Goal: Task Accomplishment & Management: Complete application form

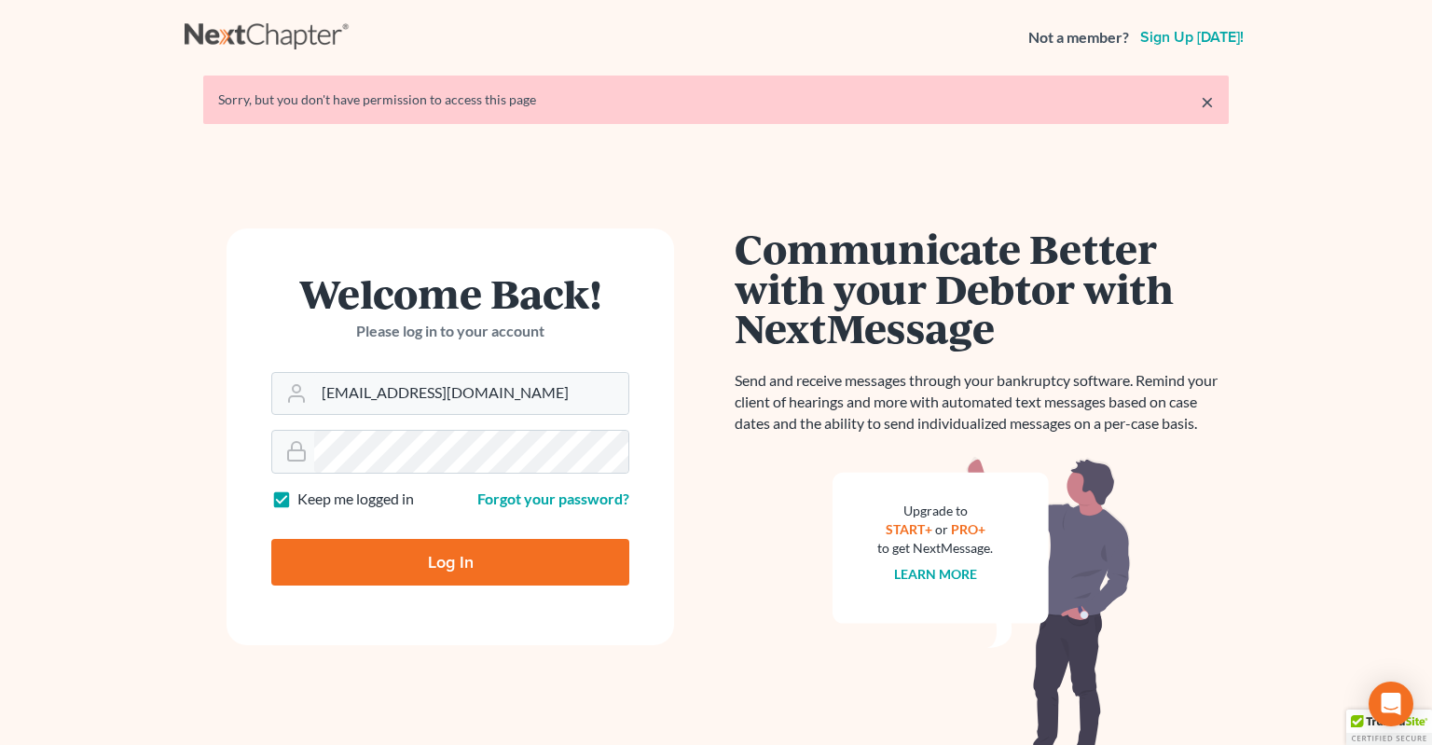
click at [450, 571] on input "Log In" at bounding box center [450, 562] width 358 height 47
type input "Thinking..."
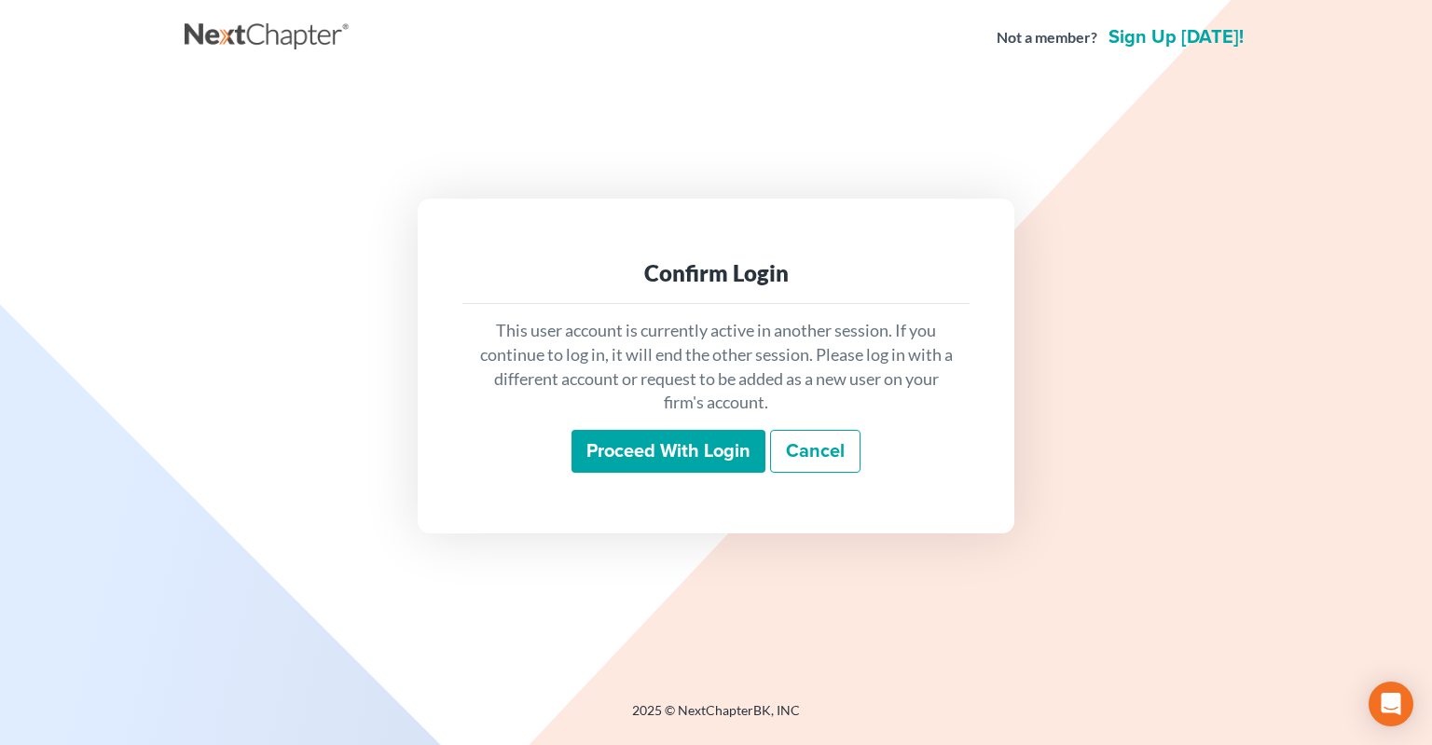
click at [707, 473] on div "Proceed with login Cancel" at bounding box center [715, 452] width 477 height 44
click at [697, 448] on input "Proceed with login" at bounding box center [668, 451] width 194 height 43
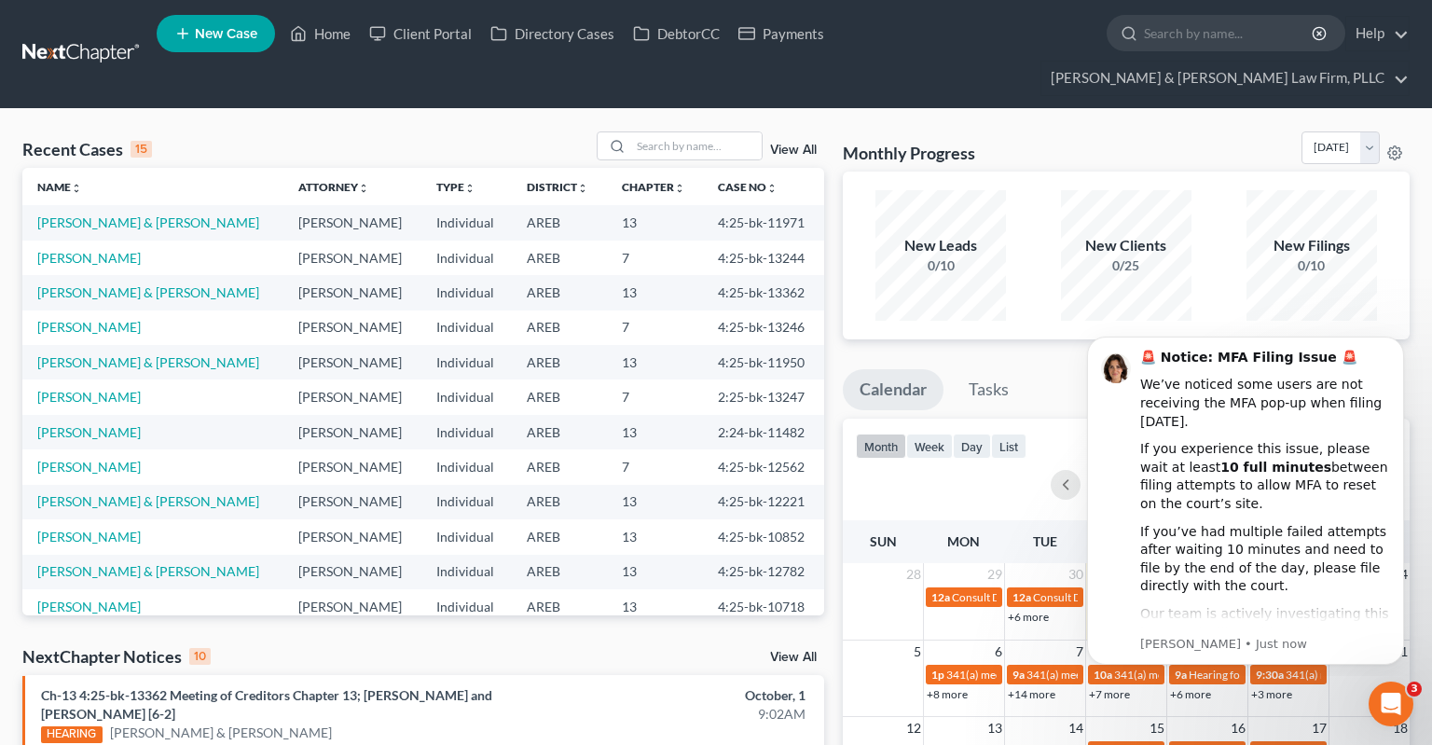
click at [1406, 701] on div "Open Intercom Messenger" at bounding box center [1391, 704] width 62 height 62
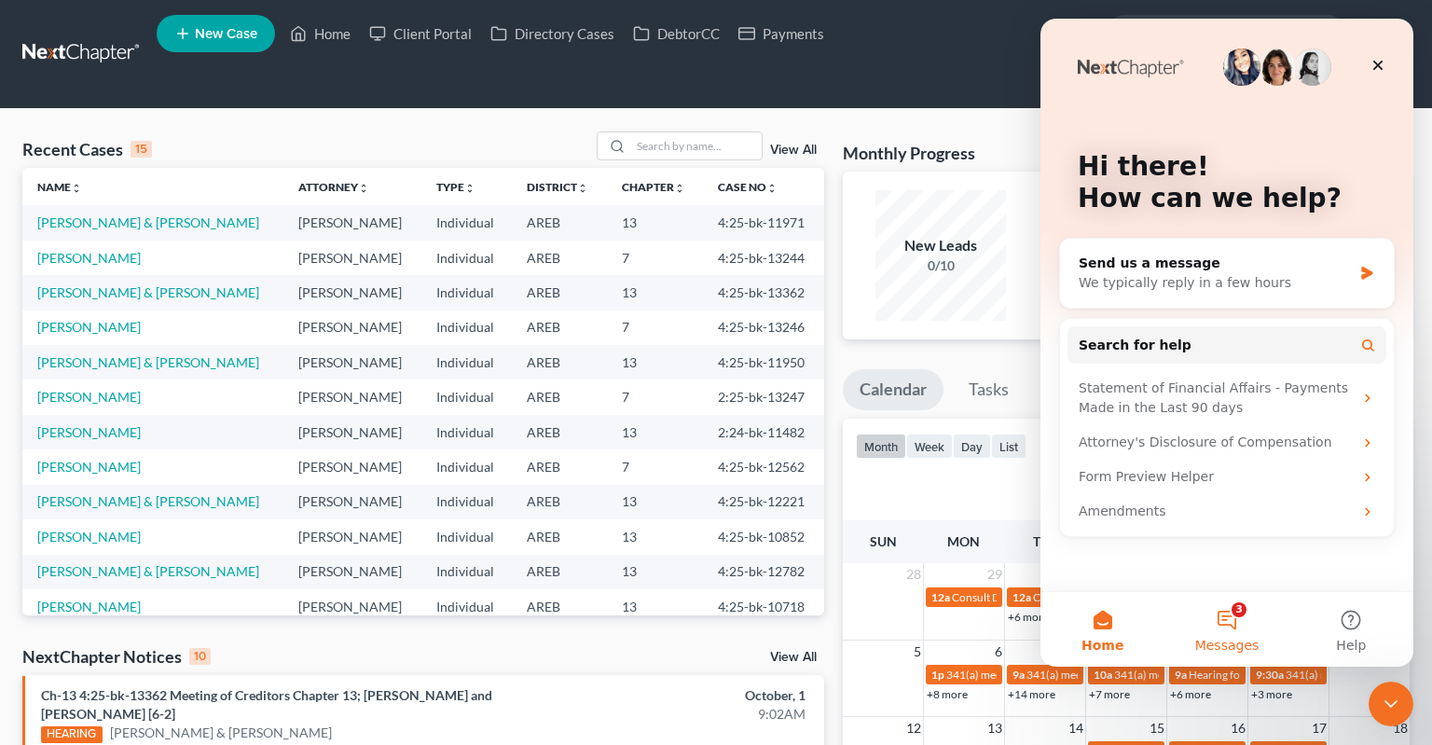
click at [1229, 622] on button "3 Messages" at bounding box center [1226, 629] width 124 height 75
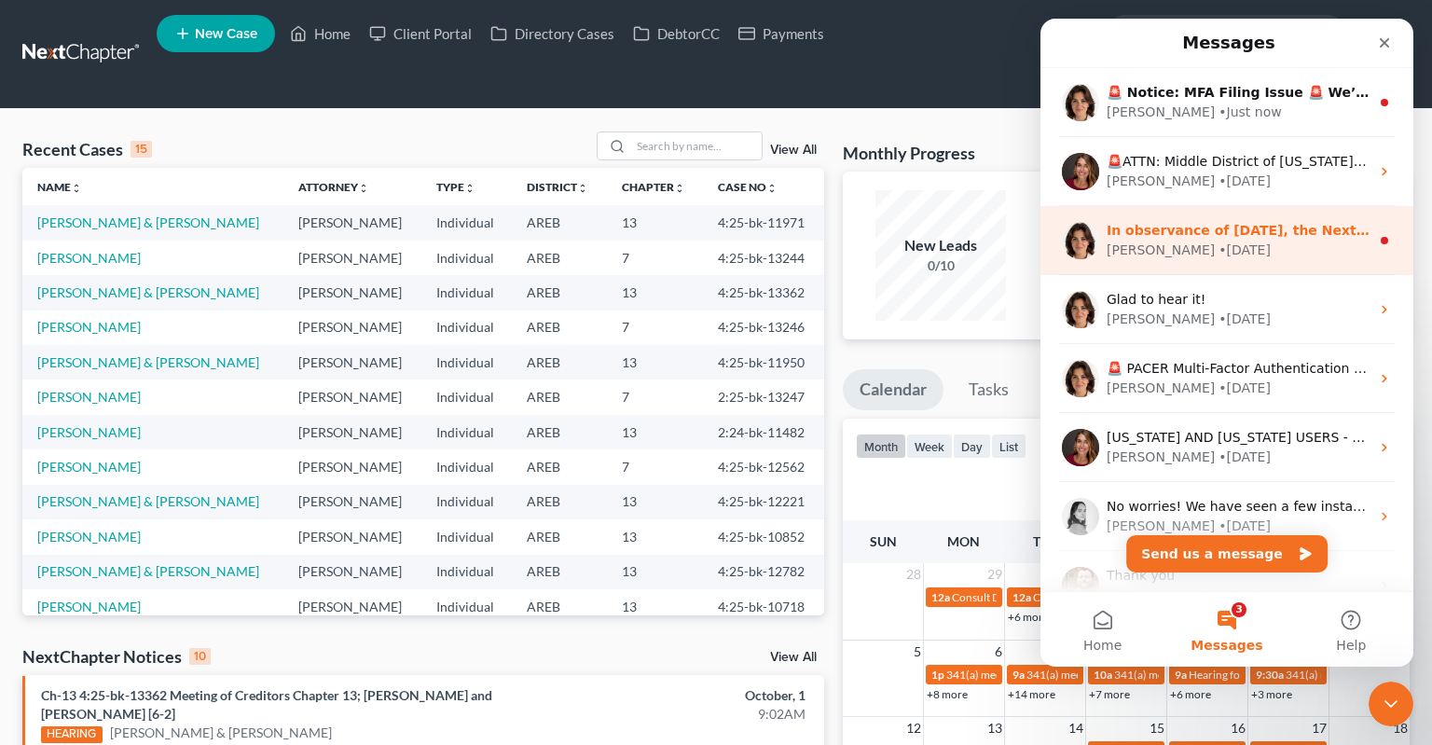
click at [1211, 253] on div "Emma • 4w ago" at bounding box center [1237, 250] width 263 height 20
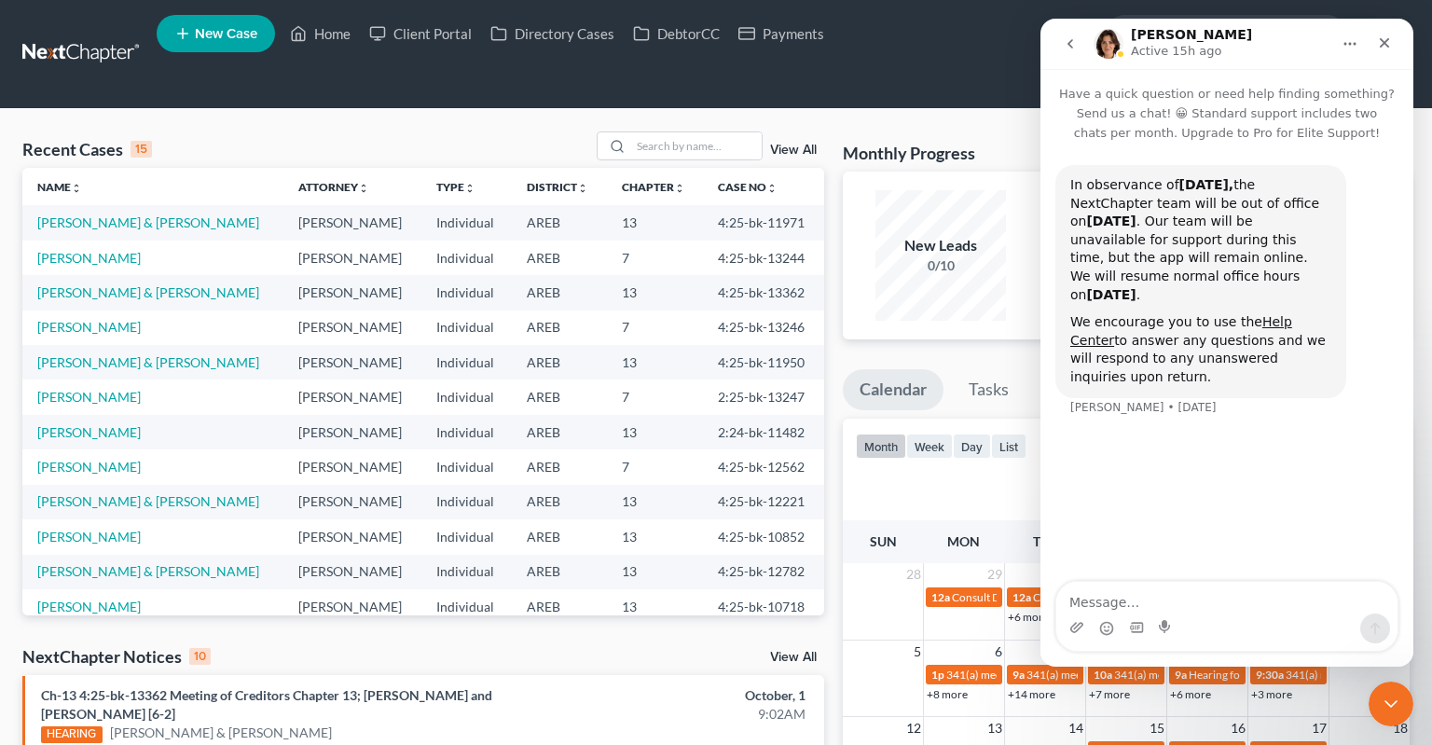
click at [1068, 54] on button "go back" at bounding box center [1069, 43] width 35 height 35
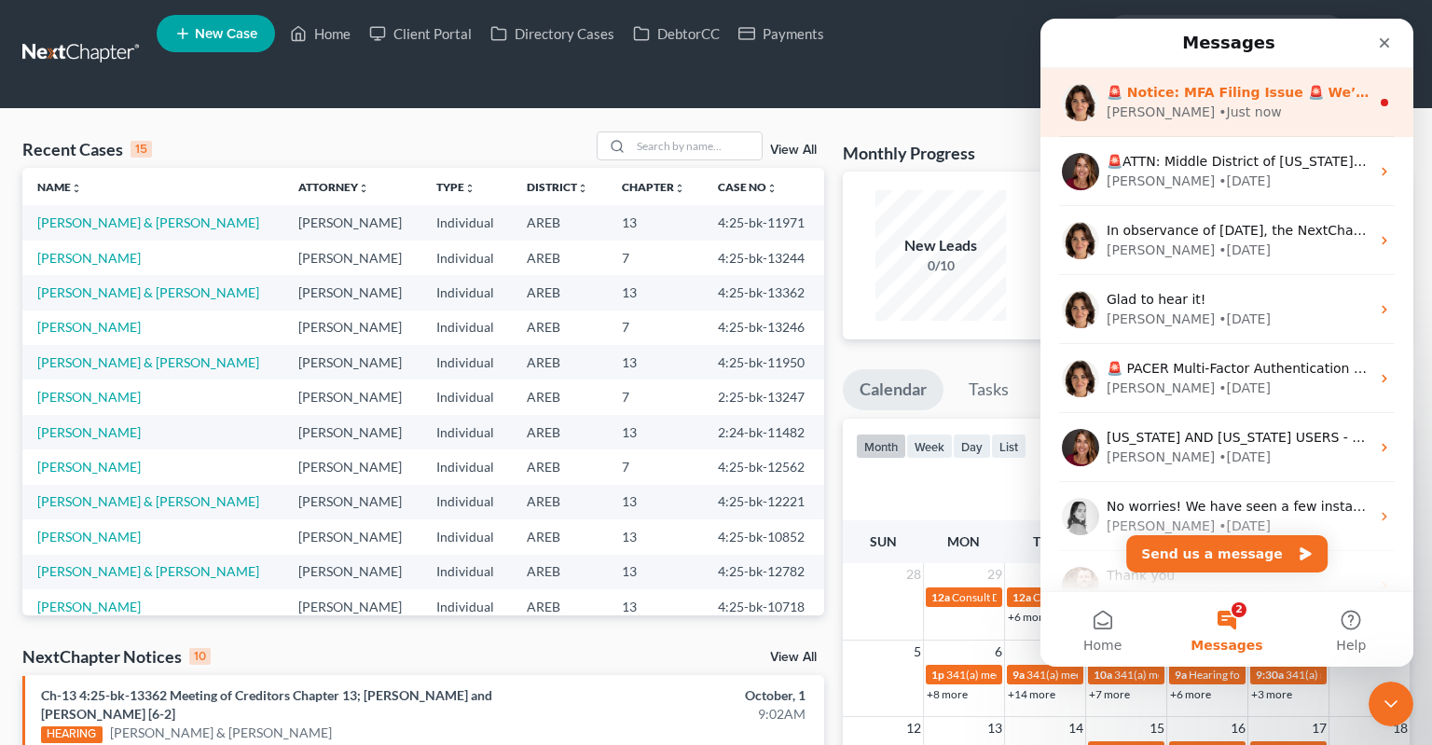
click at [1220, 120] on div "Emma • Just now" at bounding box center [1237, 113] width 263 height 20
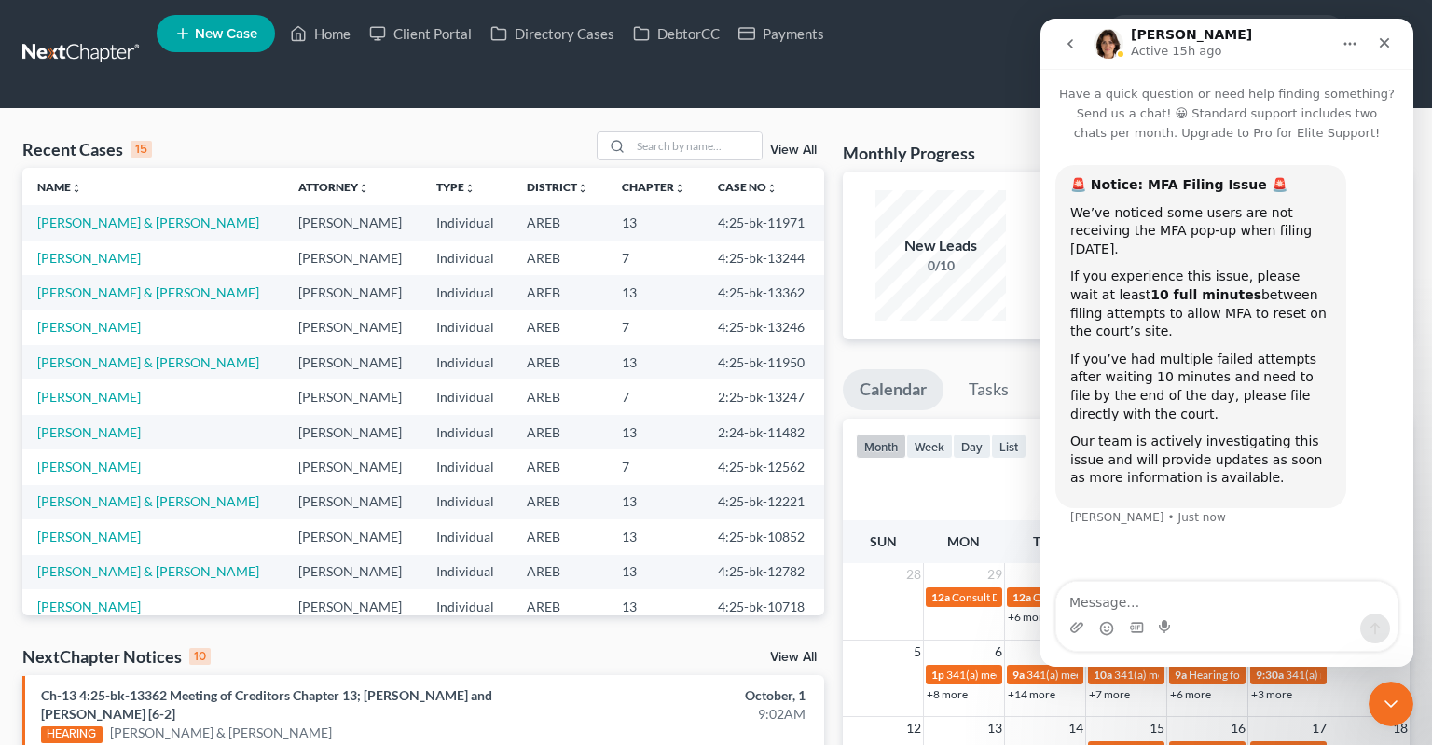
click at [1067, 54] on button "go back" at bounding box center [1069, 43] width 35 height 35
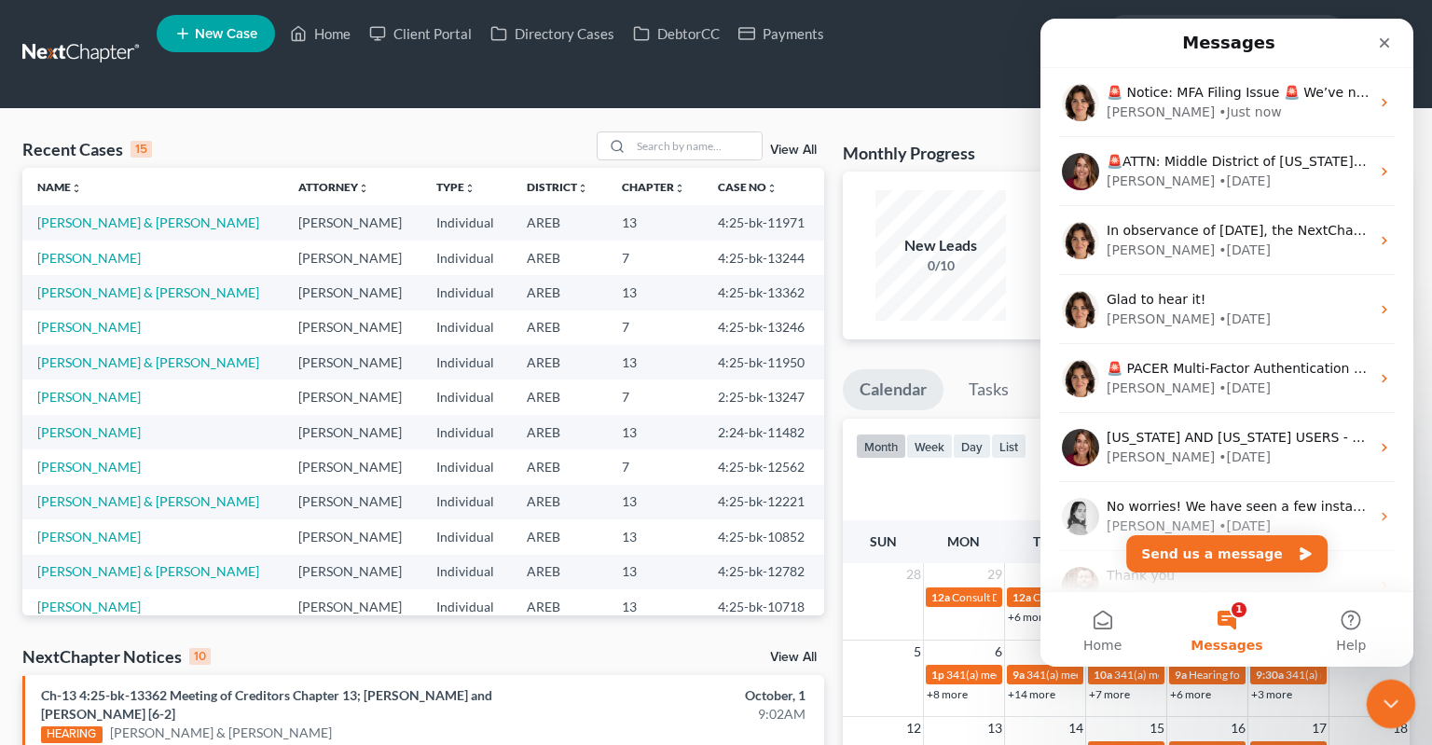
click at [1396, 705] on icon "Close Intercom Messenger" at bounding box center [1388, 701] width 22 height 22
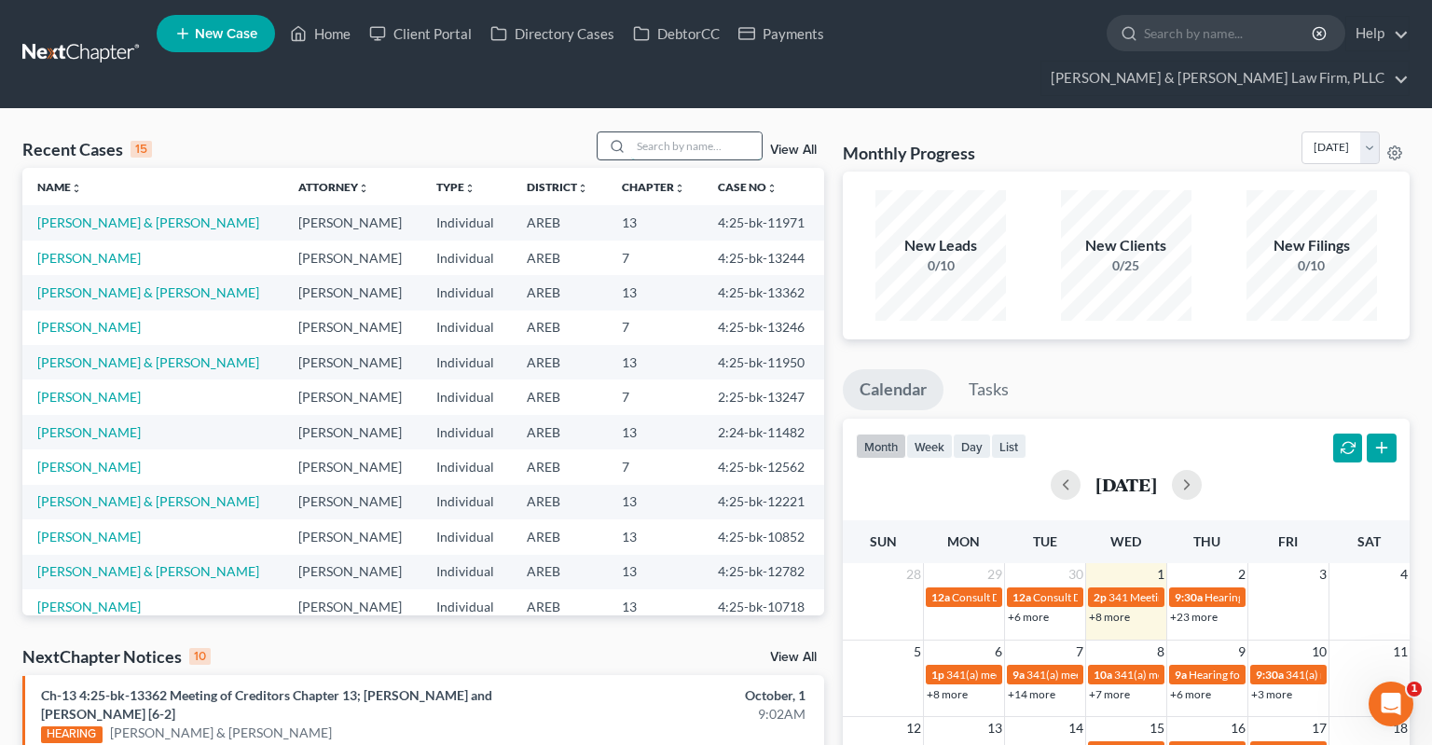
click at [655, 132] on input "search" at bounding box center [696, 145] width 130 height 27
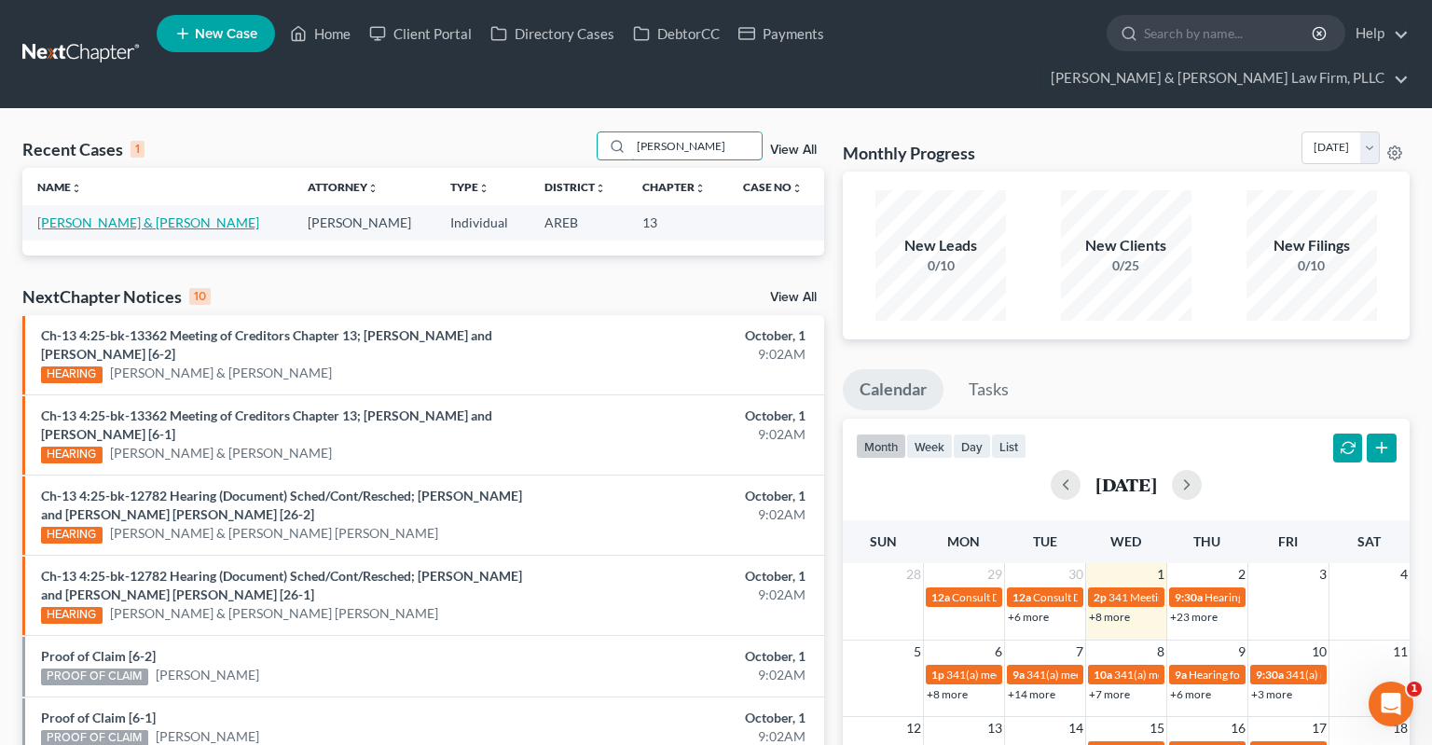
type input "bracamonte"
click at [185, 214] on link "[PERSON_NAME] & [PERSON_NAME]" at bounding box center [148, 222] width 222 height 16
select select "2"
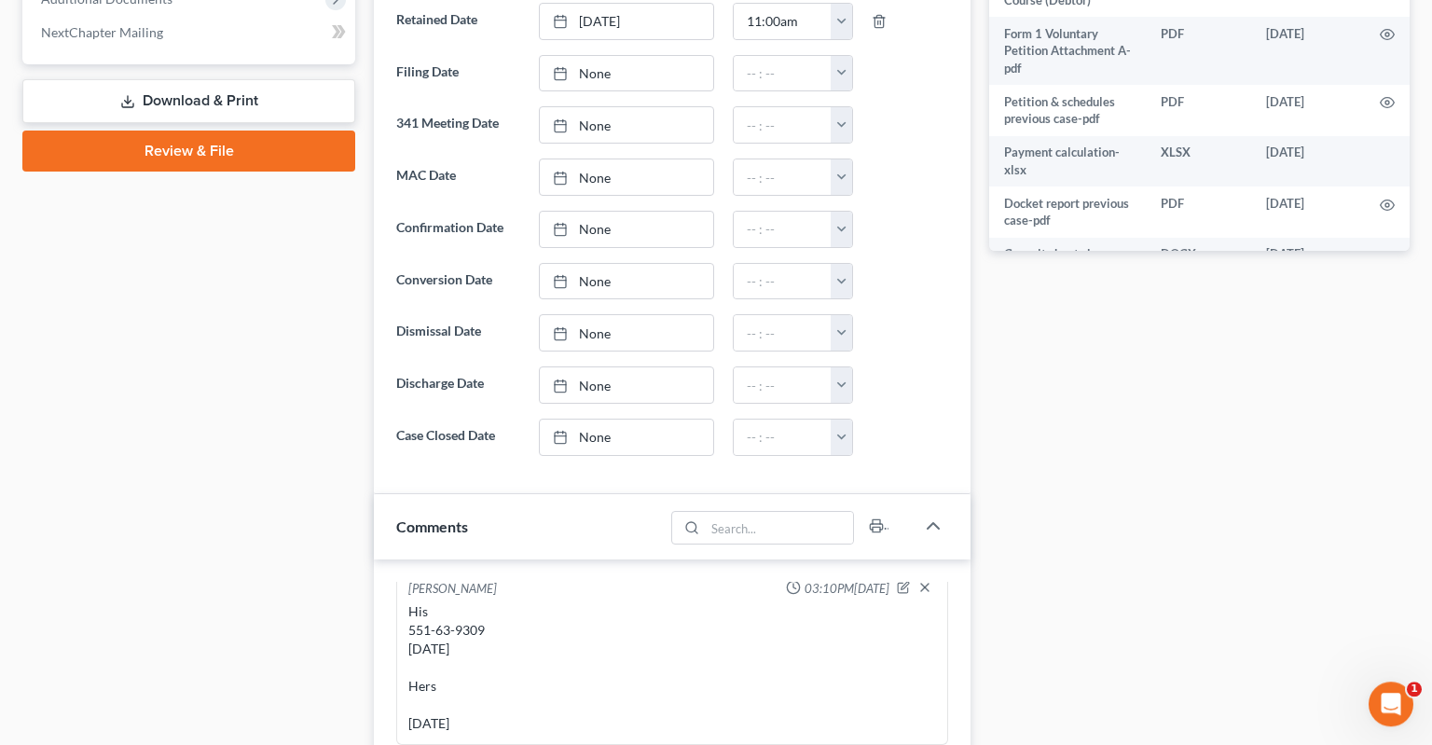
scroll to position [885, 0]
click at [453, 599] on div "His 551-63-9309 1/13/1975 Hers 11/28/1981" at bounding box center [672, 664] width 528 height 130
click at [411, 599] on div "His 551-63-9309 1/13/1975 Hers 11/28/1981" at bounding box center [672, 664] width 528 height 130
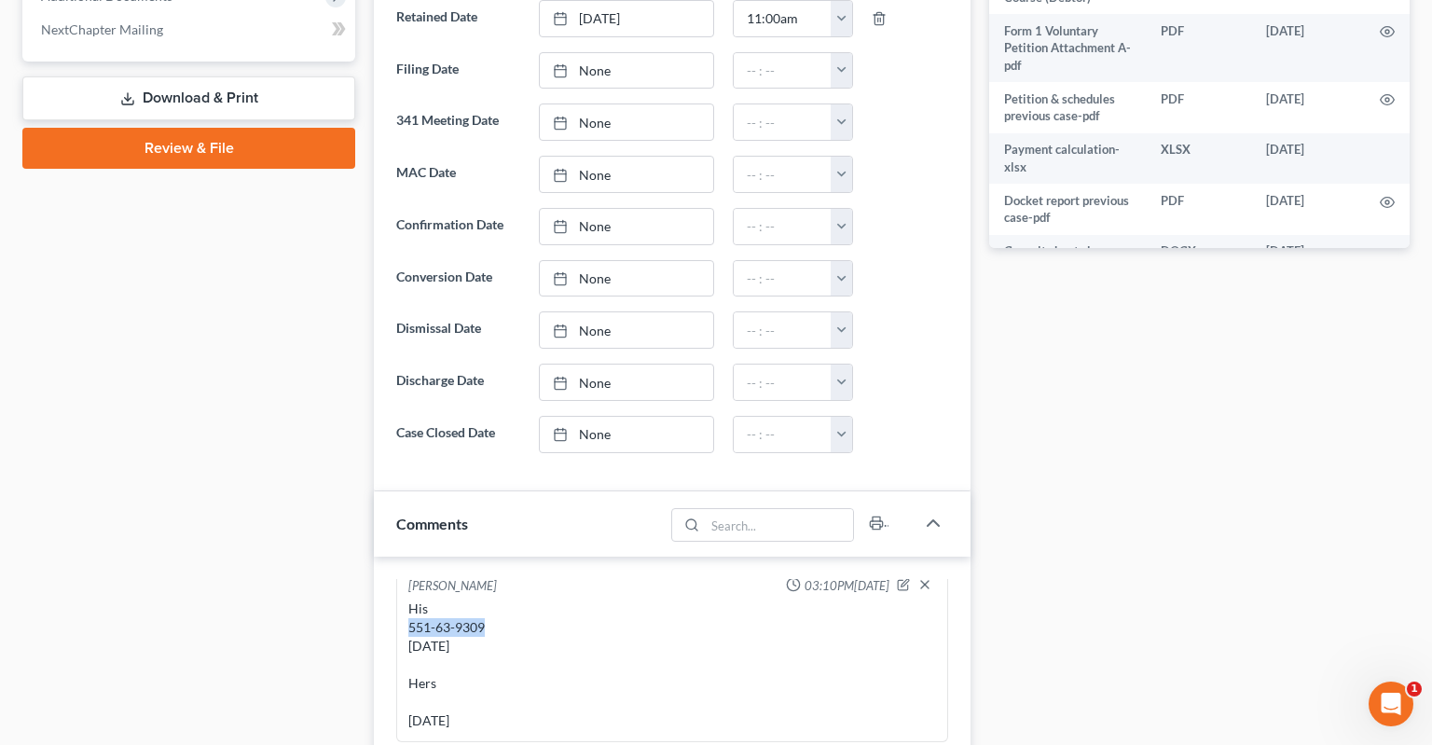
drag, startPoint x: 411, startPoint y: 589, endPoint x: 465, endPoint y: 587, distance: 54.1
click at [465, 599] on div "His 551-63-9309 1/13/1975 Hers 11/28/1981" at bounding box center [672, 664] width 528 height 130
copy div "551-63-9309"
click at [468, 661] on div "His 551-63-9309 1/13/1975 Hers 11/28/1981" at bounding box center [672, 664] width 528 height 130
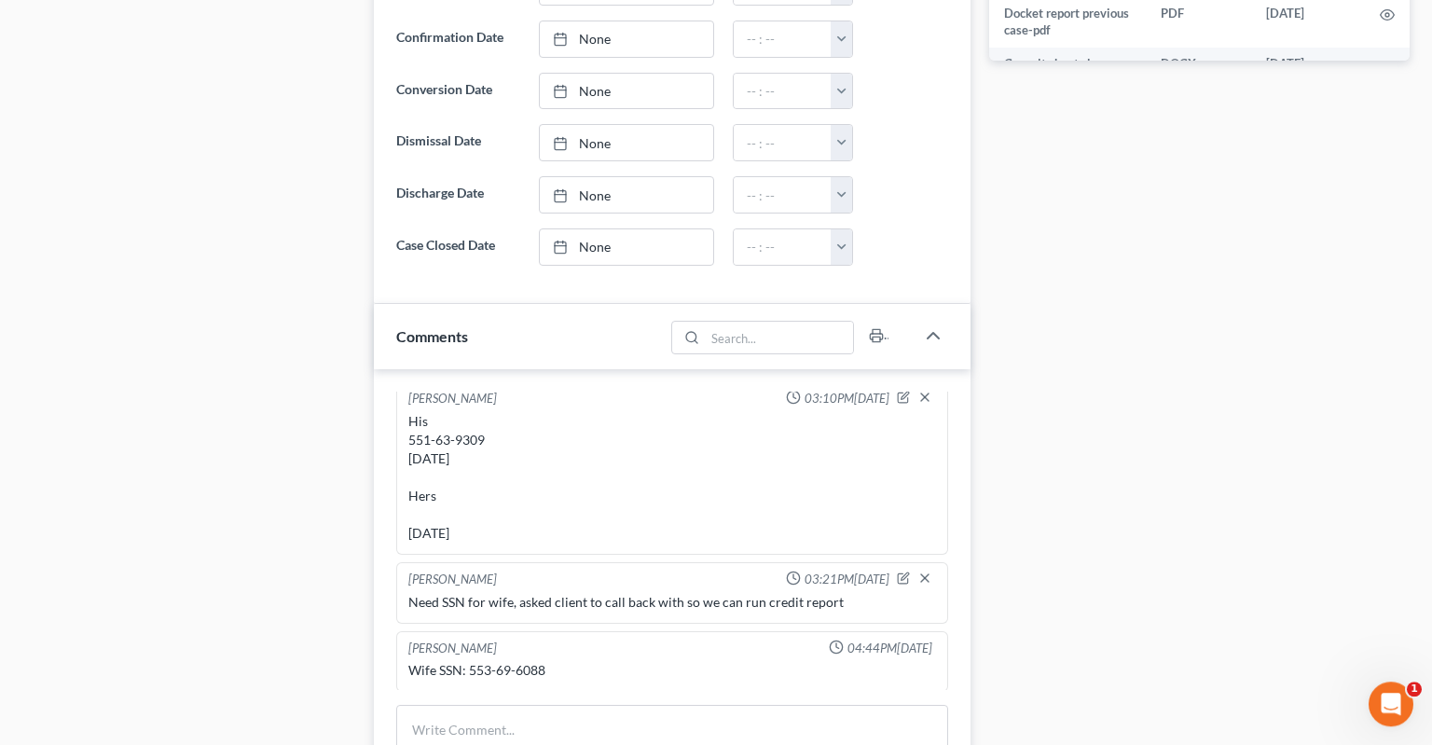
scroll to position [1082, 0]
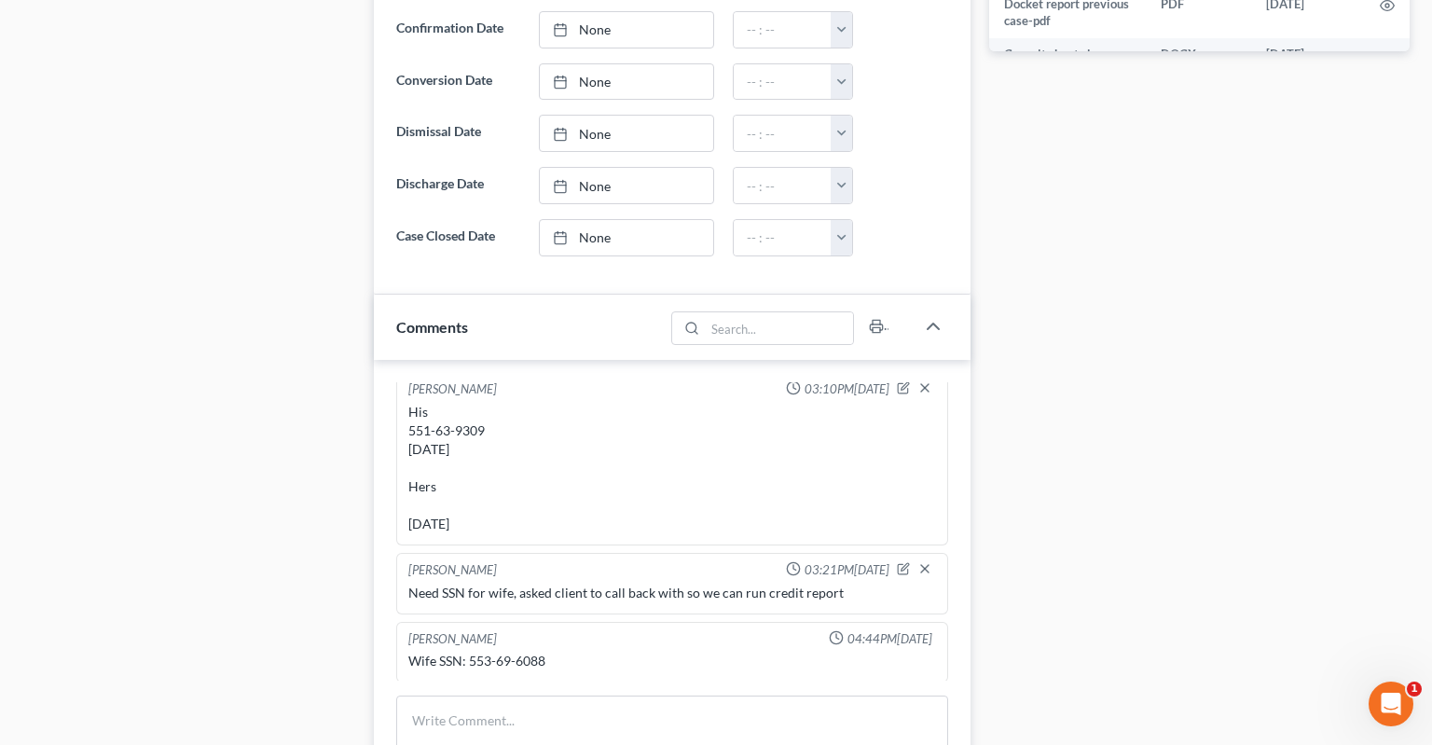
click at [479, 652] on div "Wife SSN: 553-69-6088" at bounding box center [672, 661] width 528 height 19
drag, startPoint x: 479, startPoint y: 617, endPoint x: 520, endPoint y: 617, distance: 41.0
click at [520, 652] on div "Wife SSN: 553-69-6088" at bounding box center [672, 661] width 528 height 19
copy div "553-69-6088"
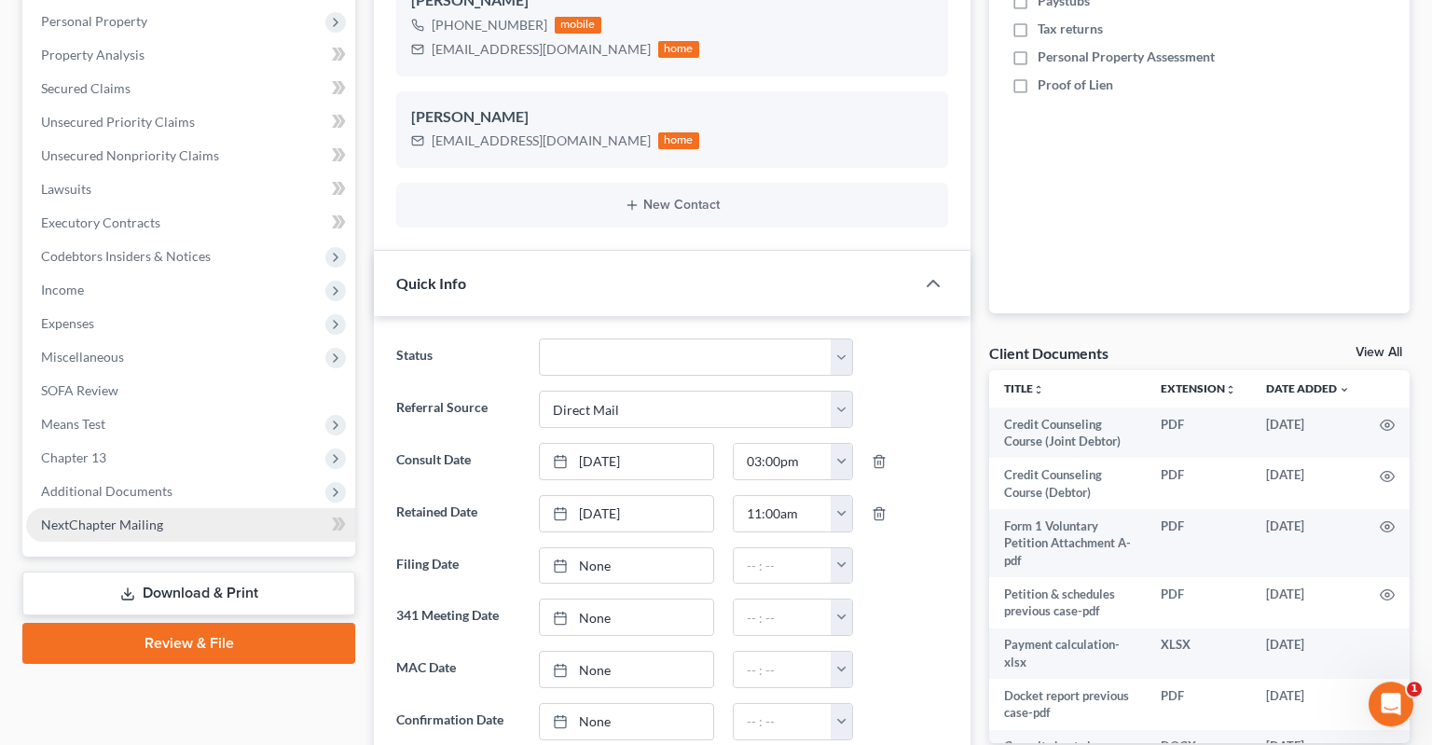
scroll to position [393, 0]
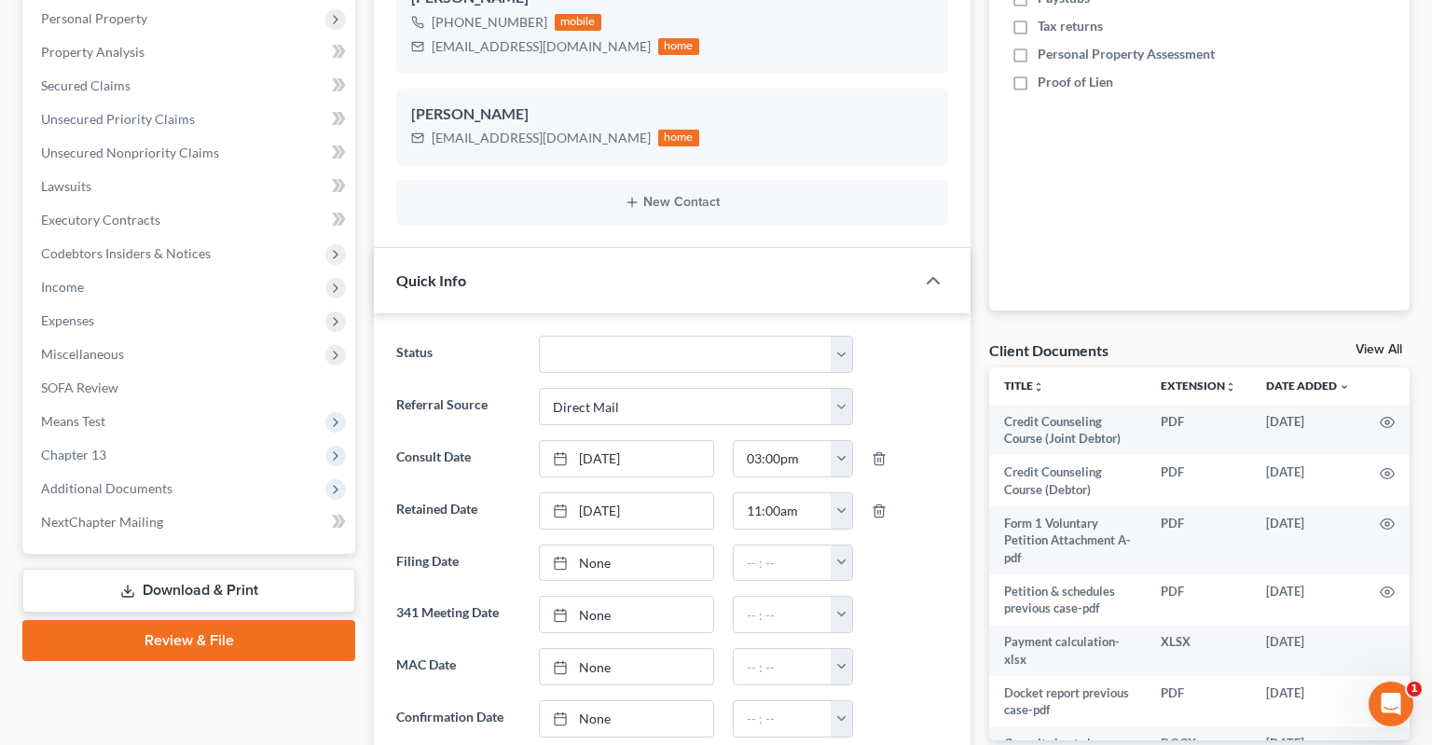
click at [185, 620] on link "Review & File" at bounding box center [188, 640] width 333 height 41
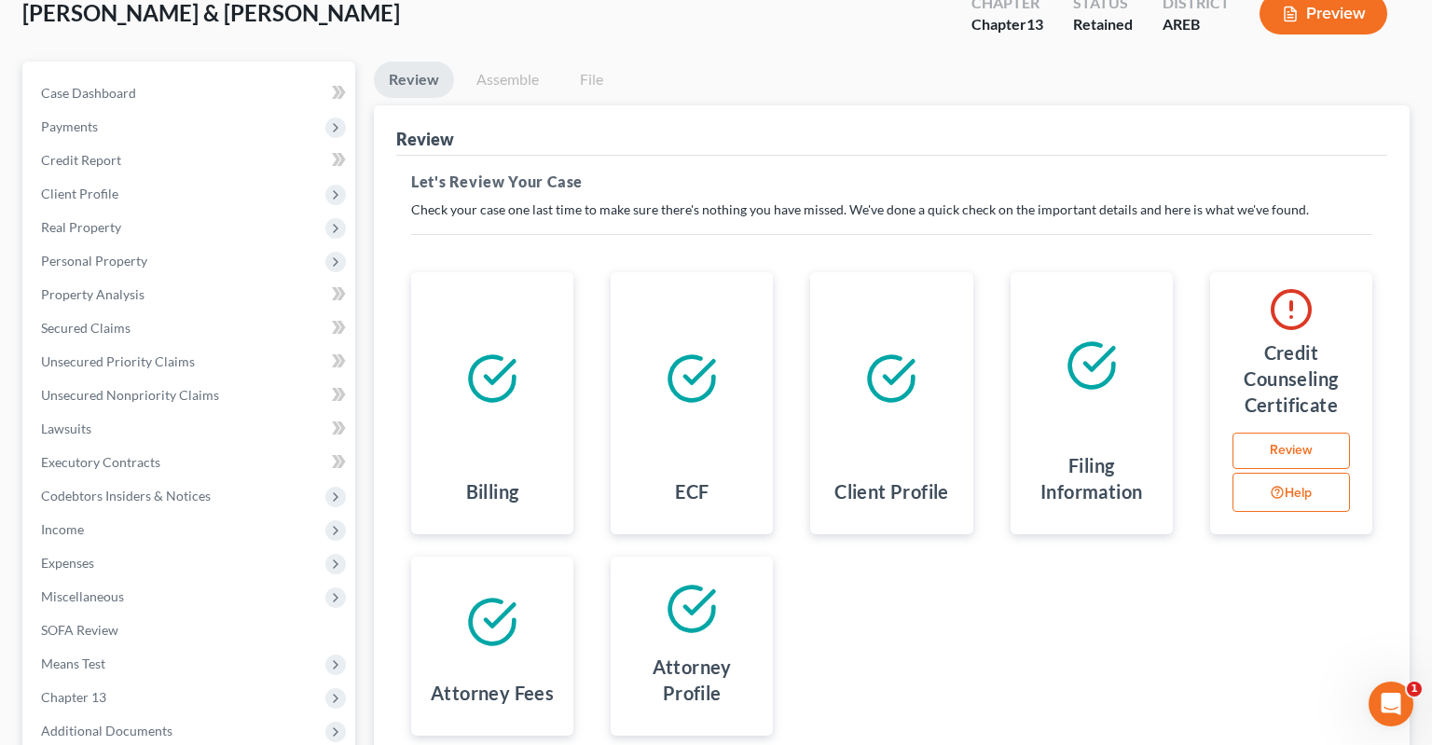
scroll to position [147, 0]
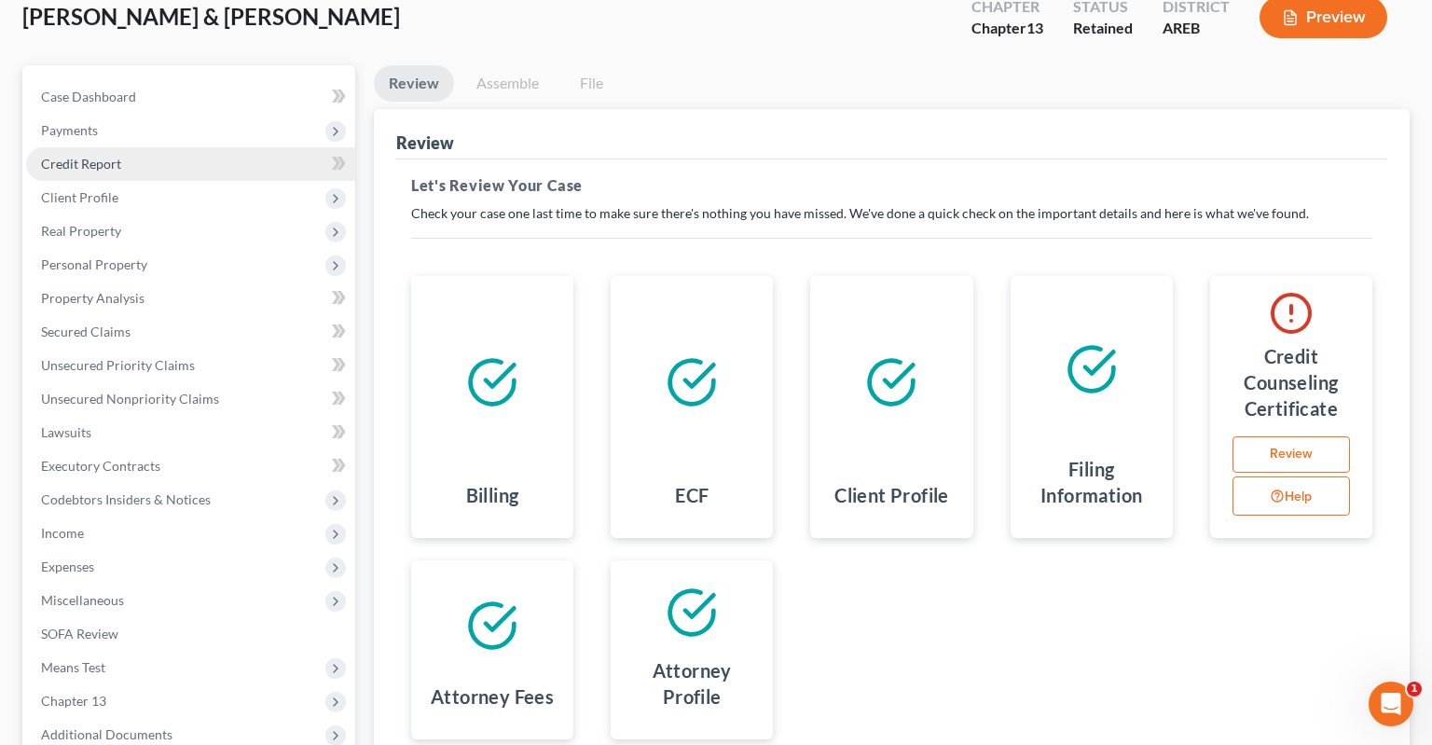
click at [124, 147] on link "Credit Report" at bounding box center [190, 164] width 329 height 34
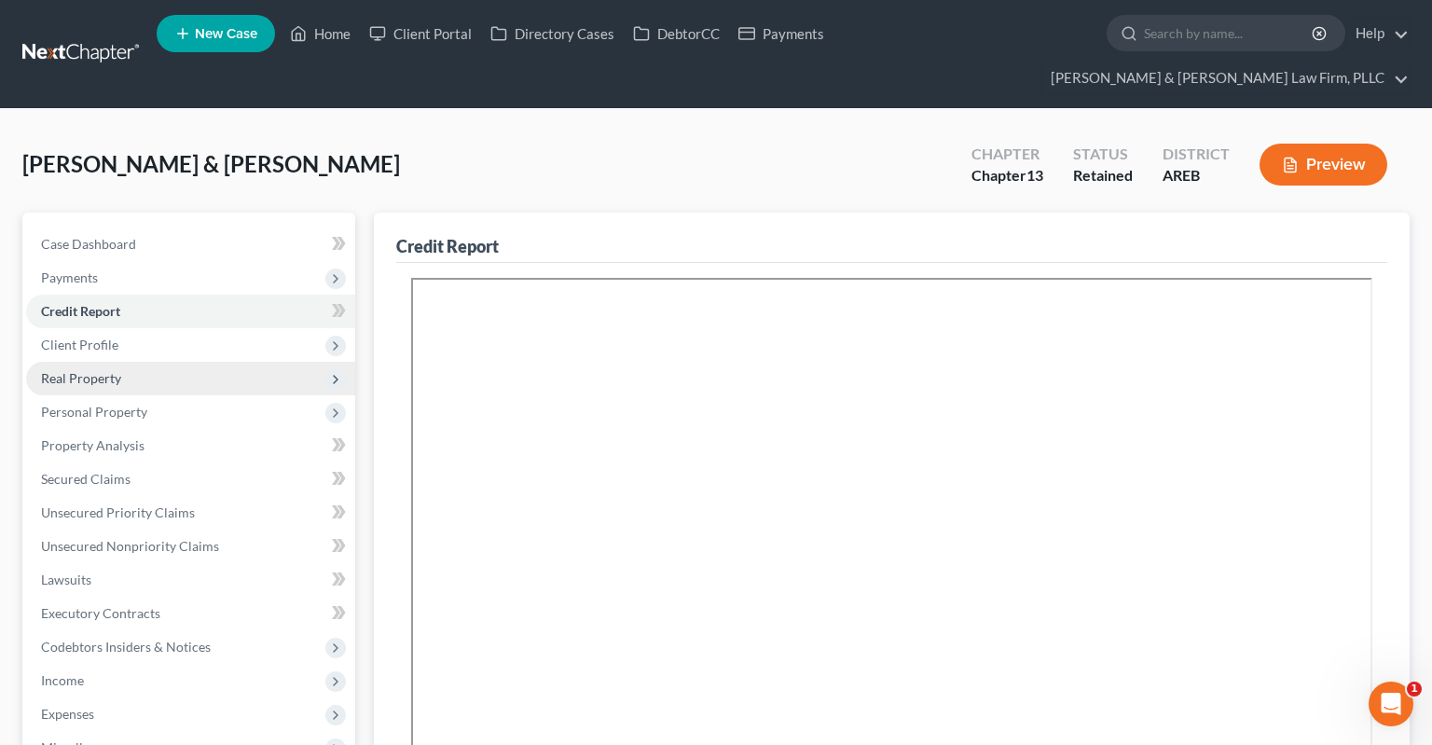
click at [107, 370] on span "Real Property" at bounding box center [81, 378] width 80 height 16
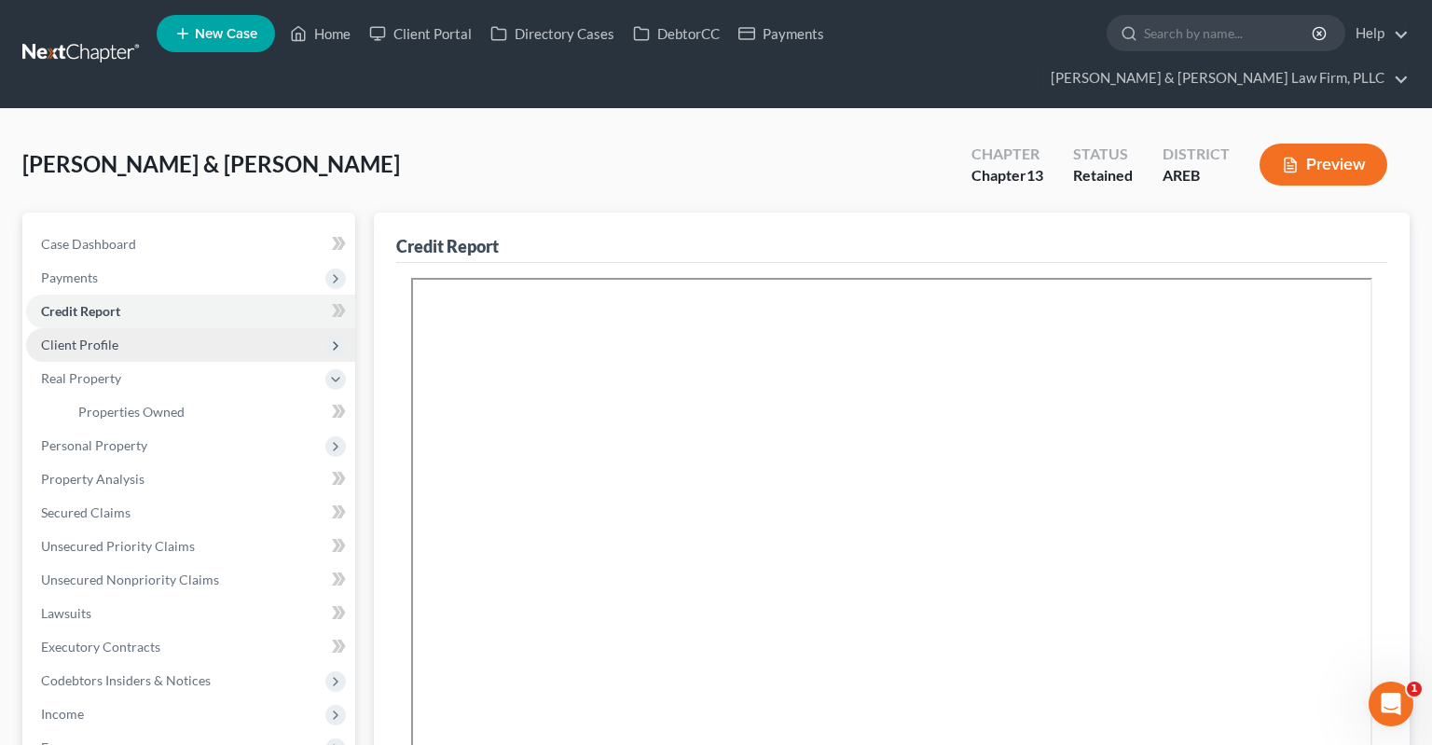
click at [119, 328] on span "Client Profile" at bounding box center [190, 345] width 329 height 34
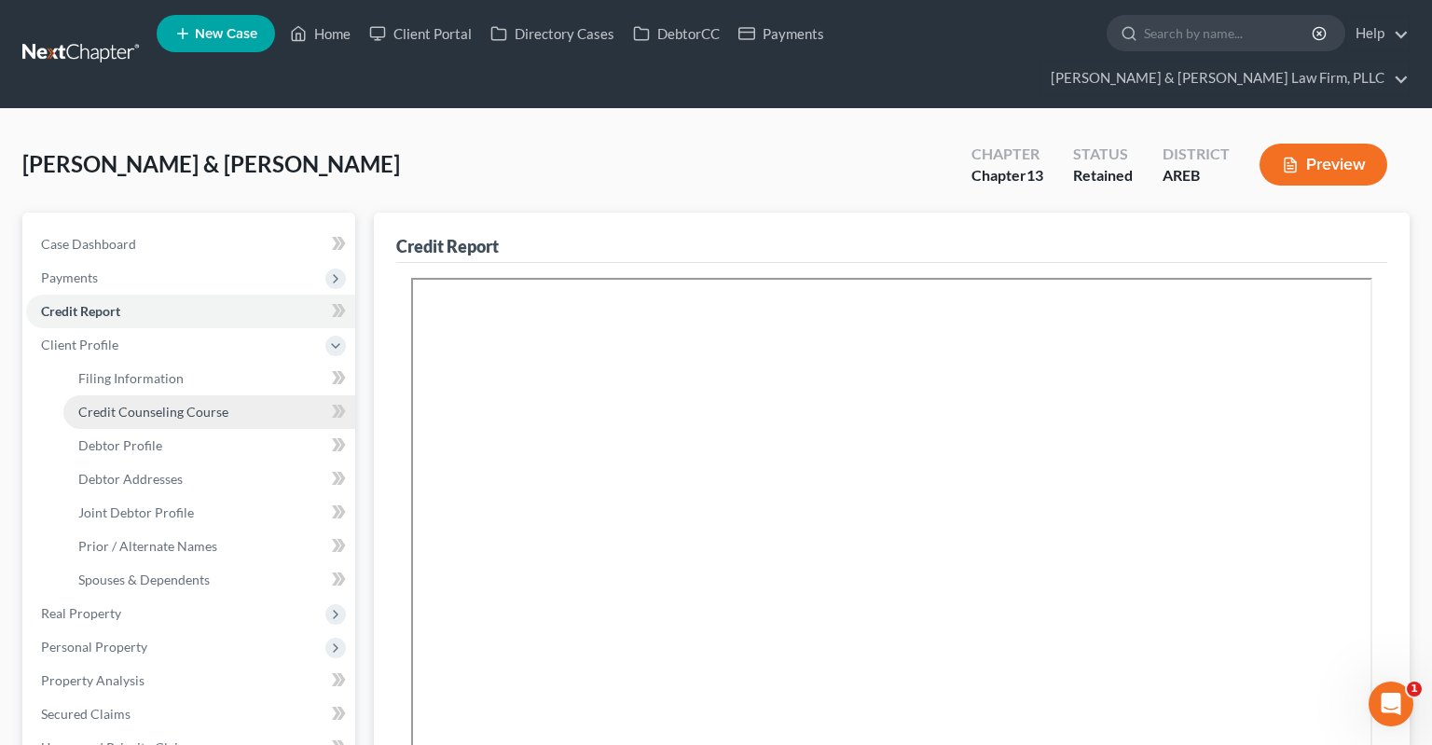
click at [152, 404] on span "Credit Counseling Course" at bounding box center [153, 412] width 150 height 16
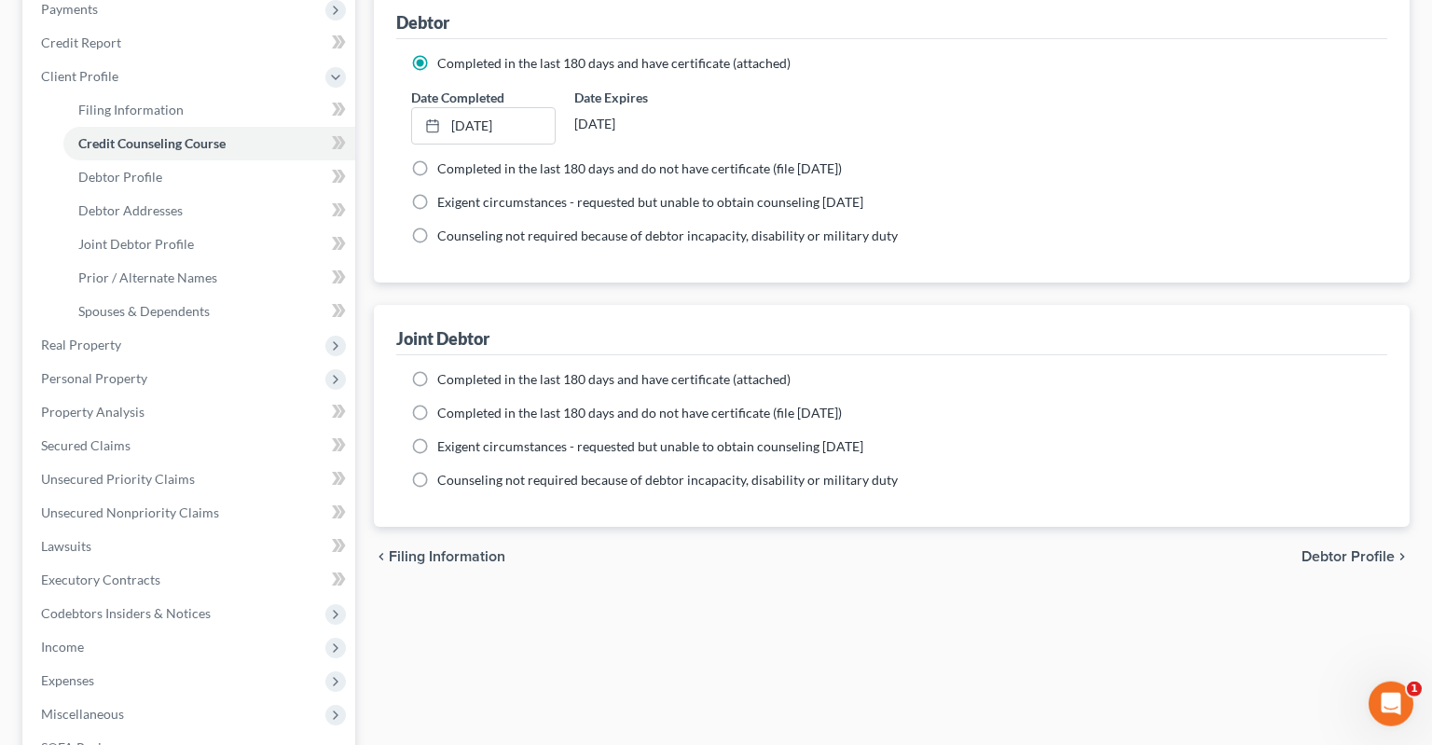
scroll to position [295, 0]
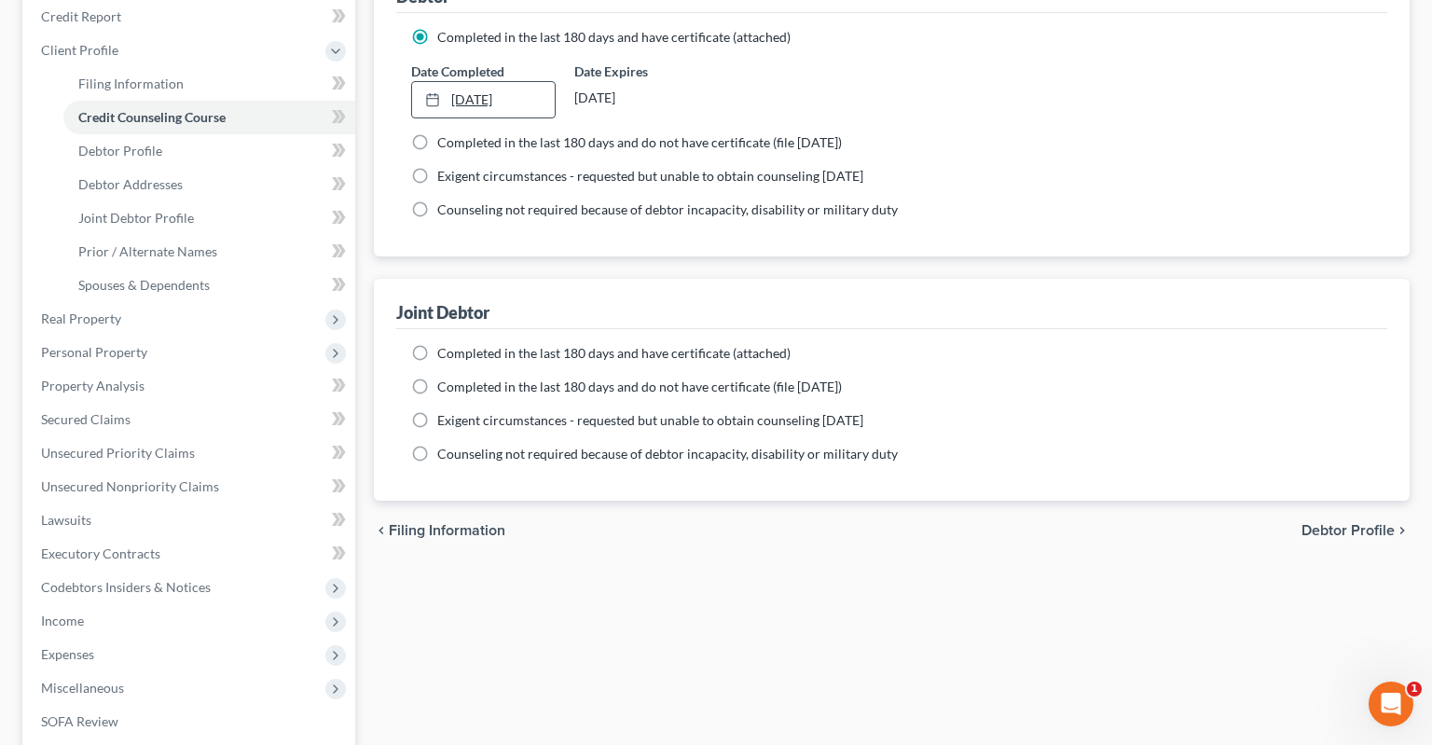
click at [529, 82] on link "9/29/2025" at bounding box center [483, 99] width 143 height 35
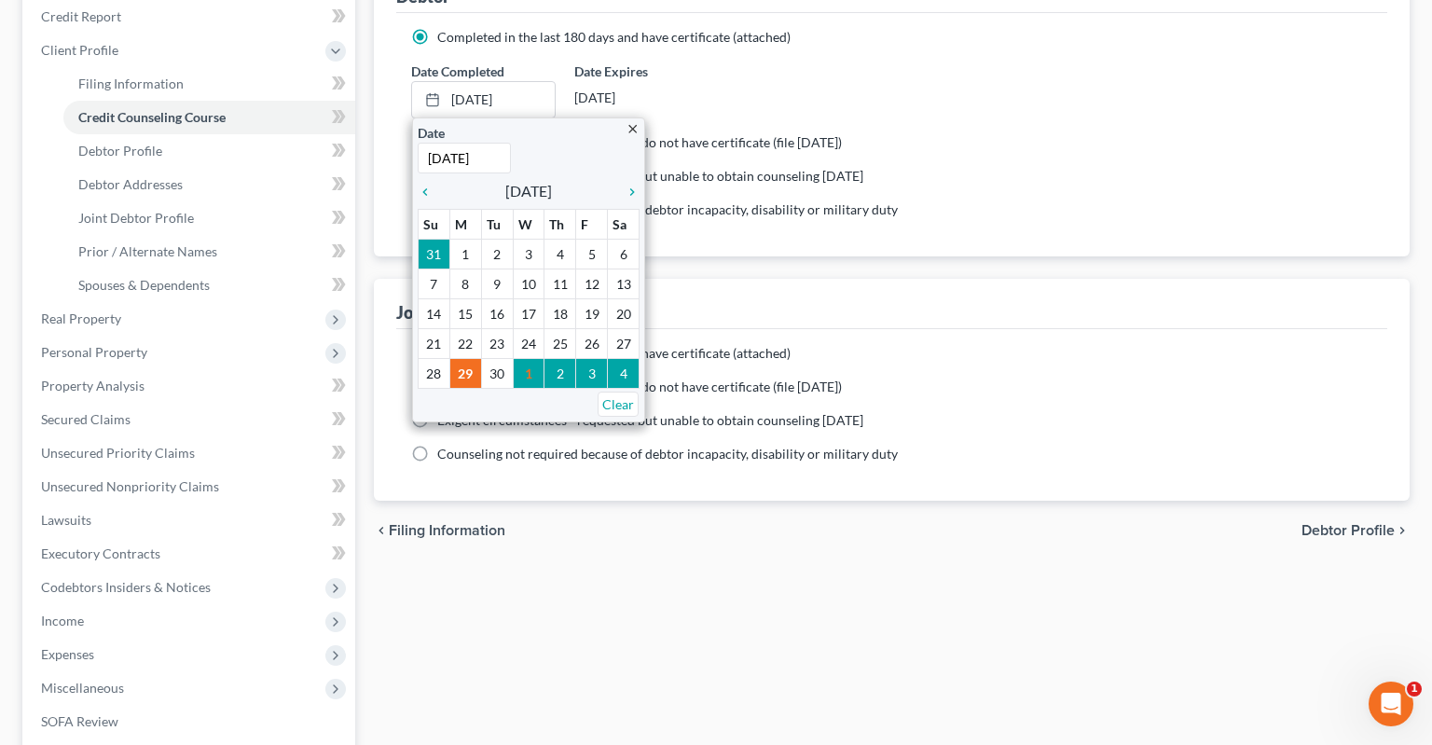
click at [827, 240] on div "Debtor Completed in the last 180 days and have certificate (attached) Date Comp…" at bounding box center [892, 232] width 1036 height 538
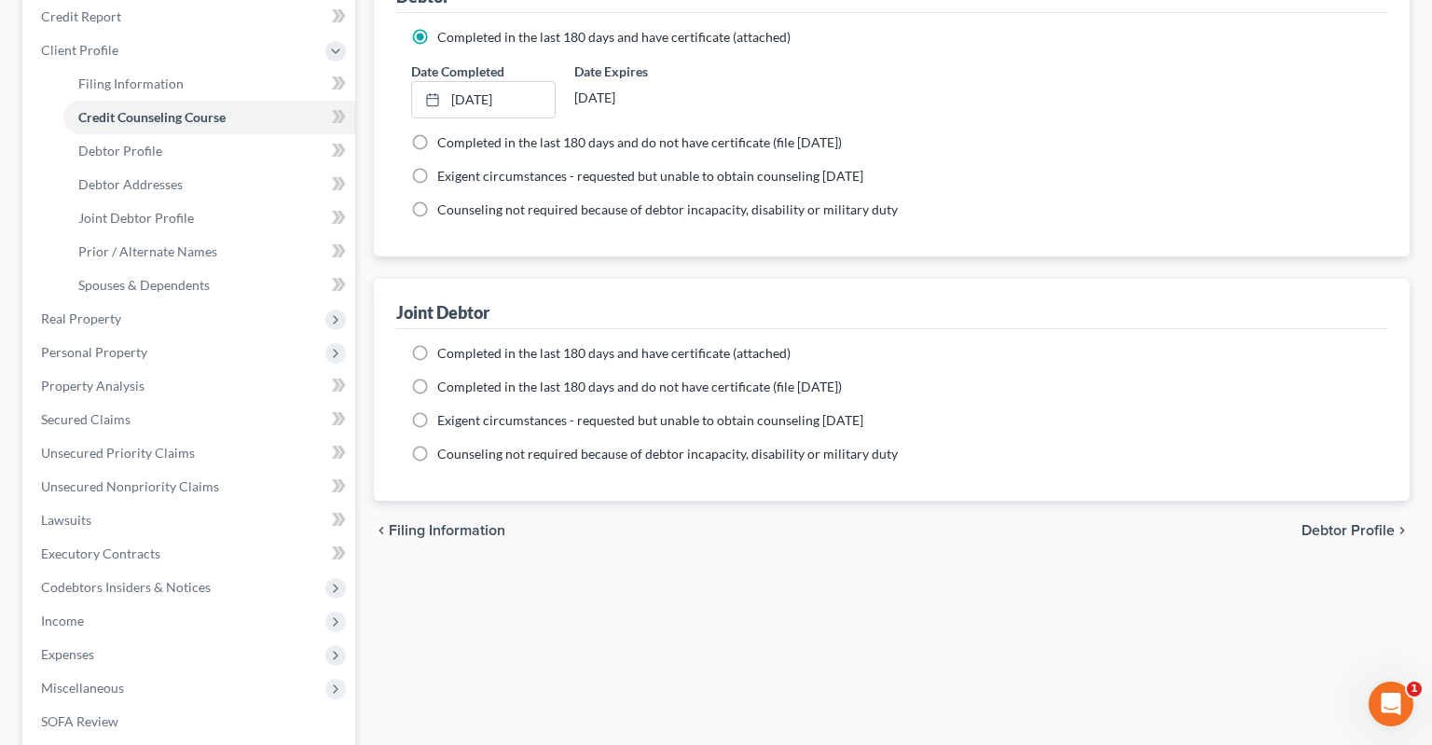
click at [677, 345] on span "Completed in the last 180 days and have certificate (attached)" at bounding box center [613, 353] width 353 height 16
click at [457, 344] on input "Completed in the last 180 days and have certificate (attached)" at bounding box center [451, 350] width 12 height 12
radio input "true"
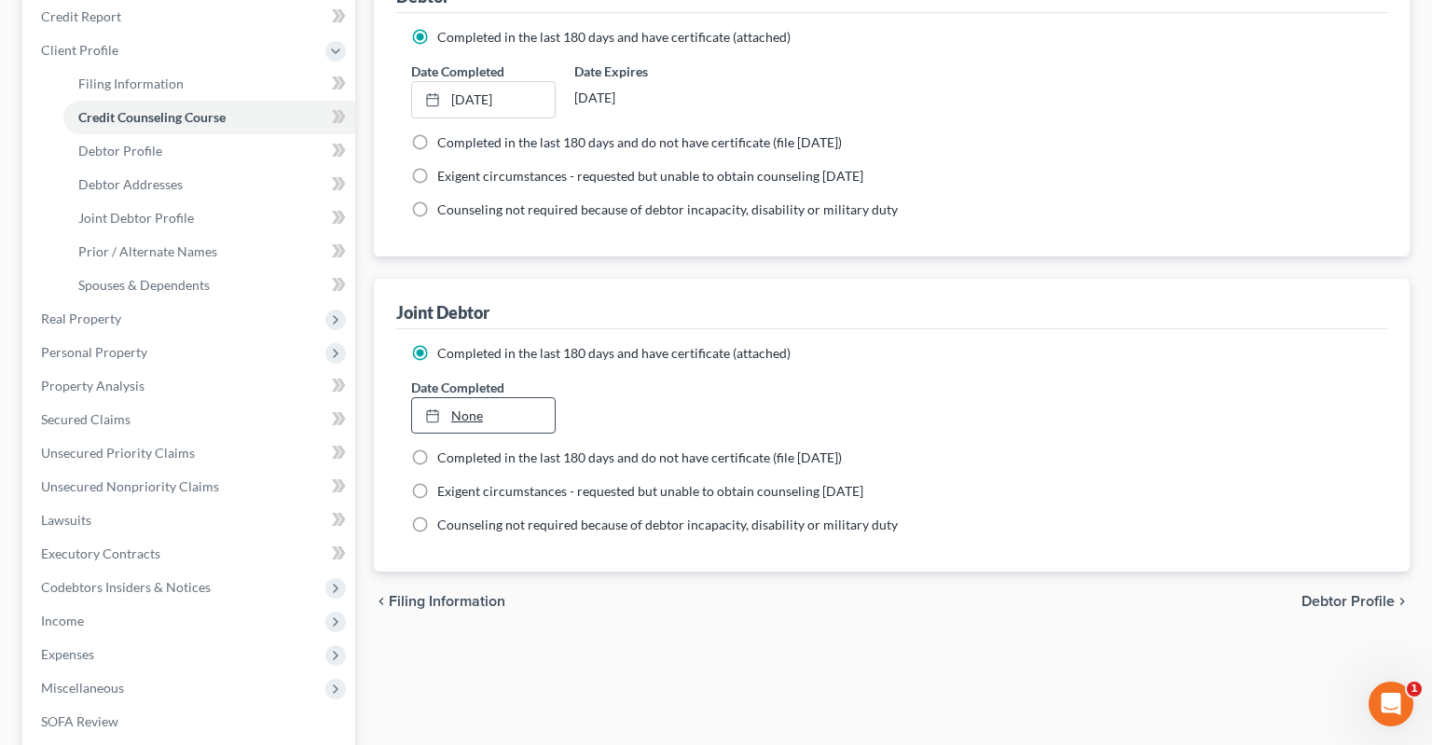
click at [531, 398] on link "None" at bounding box center [483, 415] width 143 height 35
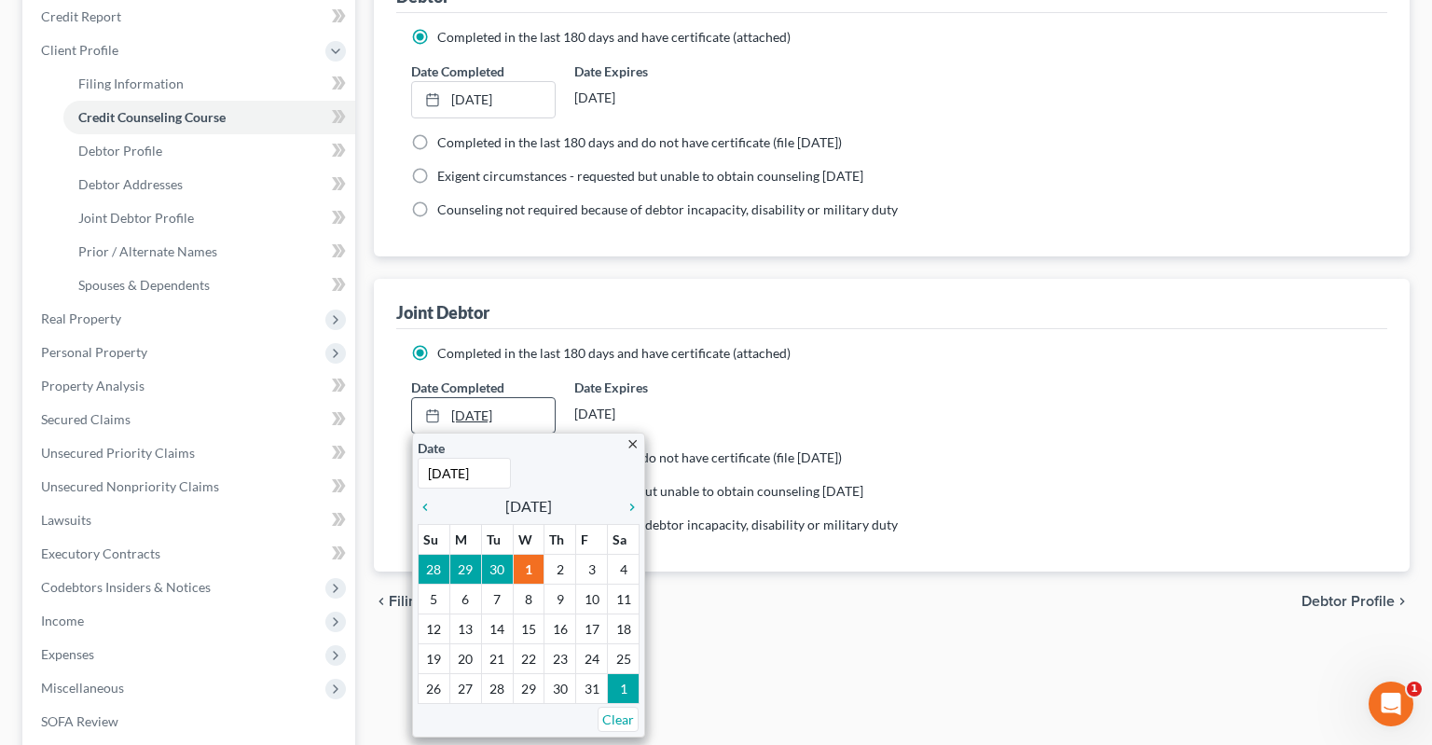
paste input "9/29"
type input "9/29/2025"
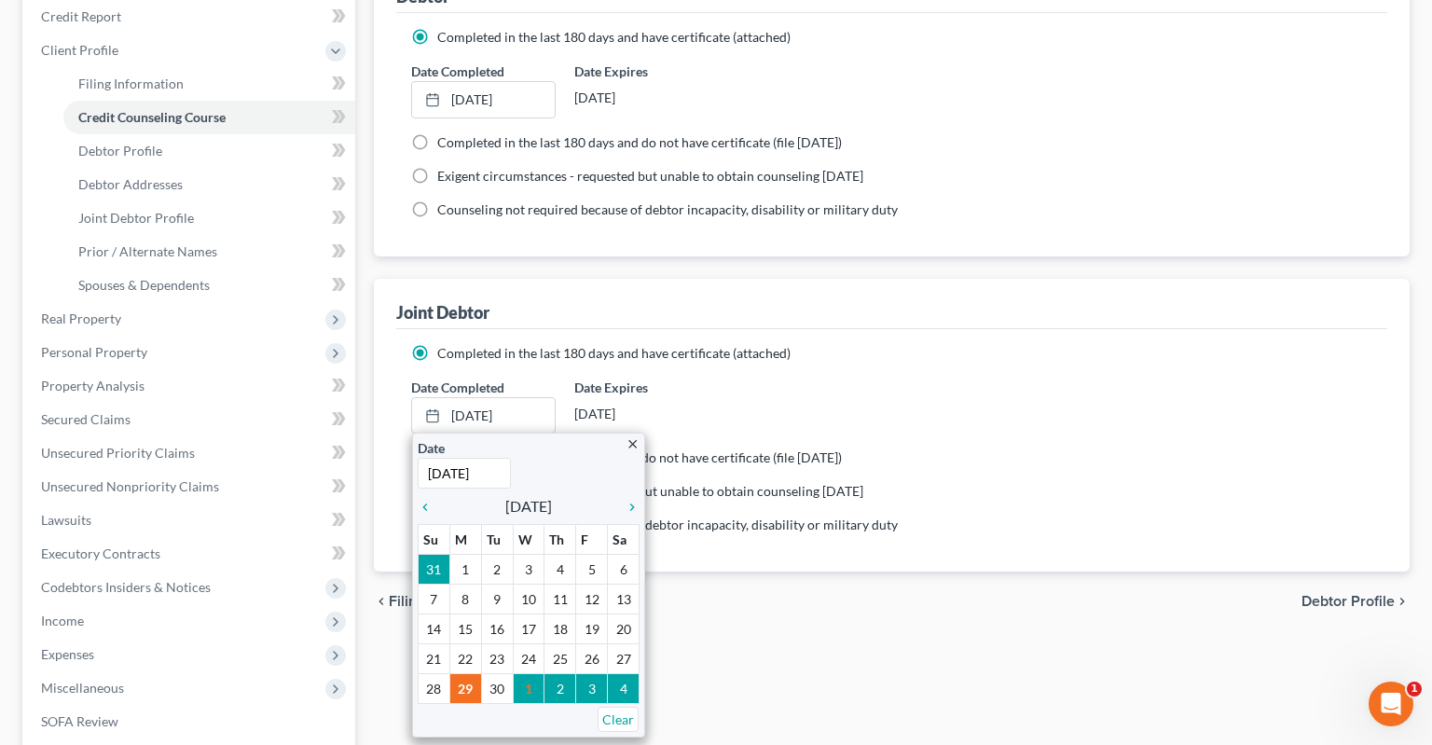
click at [970, 193] on div "Completed in the last 180 days and have certificate (attached) Date Completed 9…" at bounding box center [891, 134] width 991 height 243
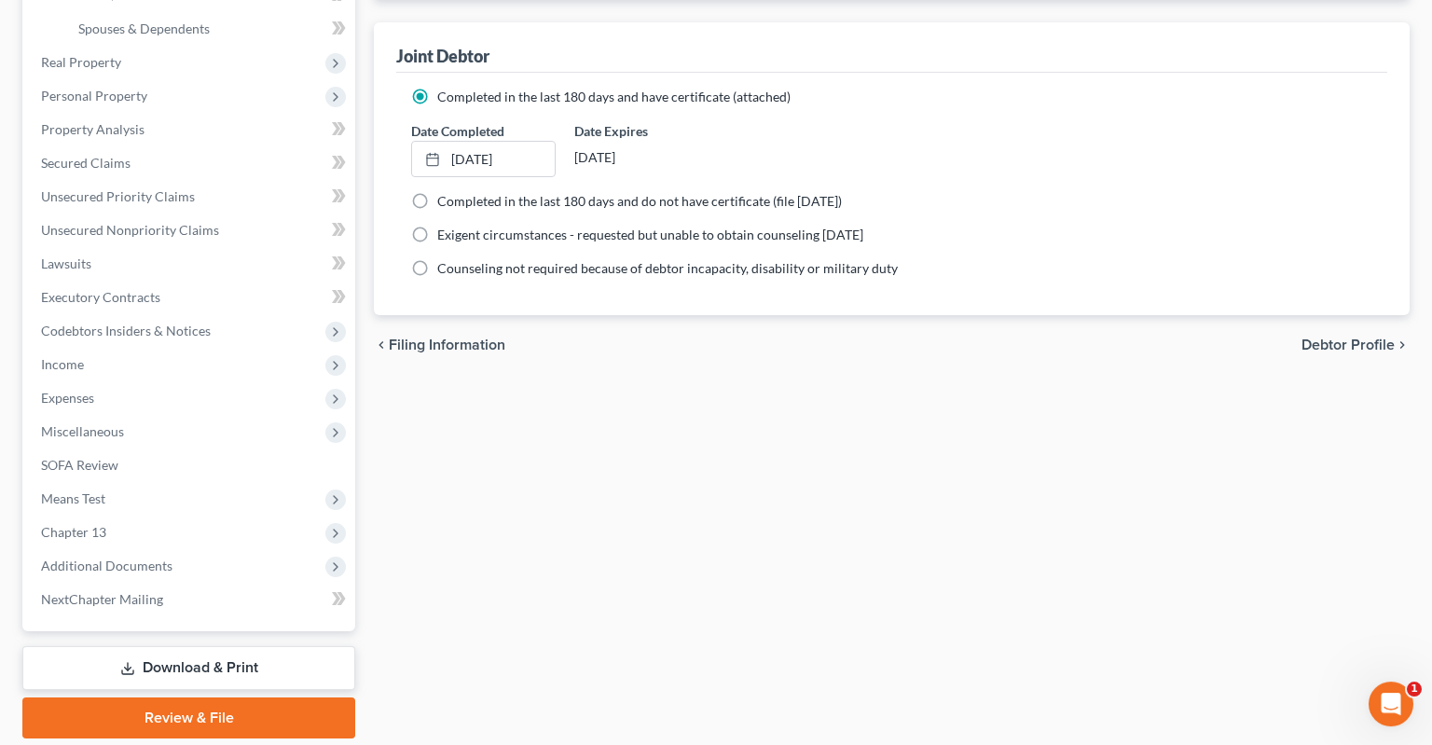
scroll to position [579, 0]
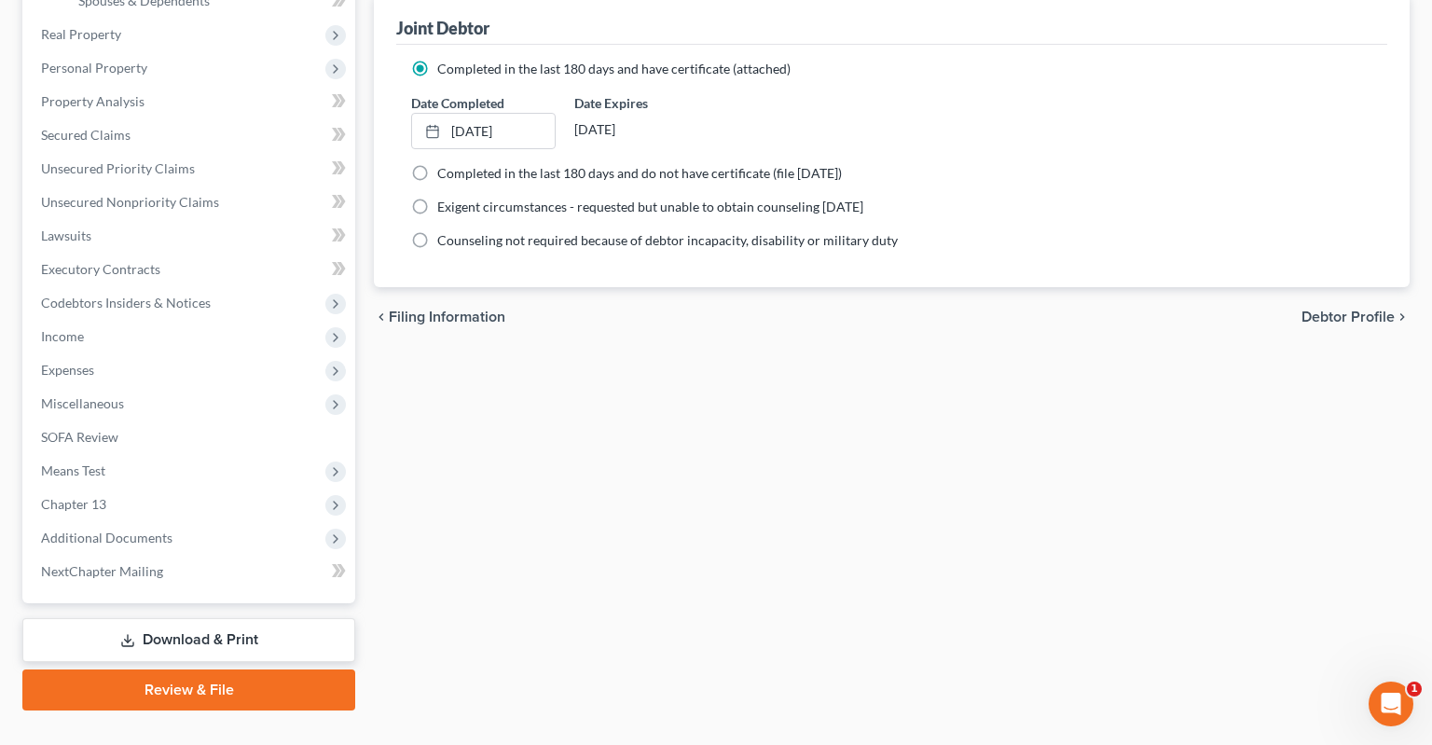
click at [180, 669] on link "Review & File" at bounding box center [188, 689] width 333 height 41
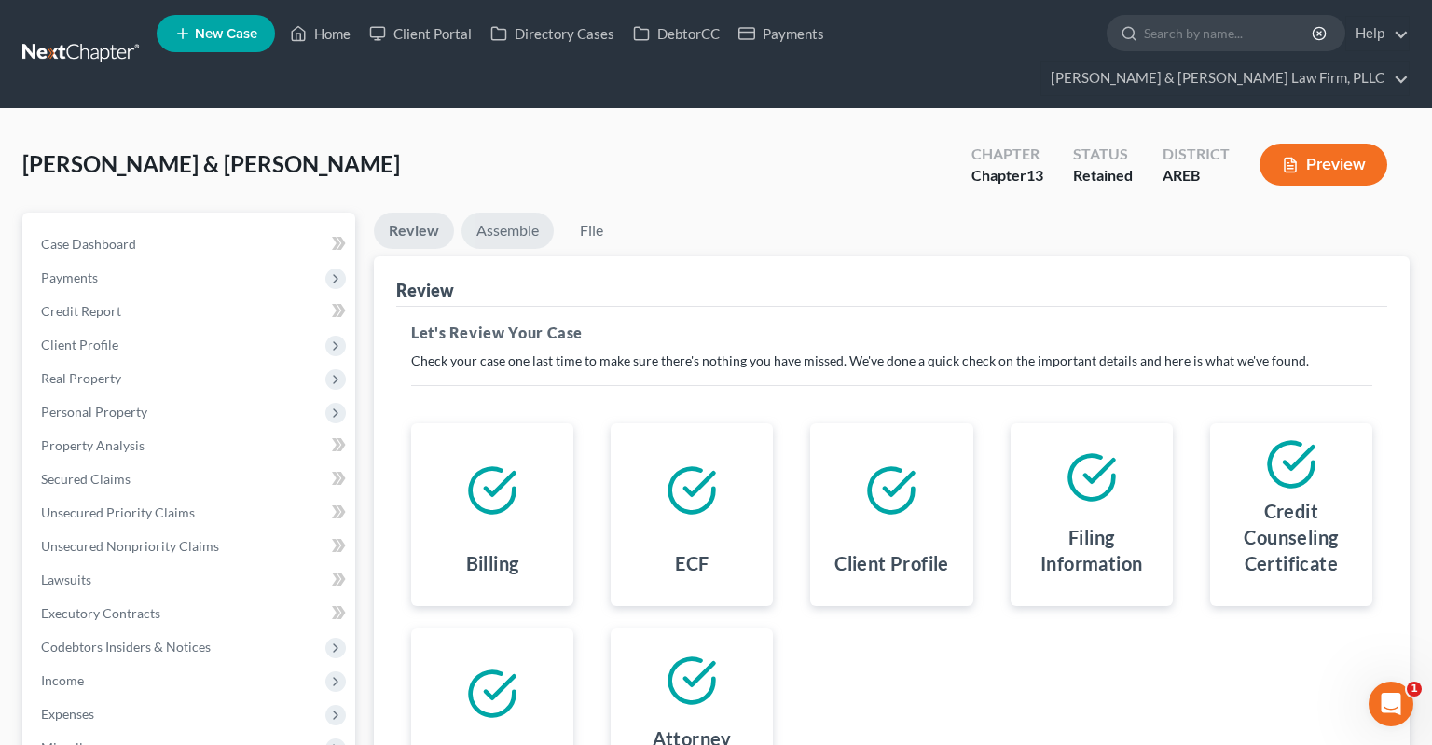
click at [515, 213] on link "Assemble" at bounding box center [507, 231] width 92 height 36
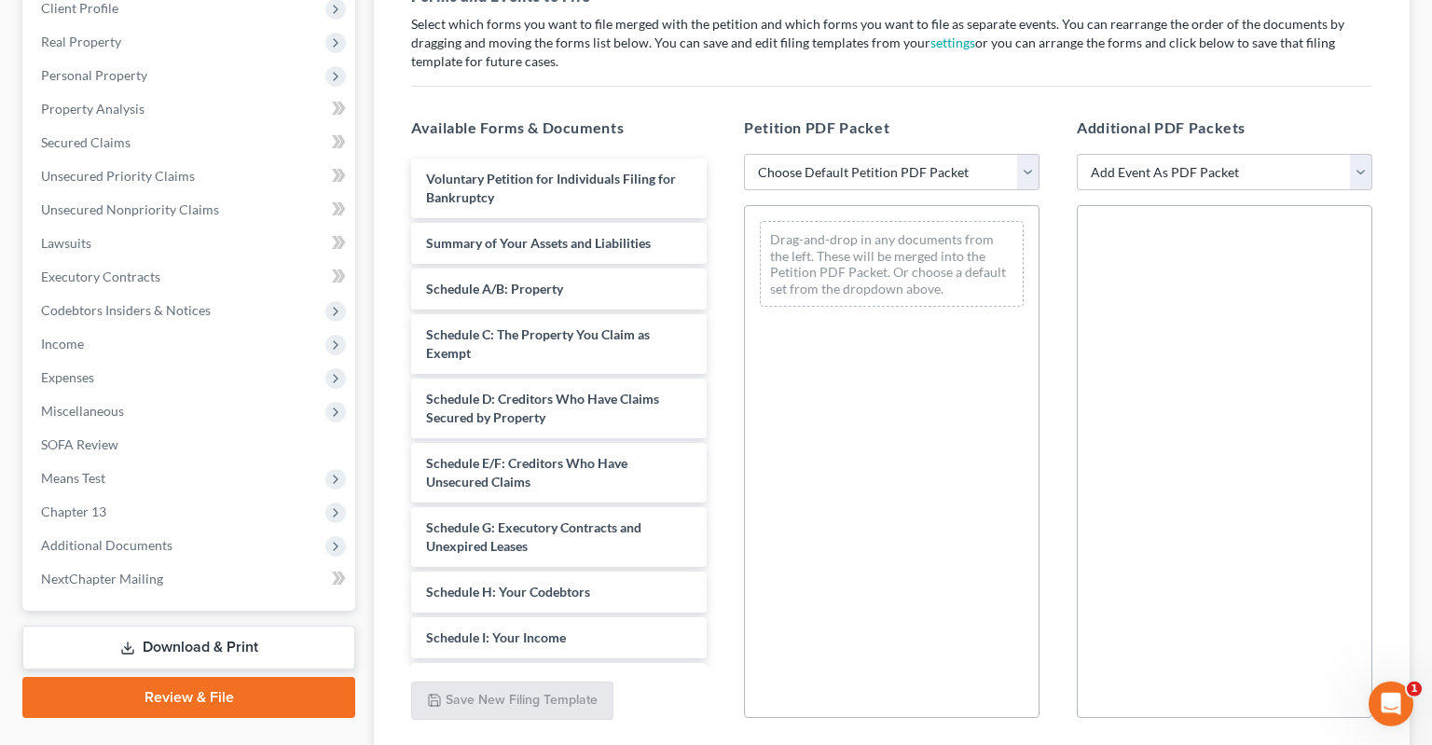
scroll to position [393, 0]
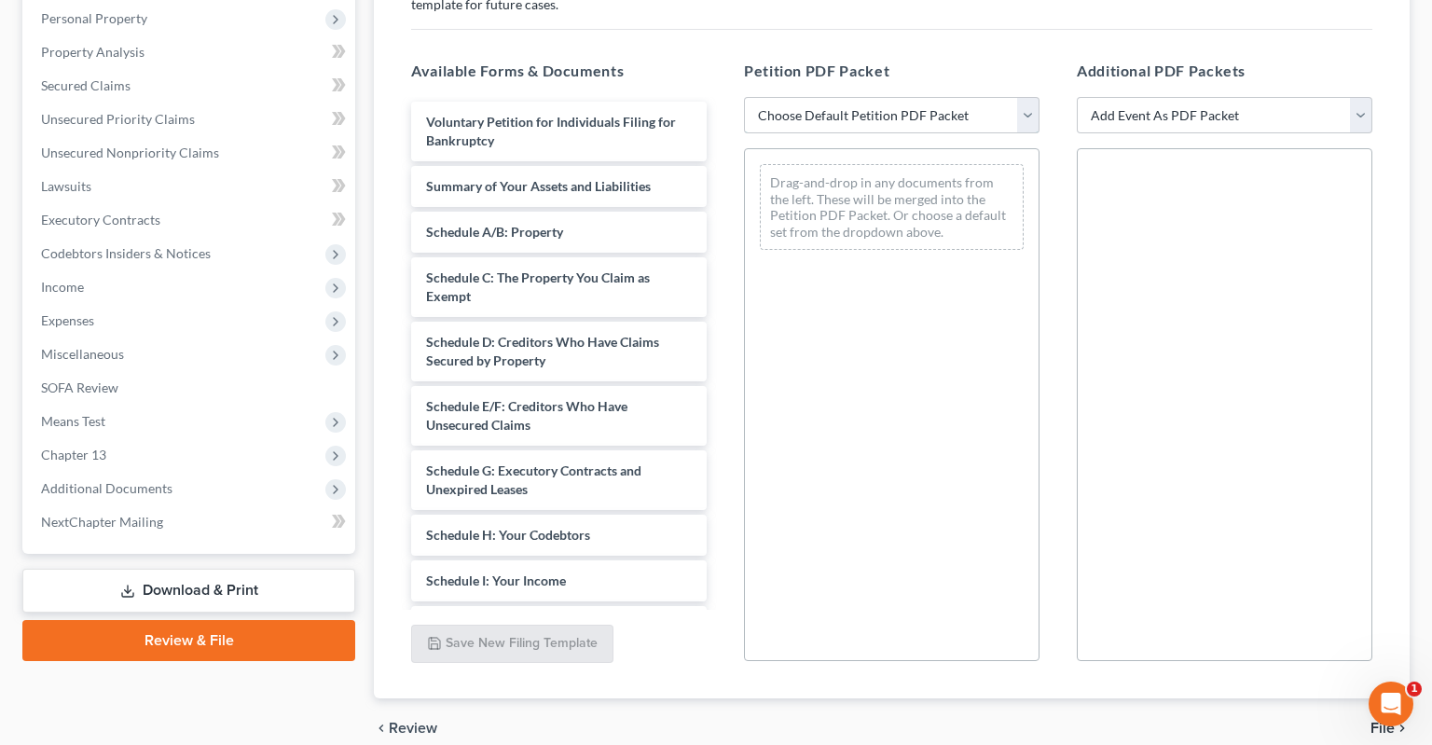
select select "0"
click option "Complete Bankruptcy Petition (all forms and schedules)" at bounding box center [0, 0] width 0 height 0
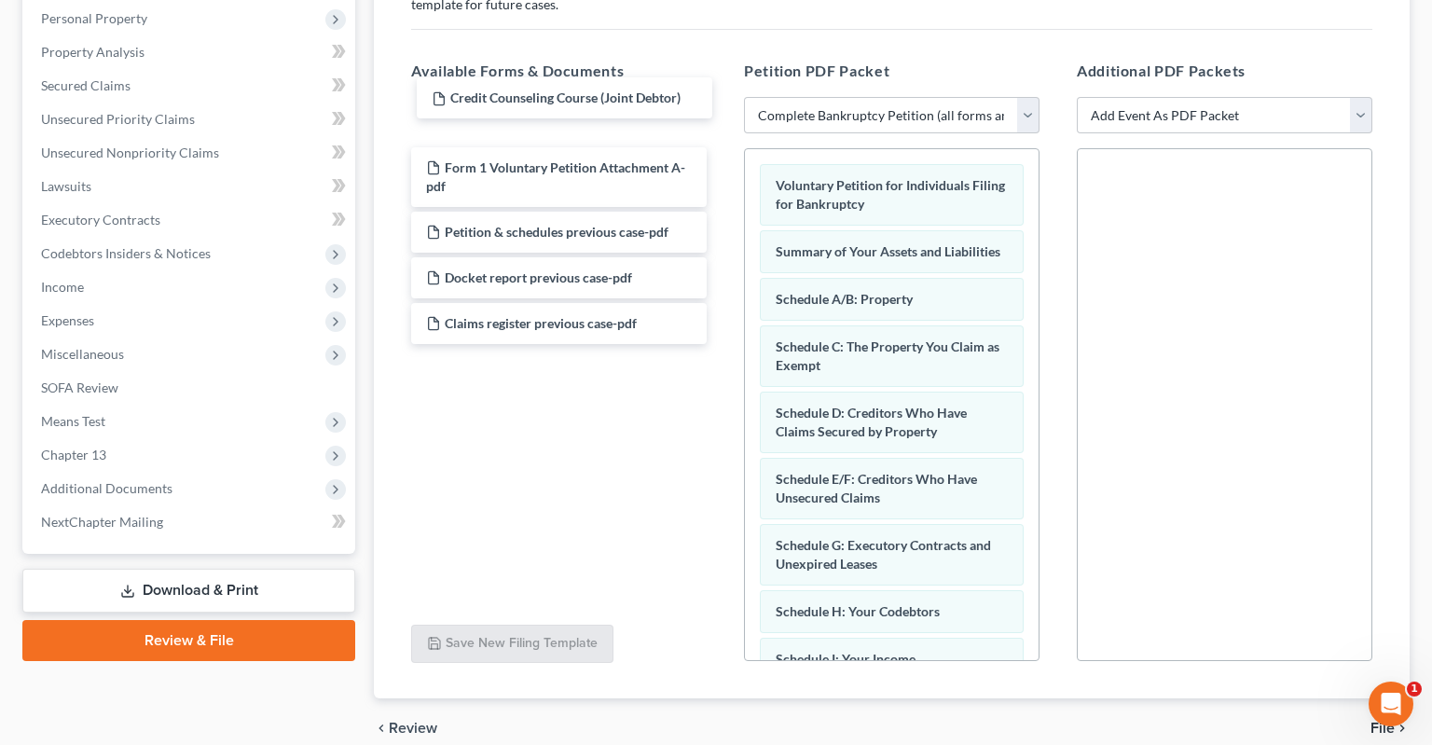
click at [632, 102] on div "Credit Counseling Course (Joint Debtor) Credit Counseling Course (Joint Debtor)…" at bounding box center [558, 223] width 325 height 242
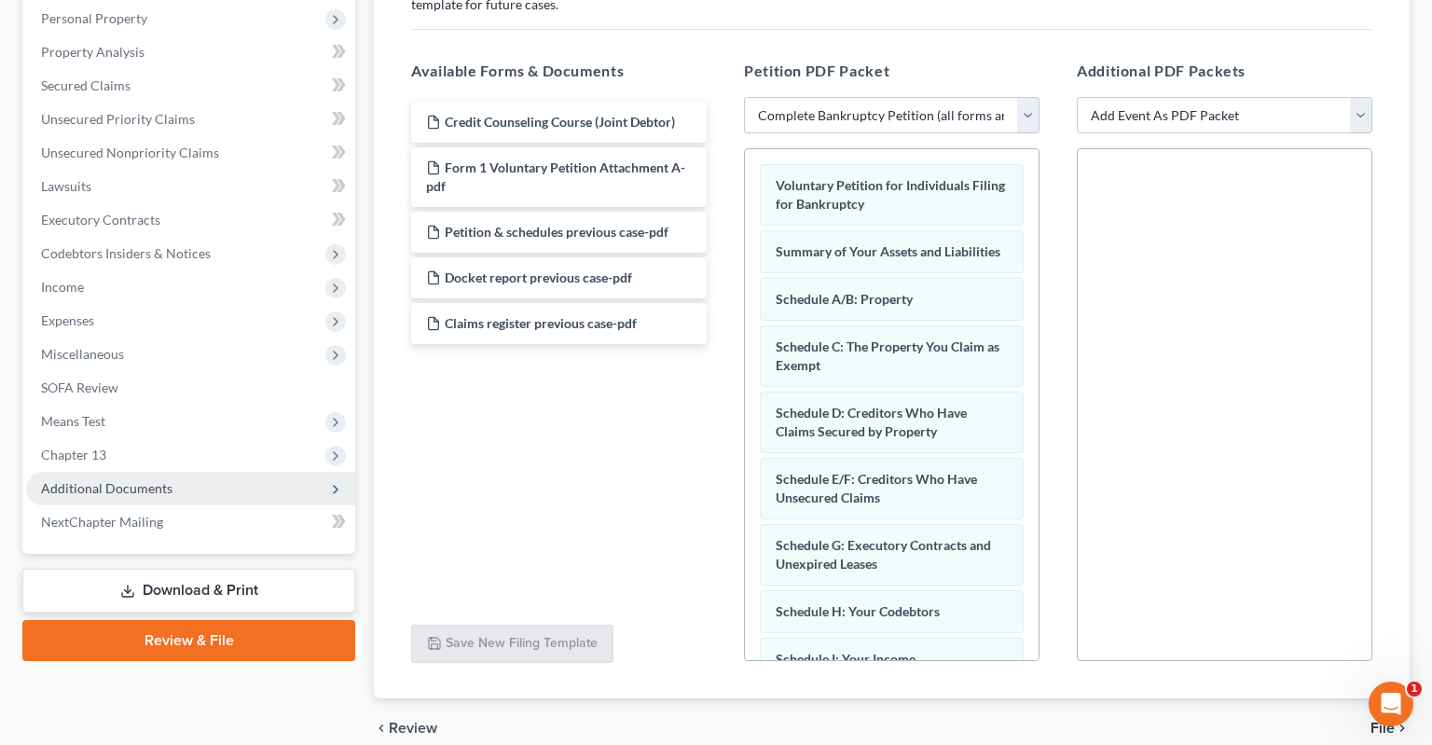
click at [211, 472] on span "Additional Documents" at bounding box center [190, 489] width 329 height 34
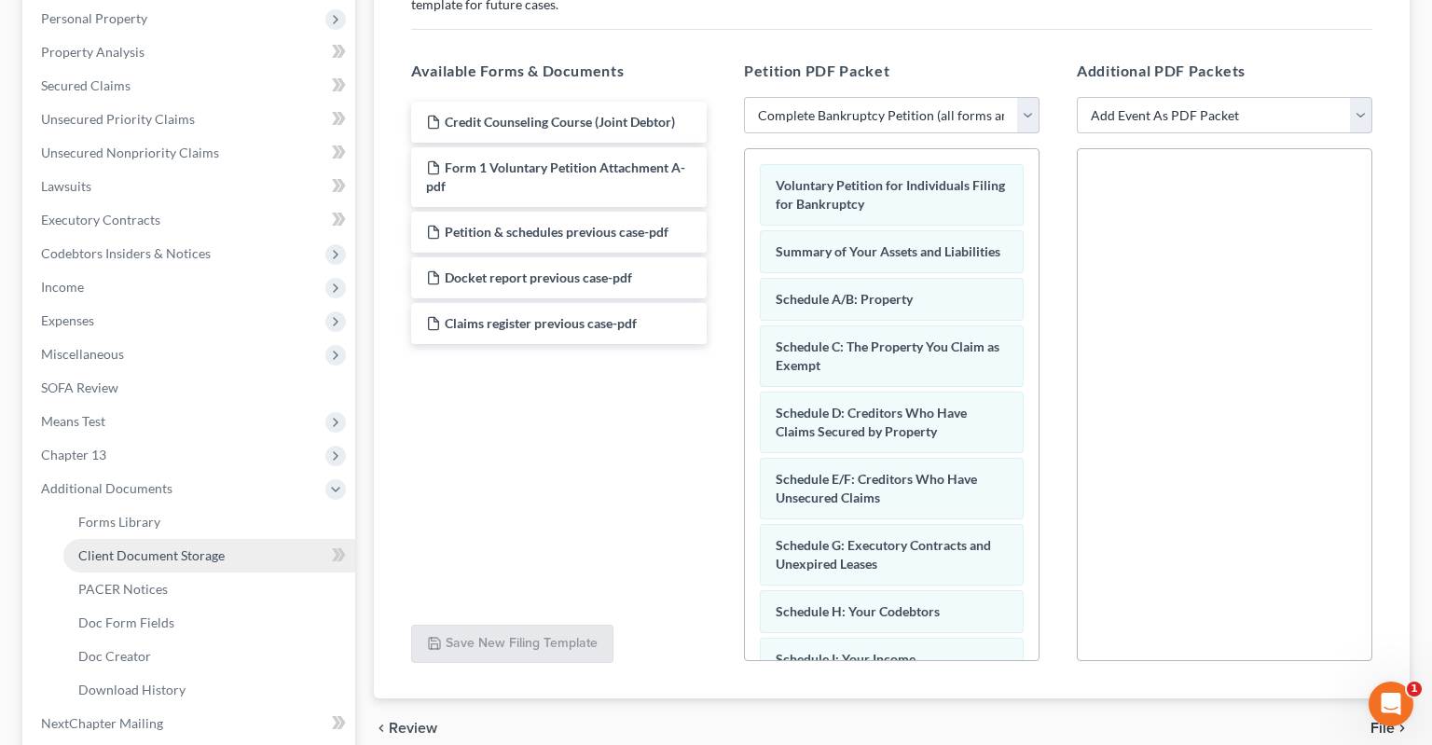
click at [218, 547] on span "Client Document Storage" at bounding box center [151, 555] width 146 height 16
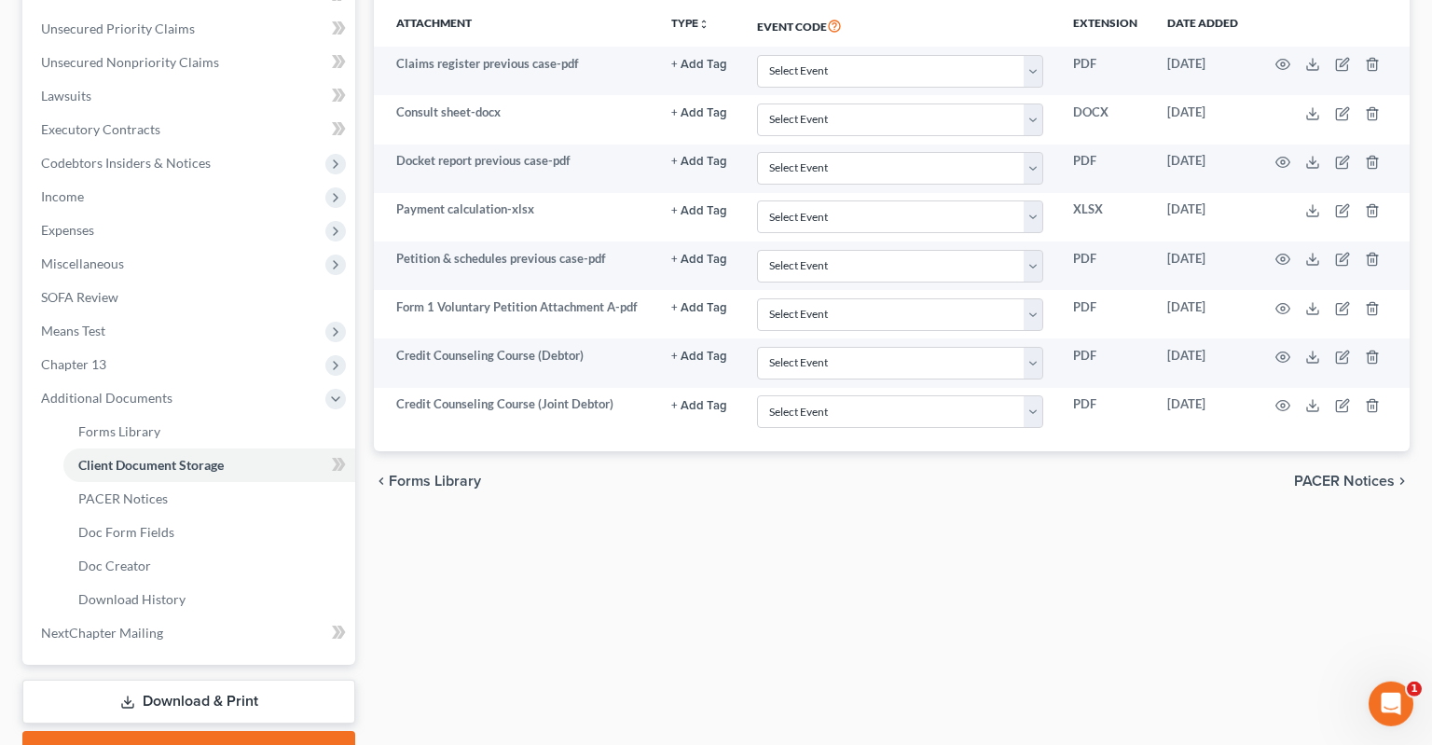
scroll to position [492, 0]
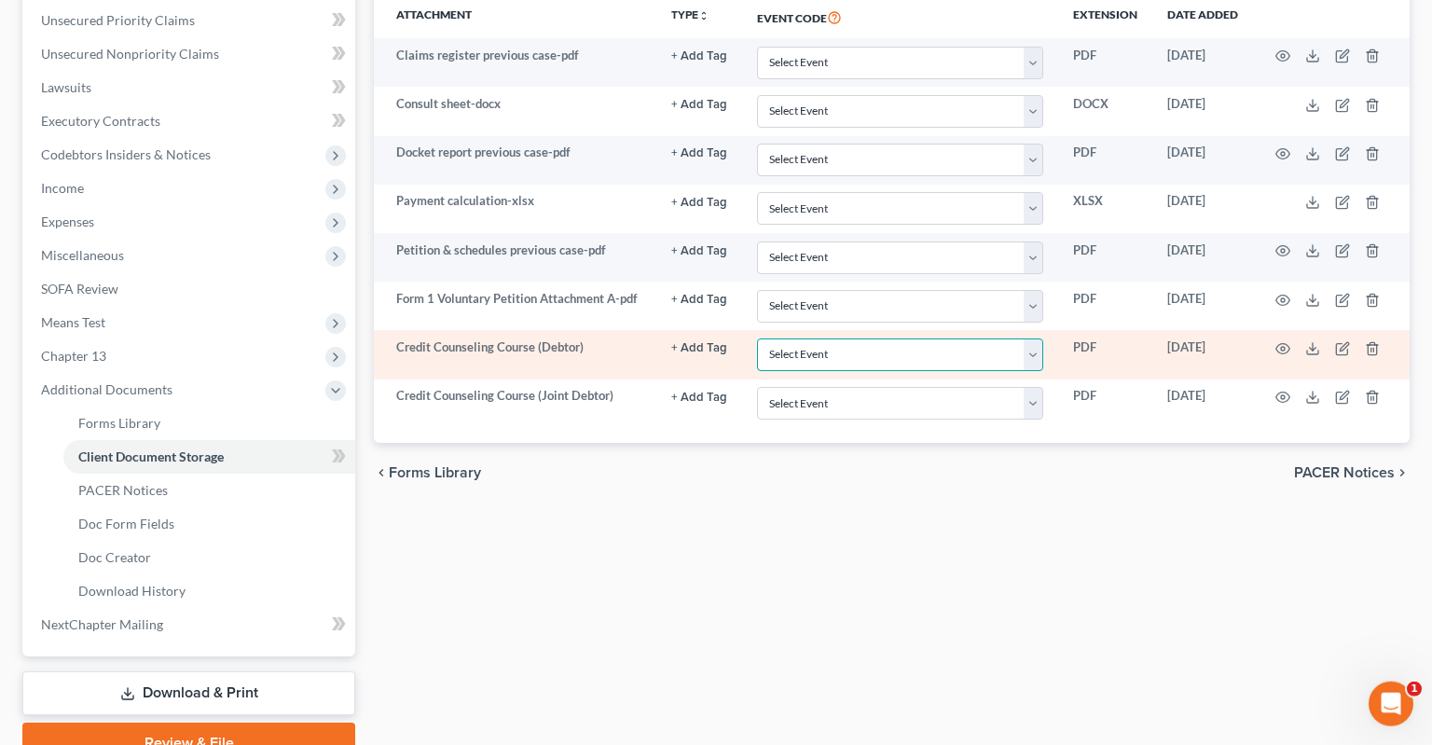
click at [757, 338] on select "Select Event Certificate of Credit Counseling - Debtor Certificate of Credit Co…" at bounding box center [900, 354] width 286 height 33
select select "0"
click option "Certificate of Credit Counseling - Debtor" at bounding box center [0, 0] width 0 height 0
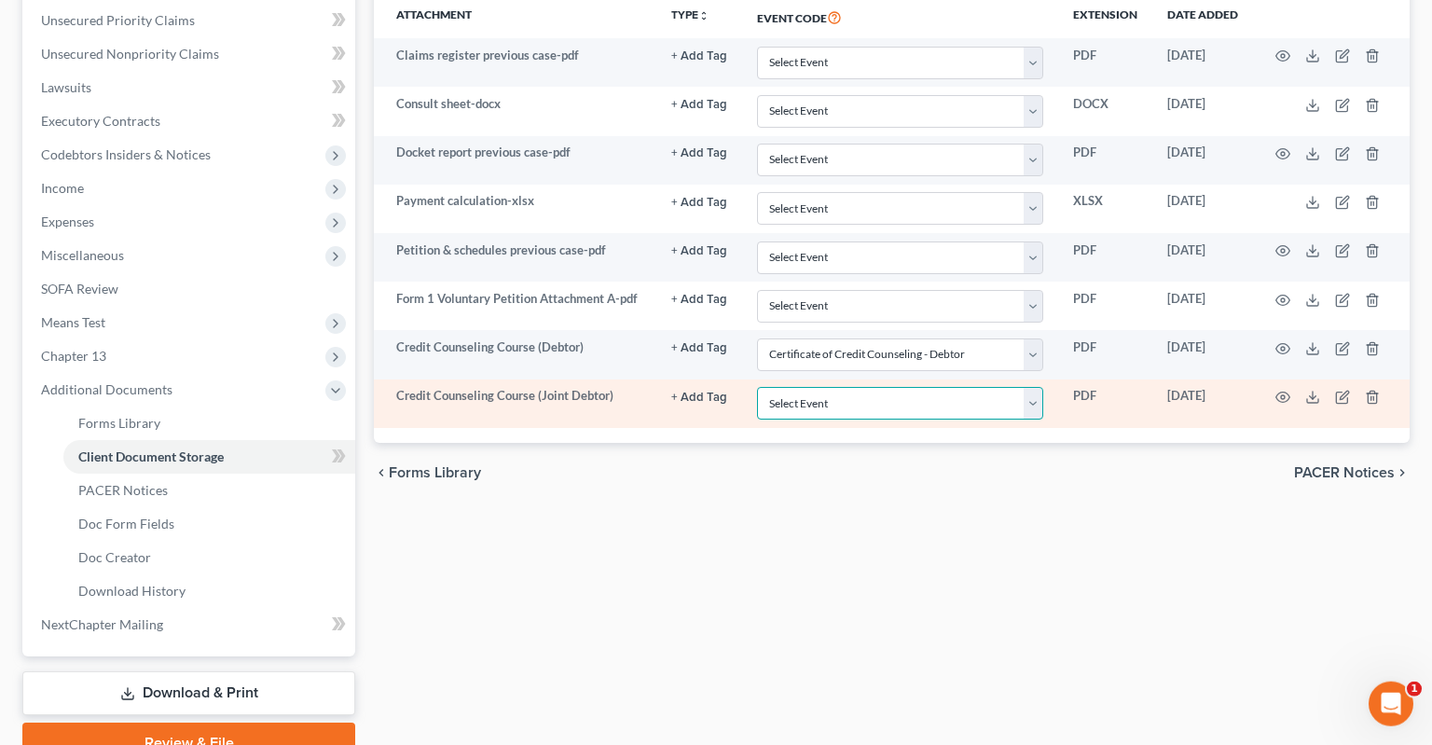
click at [757, 387] on select "Select Event Certificate of Credit Counseling - Debtor Certificate of Credit Co…" at bounding box center [900, 403] width 286 height 33
select select "1"
click option "Certificate of Credit Counseling - Joint Debtor" at bounding box center [0, 0] width 0 height 0
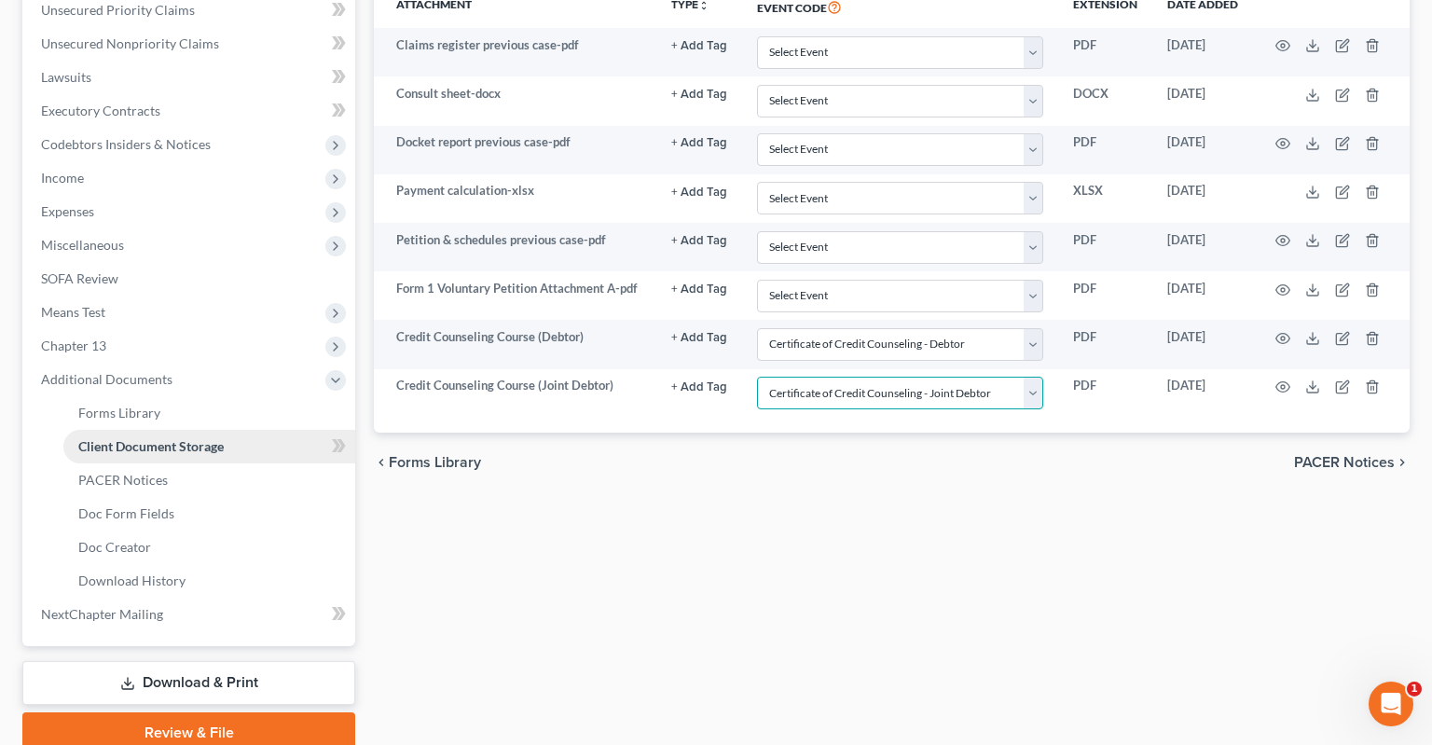
scroll to position [545, 0]
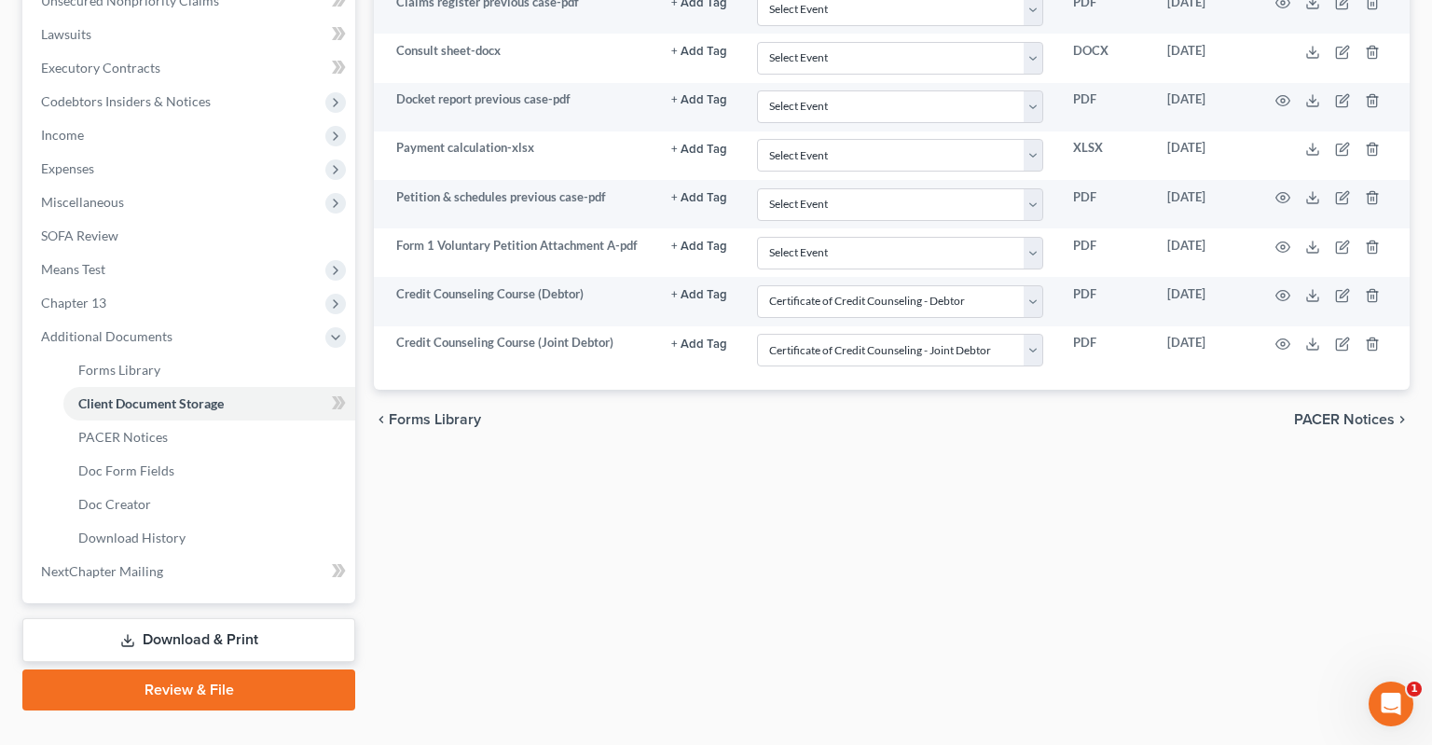
click at [210, 669] on link "Review & File" at bounding box center [188, 689] width 333 height 41
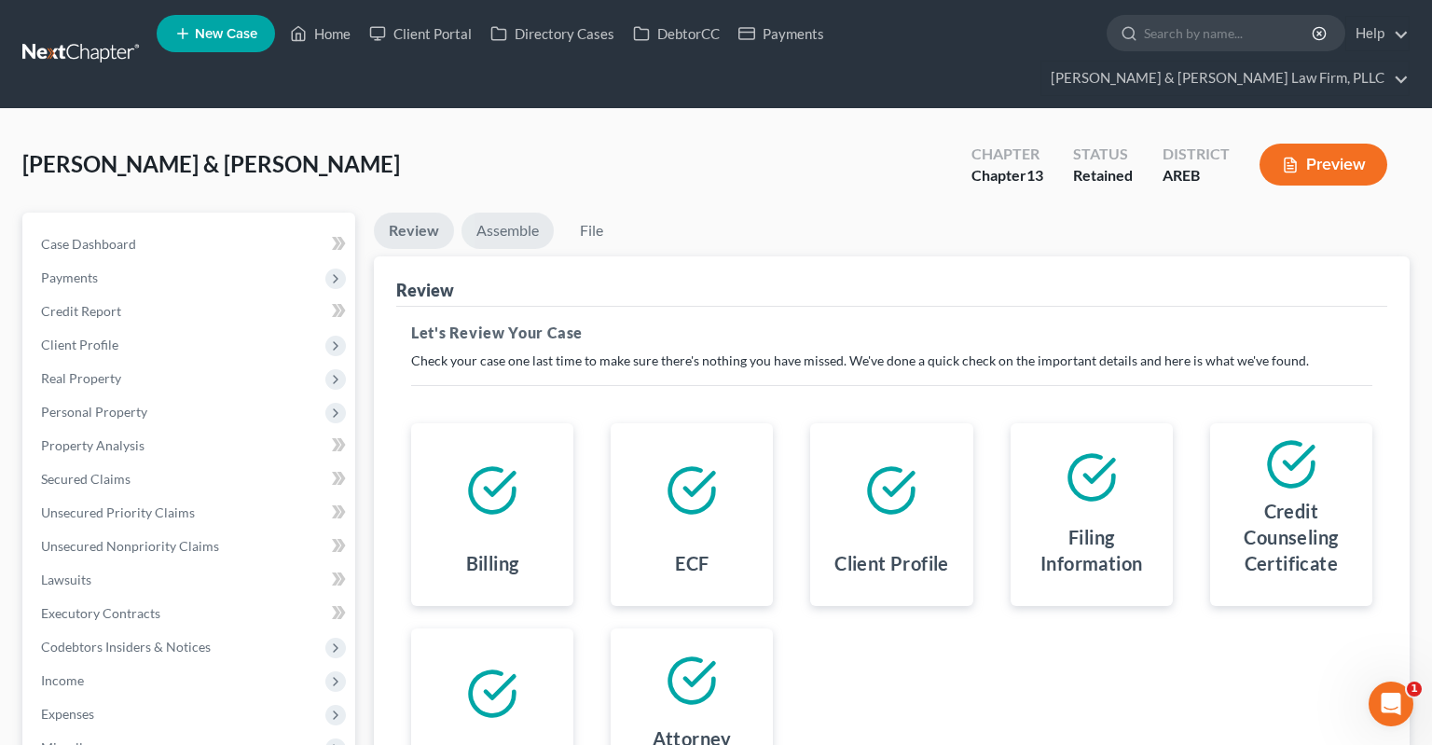
click at [516, 213] on link "Assemble" at bounding box center [507, 231] width 92 height 36
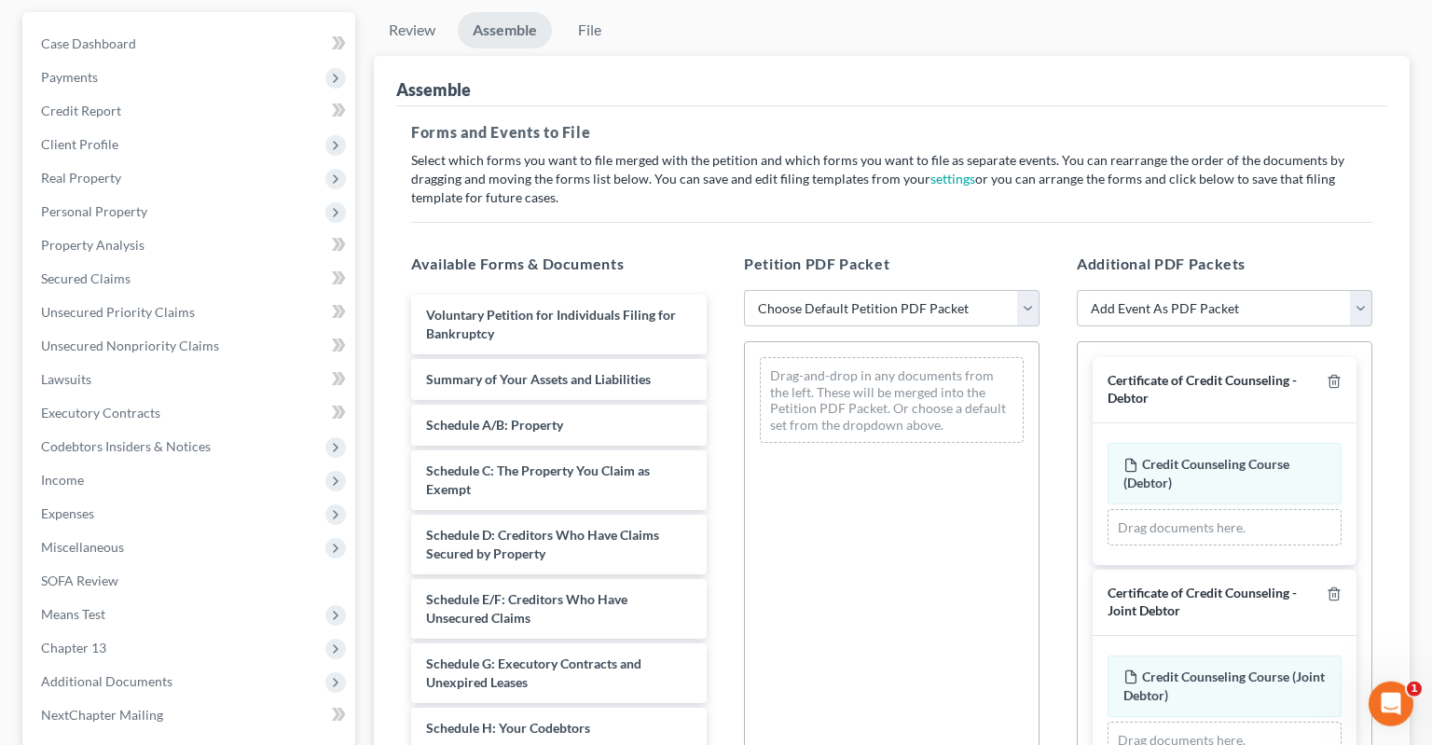
scroll to position [295, 0]
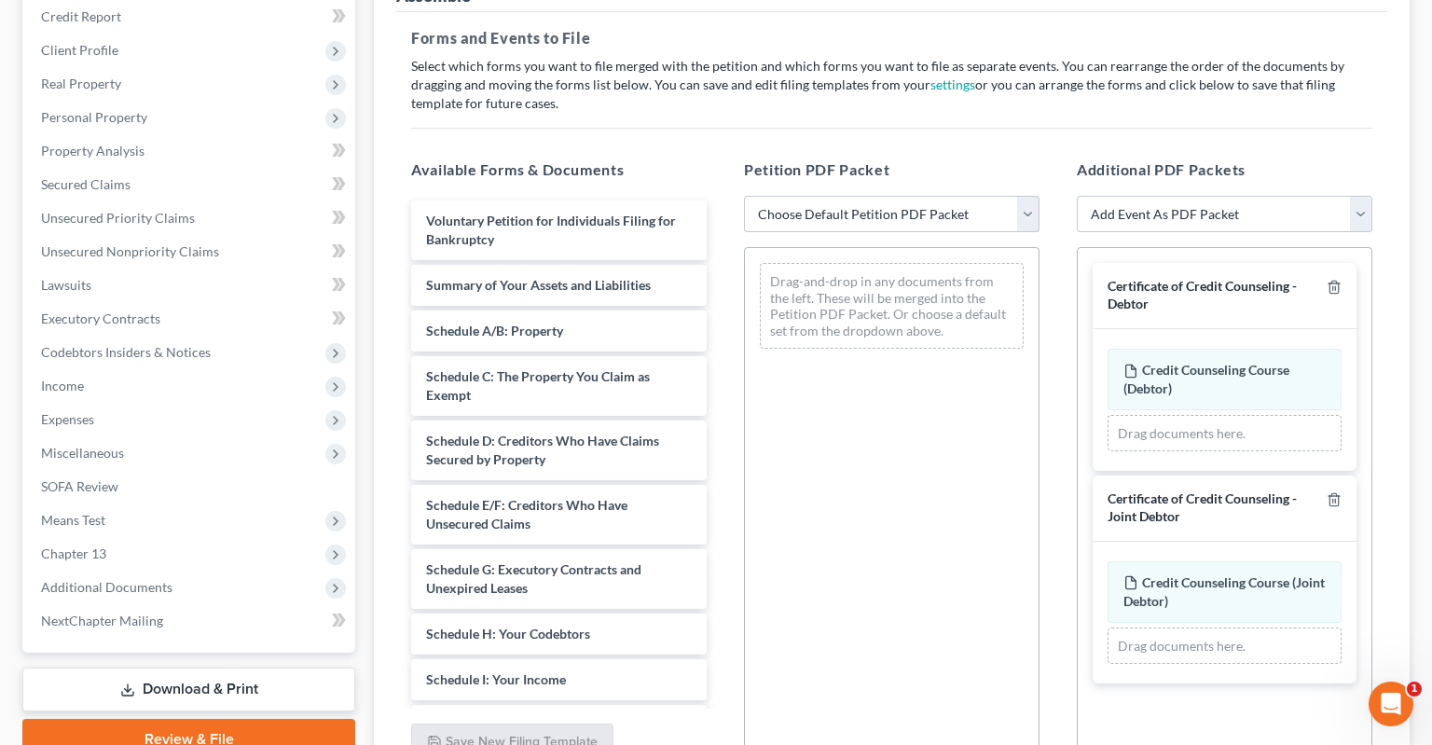
click at [744, 196] on select "Choose Default Petition PDF Packet Complete Bankruptcy Petition (all forms and …" at bounding box center [891, 214] width 295 height 37
select select "0"
click option "Complete Bankruptcy Petition (all forms and schedules)" at bounding box center [0, 0] width 0 height 0
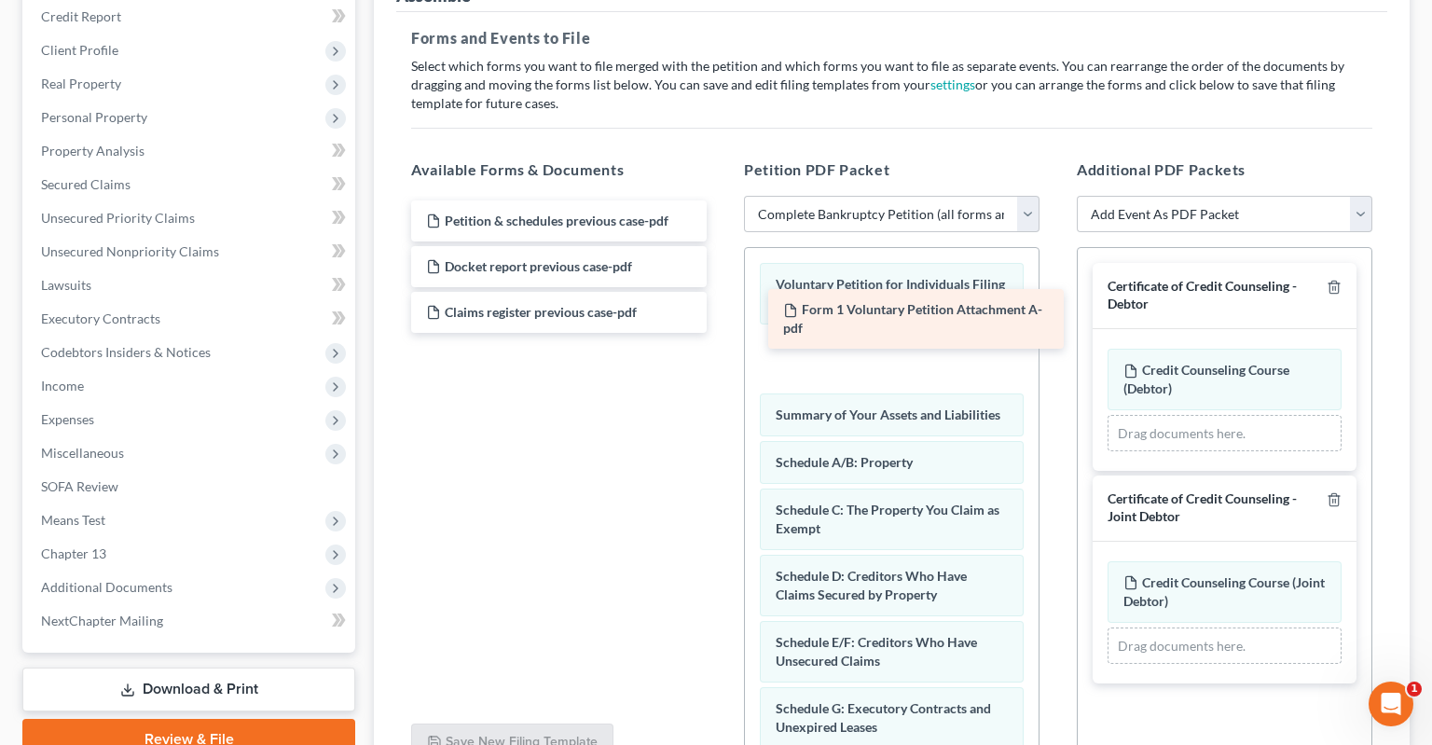
drag, startPoint x: 607, startPoint y: 190, endPoint x: 958, endPoint y: 311, distance: 371.7
click at [721, 311] on div "Form 1 Voluntary Petition Attachment A-pdf Form 1 Voluntary Petition Attachment…" at bounding box center [558, 266] width 325 height 132
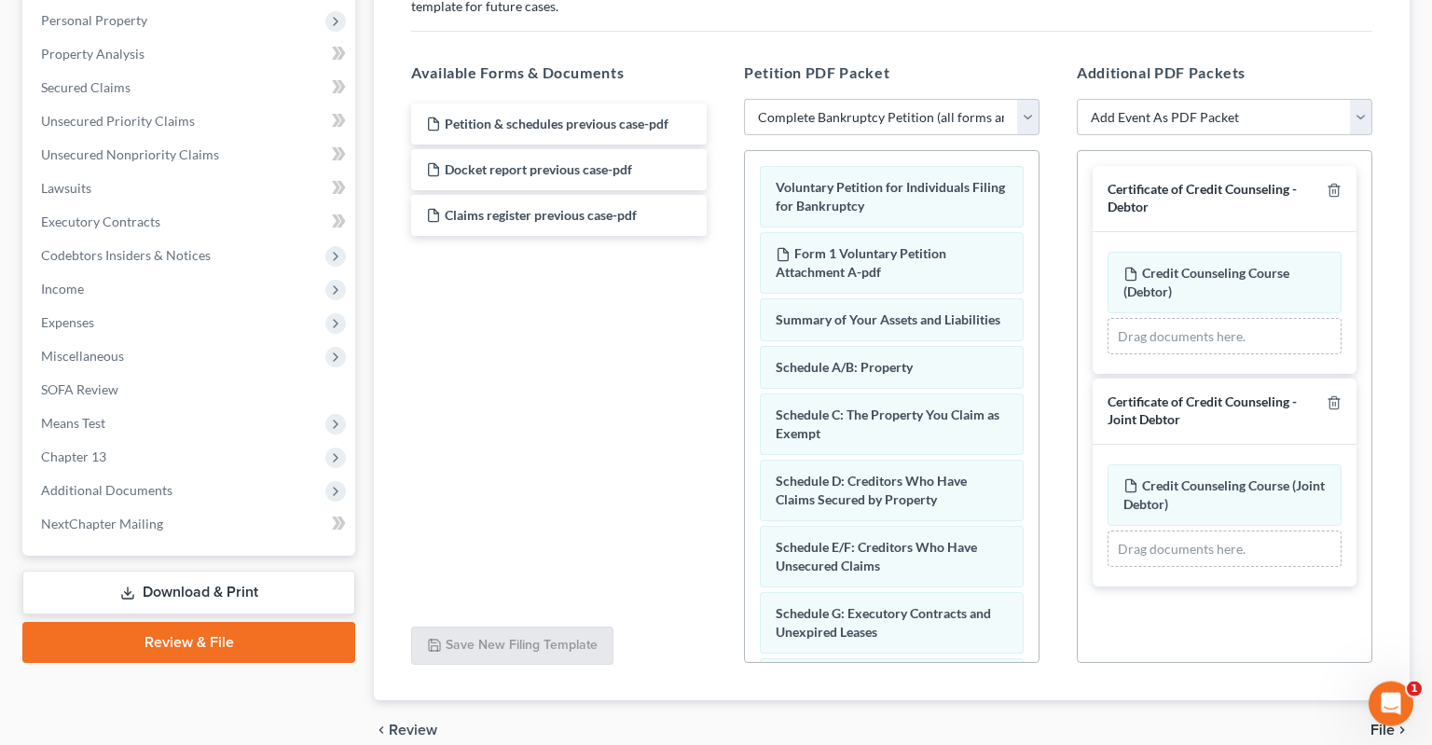
scroll to position [442, 0]
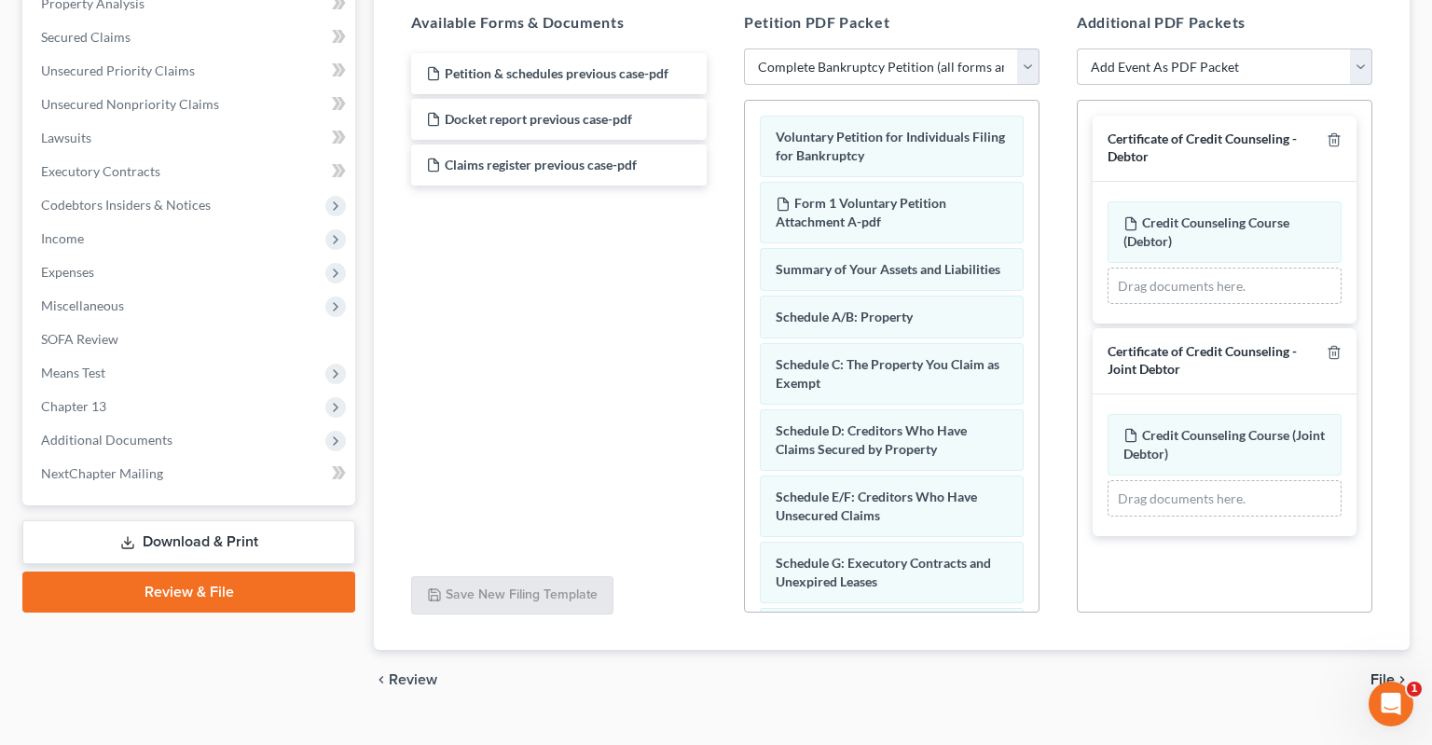
click at [1392, 672] on span "File" at bounding box center [1382, 679] width 24 height 15
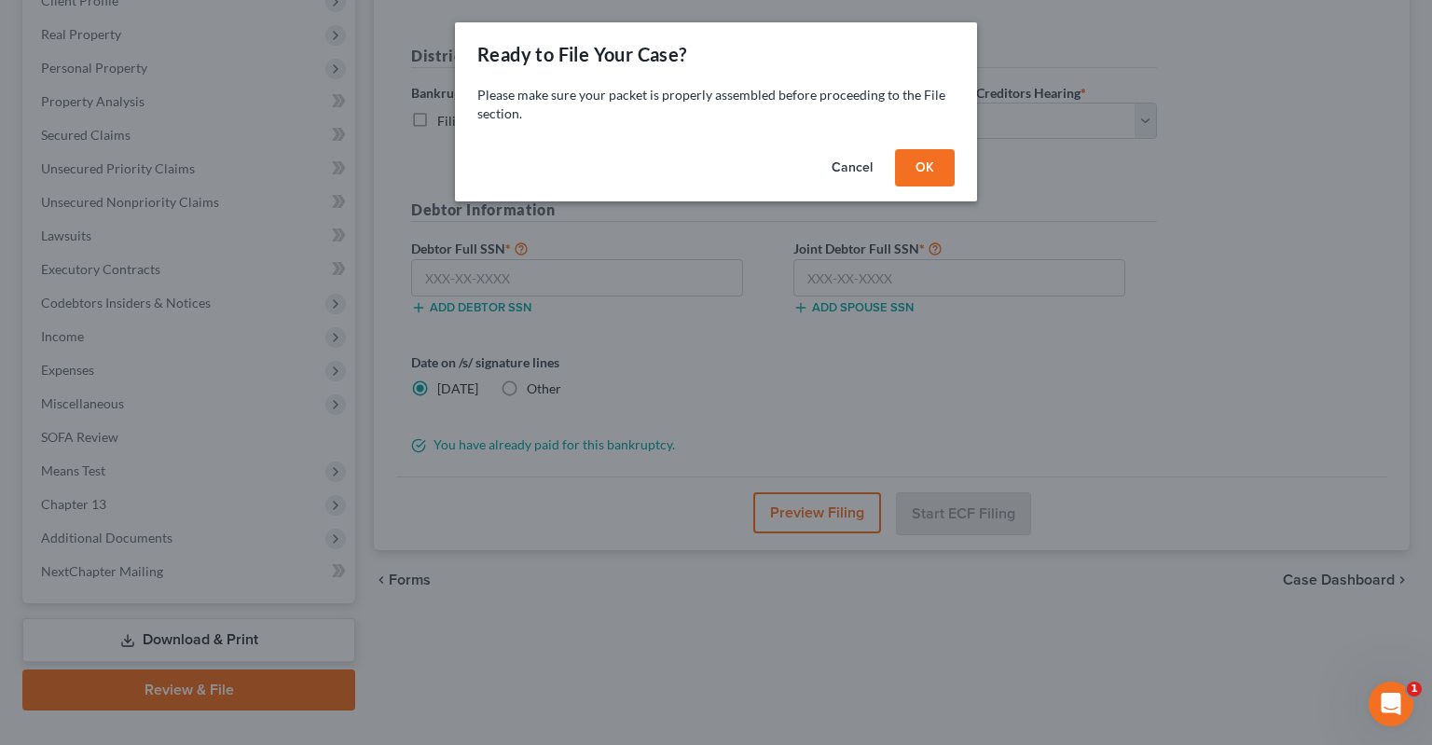
click at [919, 165] on button "OK" at bounding box center [925, 167] width 60 height 37
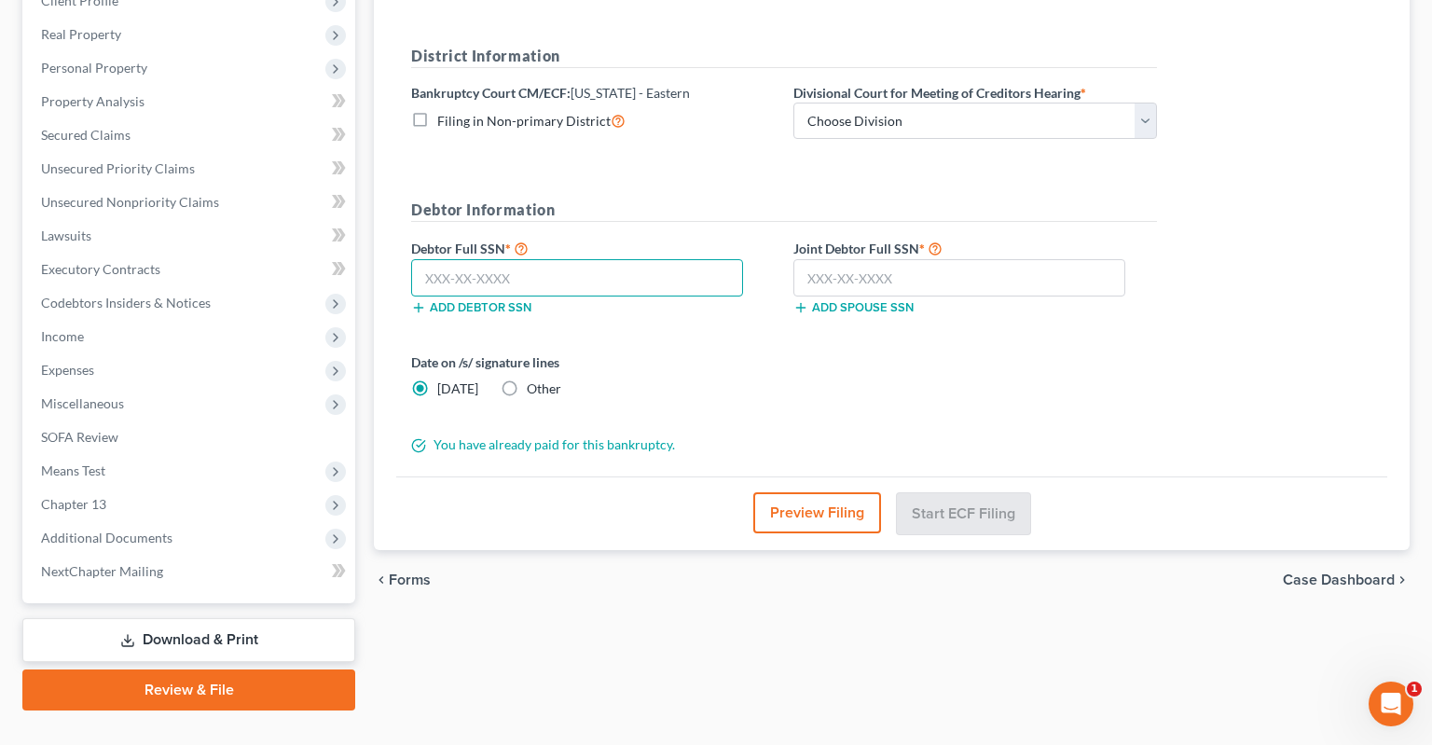
click at [676, 259] on input "text" at bounding box center [577, 277] width 332 height 37
paste input "551-63-9309"
type input "551-63-9309"
click at [867, 259] on input "text" at bounding box center [959, 277] width 332 height 37
paste input "553-69-6088"
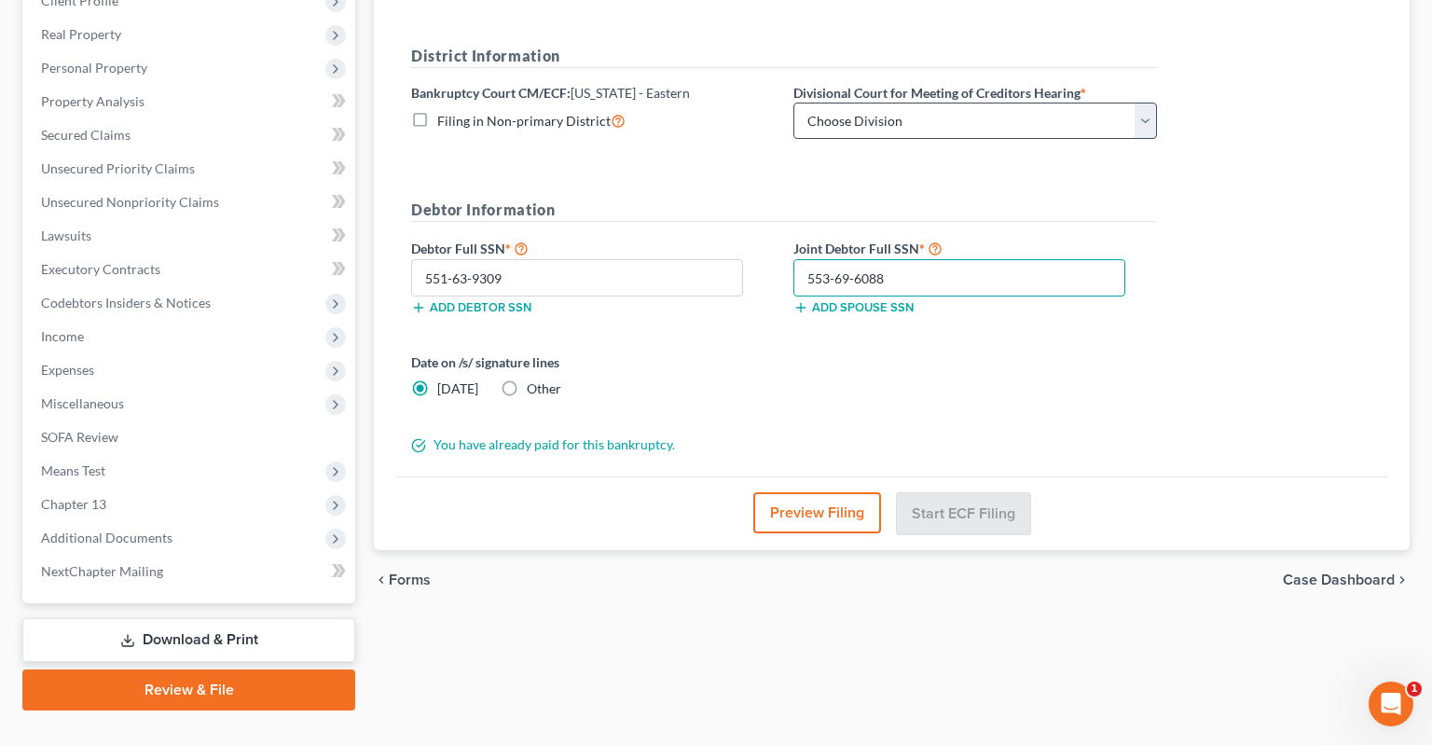
type input "553-69-6088"
click at [793, 103] on select "Choose Division Delta Division Northern Division Central Division" at bounding box center [975, 121] width 364 height 37
select select "2"
click option "Central Division" at bounding box center [0, 0] width 0 height 0
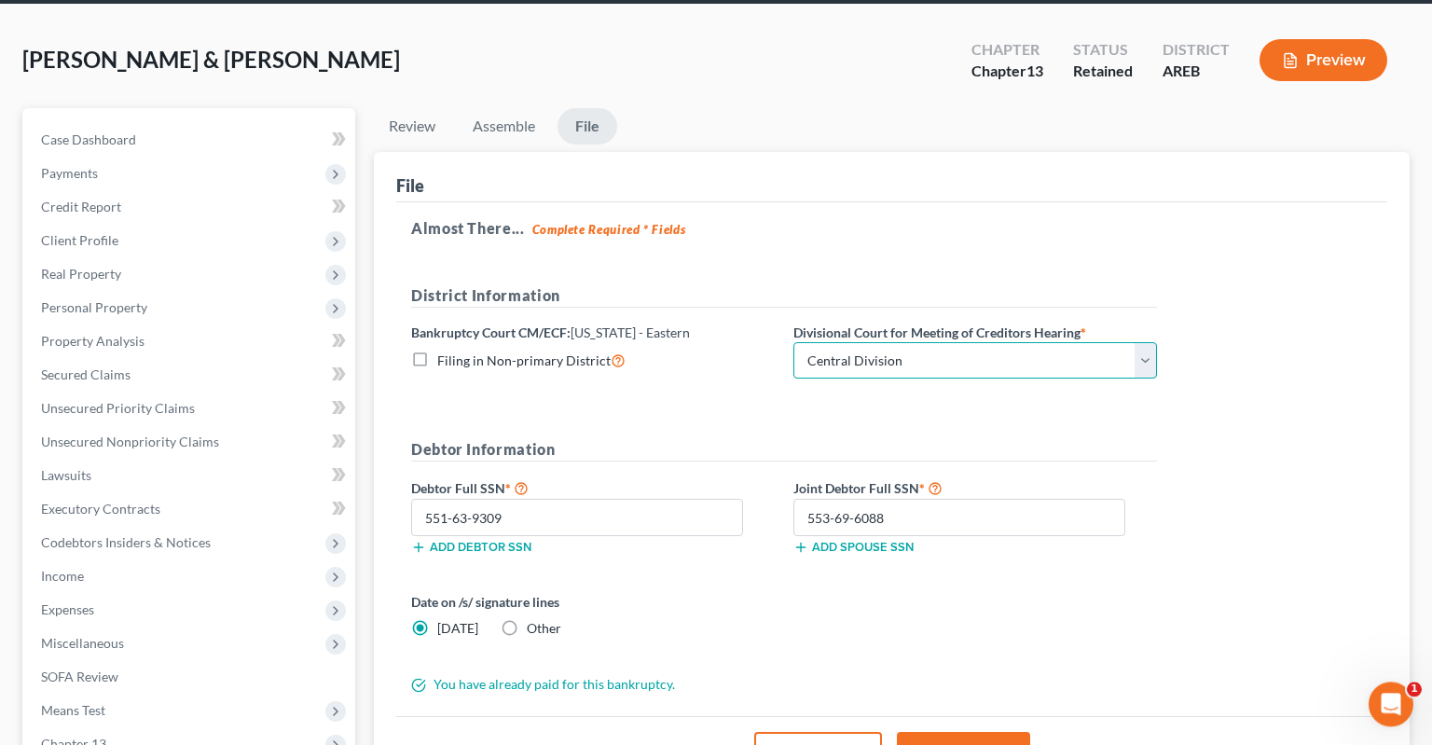
scroll to position [48, 0]
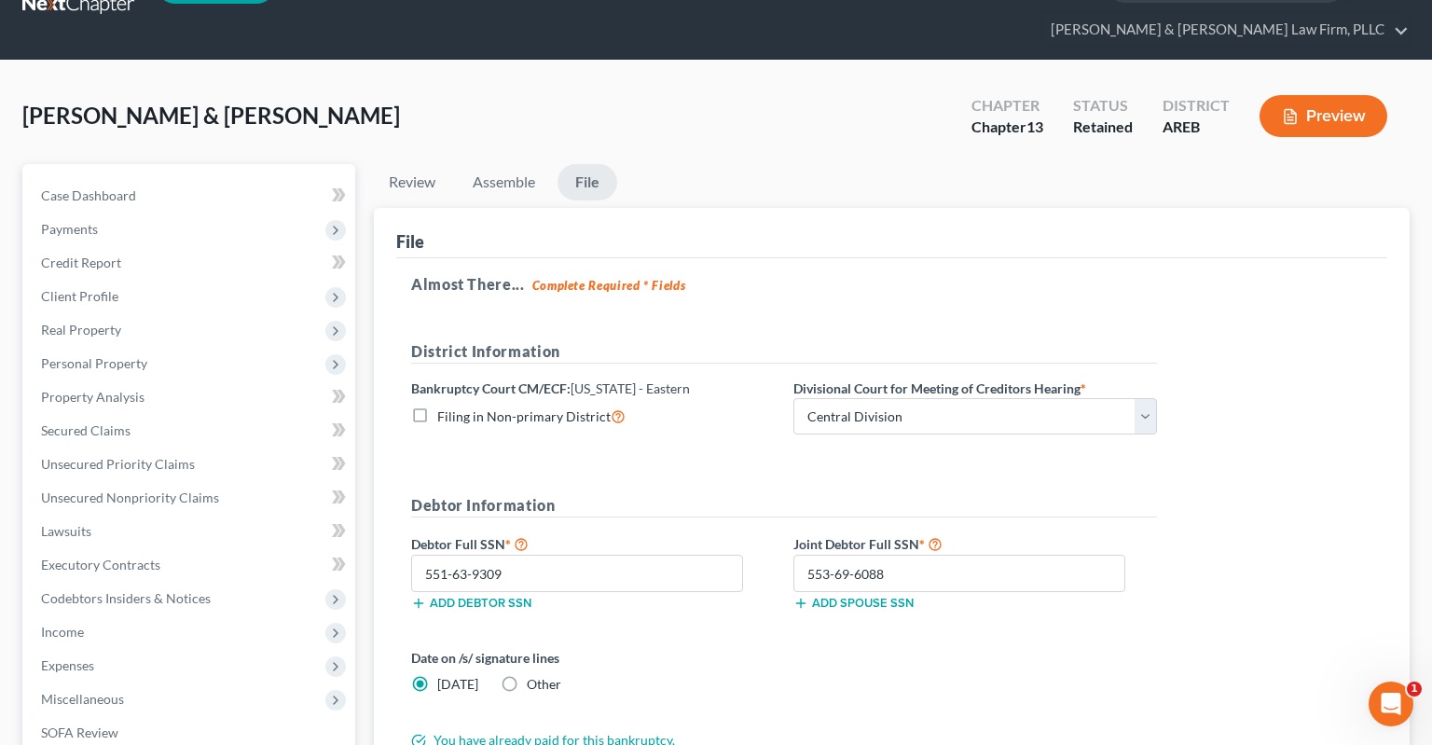
click at [1282, 95] on button "Preview" at bounding box center [1323, 116] width 128 height 42
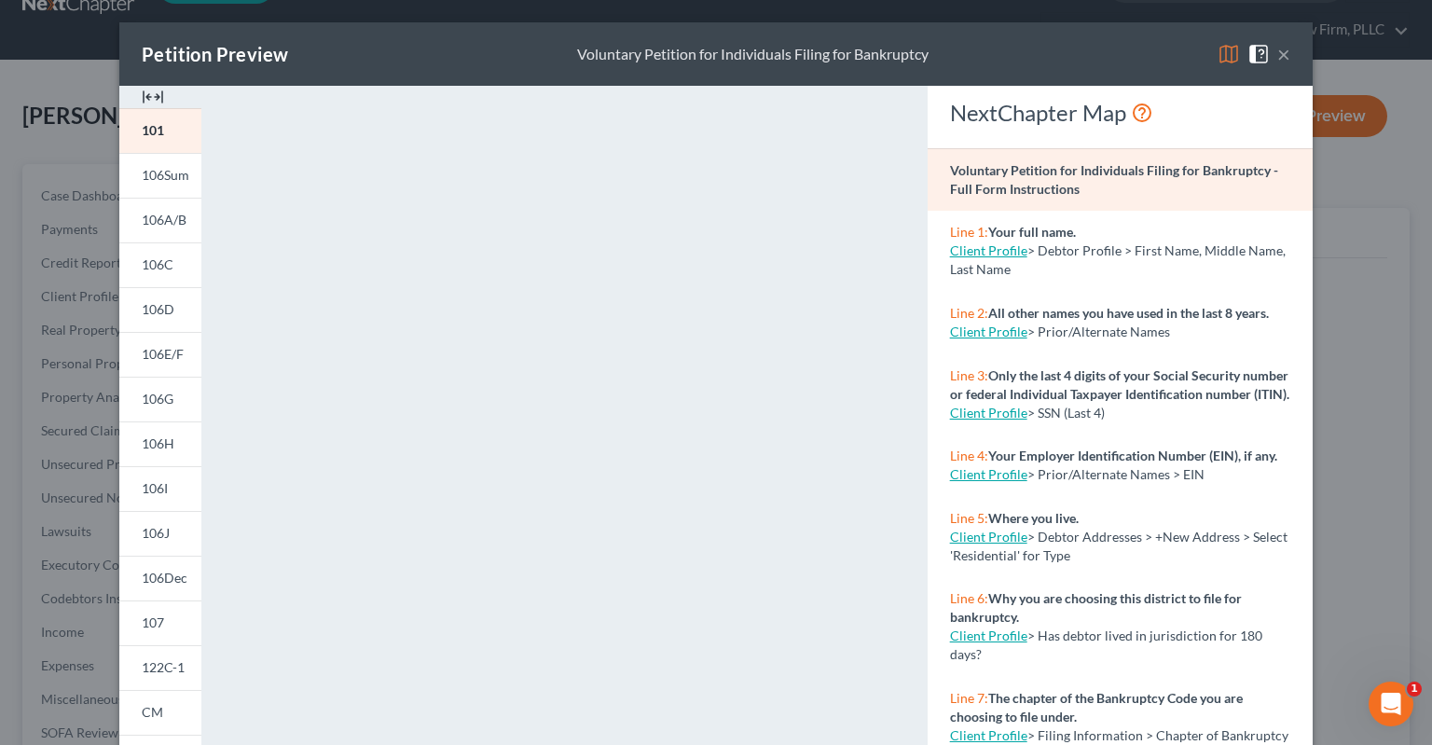
click at [1284, 54] on button "×" at bounding box center [1283, 54] width 13 height 22
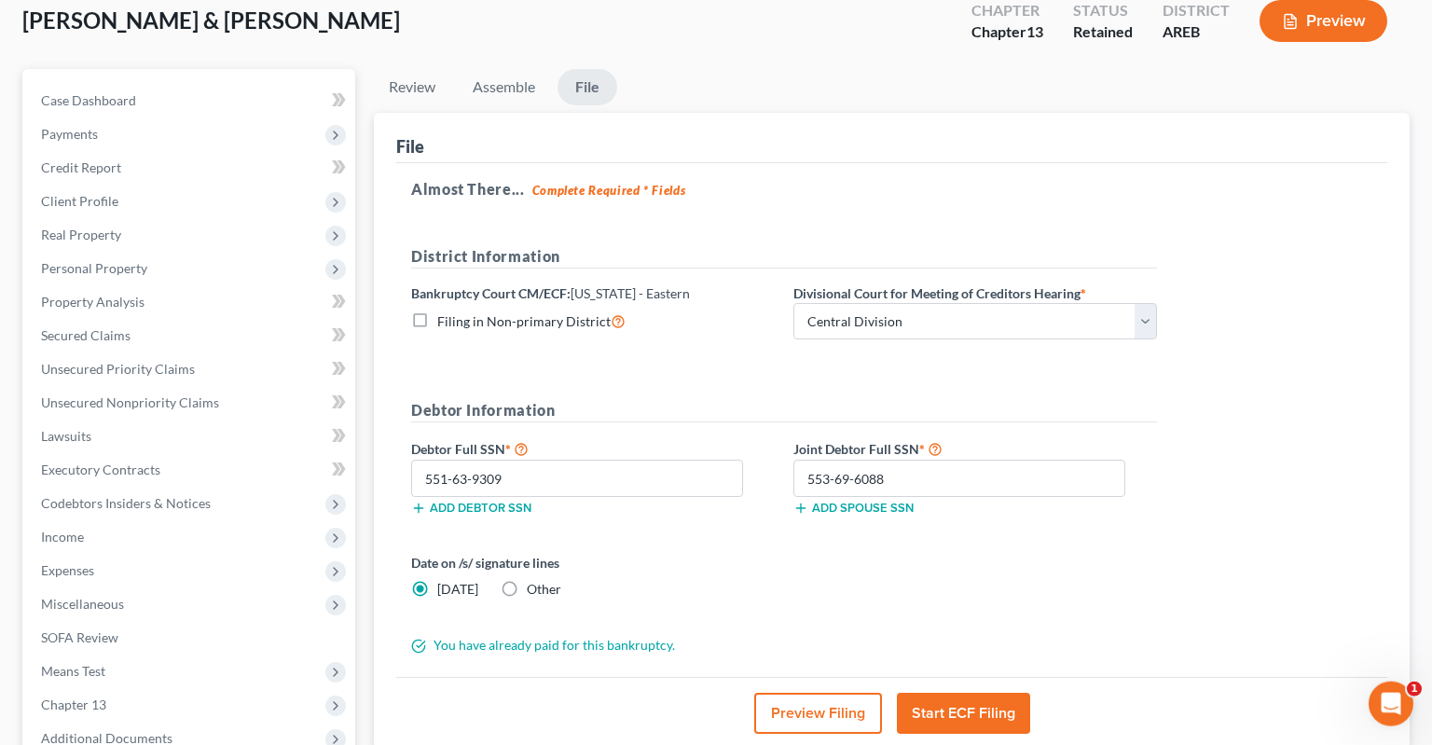
scroll to position [344, 0]
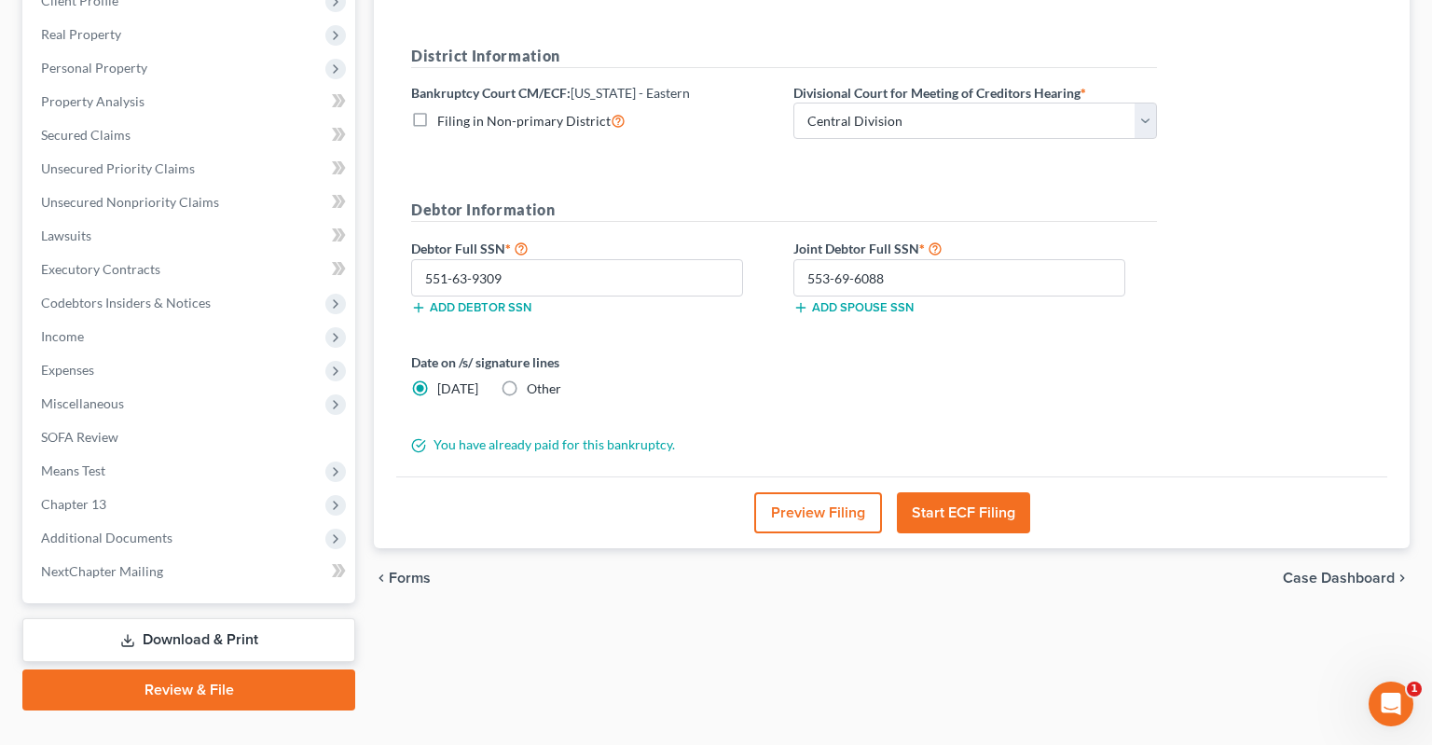
click at [993, 492] on button "Start ECF Filing" at bounding box center [963, 512] width 133 height 41
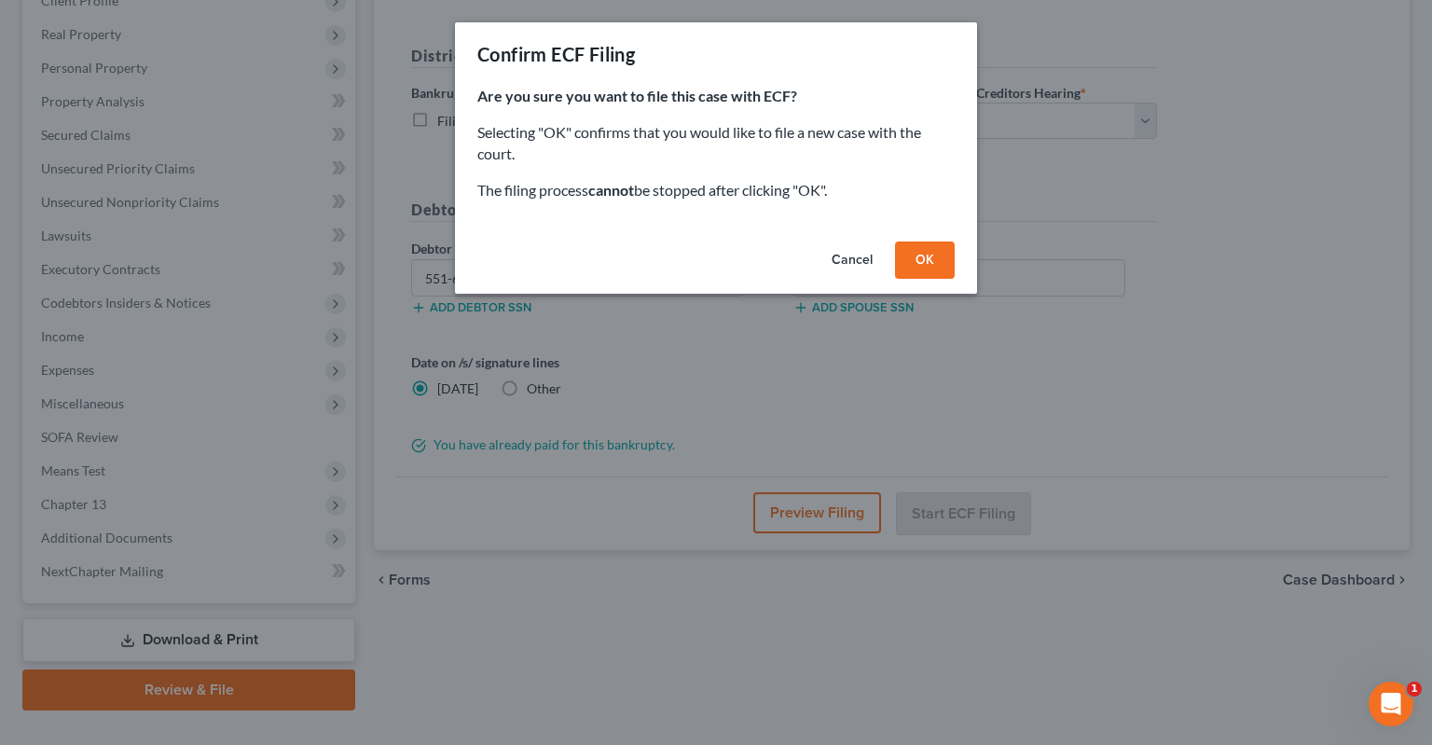
click at [929, 268] on button "OK" at bounding box center [925, 259] width 60 height 37
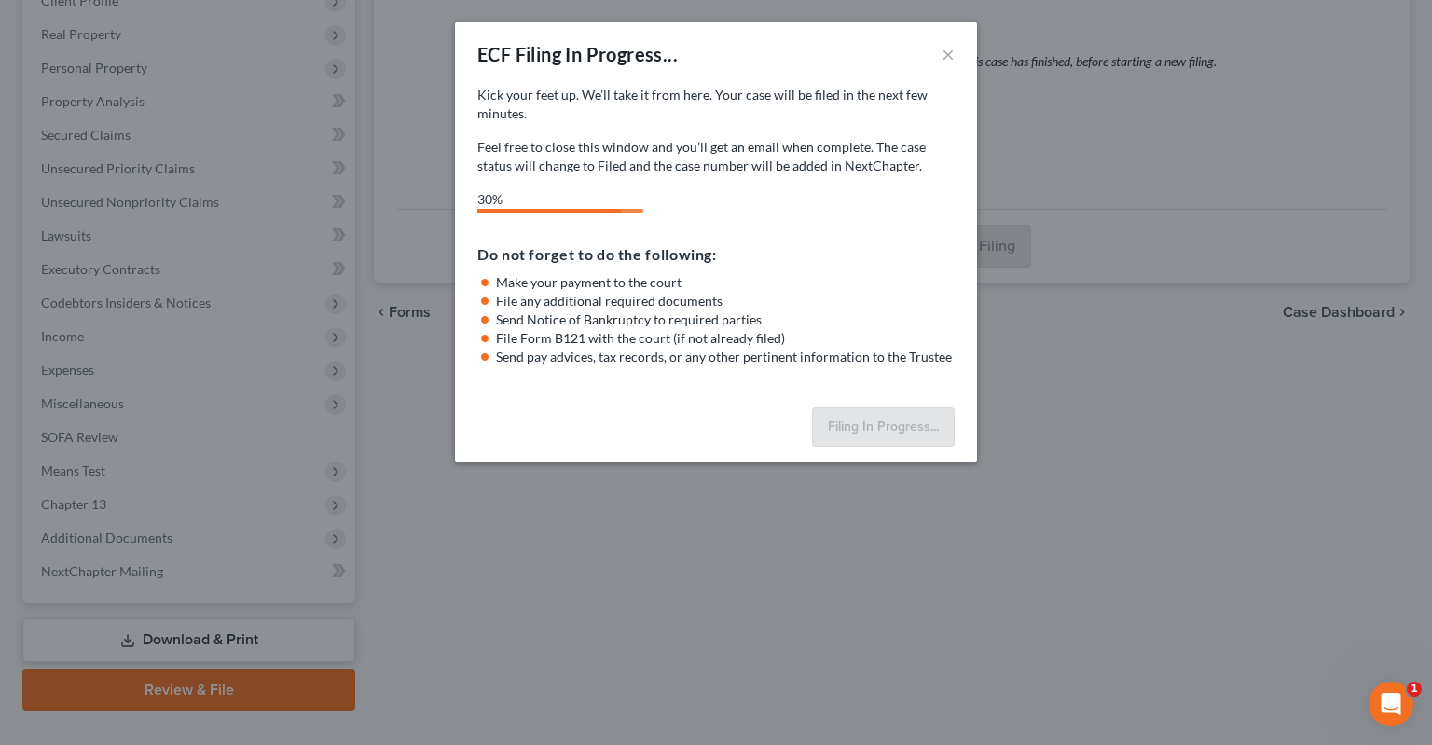
select select "2"
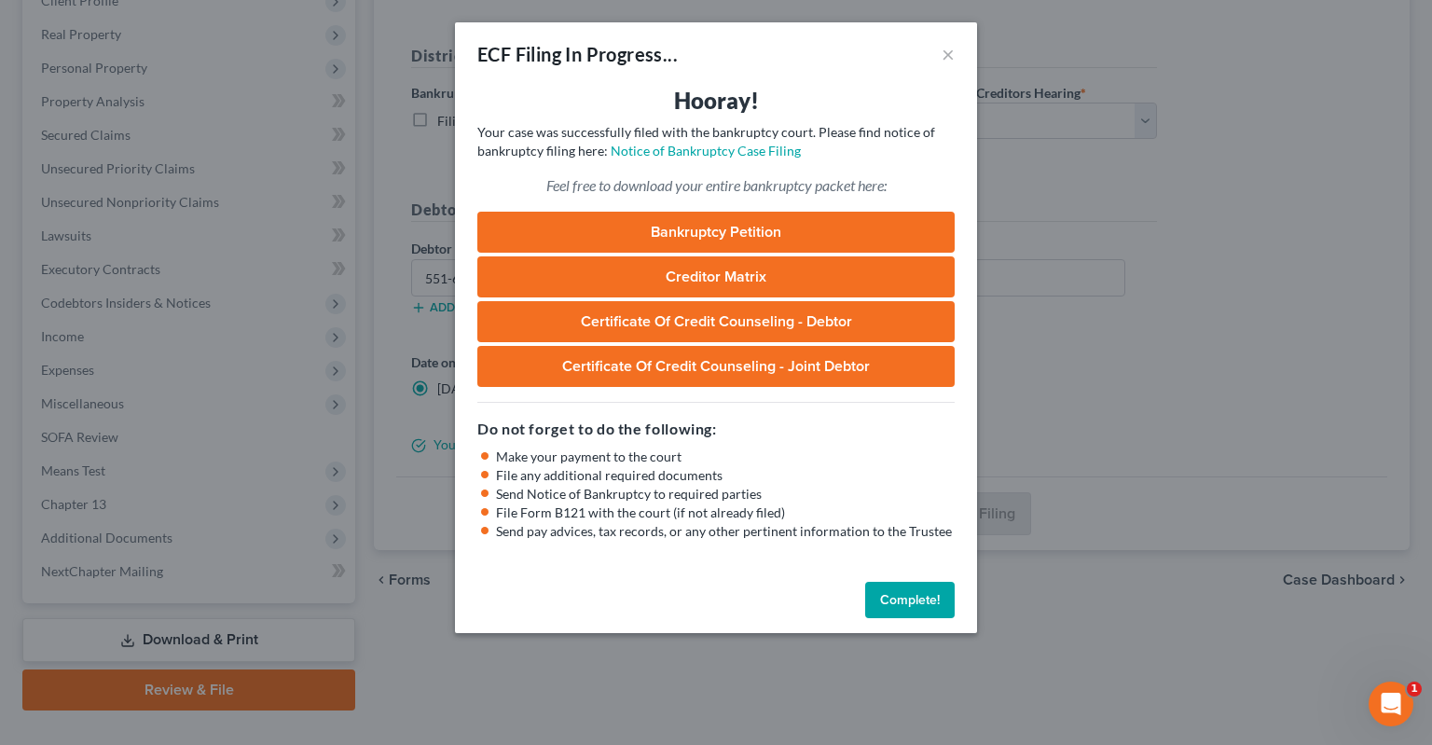
click at [926, 594] on button "Complete!" at bounding box center [909, 600] width 89 height 37
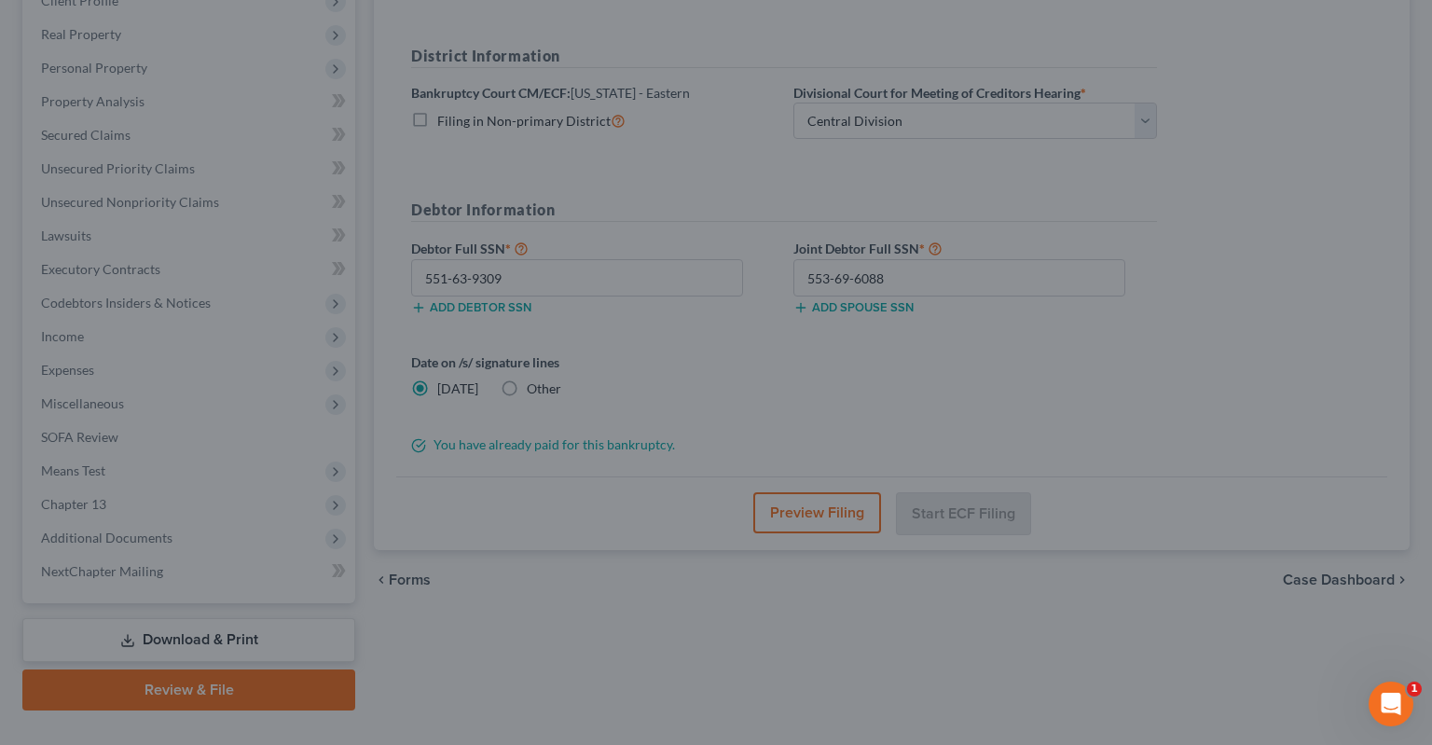
scroll to position [0, 0]
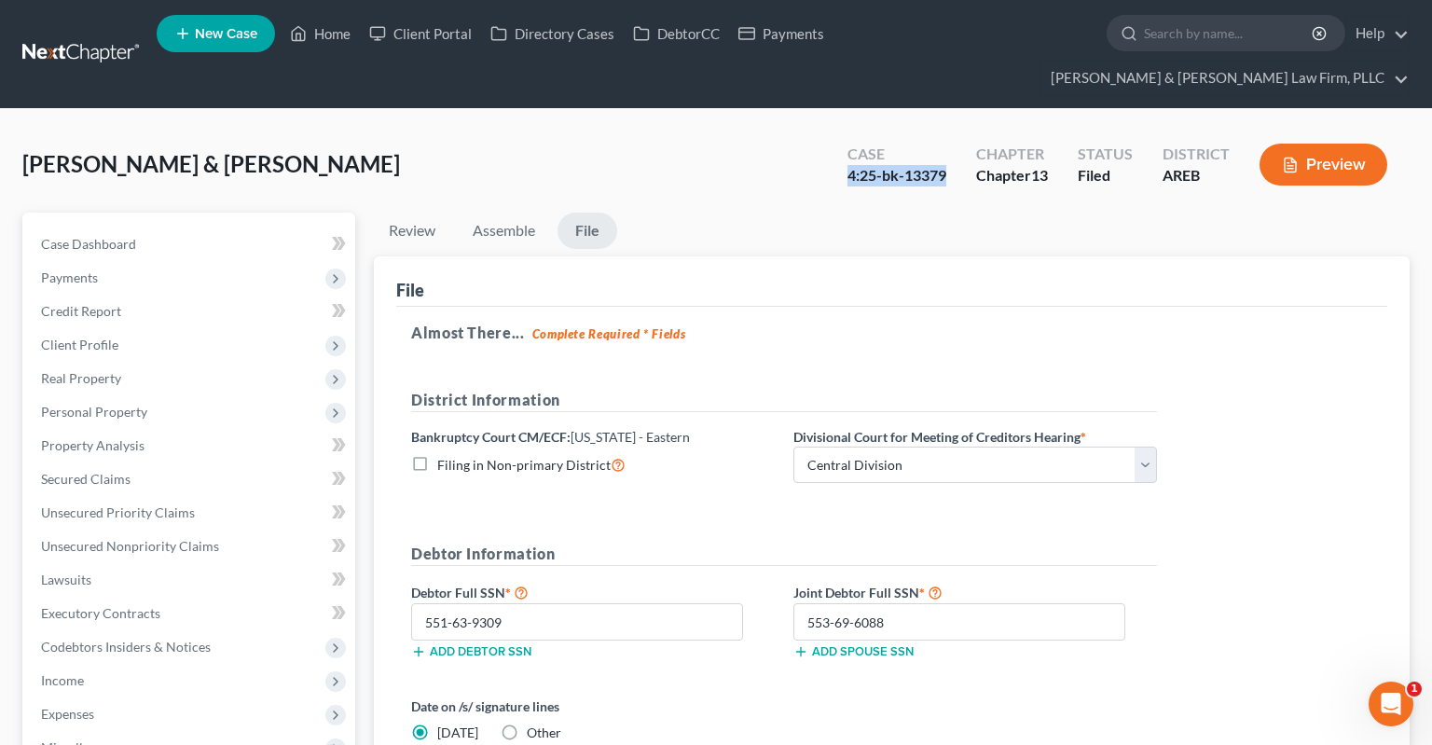
drag, startPoint x: 844, startPoint y: 143, endPoint x: 952, endPoint y: 140, distance: 107.2
click at [952, 140] on div "Case 4:25-bk-13379" at bounding box center [896, 166] width 129 height 55
copy div "4:25-bk-13379"
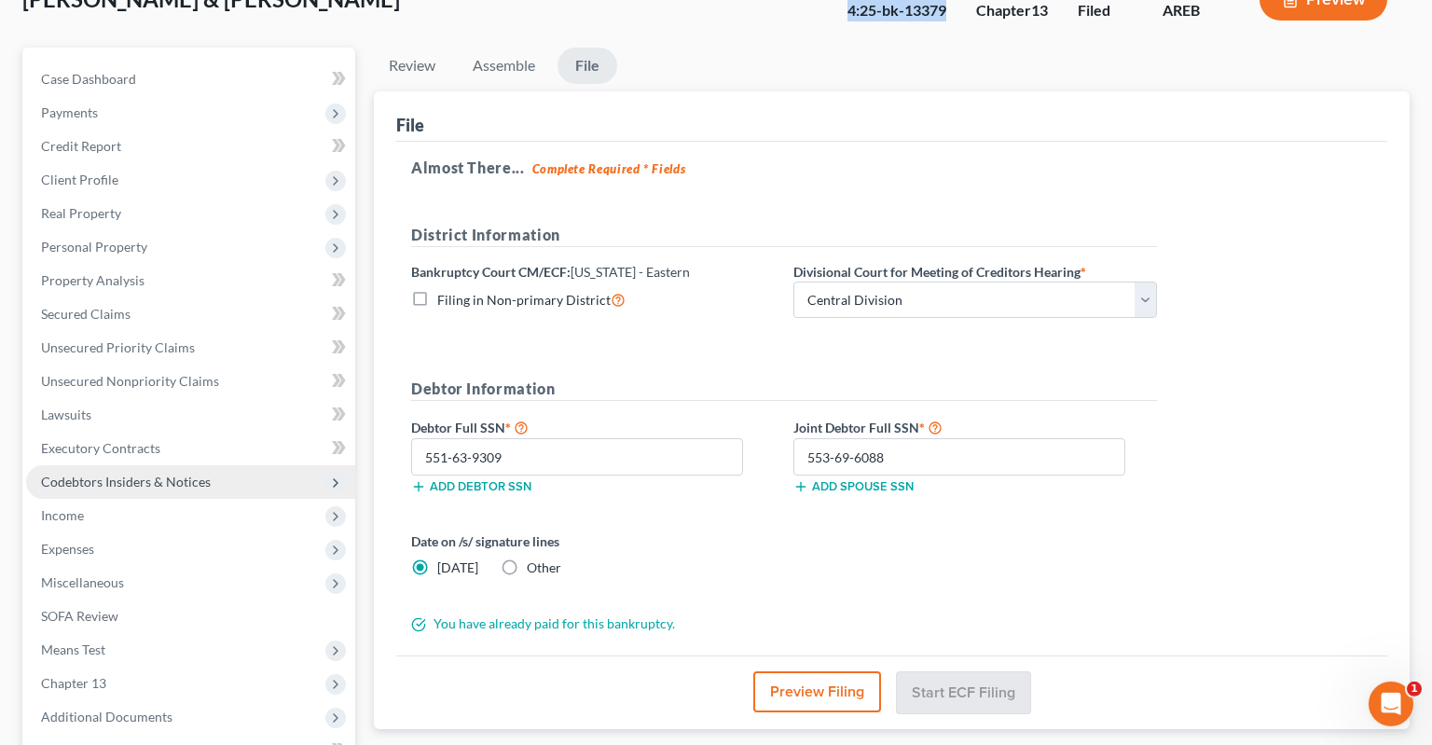
scroll to position [295, 0]
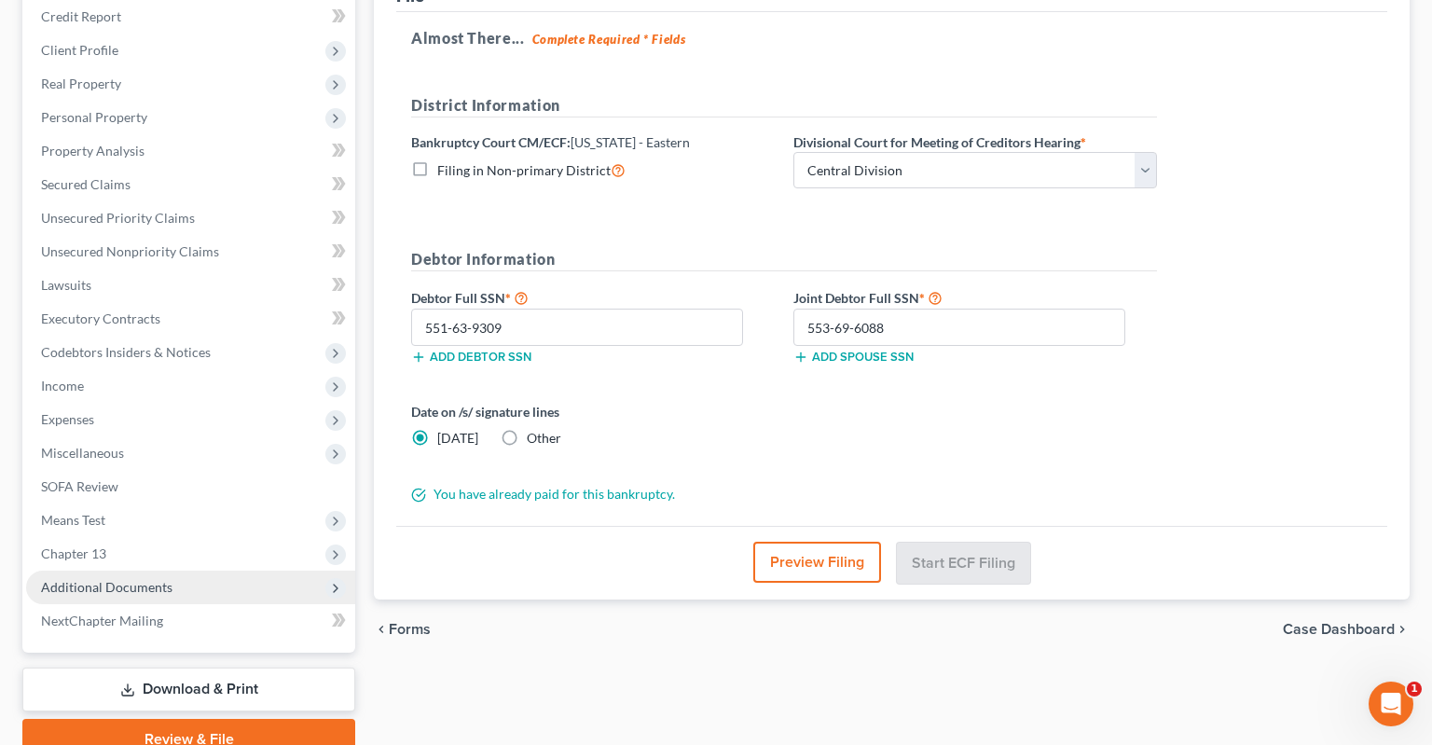
click at [186, 570] on span "Additional Documents" at bounding box center [190, 587] width 329 height 34
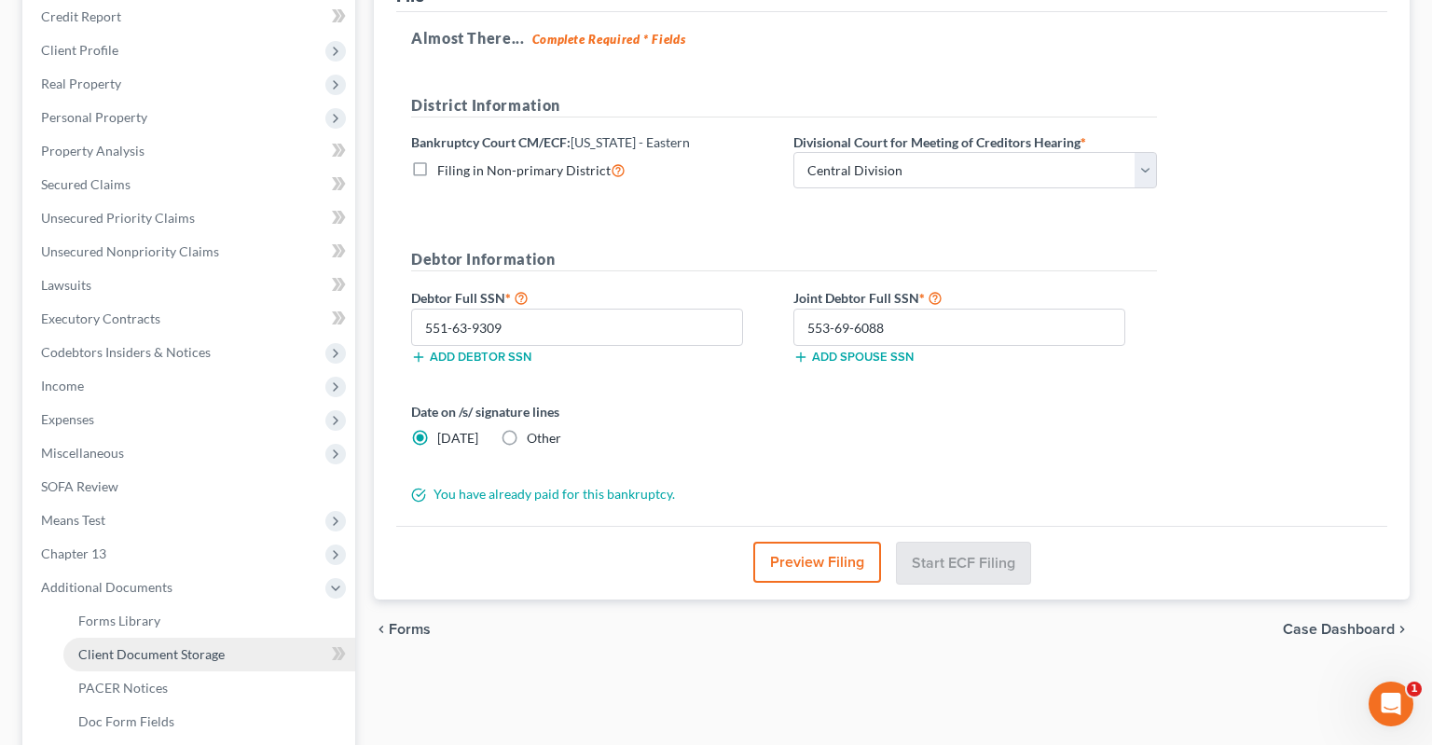
click at [194, 638] on link "Client Document Storage" at bounding box center [209, 655] width 292 height 34
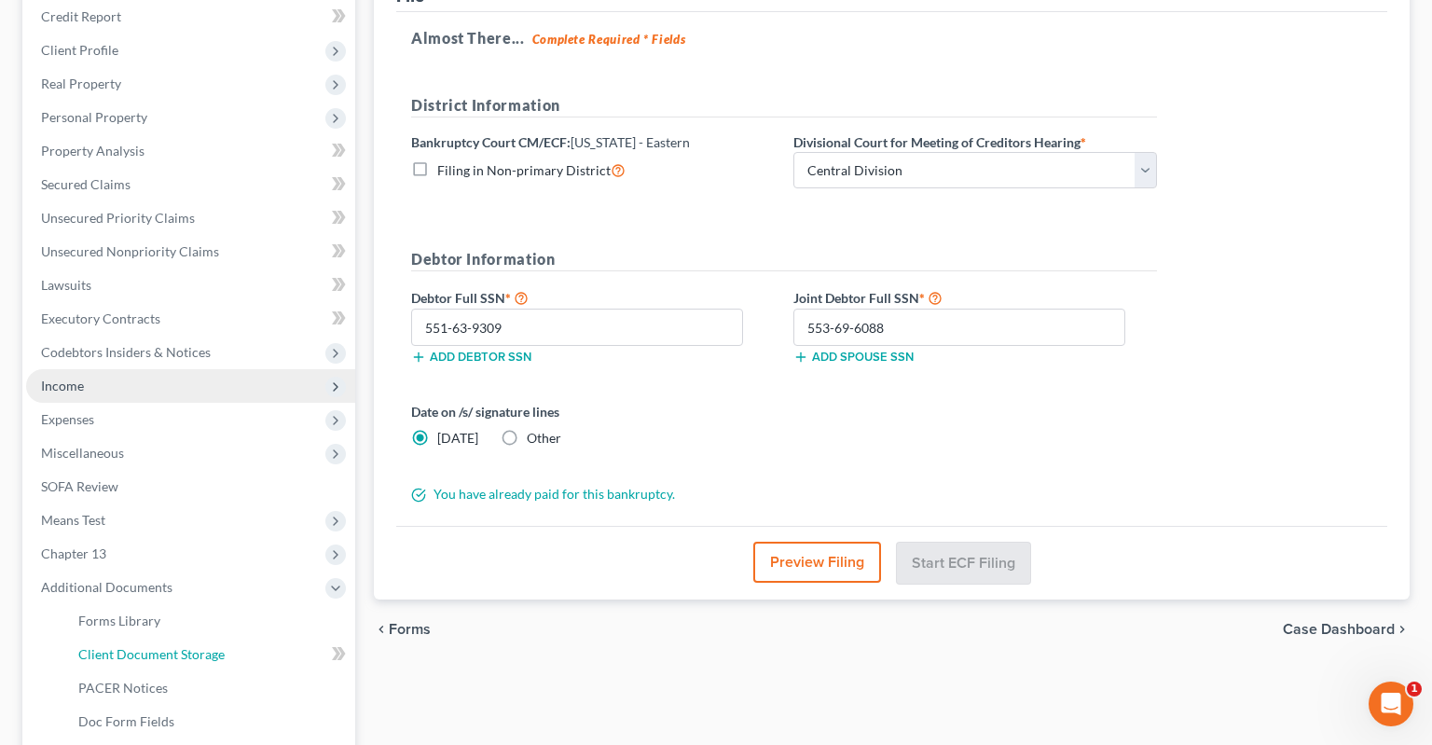
select select "0"
select select "1"
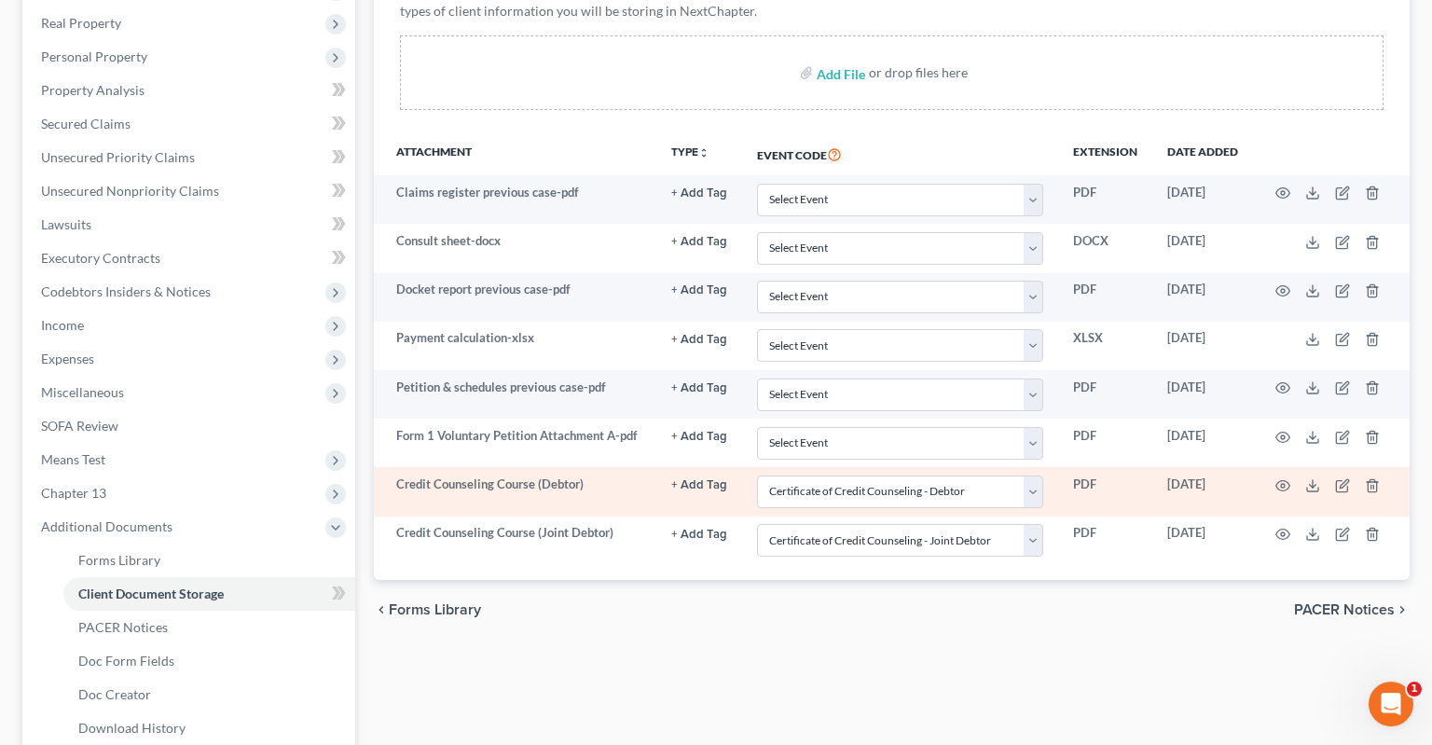
scroll to position [393, 0]
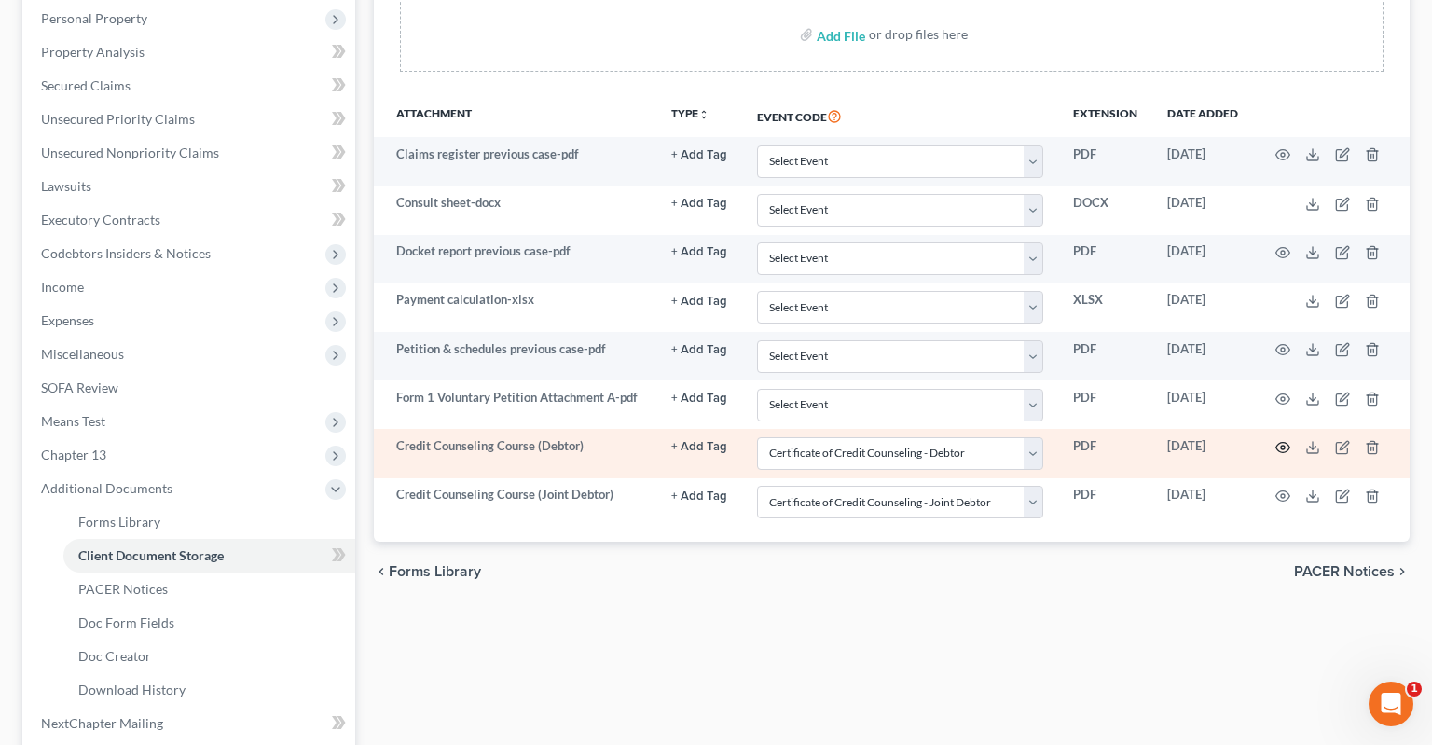
click at [1277, 443] on icon "button" at bounding box center [1283, 448] width 14 height 10
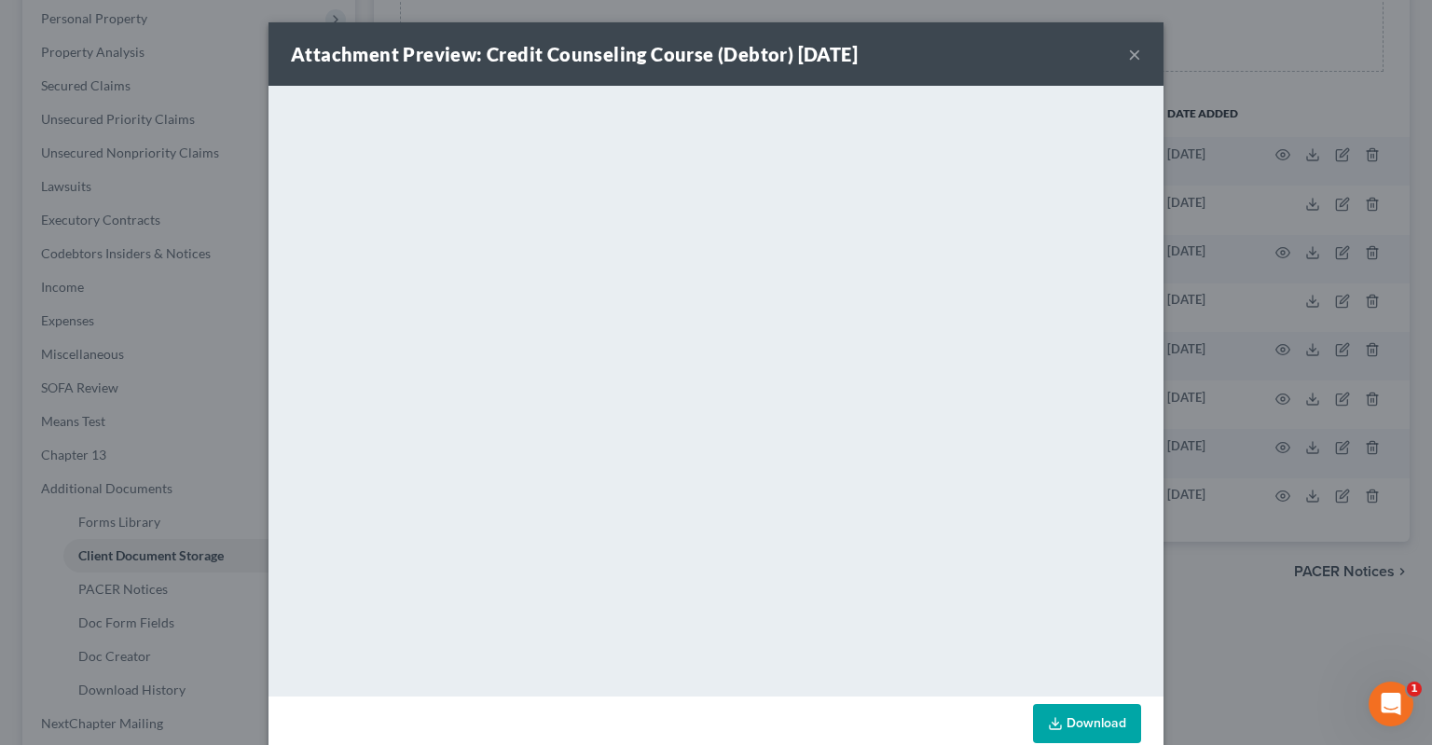
click at [1132, 63] on button "×" at bounding box center [1134, 54] width 13 height 22
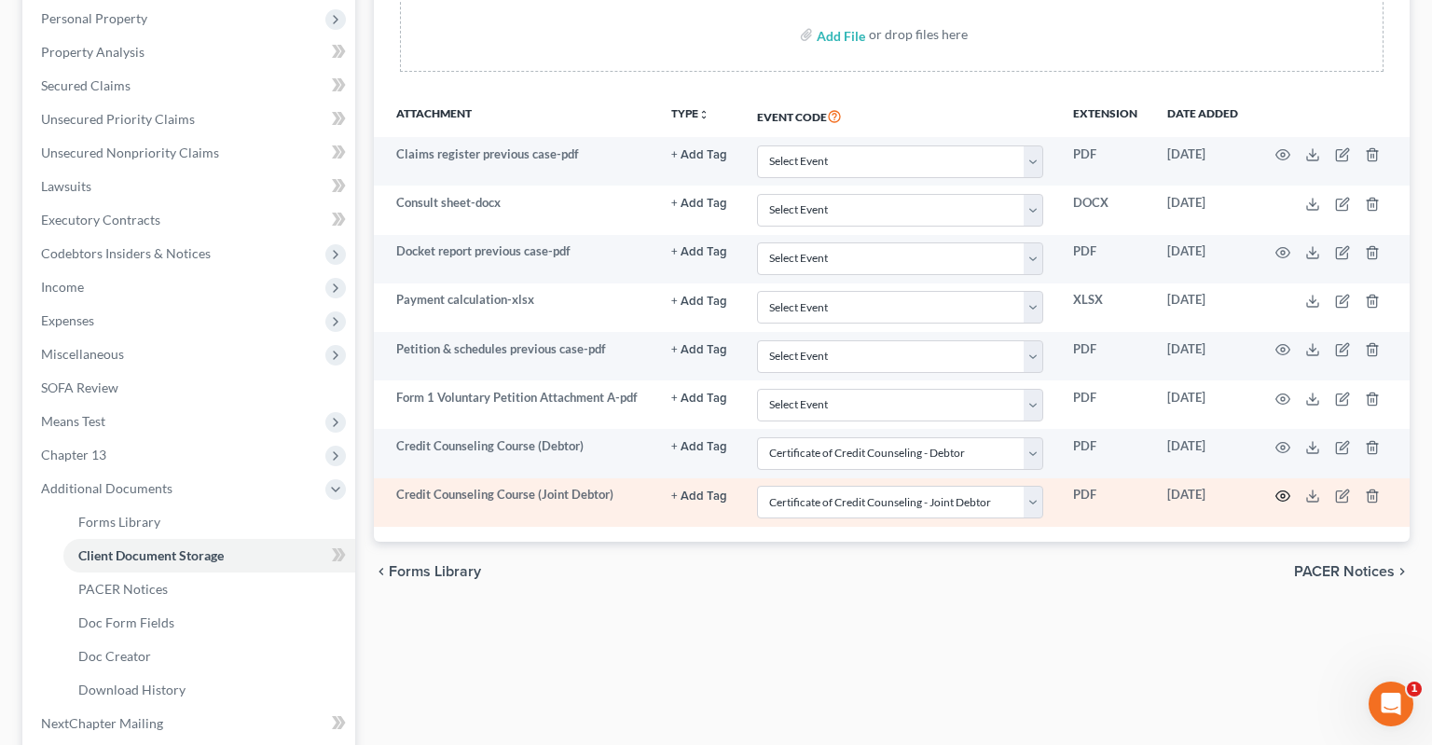
click at [1284, 488] on icon "button" at bounding box center [1282, 495] width 15 height 15
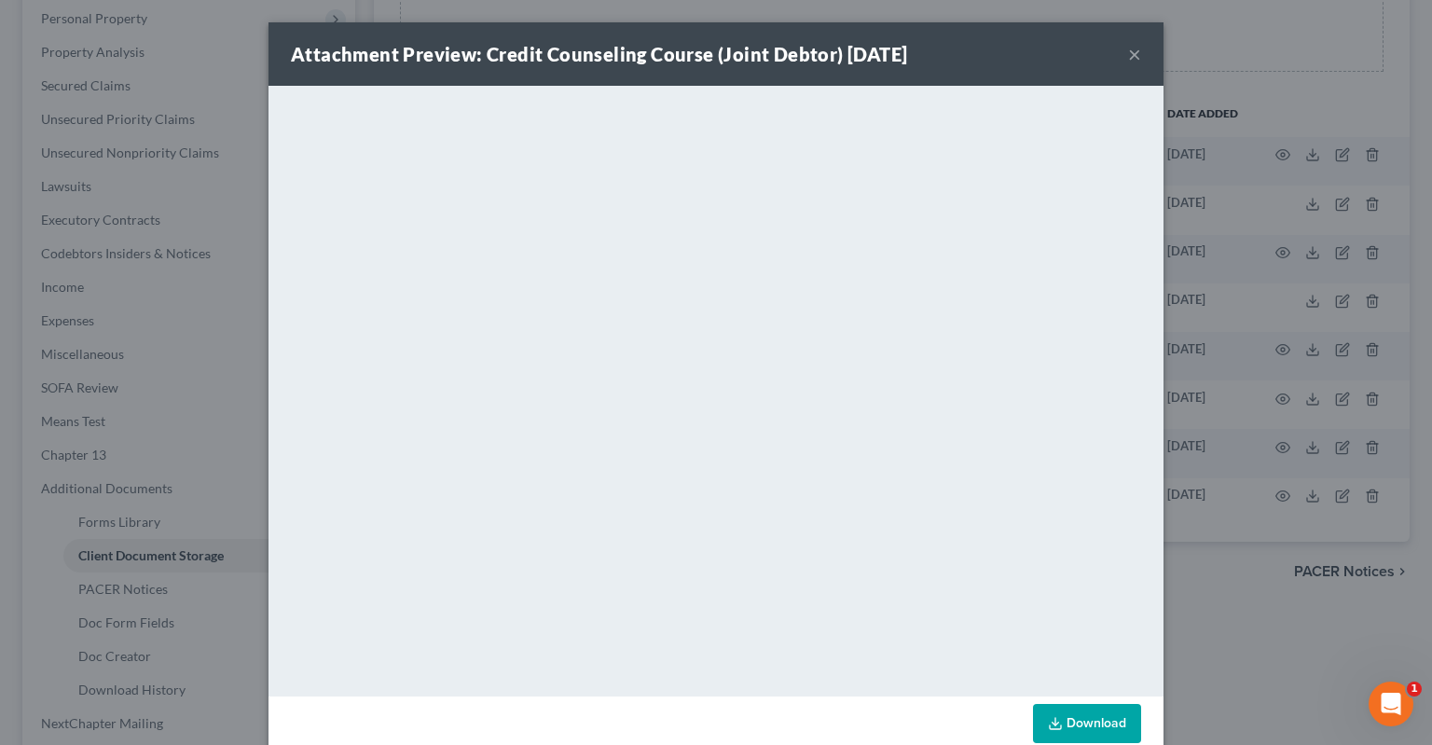
click at [1138, 51] on button "×" at bounding box center [1134, 54] width 13 height 22
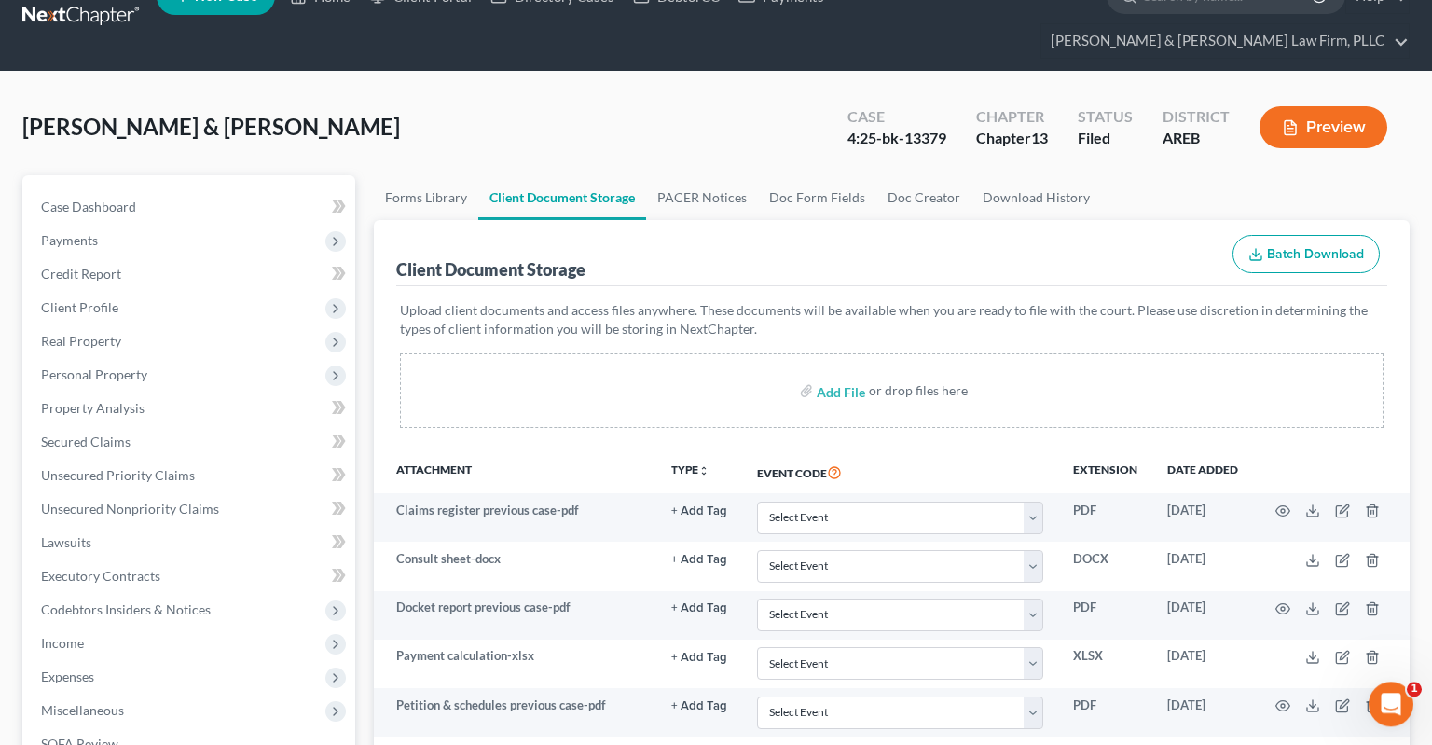
scroll to position [0, 0]
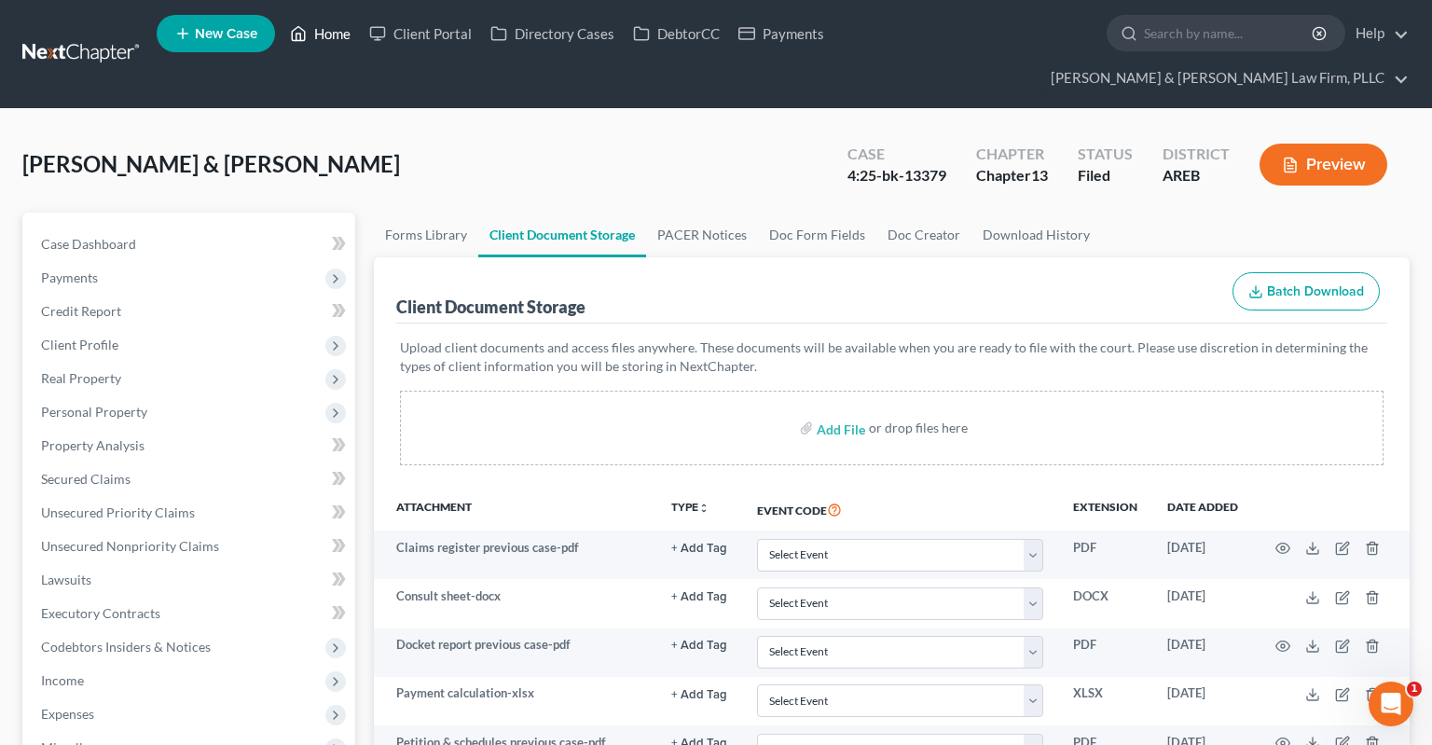
click at [335, 37] on link "Home" at bounding box center [320, 34] width 79 height 34
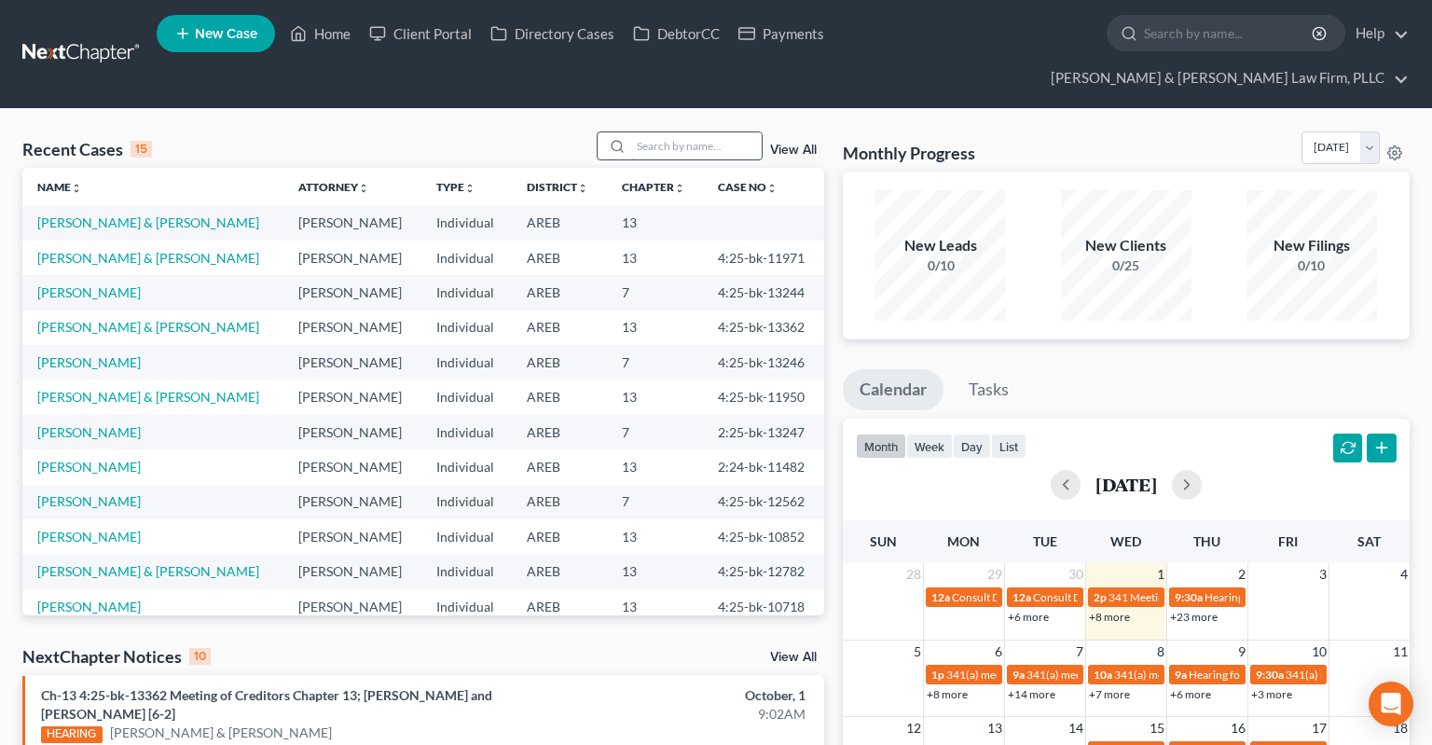
click at [658, 132] on input "search" at bounding box center [696, 145] width 130 height 27
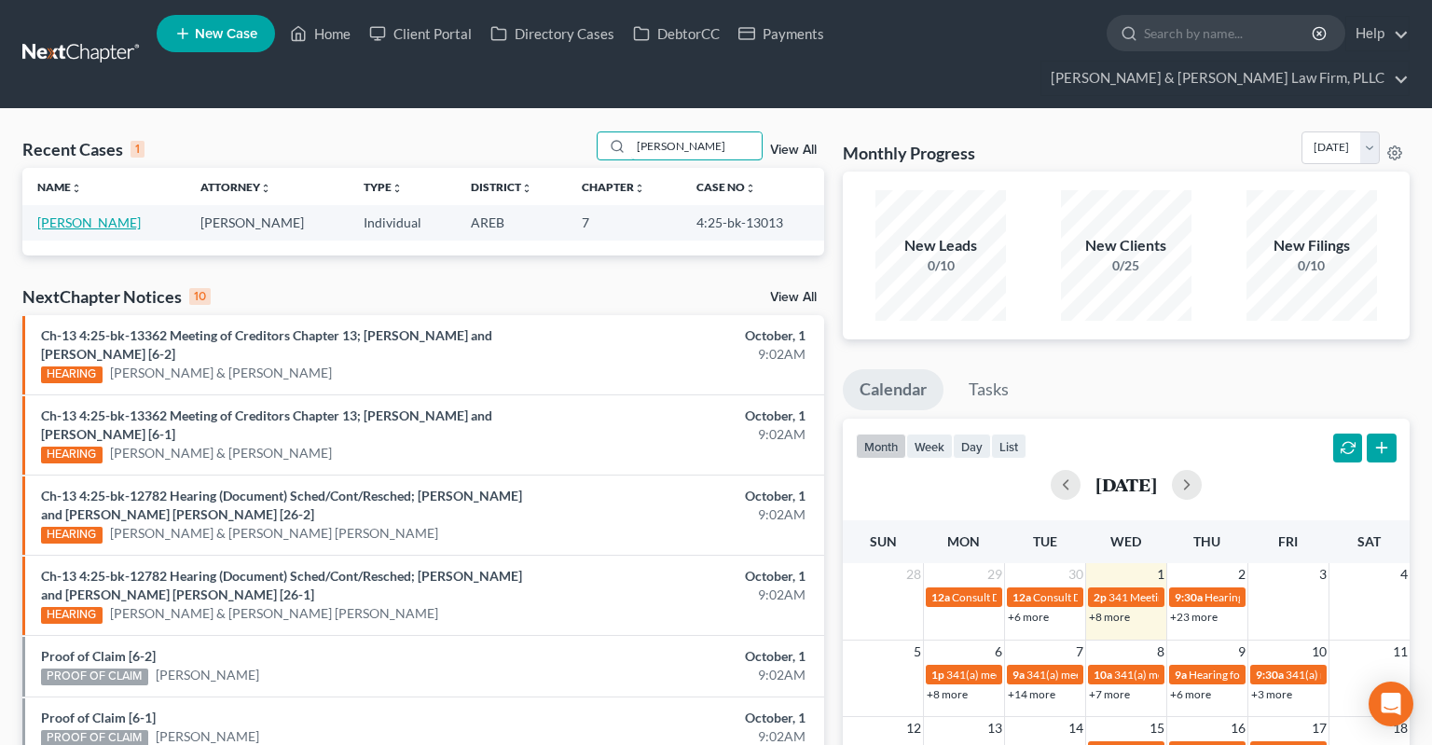
type input "[PERSON_NAME]"
click at [91, 214] on link "[PERSON_NAME]" at bounding box center [88, 222] width 103 height 16
select select "0"
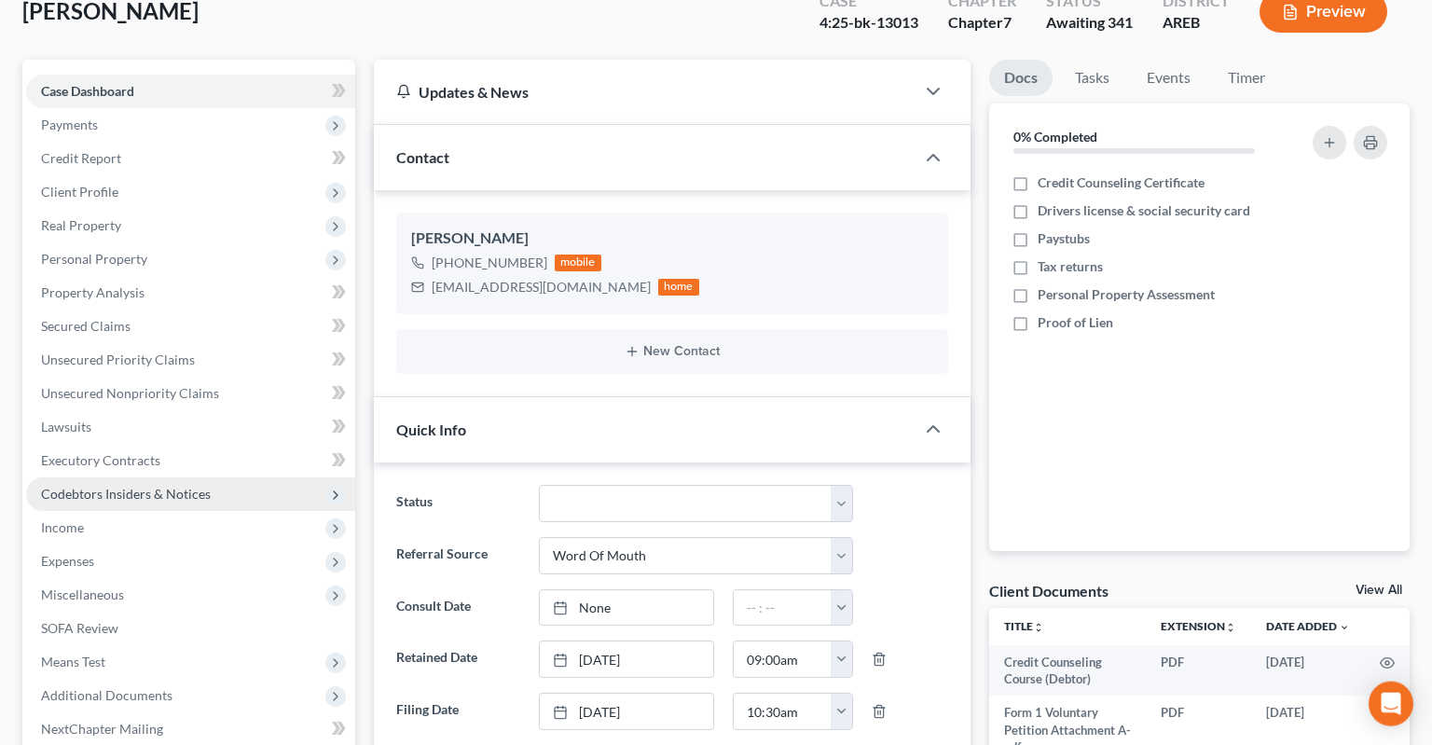
scroll to position [393, 0]
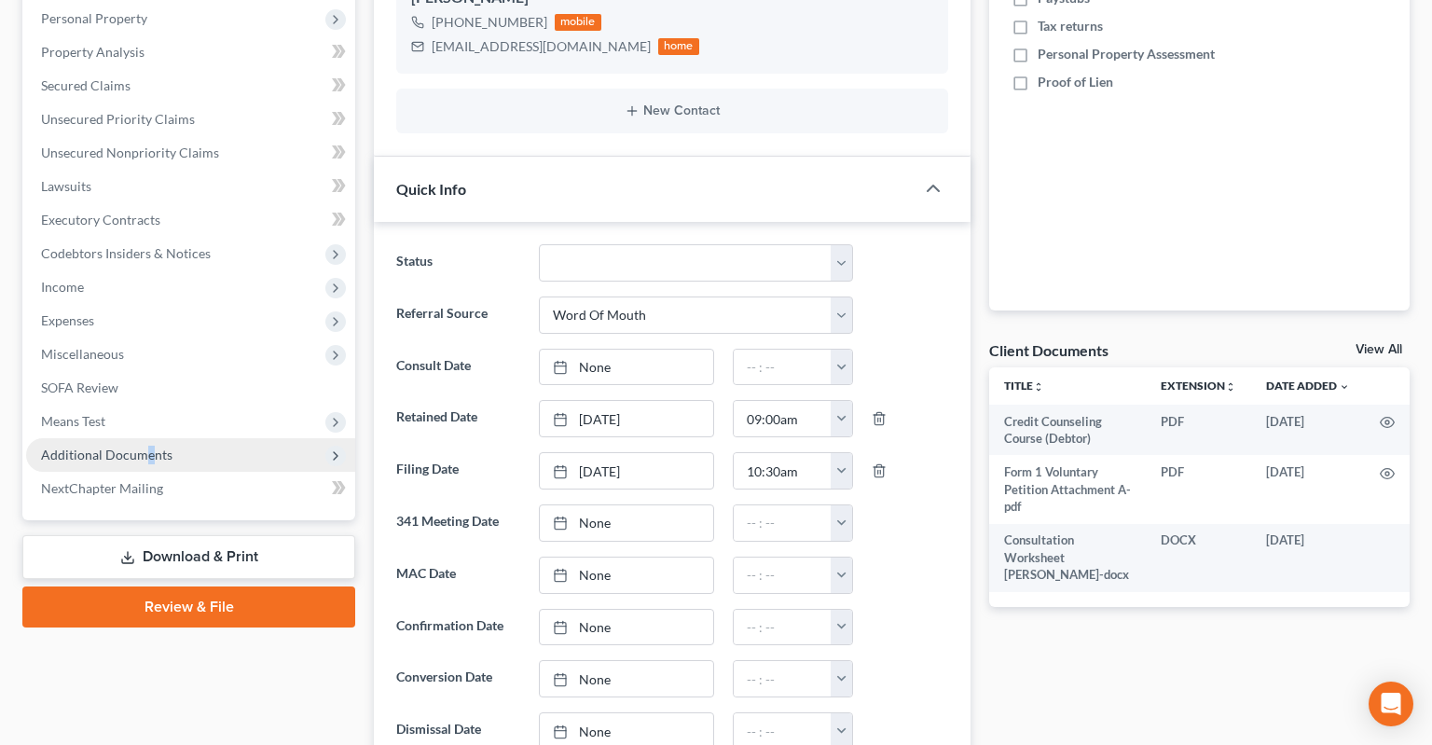
click at [150, 438] on span "Additional Documents" at bounding box center [190, 455] width 329 height 34
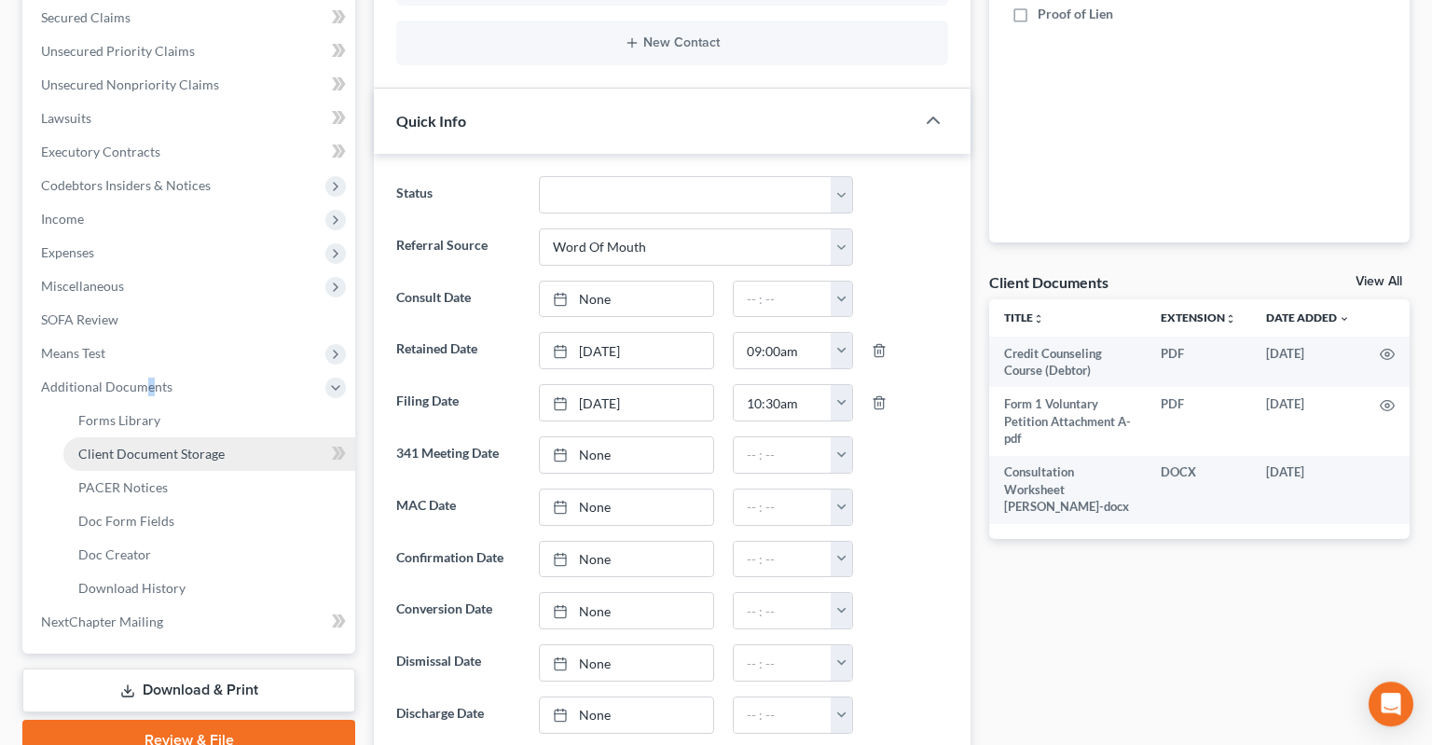
scroll to position [492, 0]
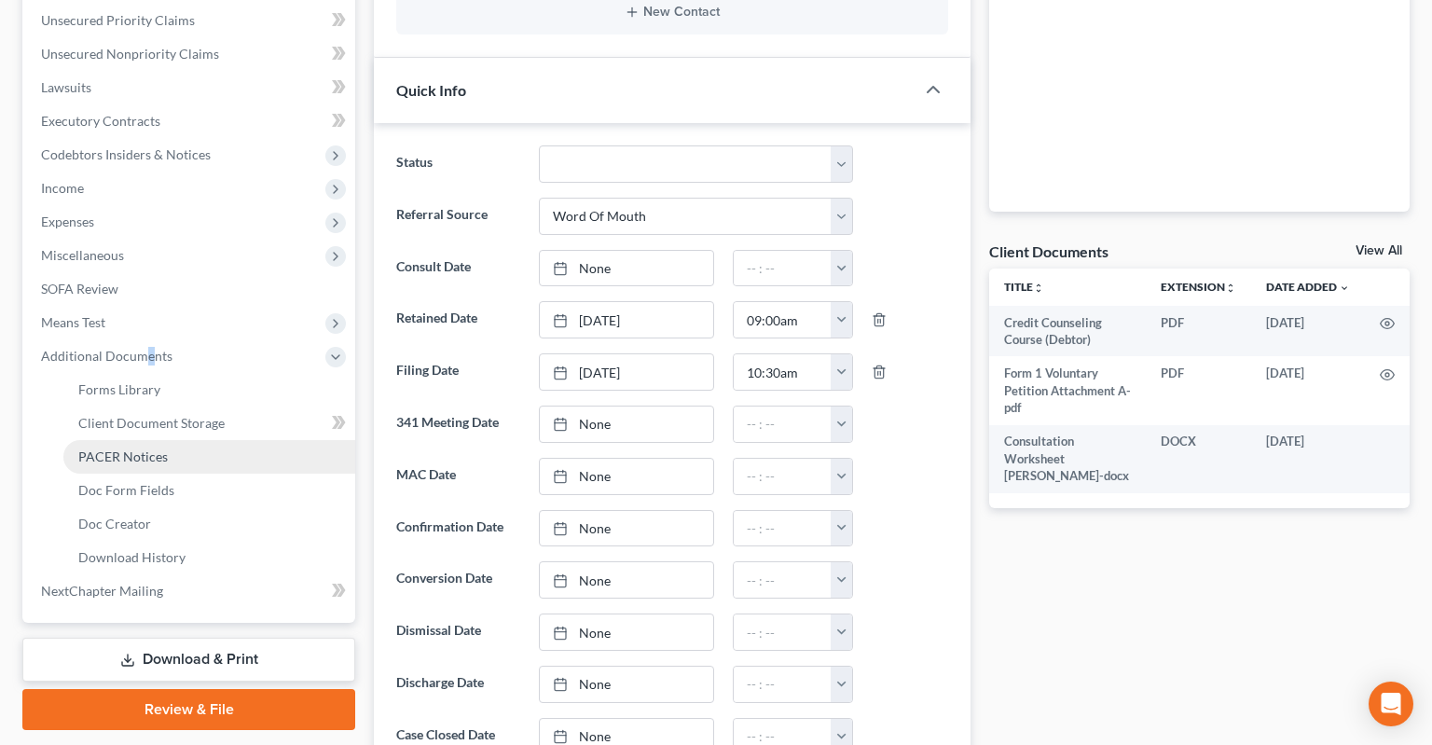
click at [184, 440] on link "PACER Notices" at bounding box center [209, 457] width 292 height 34
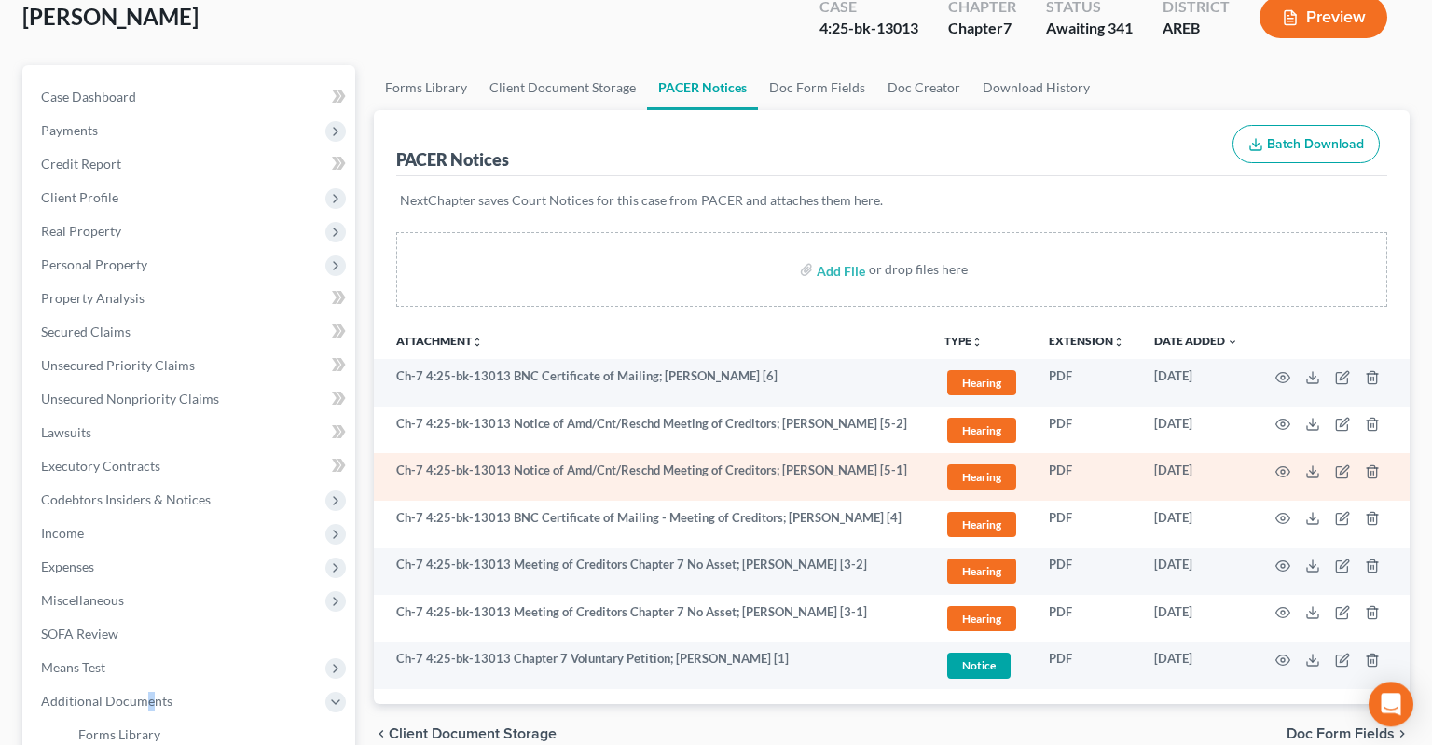
scroll to position [295, 0]
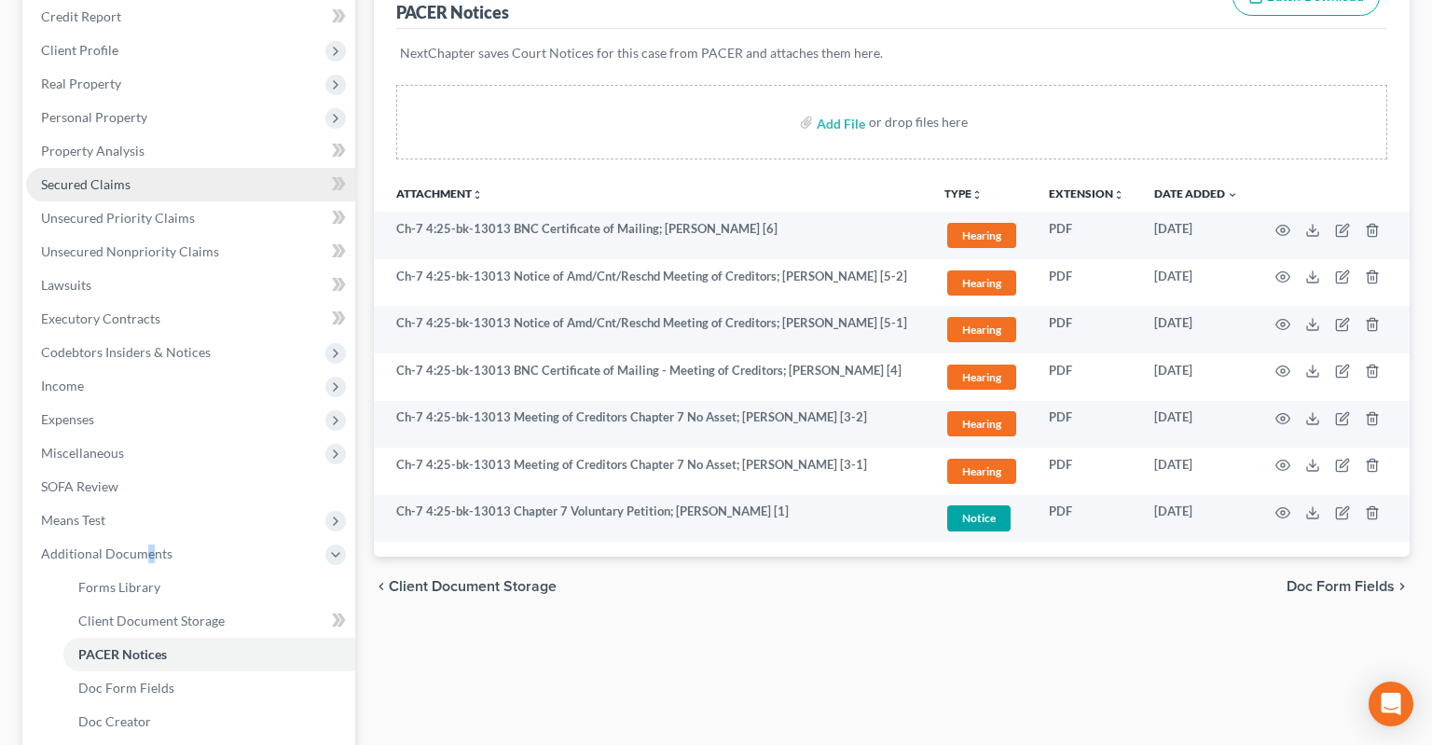
click at [187, 168] on link "Secured Claims" at bounding box center [190, 185] width 329 height 34
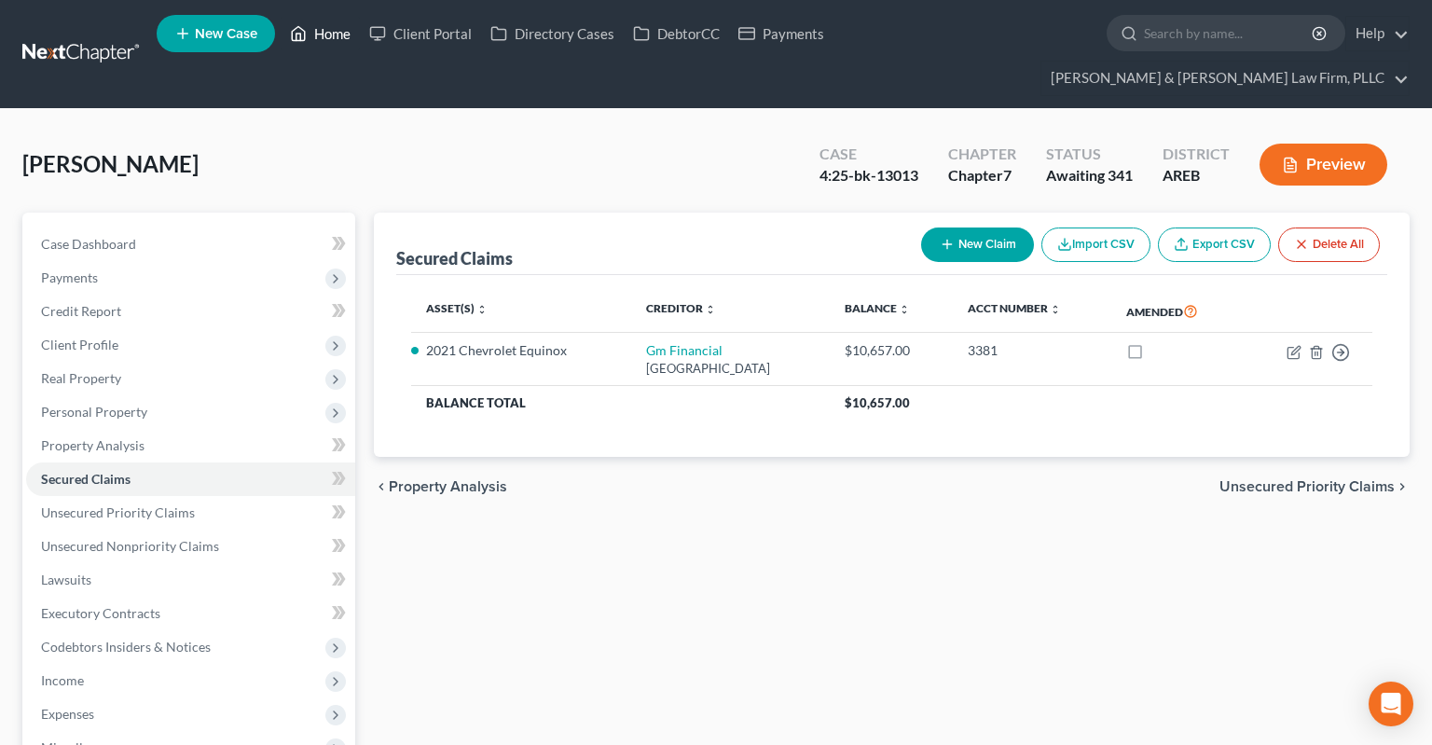
click at [318, 37] on link "Home" at bounding box center [320, 34] width 79 height 34
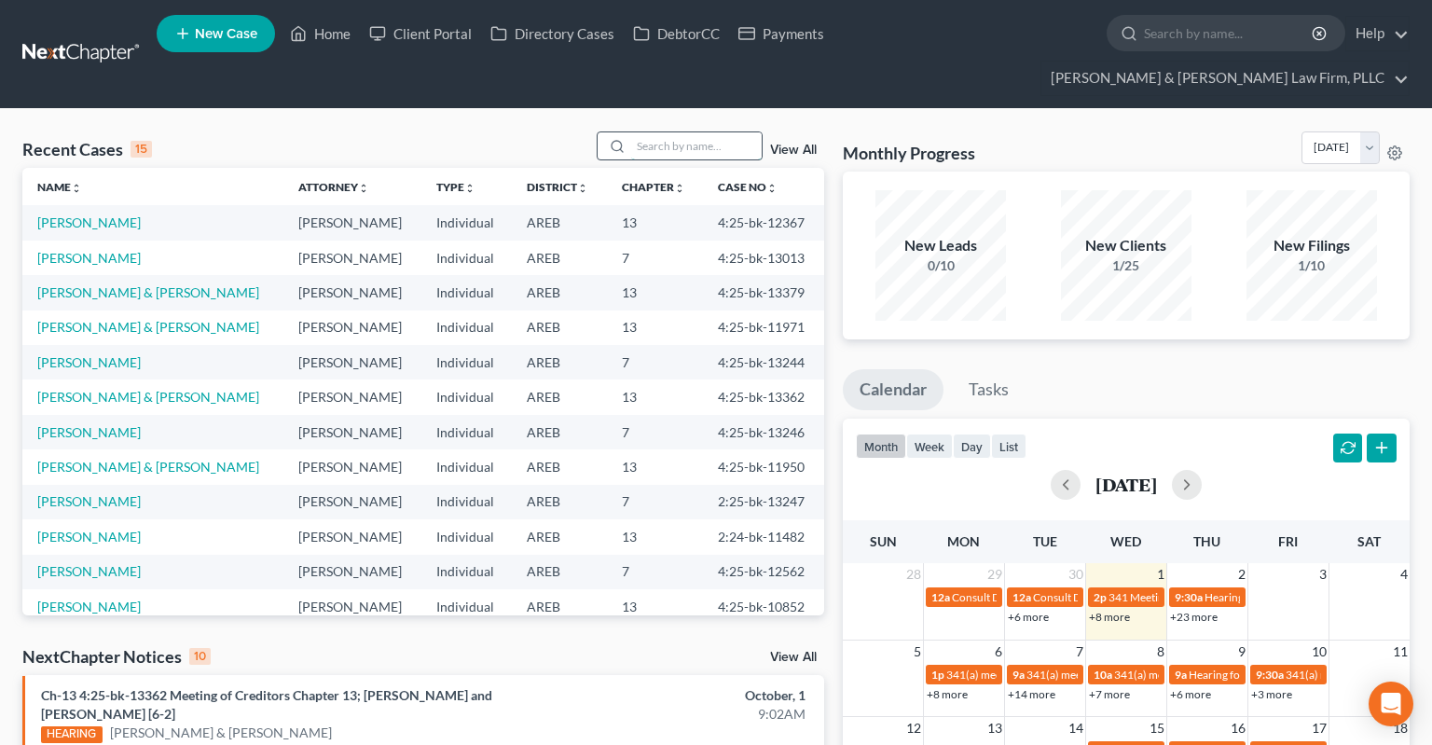
click at [660, 132] on input "search" at bounding box center [696, 145] width 130 height 27
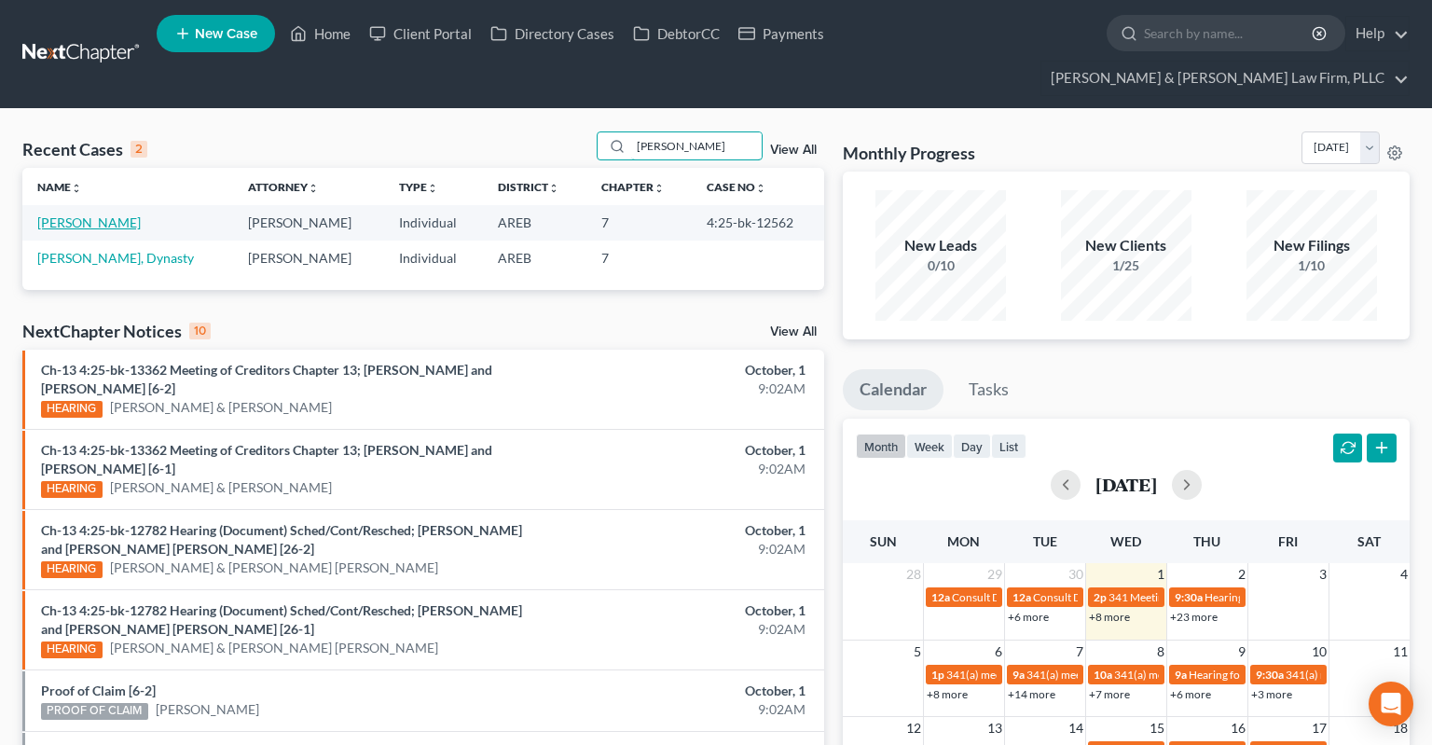
type input "[PERSON_NAME]"
click at [95, 214] on link "[PERSON_NAME]" at bounding box center [88, 222] width 103 height 16
select select "2"
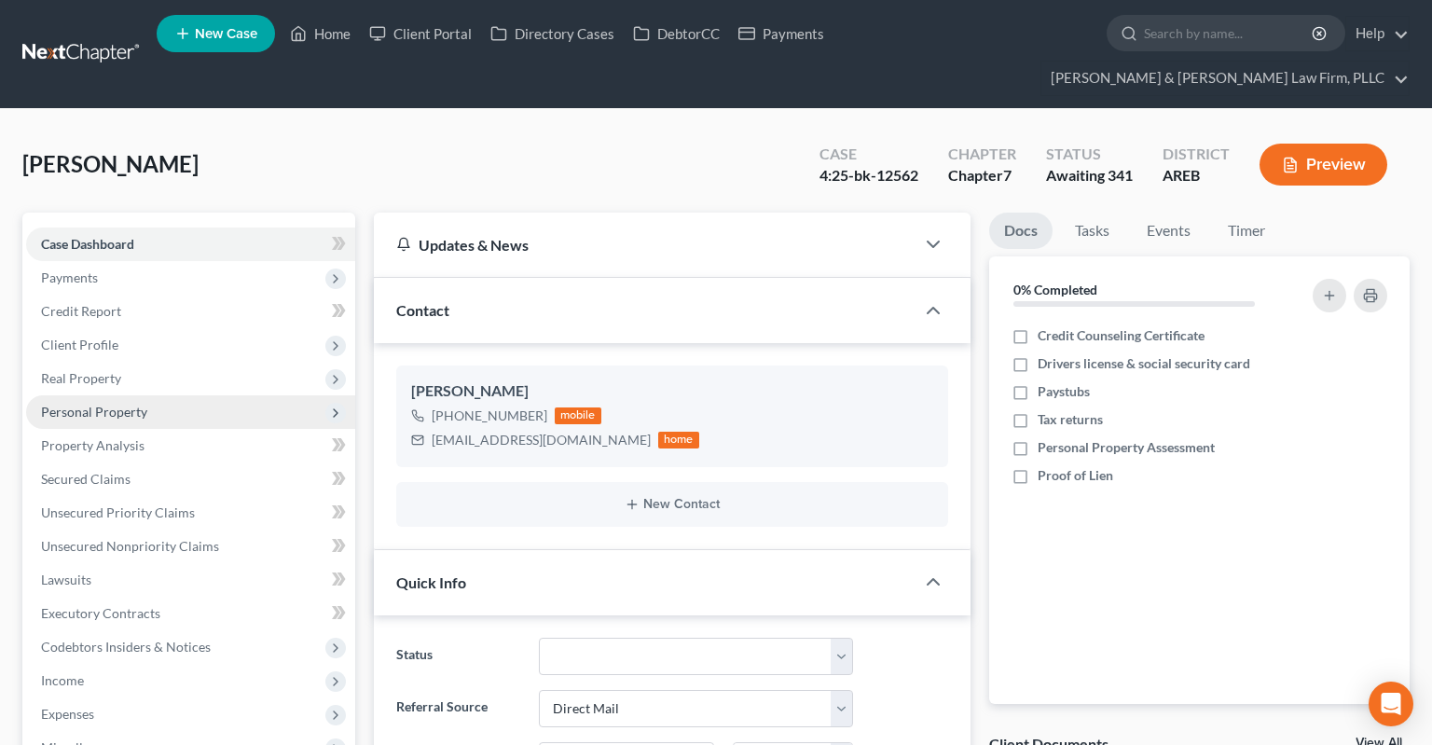
click at [193, 395] on span "Personal Property" at bounding box center [190, 412] width 329 height 34
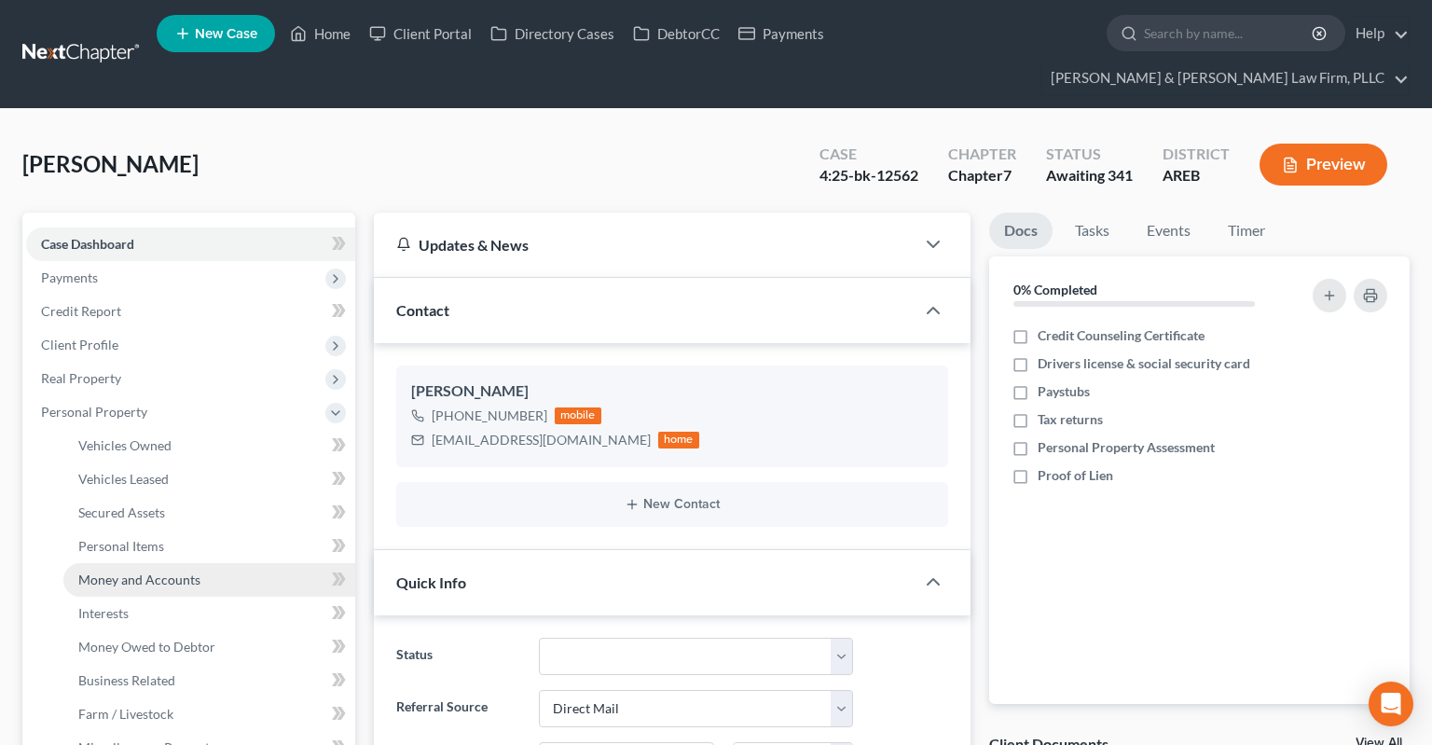
click at [185, 571] on span "Money and Accounts" at bounding box center [139, 579] width 122 height 16
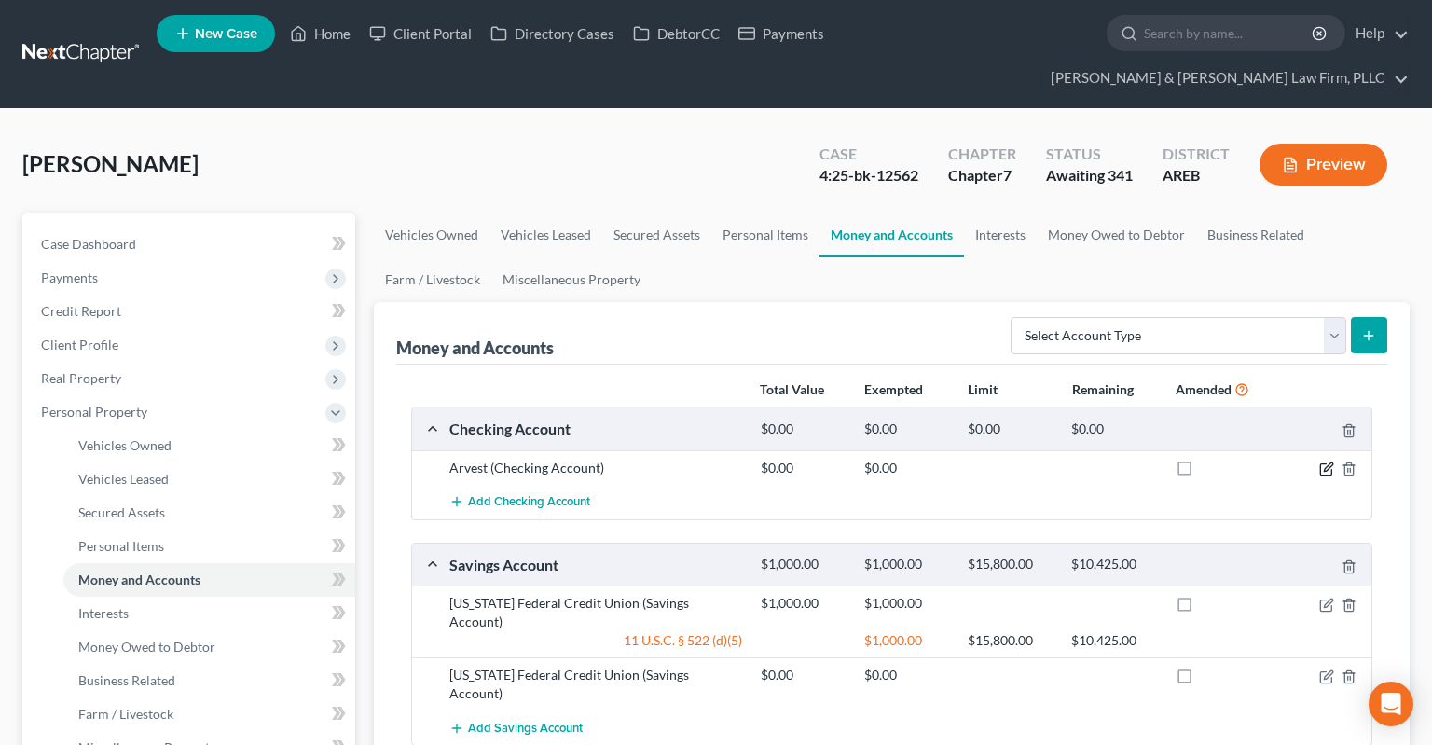
click at [1322, 461] on icon "button" at bounding box center [1326, 468] width 15 height 15
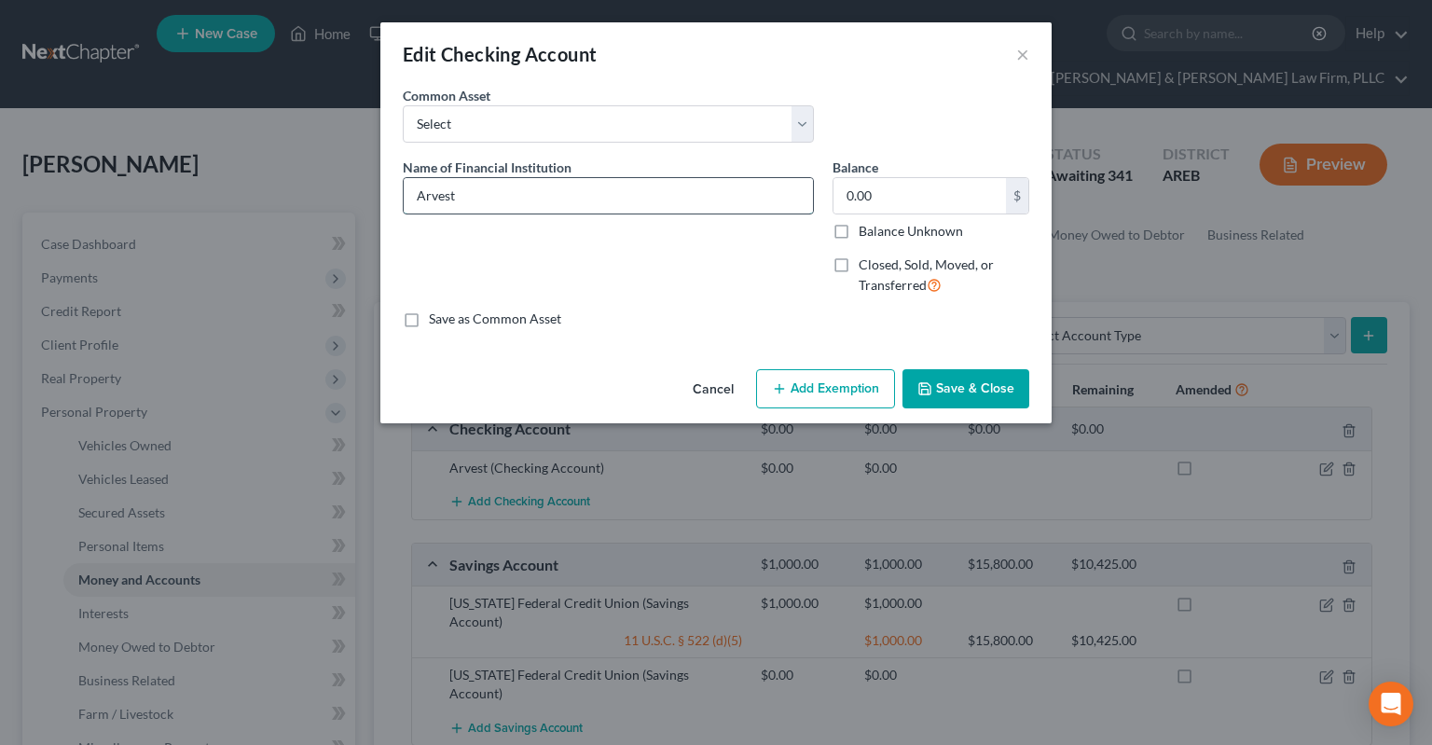
drag, startPoint x: 611, startPoint y: 197, endPoint x: 636, endPoint y: 211, distance: 28.8
click at [611, 197] on input "Arvest" at bounding box center [608, 195] width 409 height 35
type input "Arvest 6165"
click at [882, 199] on input "0.00" at bounding box center [919, 195] width 172 height 35
type input "91.78"
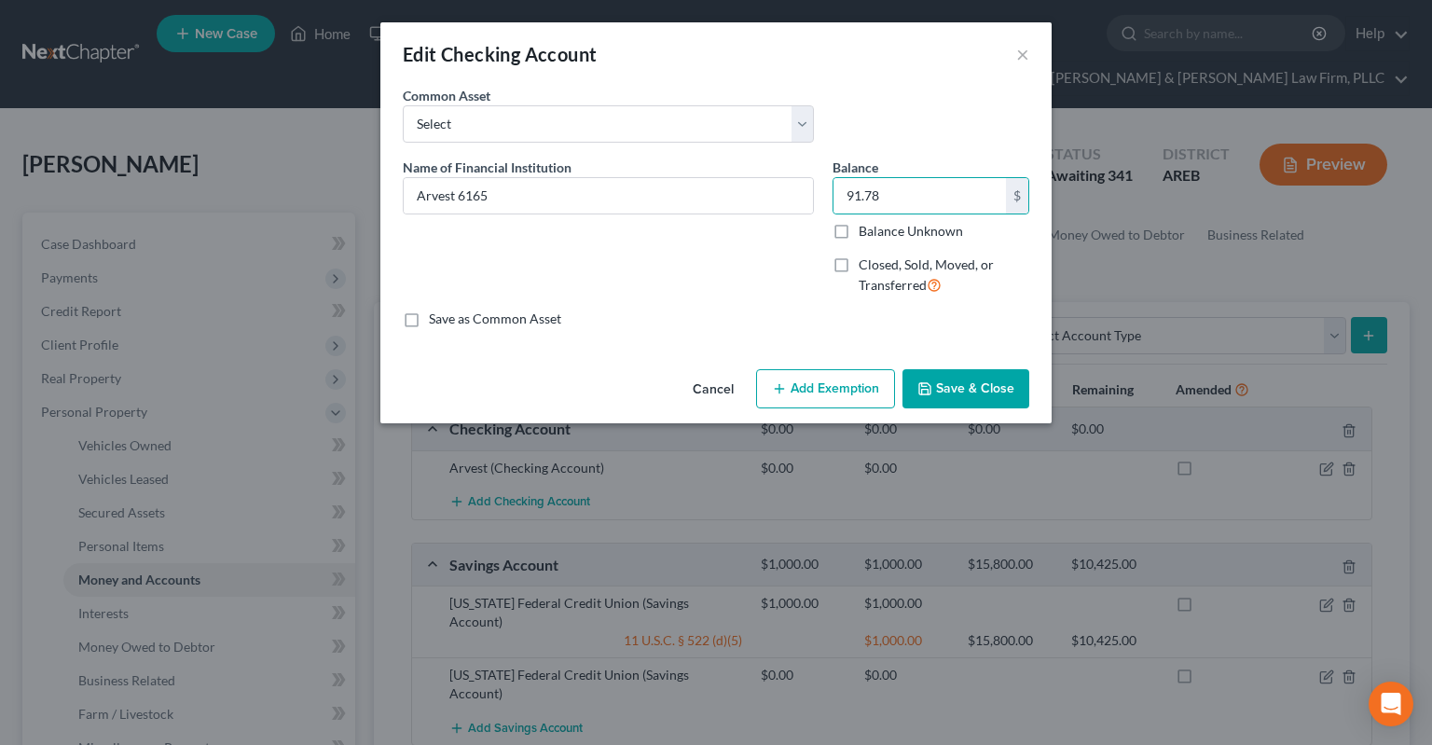
click at [938, 385] on button "Save & Close" at bounding box center [965, 388] width 127 height 39
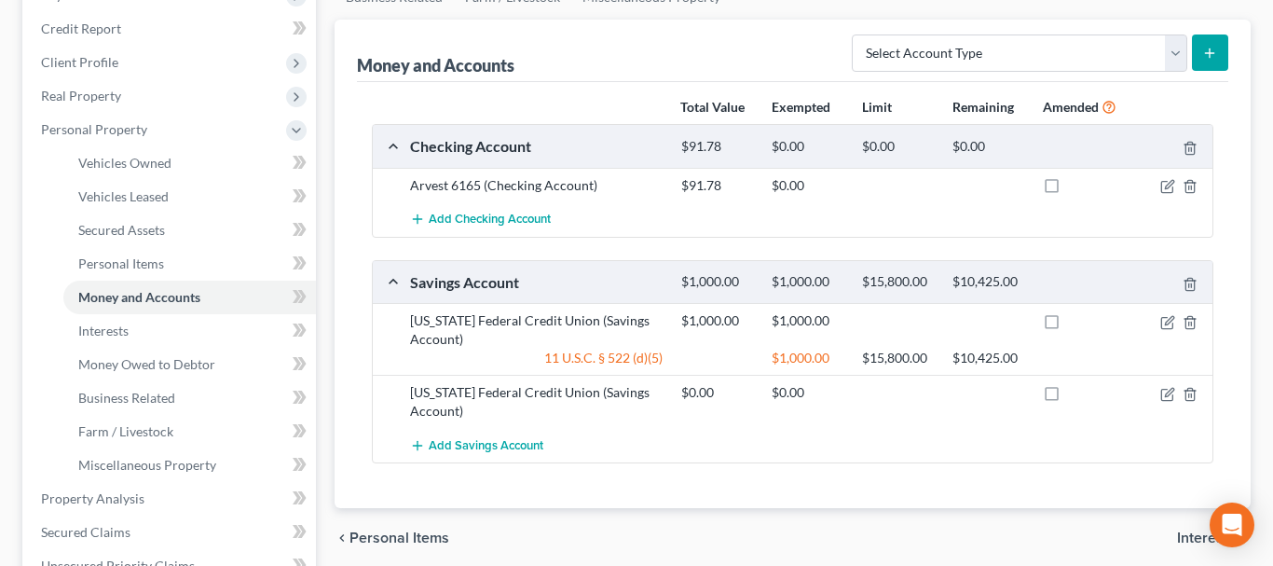
scroll to position [292, 0]
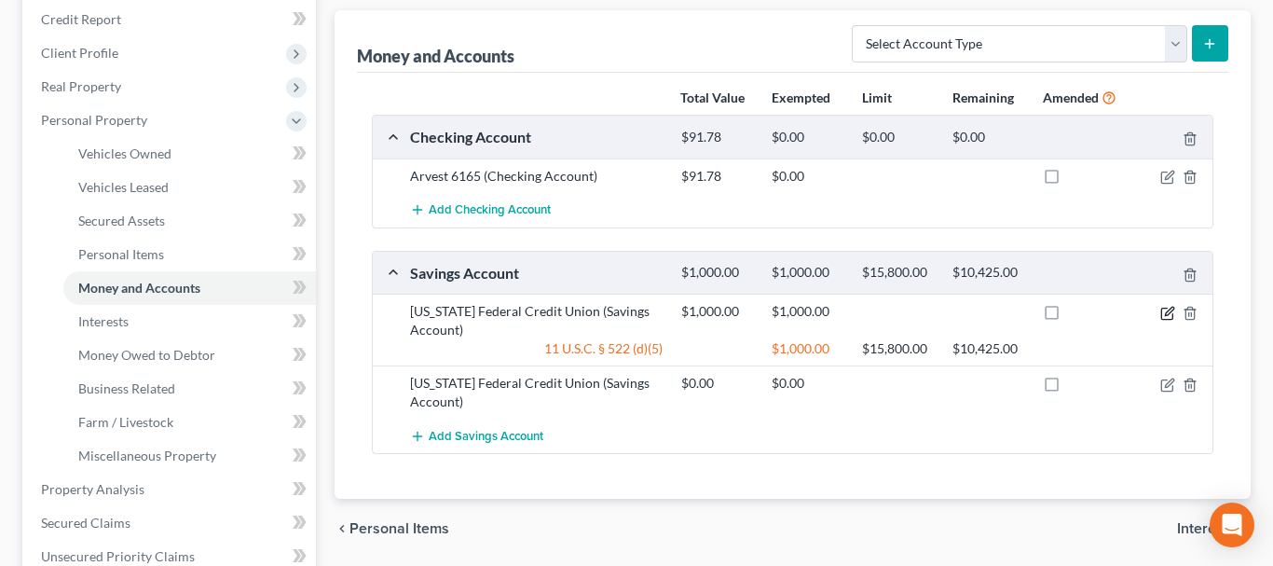
click at [1168, 311] on icon "button" at bounding box center [1167, 313] width 15 height 15
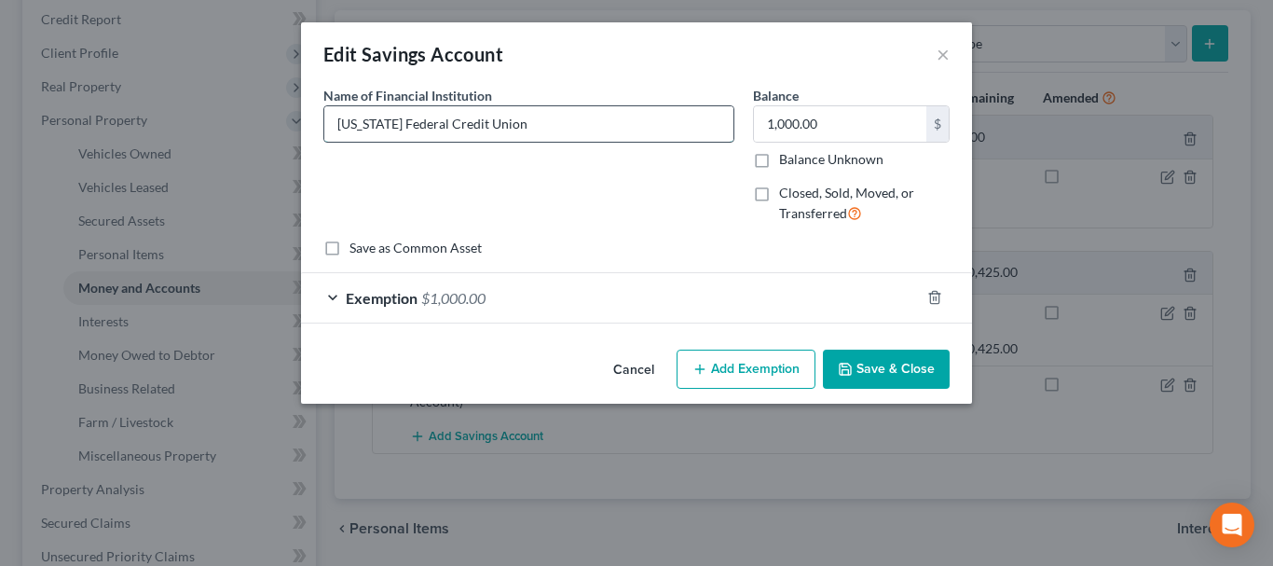
click at [572, 116] on input "[US_STATE] Federal Credit Union" at bounding box center [528, 123] width 409 height 35
drag, startPoint x: 569, startPoint y: 128, endPoint x: 172, endPoint y: 165, distance: 397.9
click at [324, 142] on input "[US_STATE] Federal Credit Union" at bounding box center [528, 123] width 409 height 35
type input "AFCU Share Savings 4001"
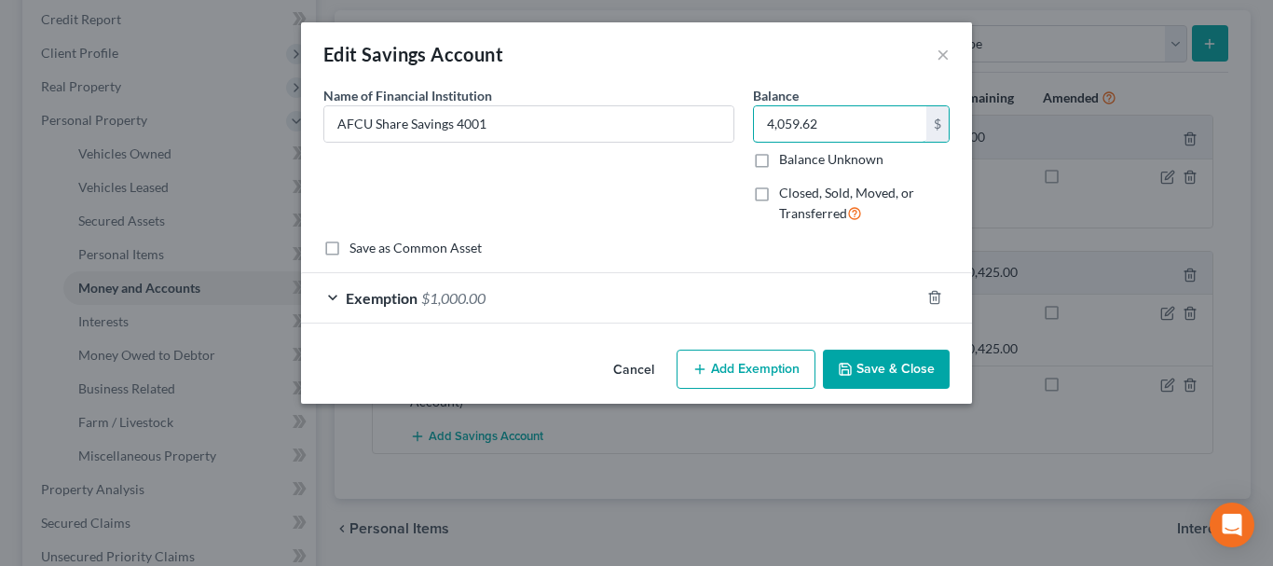
type input "4,059.62"
click at [892, 362] on button "Save & Close" at bounding box center [886, 369] width 127 height 39
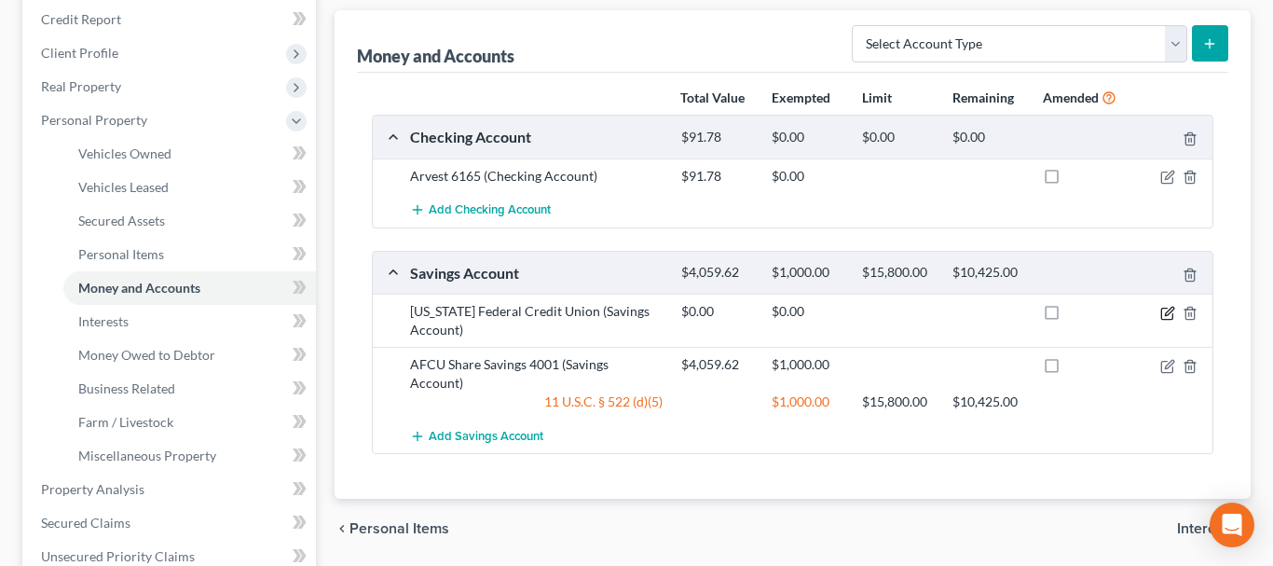
click at [1164, 312] on icon "button" at bounding box center [1167, 313] width 15 height 15
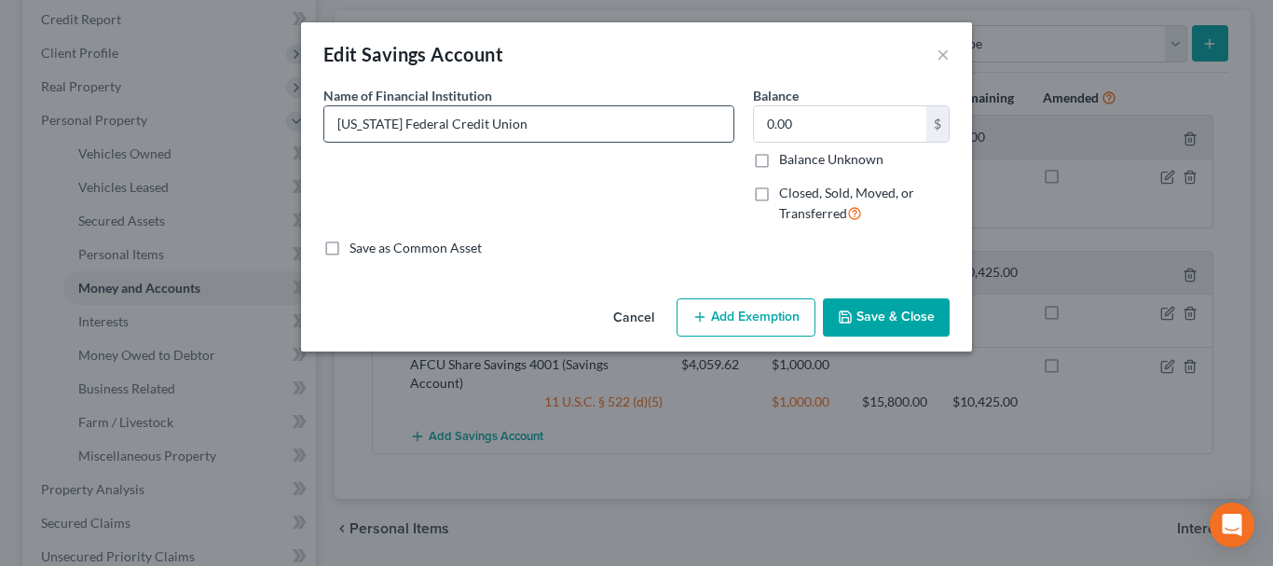
click at [619, 133] on input "[US_STATE] Federal Credit Union" at bounding box center [528, 123] width 409 height 35
drag, startPoint x: 686, startPoint y: 129, endPoint x: 11, endPoint y: 184, distance: 677.1
click at [324, 142] on input "[US_STATE] Federal Credit Union" at bounding box center [528, 123] width 409 height 35
type input "A"
click at [635, 309] on button "Cancel" at bounding box center [633, 318] width 71 height 37
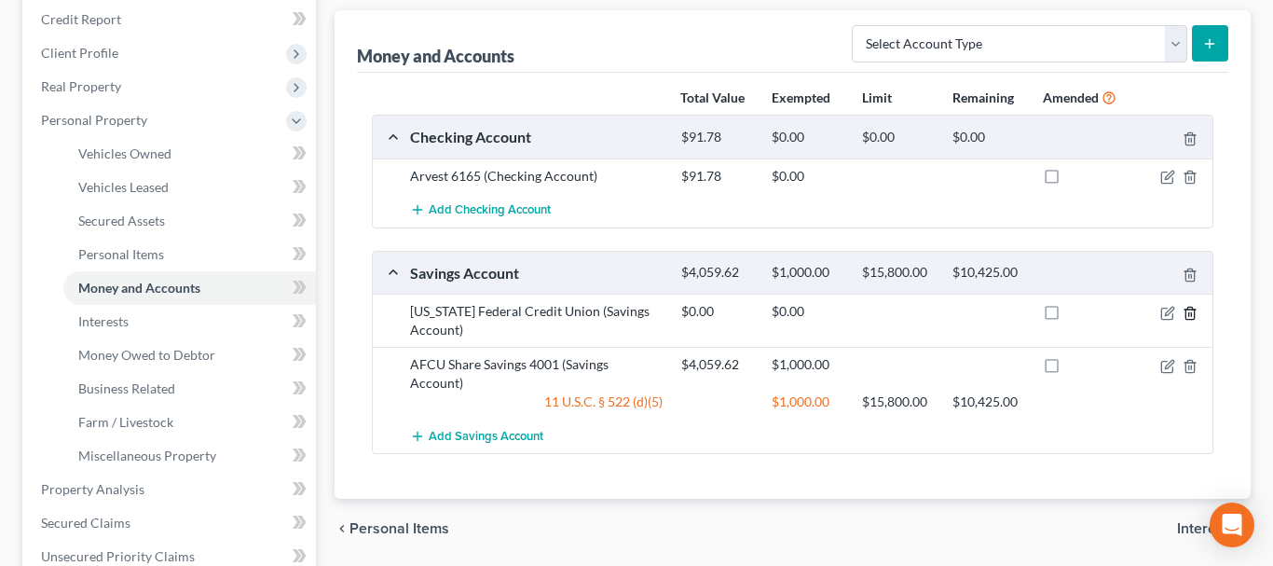
click at [1186, 315] on icon "button" at bounding box center [1190, 313] width 8 height 12
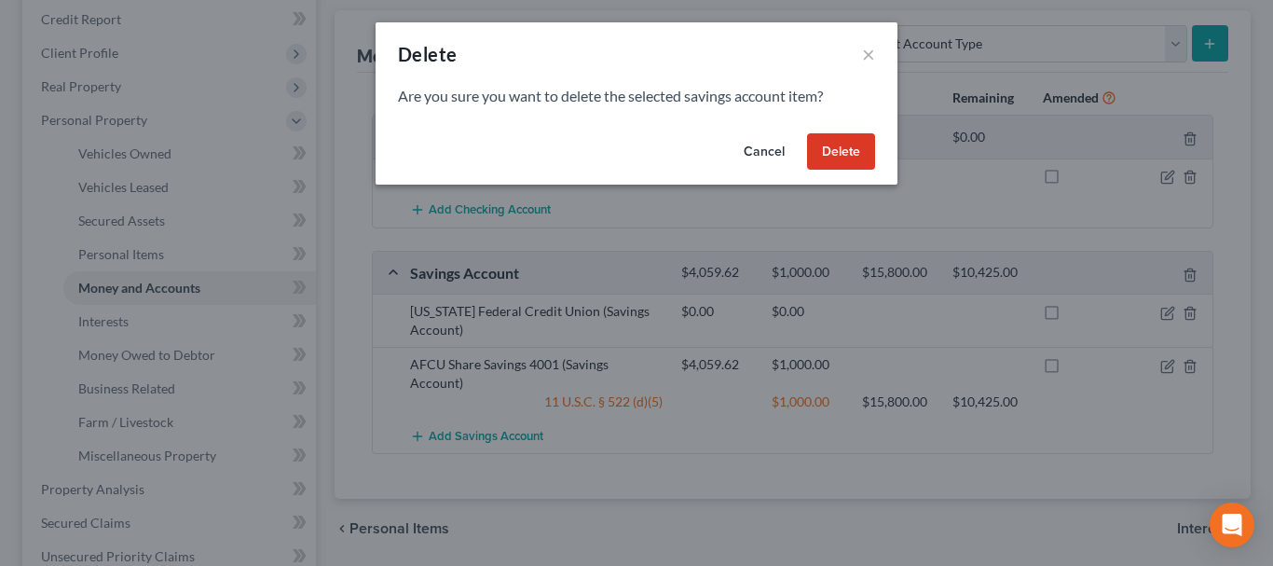
click at [845, 152] on button "Delete" at bounding box center [841, 151] width 68 height 37
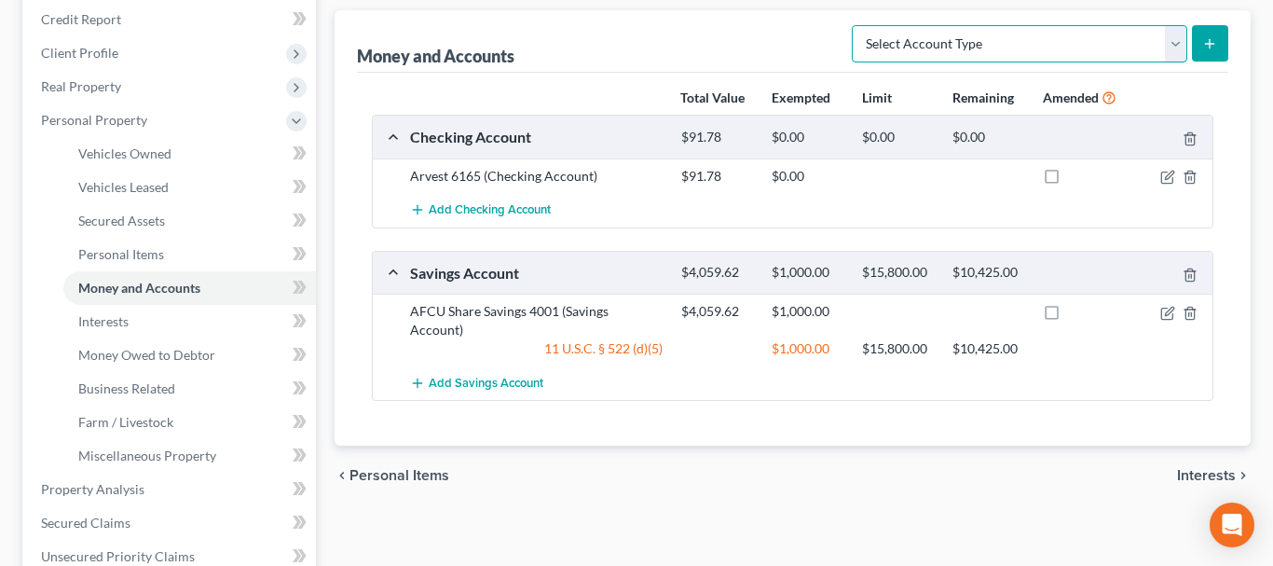
click at [852, 25] on select "Select Account Type Brokerage Cash on Hand Certificates of Deposit Checking Acc…" at bounding box center [1020, 43] width 336 height 37
select select "money_market"
click option "Money Market" at bounding box center [0, 0] width 0 height 0
click at [1202, 43] on button "submit" at bounding box center [1210, 43] width 36 height 36
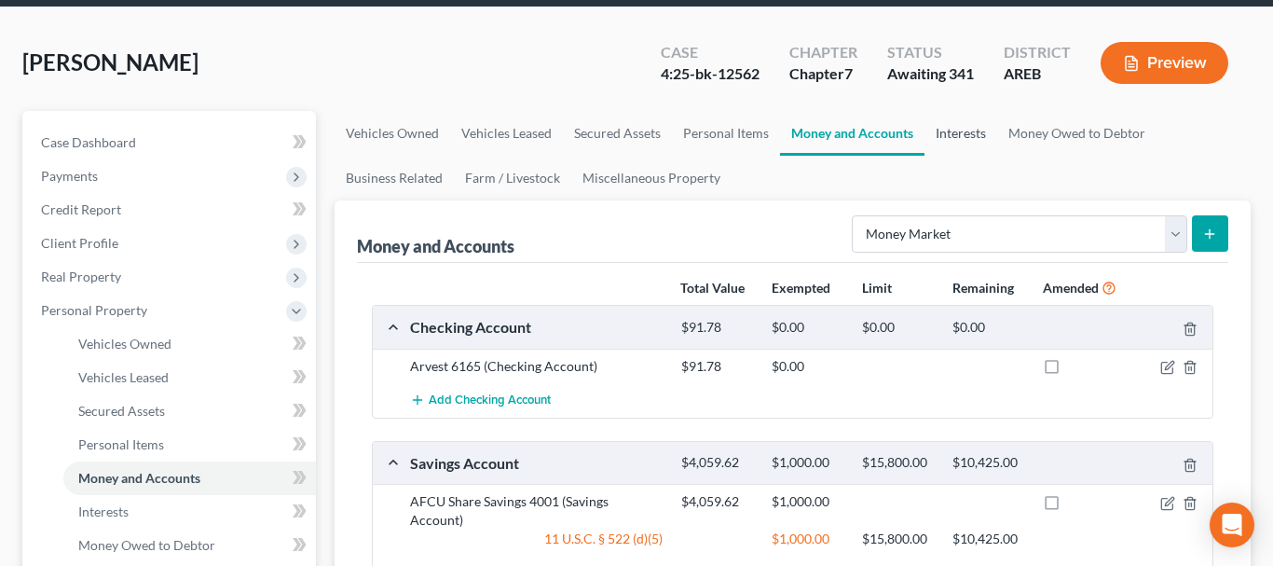
click at [952, 147] on link "Interests" at bounding box center [961, 133] width 73 height 45
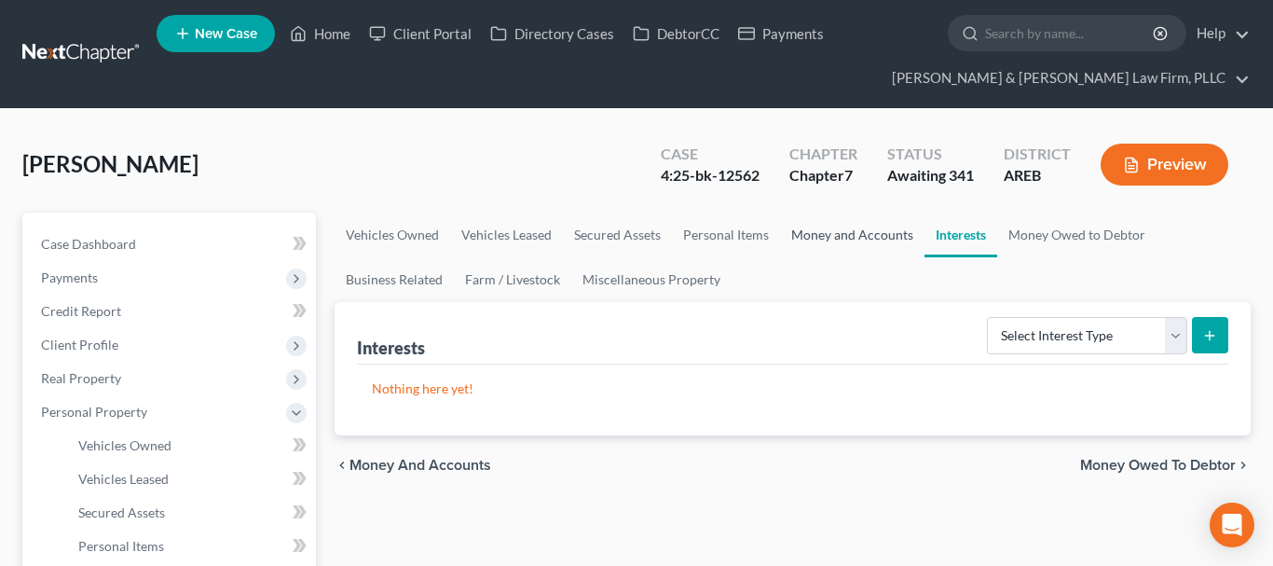
click at [864, 237] on link "Money and Accounts" at bounding box center [852, 235] width 144 height 45
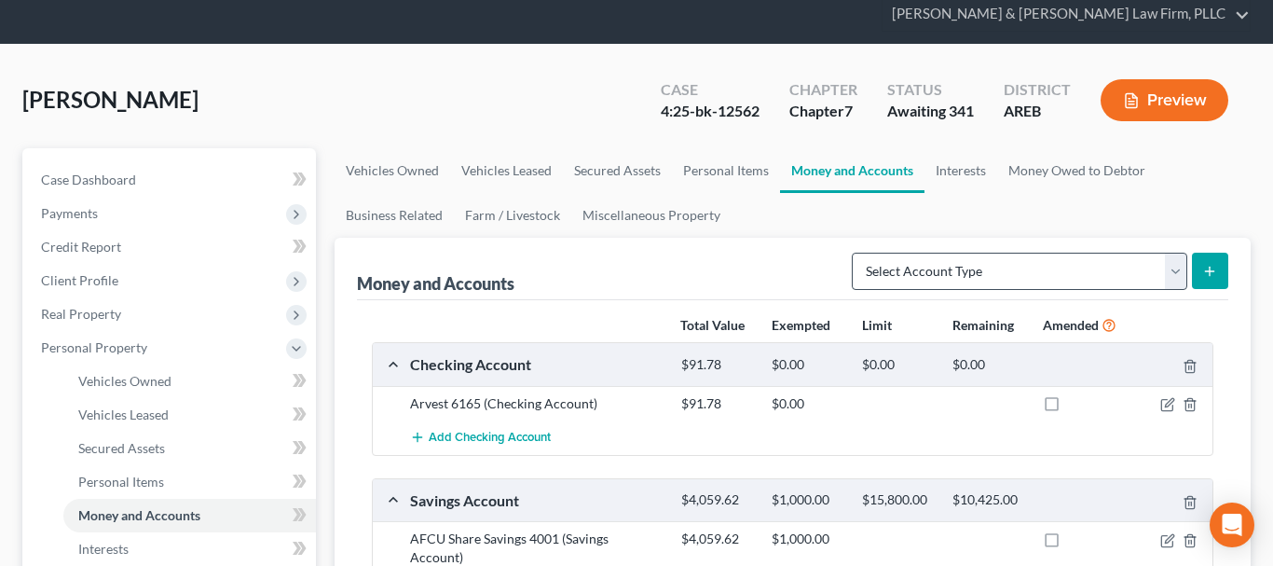
scroll to position [95, 0]
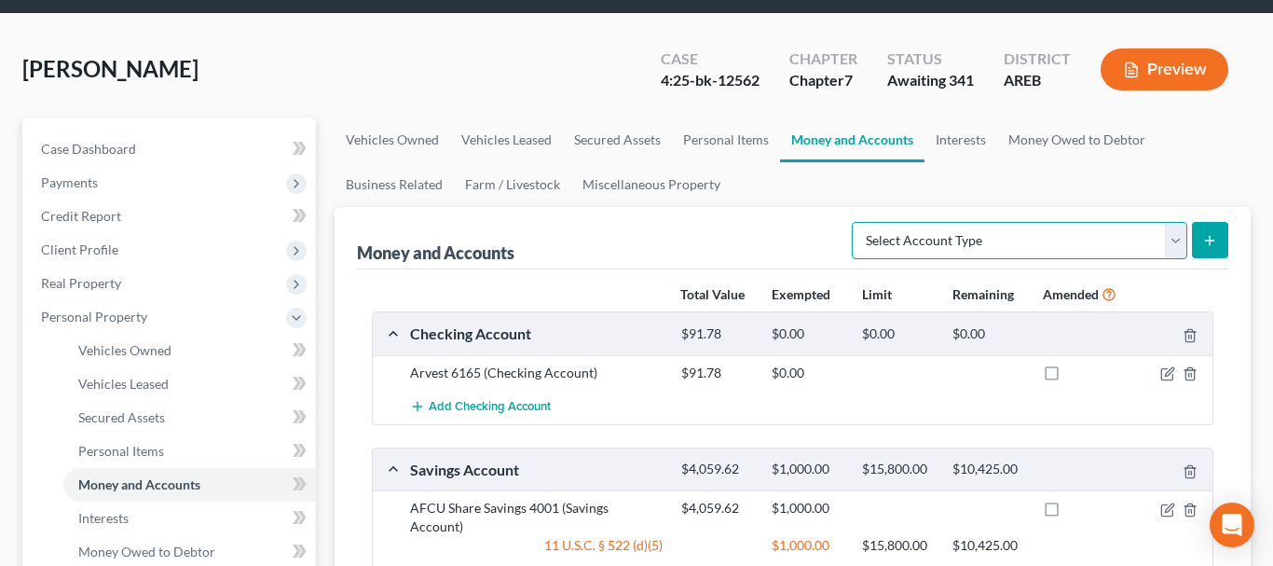
click at [852, 222] on select "Select Account Type Brokerage Cash on Hand Certificates of Deposit Checking Acc…" at bounding box center [1020, 240] width 336 height 37
select select "money_market"
click option "Money Market" at bounding box center [0, 0] width 0 height 0
click at [1207, 244] on icon "submit" at bounding box center [1209, 240] width 15 height 15
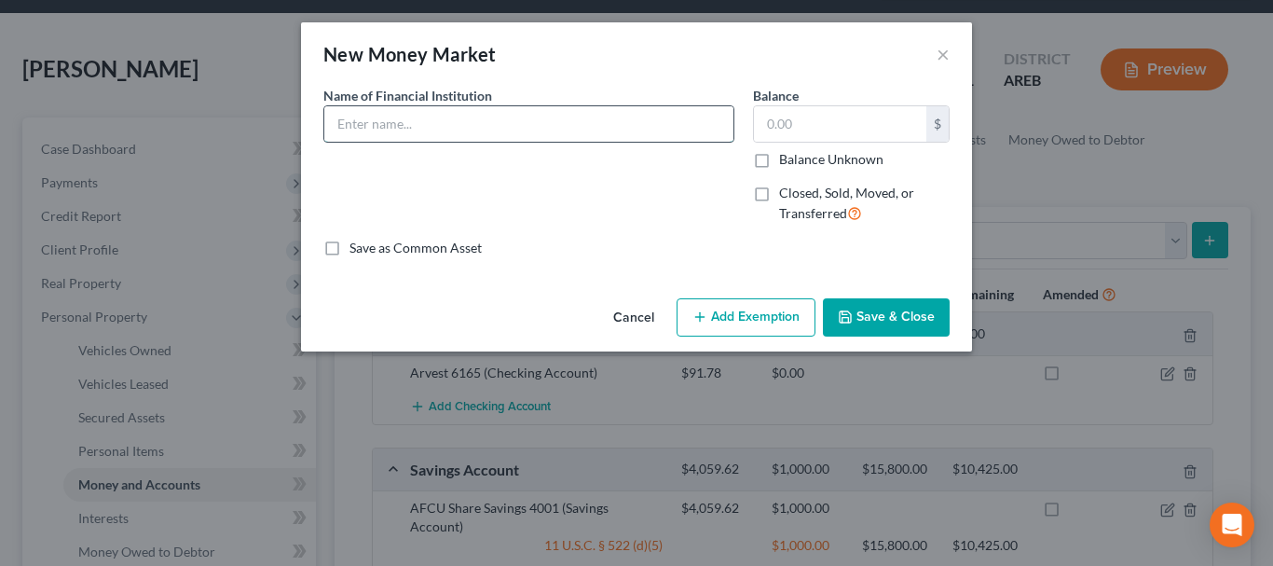
drag, startPoint x: 611, startPoint y: 139, endPoint x: 611, endPoint y: 124, distance: 14.9
click at [611, 126] on input "text" at bounding box center [528, 123] width 409 height 35
type input "AFCU Money Market 7759"
click at [879, 121] on input "text" at bounding box center [840, 123] width 172 height 35
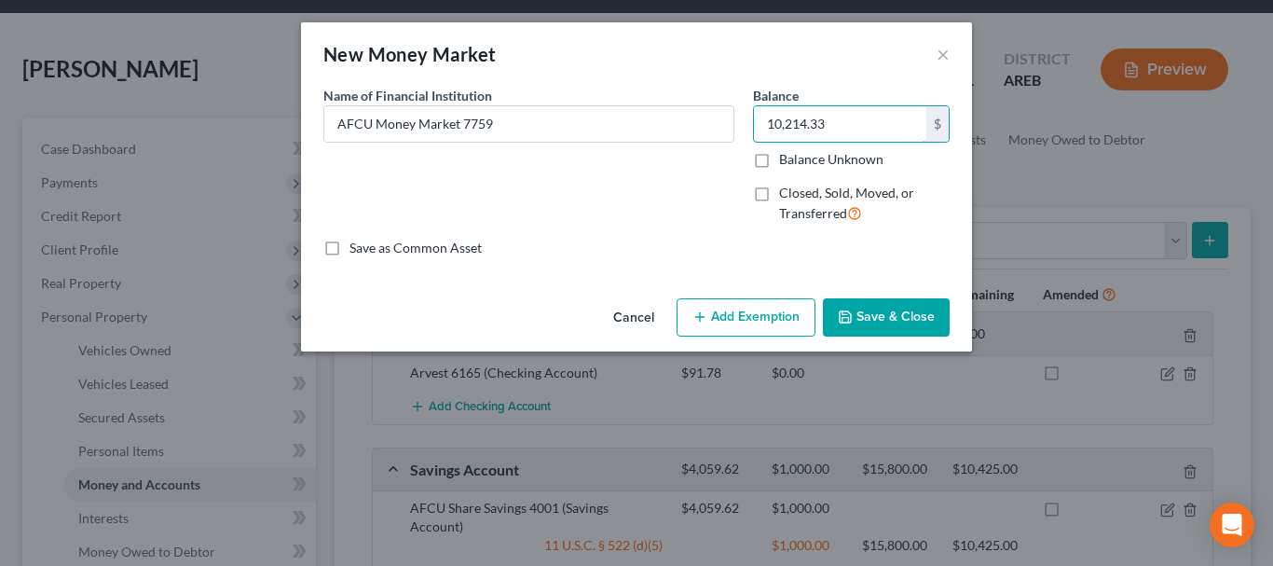
type input "10,214.33"
click at [878, 309] on button "Save & Close" at bounding box center [886, 317] width 127 height 39
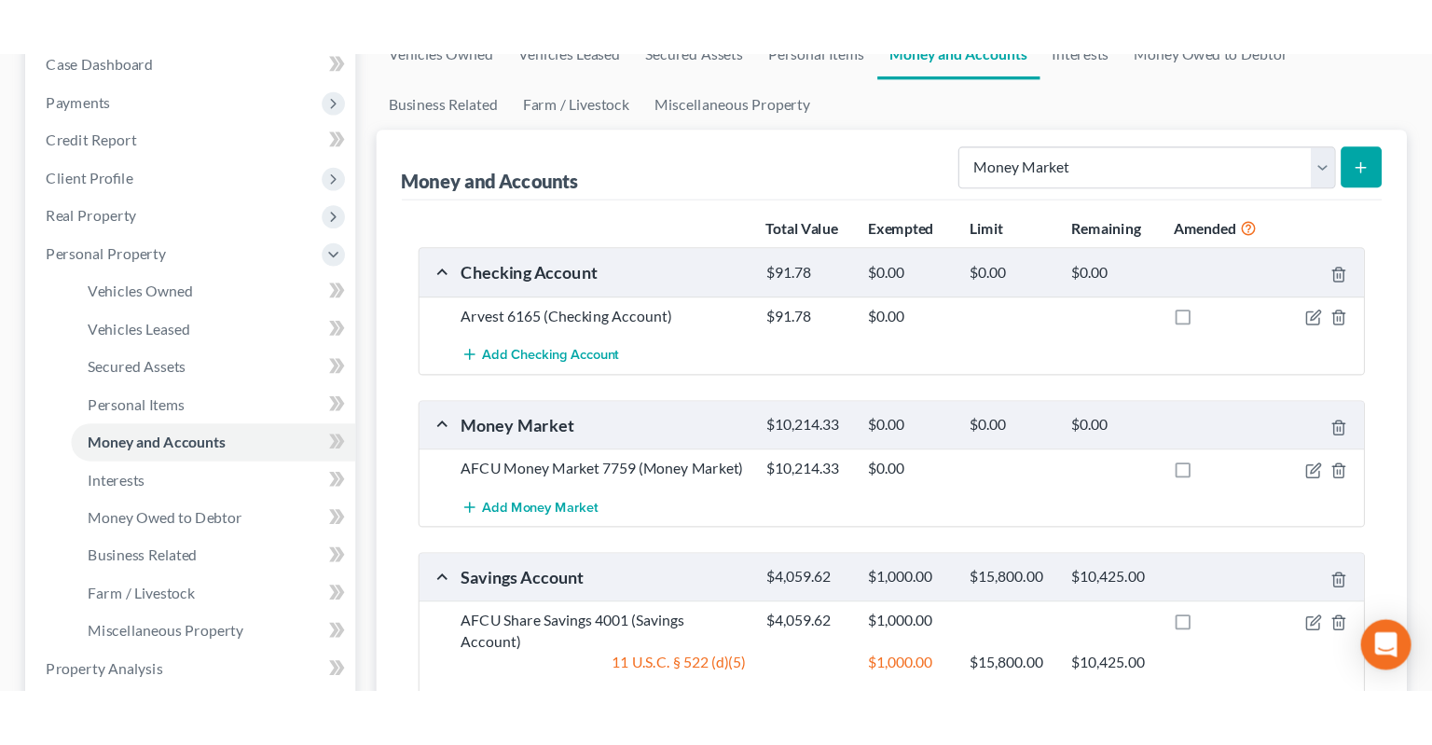
scroll to position [285, 0]
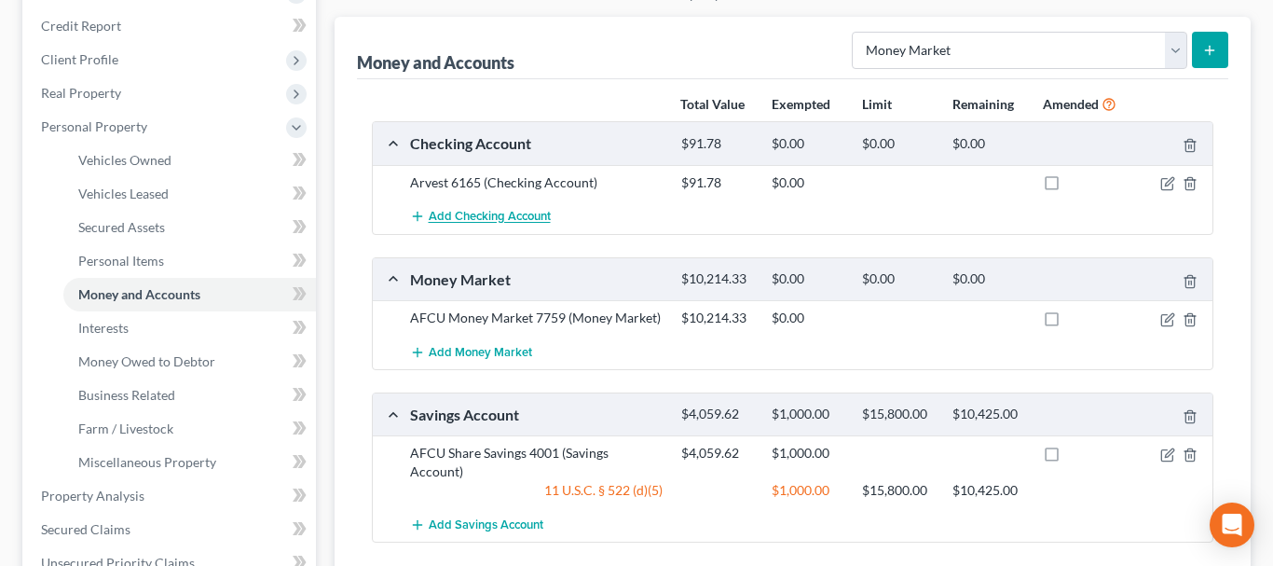
click at [514, 217] on span "Add Checking Account" at bounding box center [490, 217] width 122 height 15
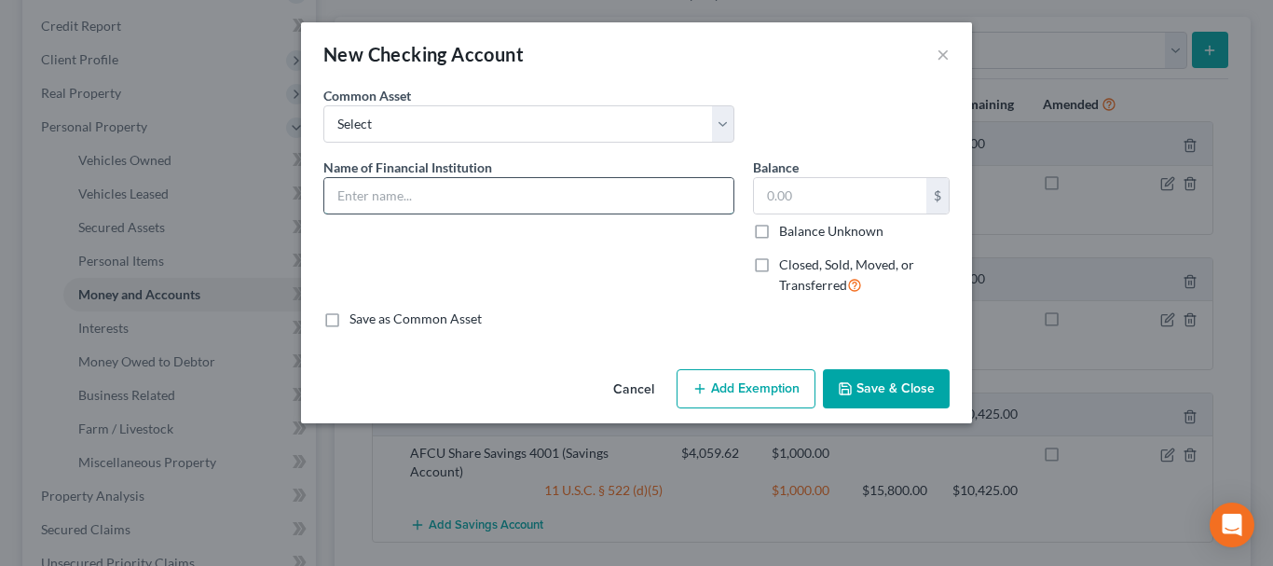
click at [486, 187] on input "text" at bounding box center [528, 195] width 409 height 35
type input "AFCU Everyday Checking 7742"
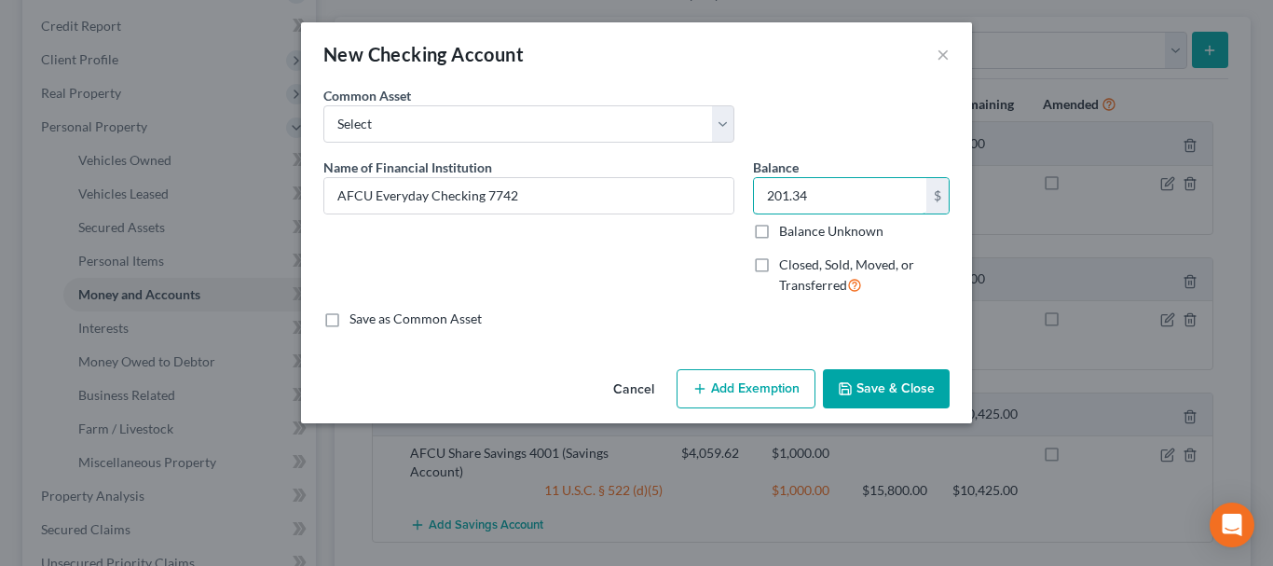
type input "201.34"
click at [875, 388] on button "Save & Close" at bounding box center [886, 388] width 127 height 39
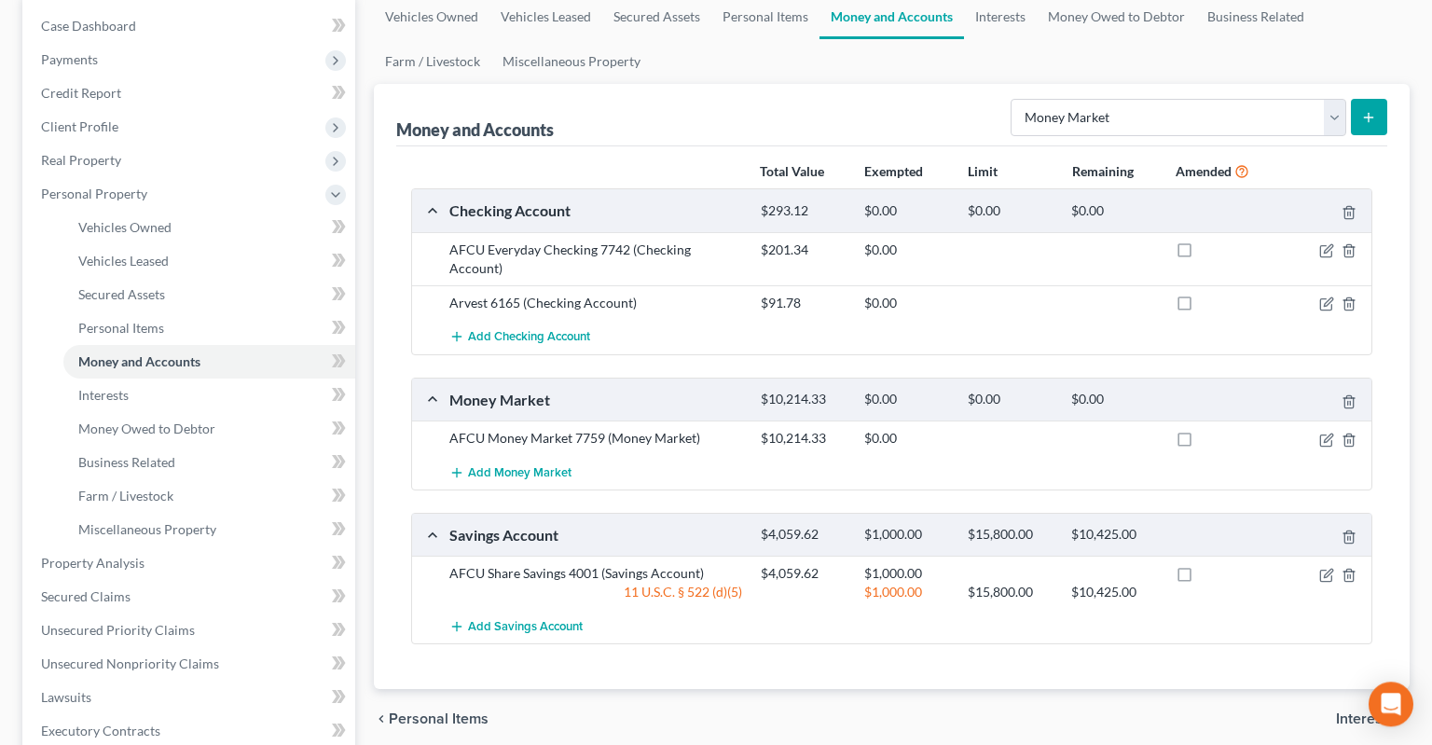
scroll to position [186, 0]
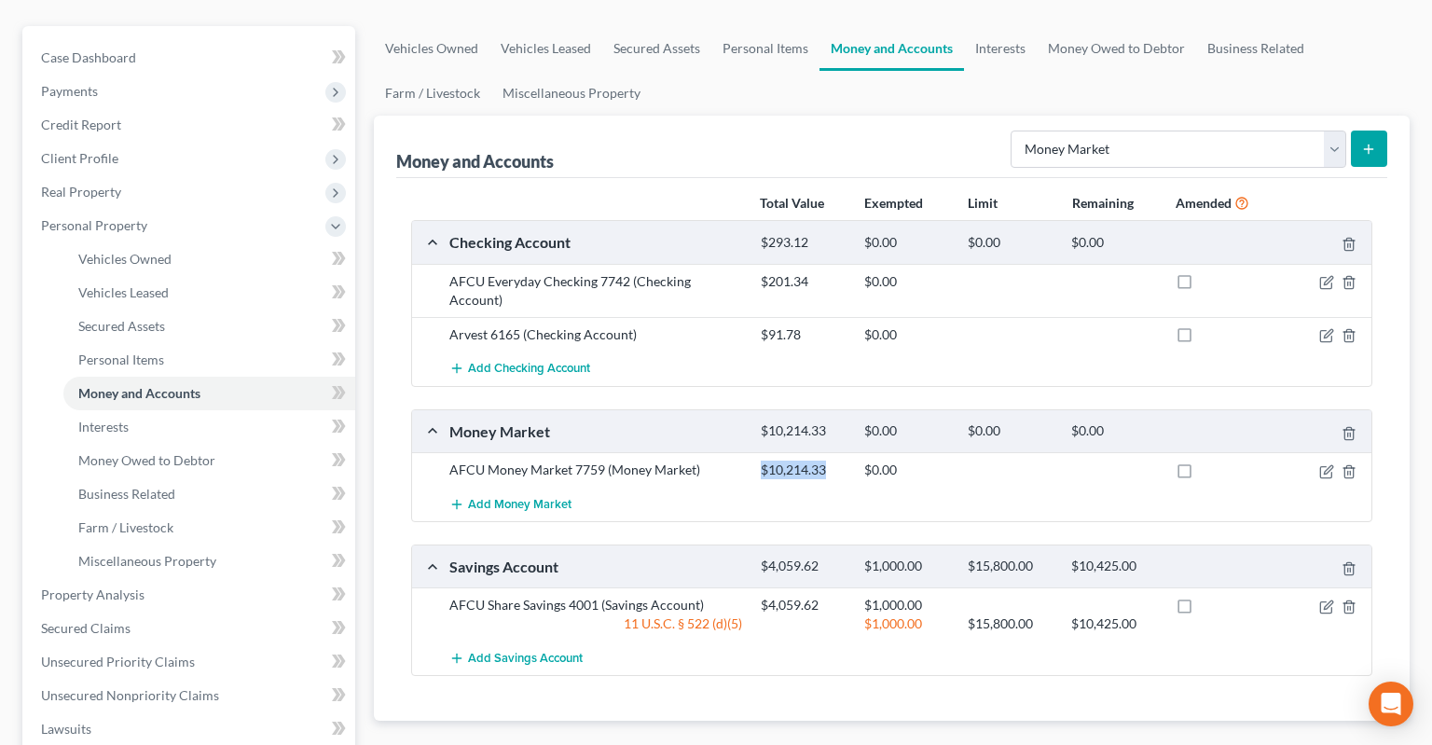
drag, startPoint x: 767, startPoint y: 416, endPoint x: 834, endPoint y: 416, distance: 67.1
click at [834, 460] on div "$10,214.33" at bounding box center [802, 469] width 103 height 19
click at [830, 460] on div "$10,214.33" at bounding box center [802, 469] width 103 height 19
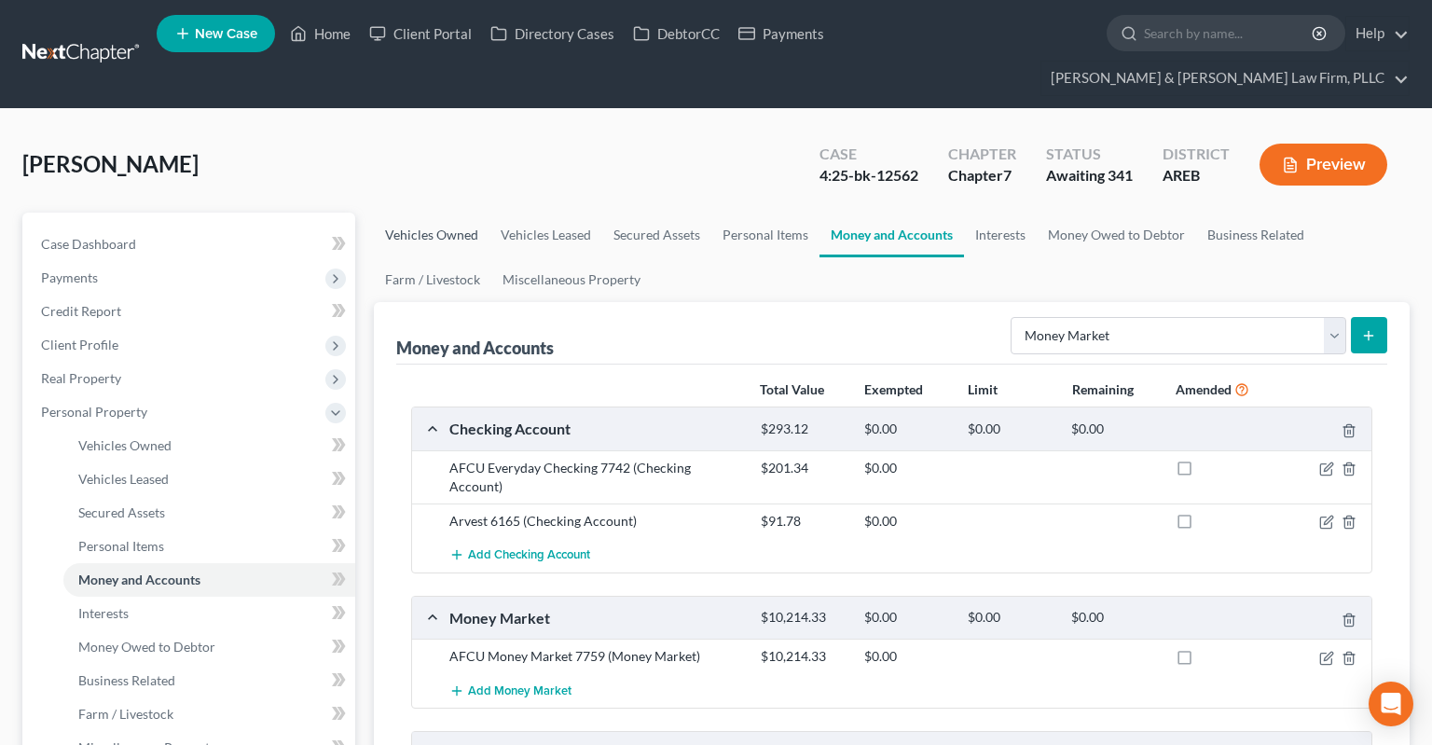
click at [472, 213] on link "Vehicles Owned" at bounding box center [432, 235] width 116 height 45
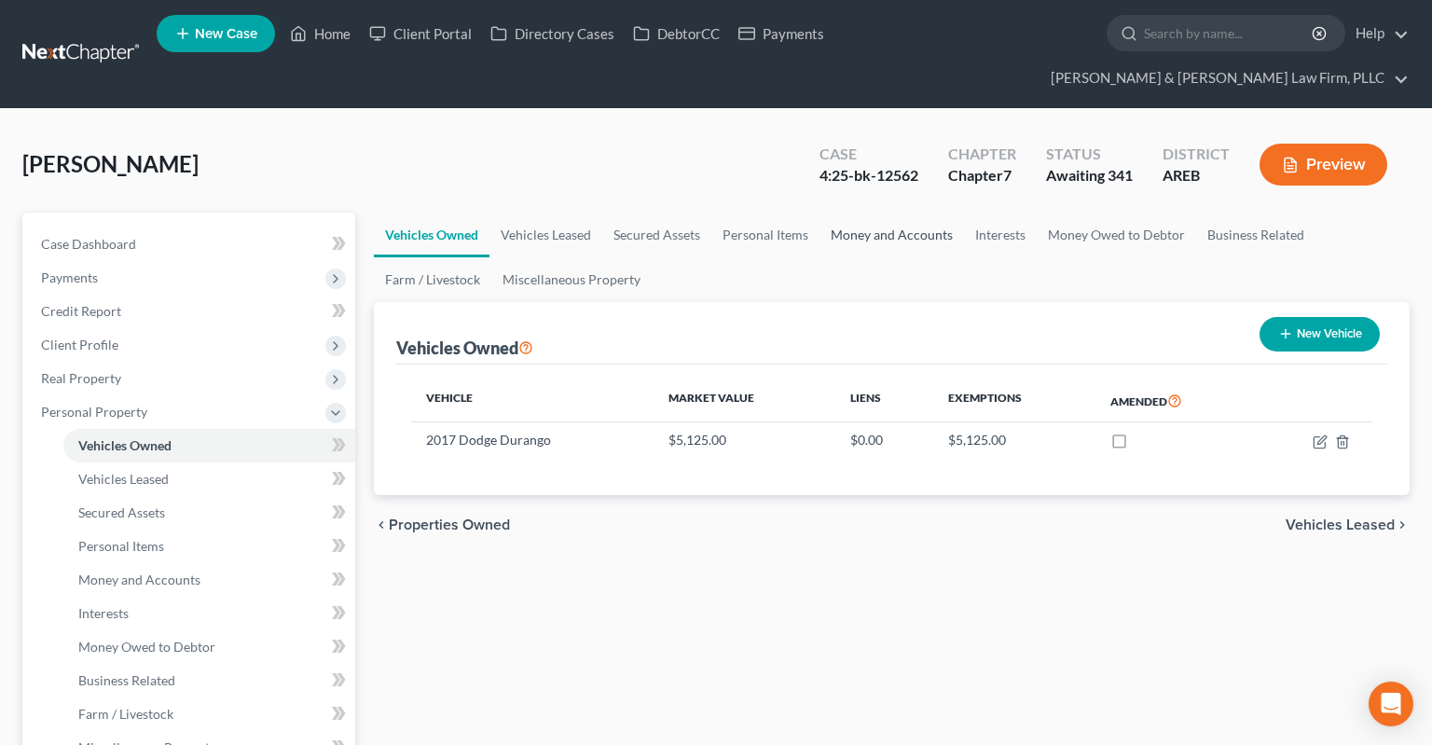
click at [832, 213] on link "Money and Accounts" at bounding box center [891, 235] width 144 height 45
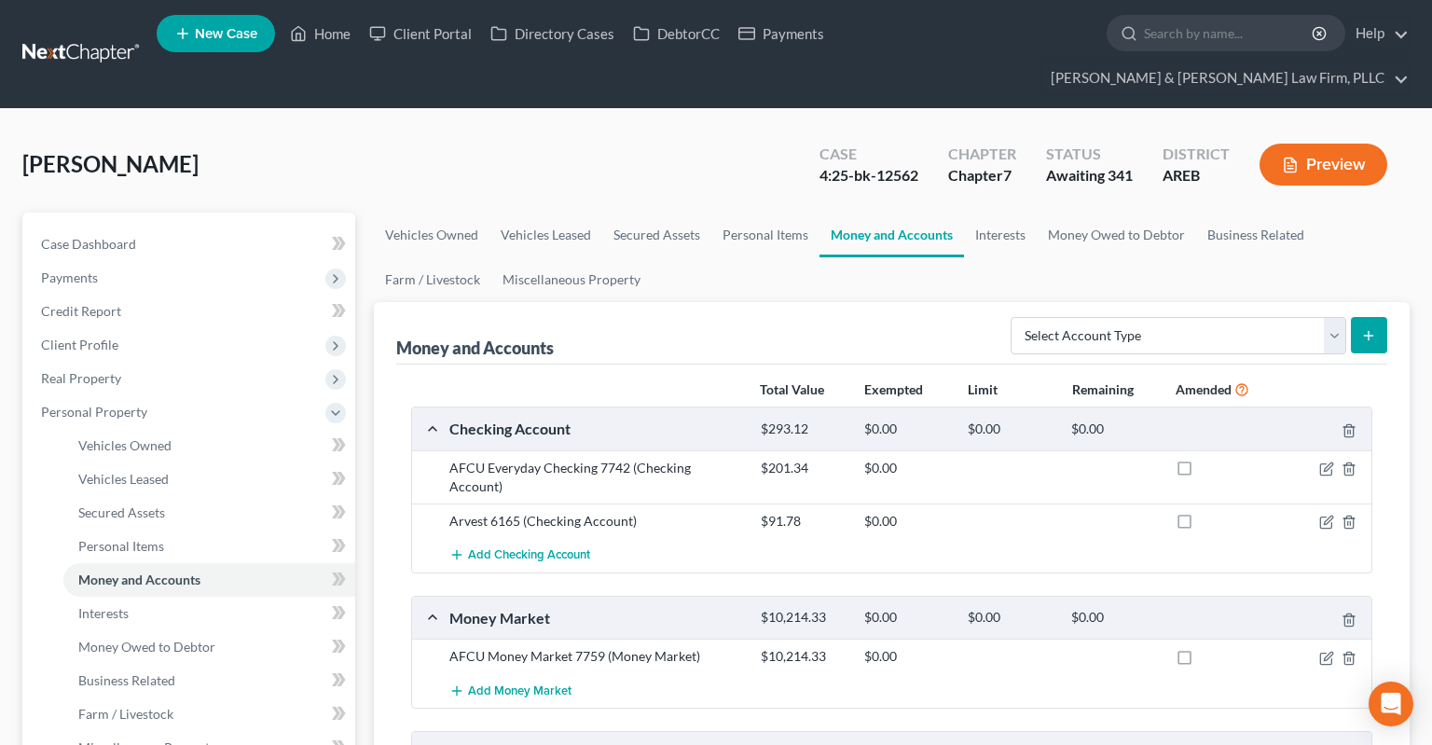
scroll to position [98, 0]
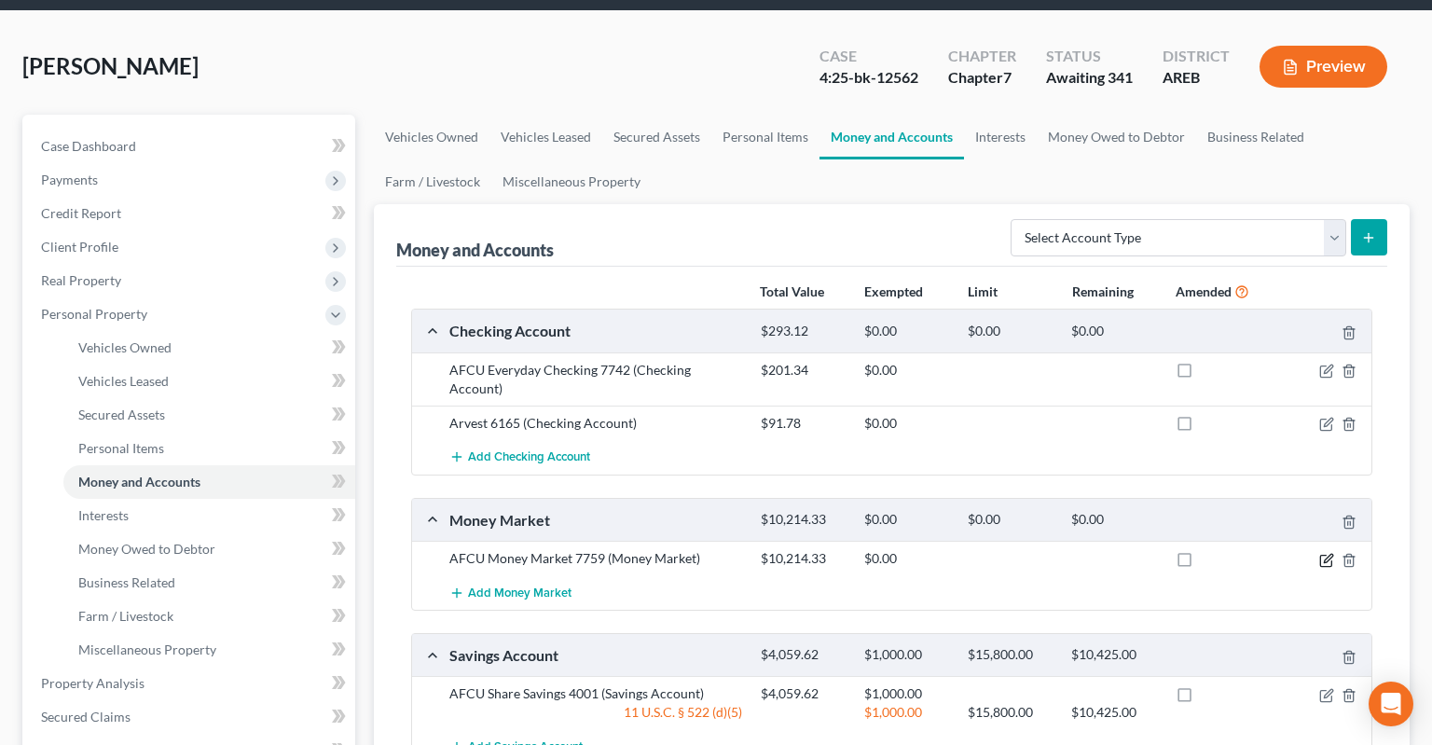
click at [1322, 553] on icon "button" at bounding box center [1326, 560] width 15 height 15
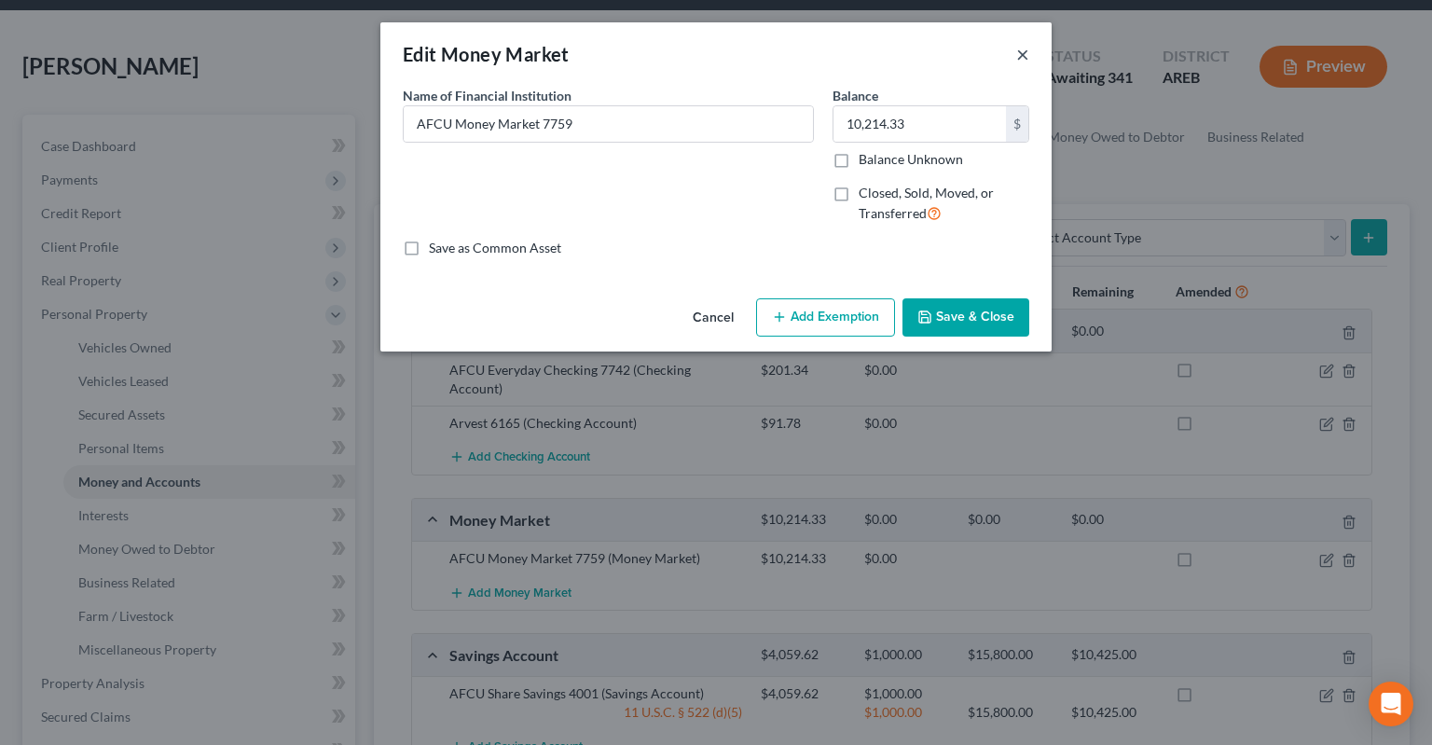
click at [1028, 62] on button "×" at bounding box center [1022, 54] width 13 height 22
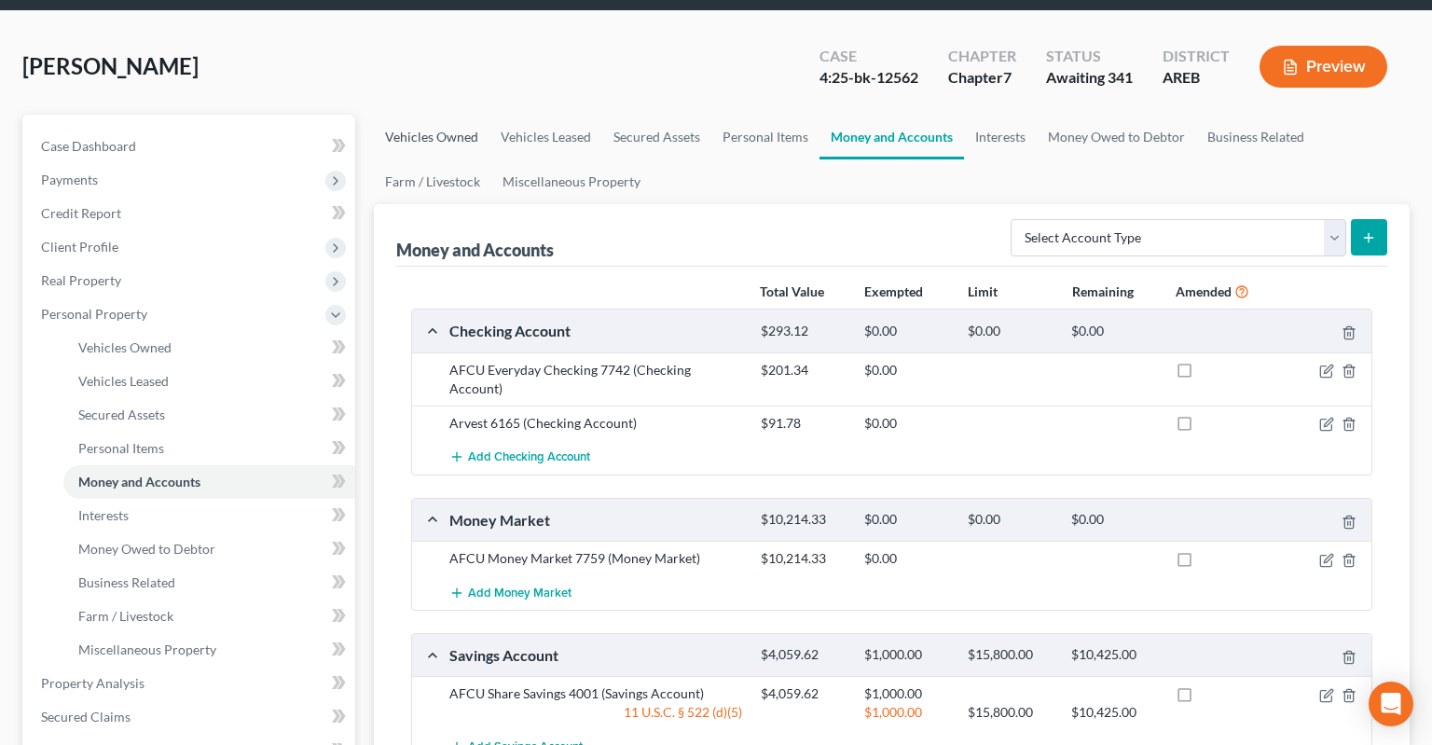
click at [437, 115] on link "Vehicles Owned" at bounding box center [432, 137] width 116 height 45
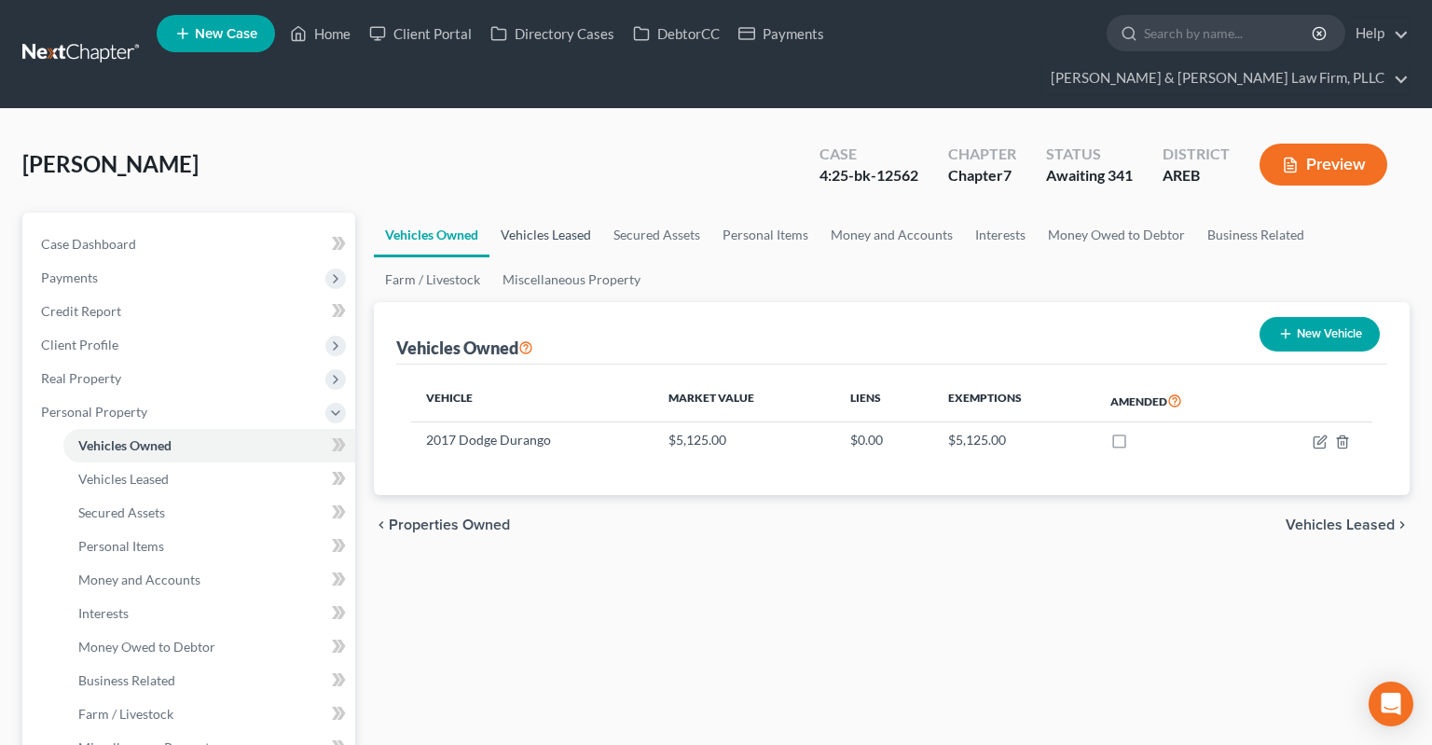
click at [570, 213] on link "Vehicles Leased" at bounding box center [545, 235] width 113 height 45
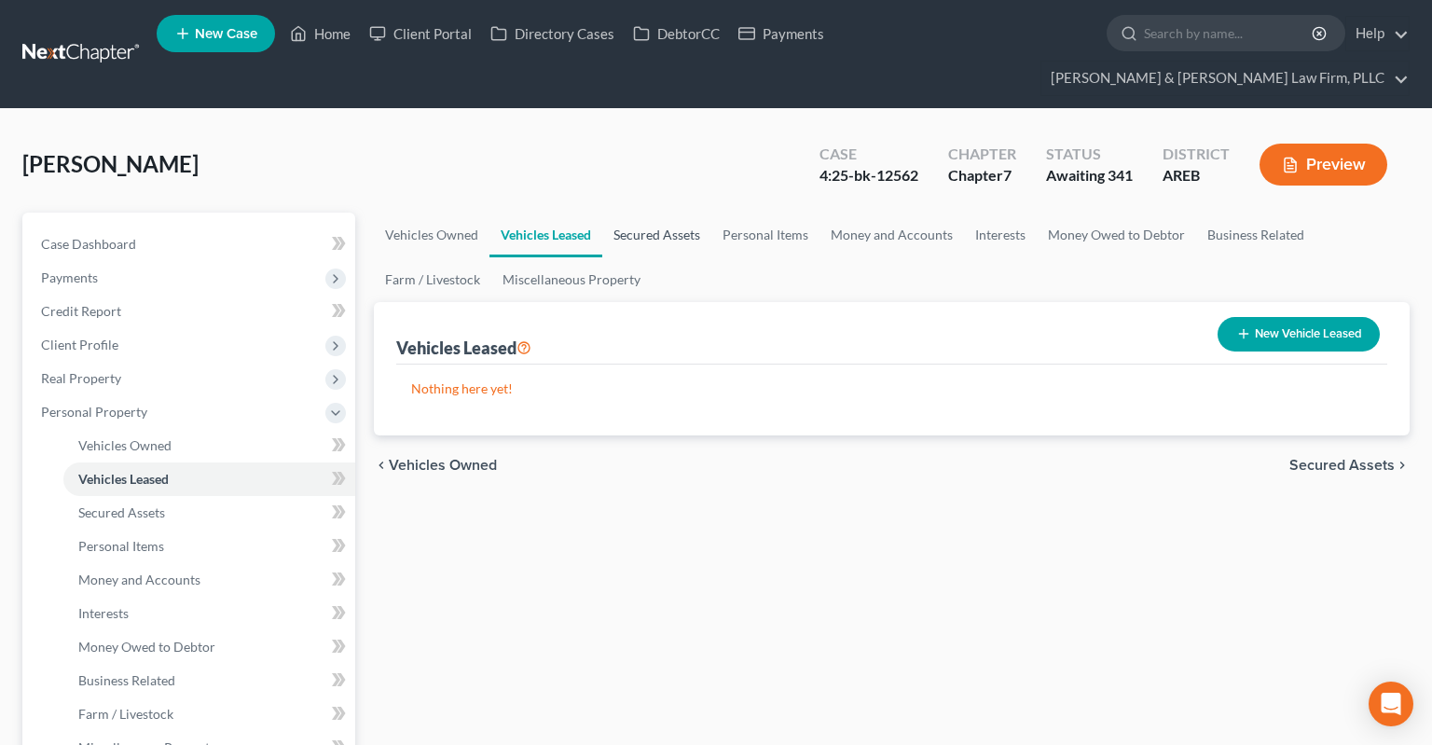
click at [628, 213] on link "Secured Assets" at bounding box center [656, 235] width 109 height 45
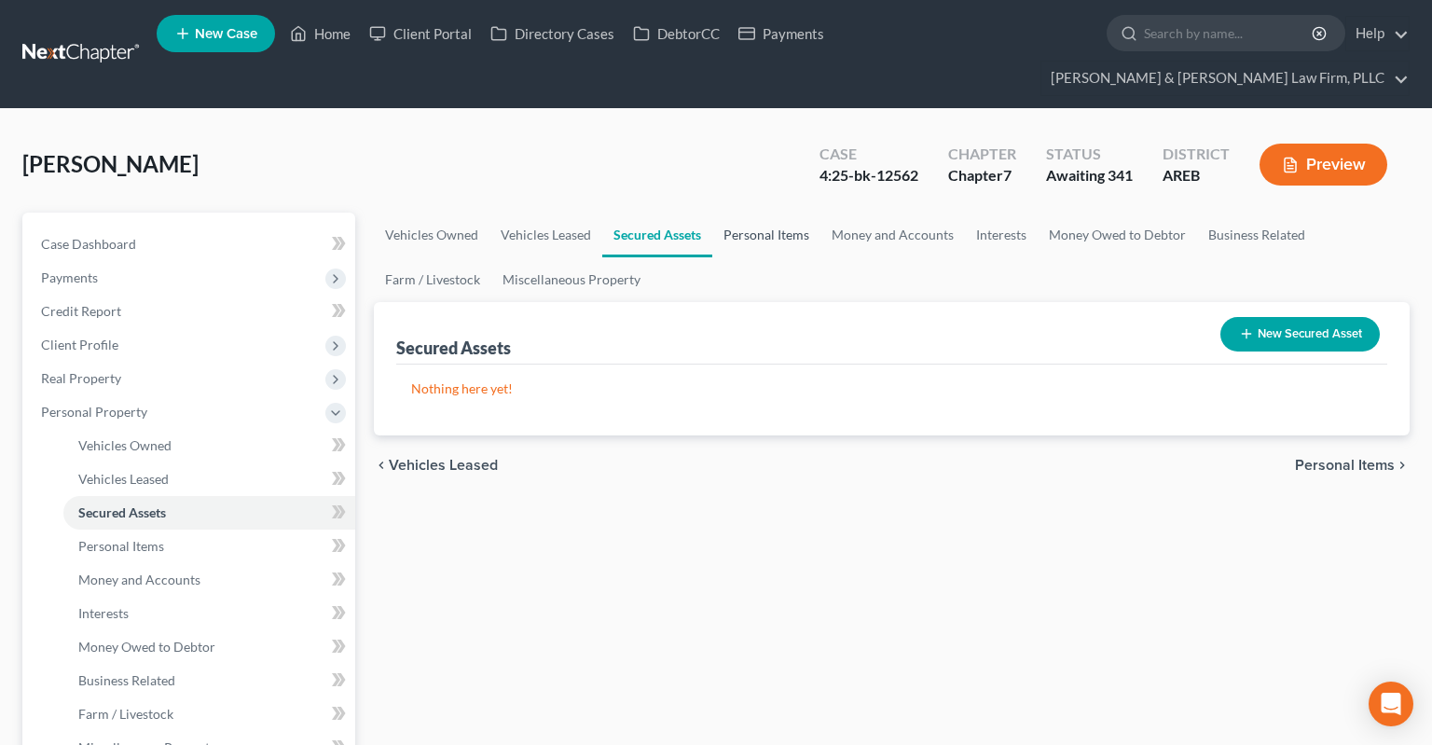
click at [789, 213] on link "Personal Items" at bounding box center [766, 235] width 108 height 45
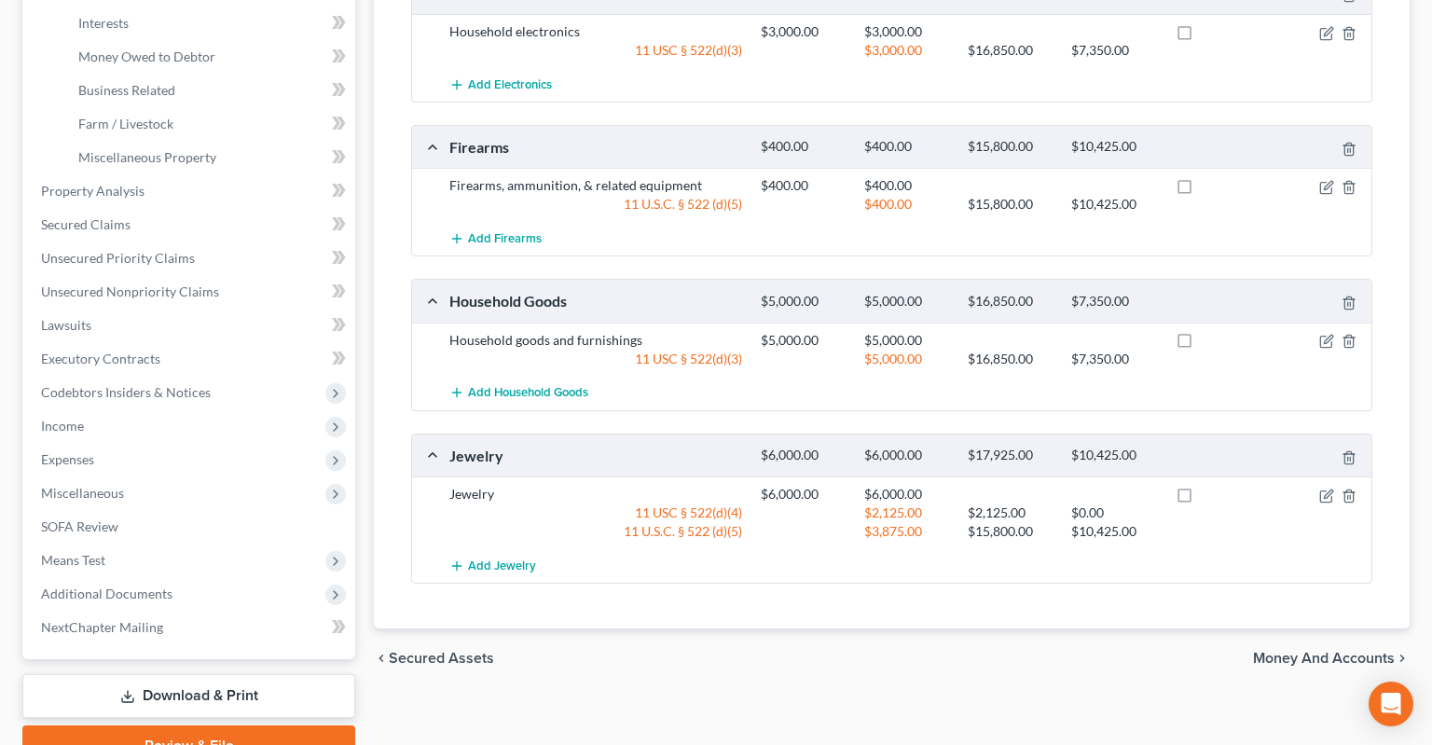
scroll to position [98, 0]
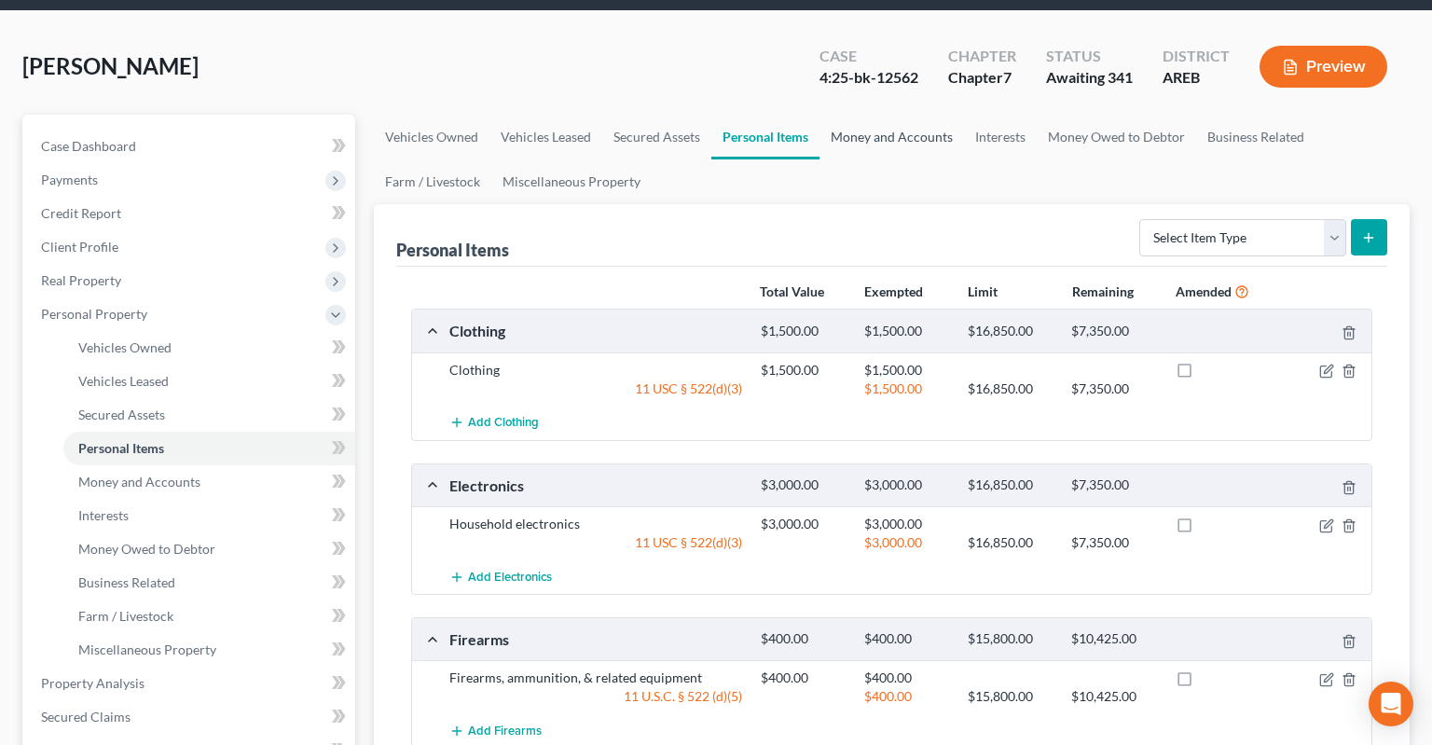
click at [852, 115] on link "Money and Accounts" at bounding box center [891, 137] width 144 height 45
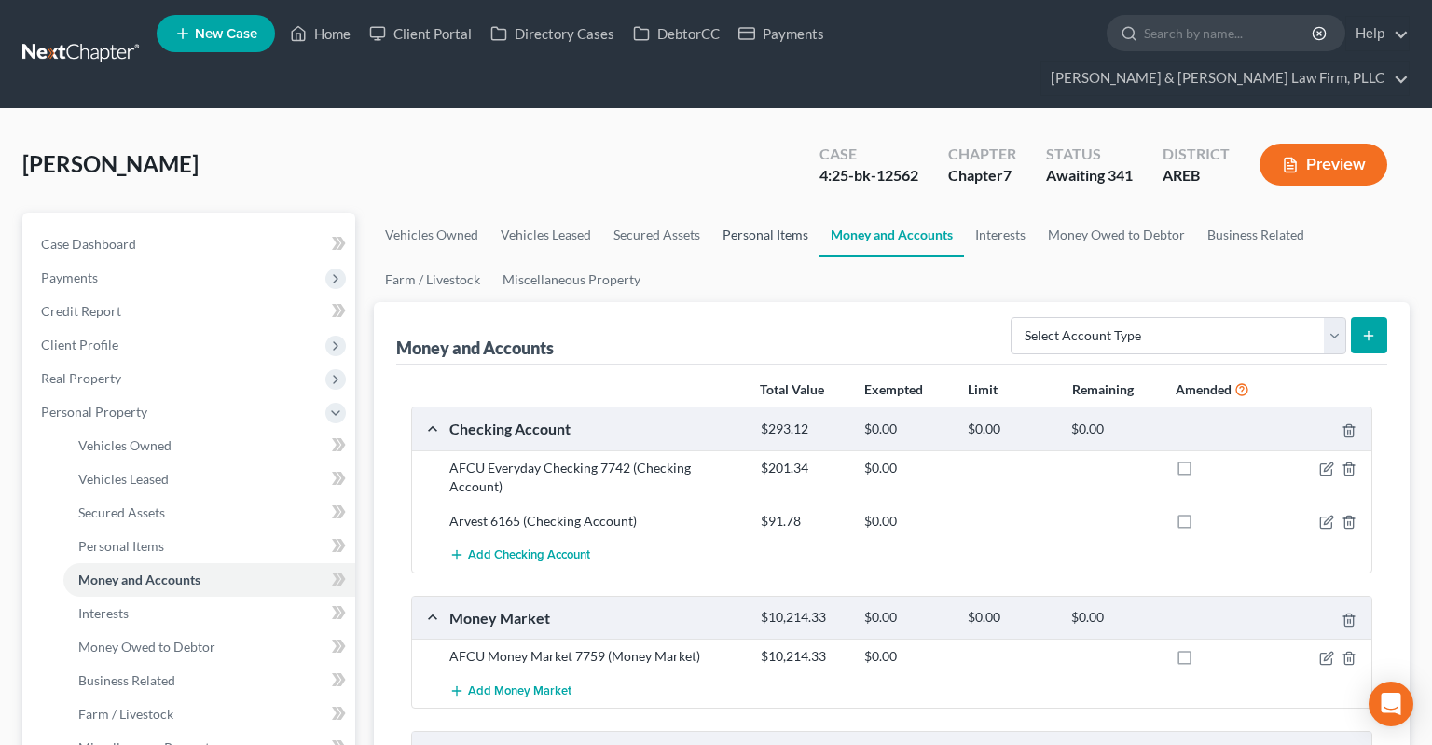
click at [779, 213] on link "Personal Items" at bounding box center [765, 235] width 108 height 45
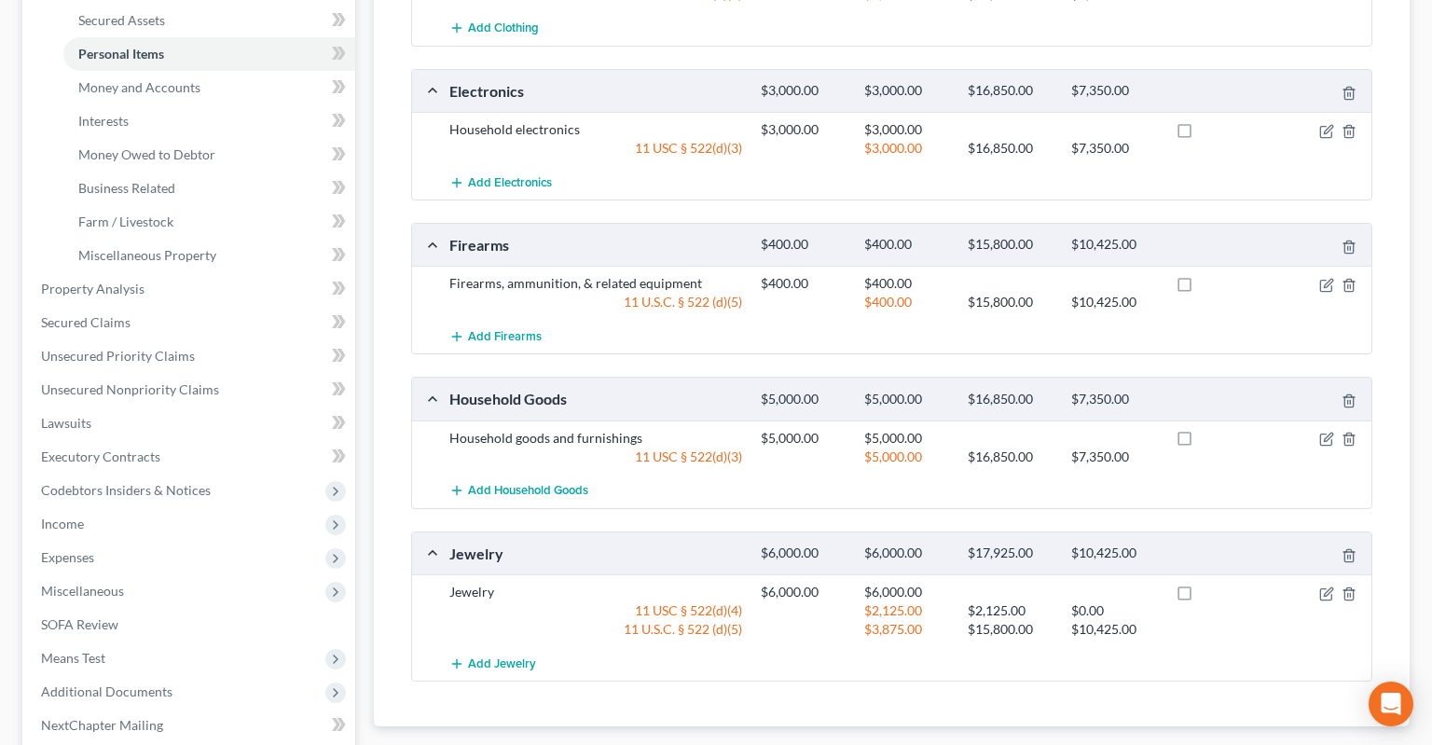
scroll to position [646, 0]
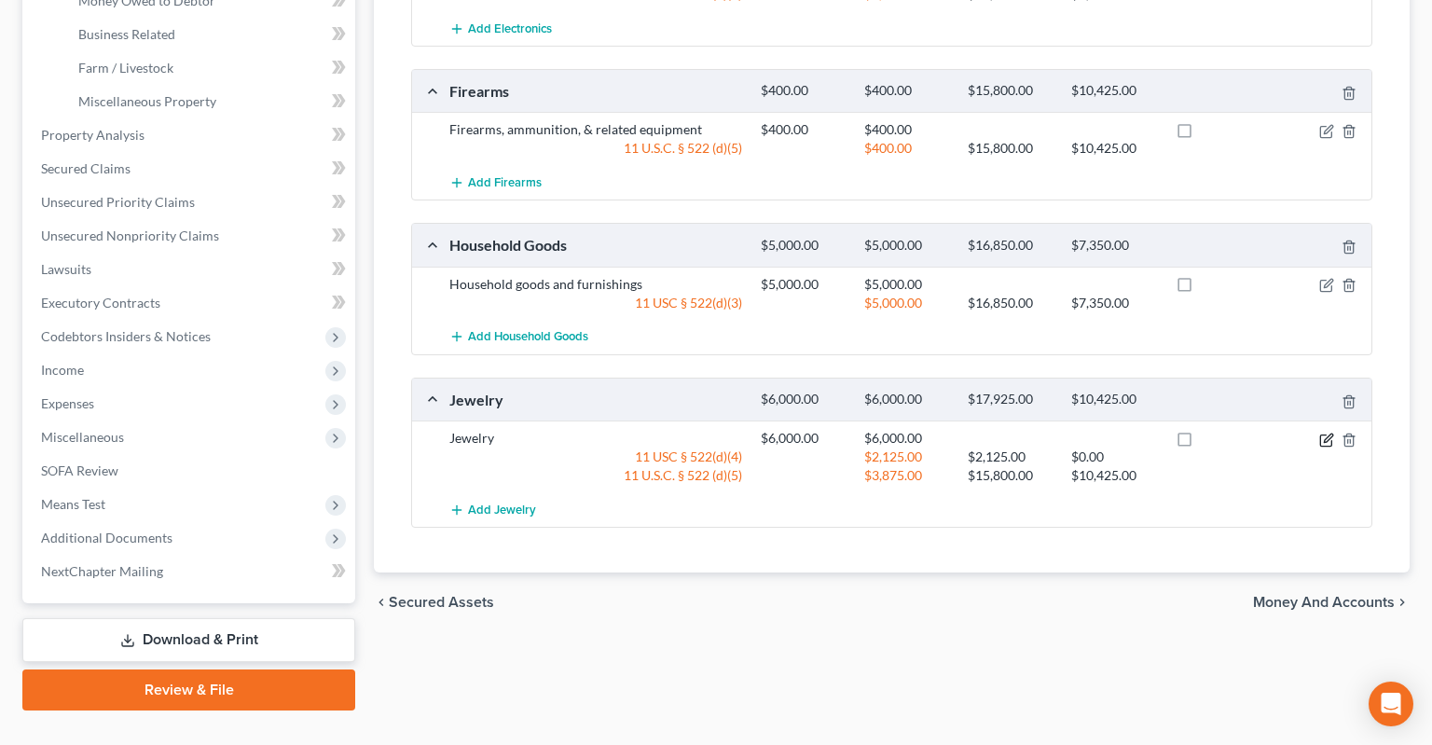
click at [1322, 432] on icon "button" at bounding box center [1326, 439] width 15 height 15
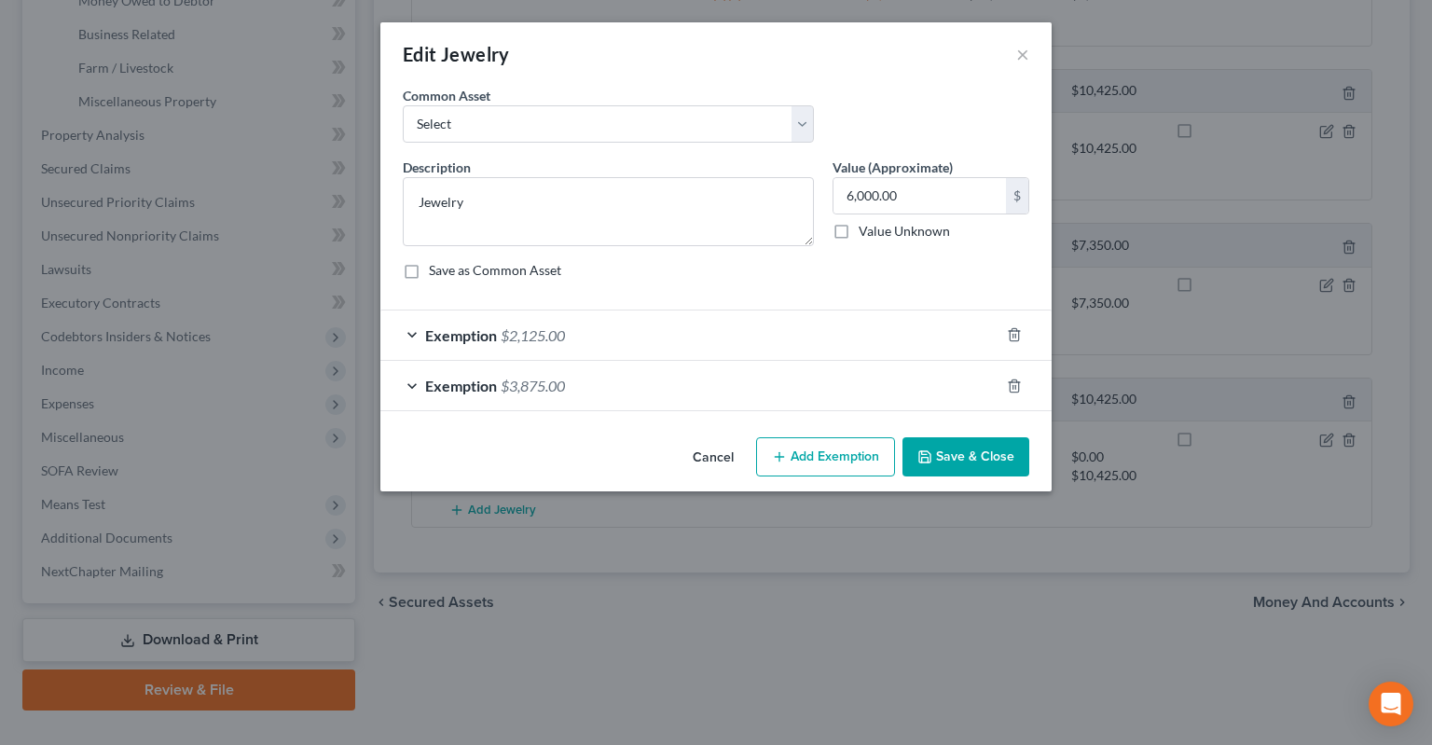
click at [792, 453] on button "Add Exemption" at bounding box center [825, 456] width 139 height 39
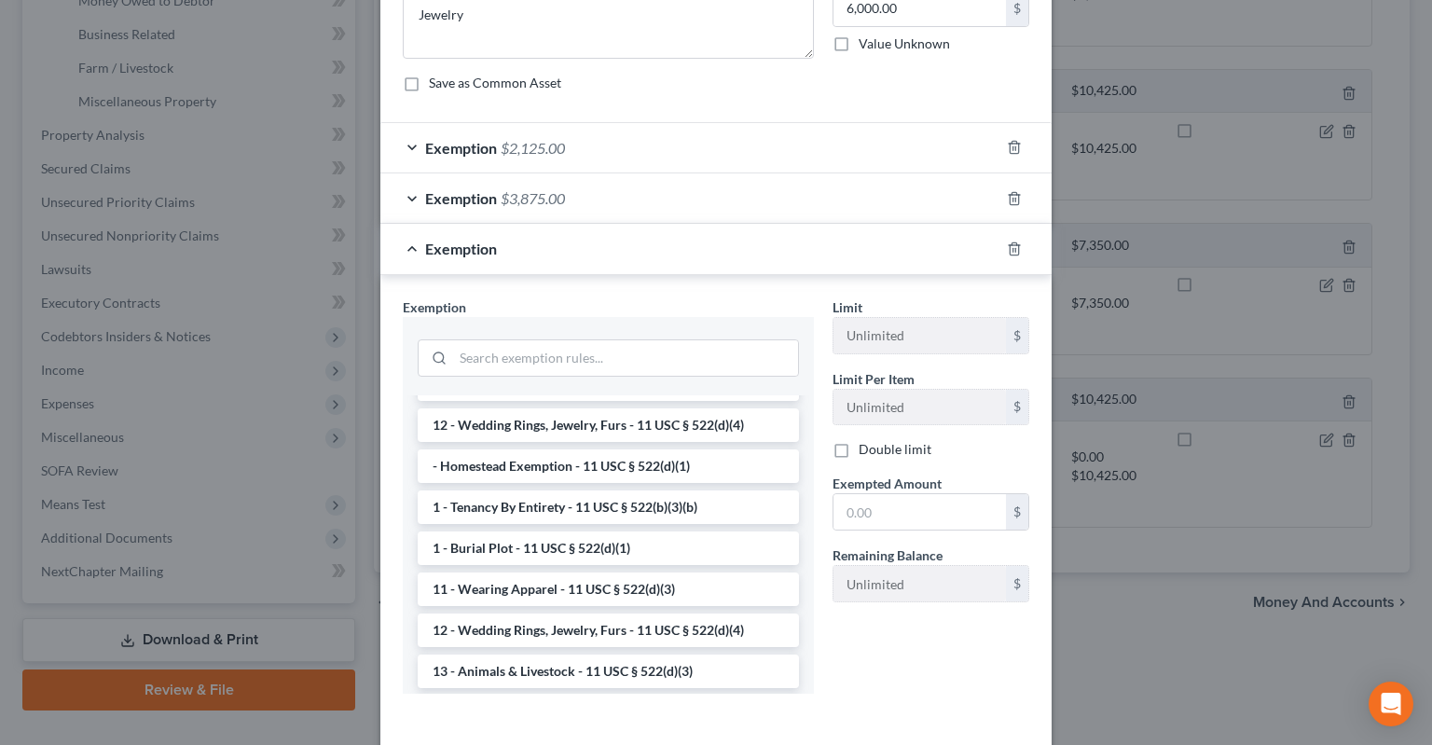
scroll to position [0, 0]
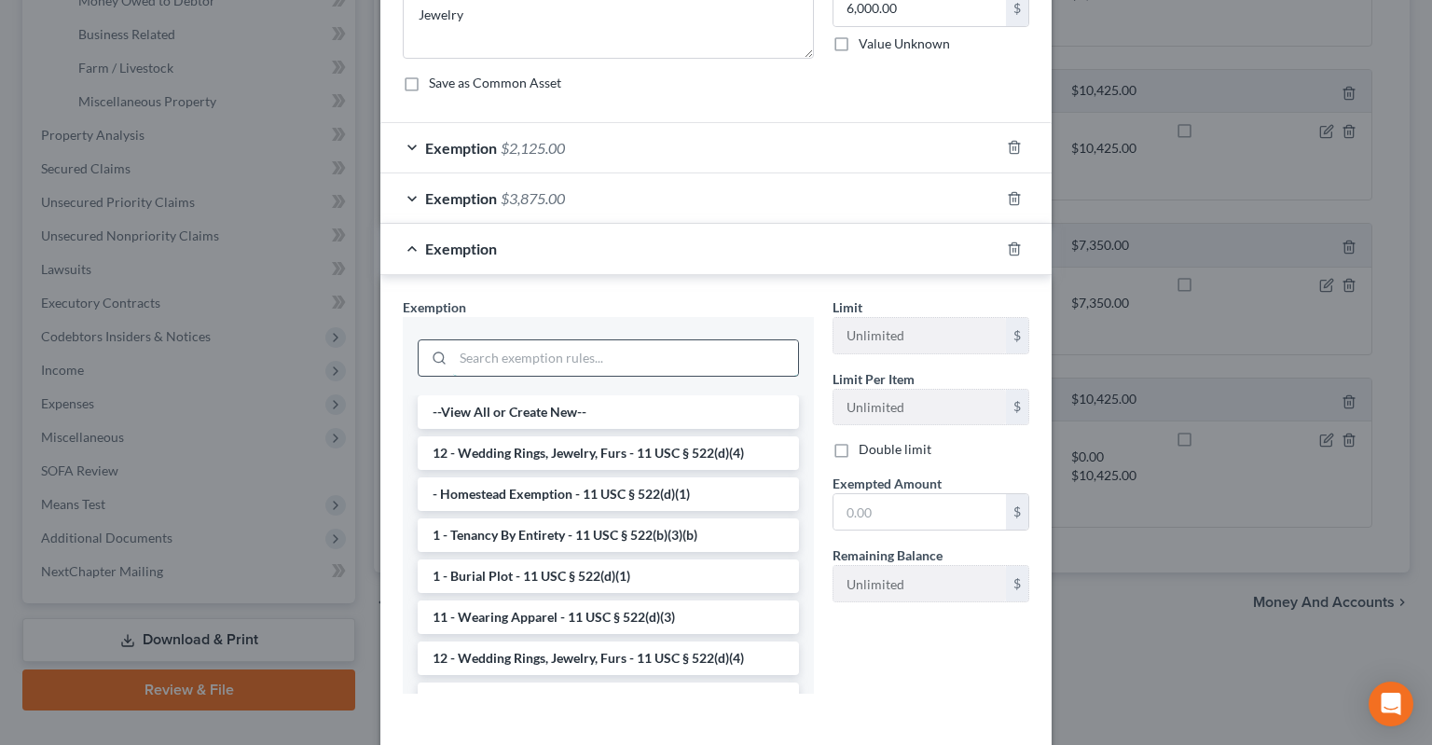
click at [608, 351] on input "search" at bounding box center [625, 357] width 345 height 35
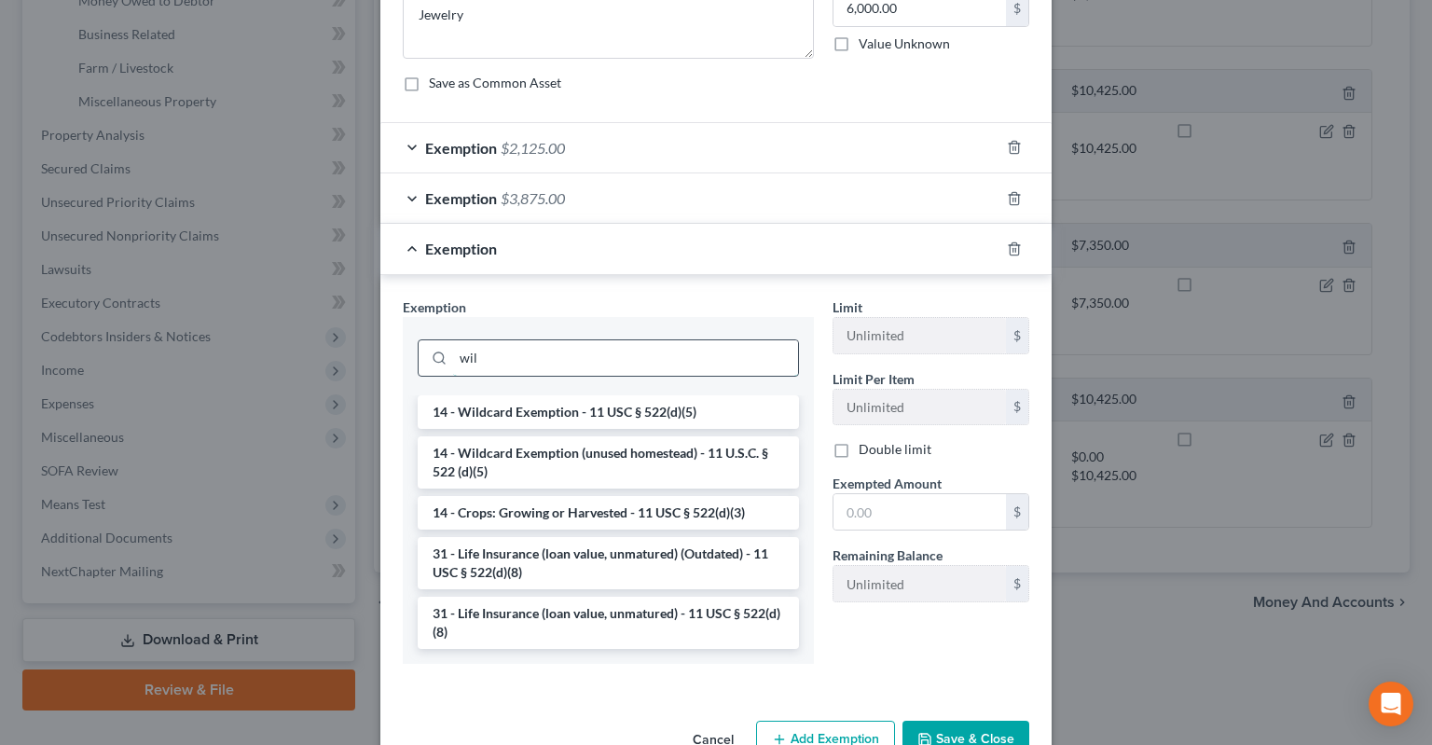
scroll to position [174, 0]
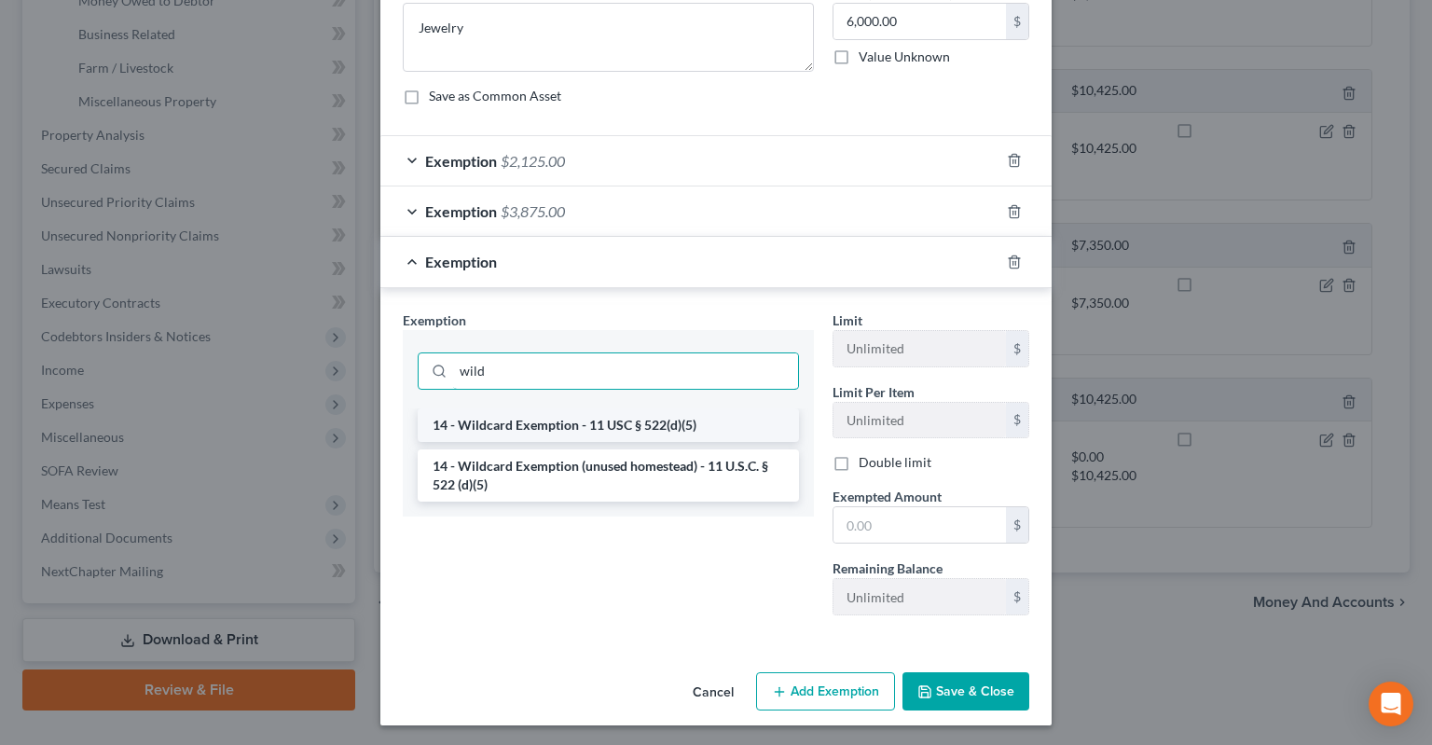
type input "wild"
click at [630, 428] on li "14 - Wildcard Exemption - 11 USC § 522(d)(5)" at bounding box center [608, 425] width 381 height 34
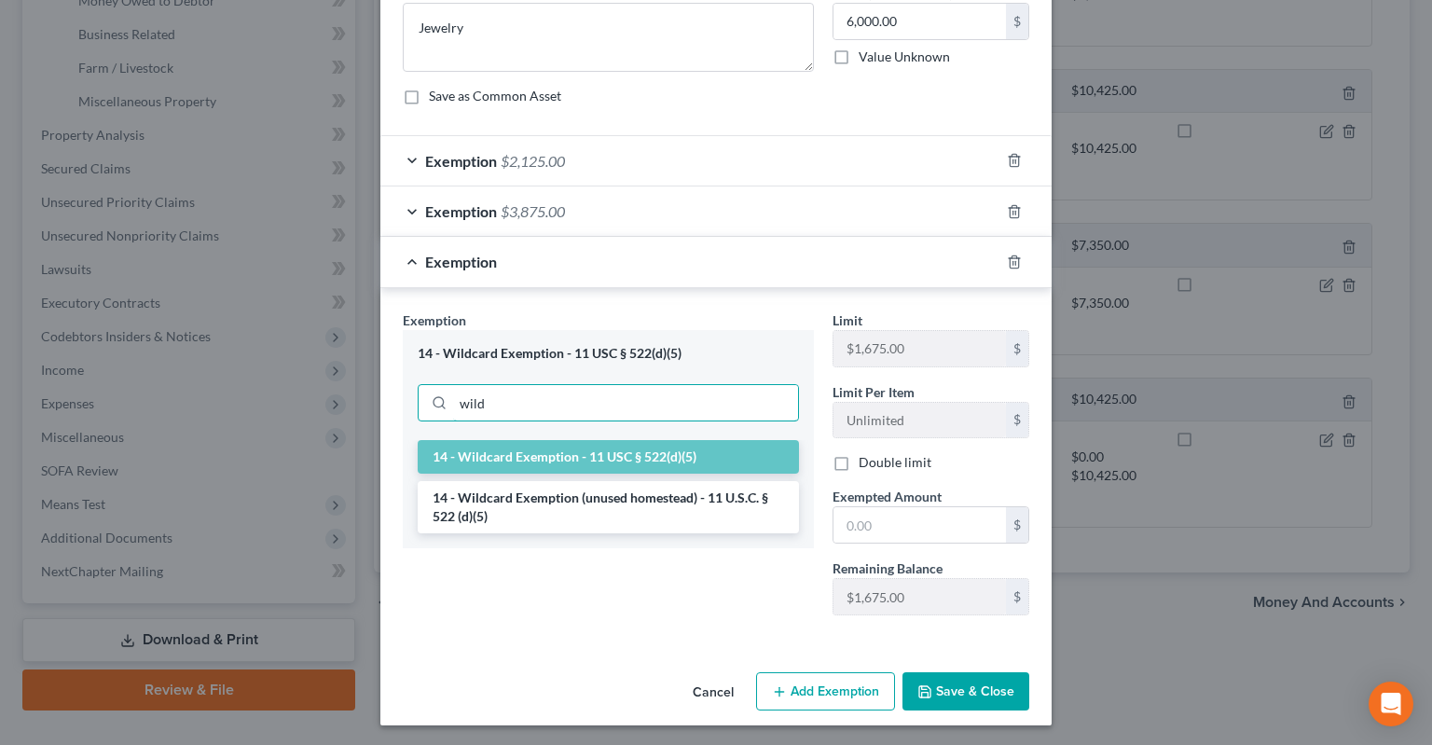
drag, startPoint x: 541, startPoint y: 401, endPoint x: 370, endPoint y: 390, distance: 170.9
click at [453, 391] on input "wild" at bounding box center [625, 402] width 345 height 35
click at [580, 506] on li "14 - Wildcard Exemption (unused homestead) - 11 U.S.C. § 522 (d)(5)" at bounding box center [608, 507] width 381 height 52
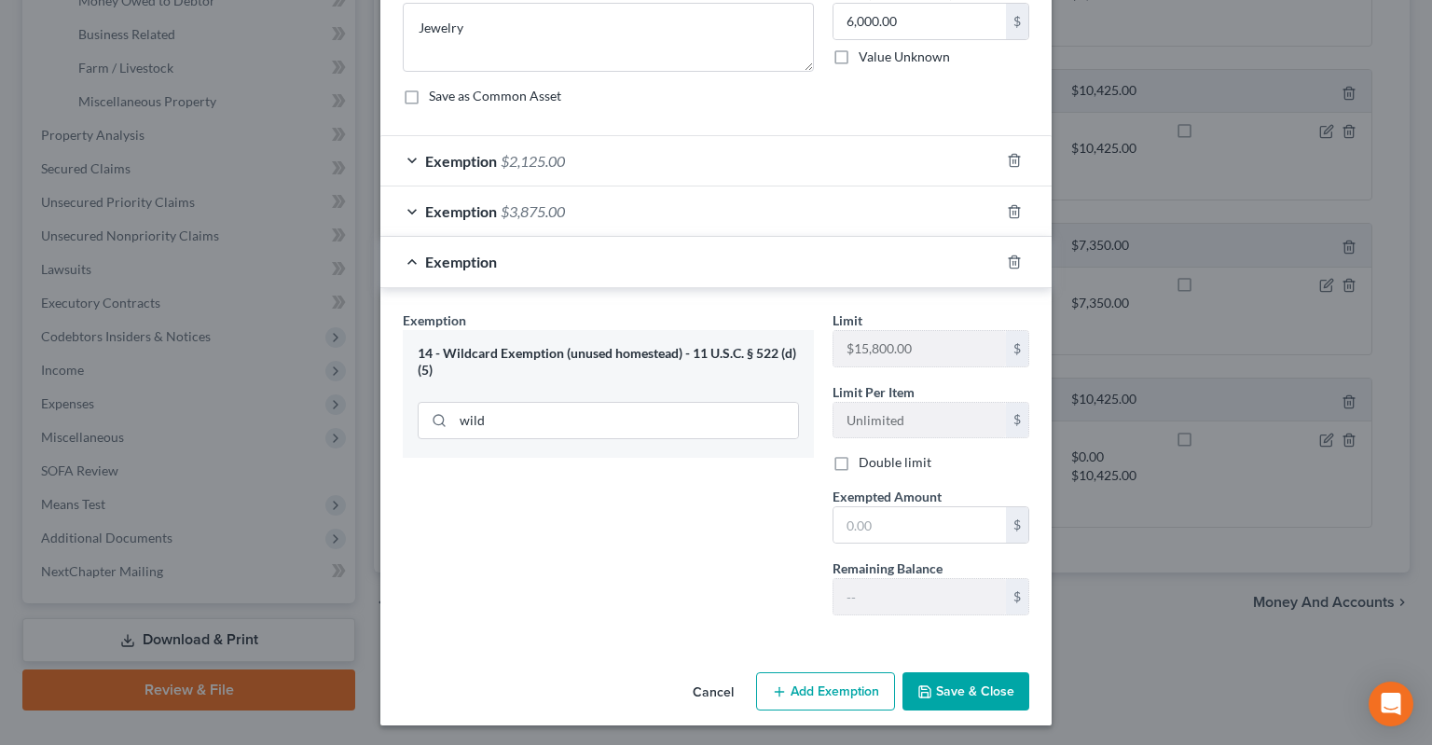
click at [710, 695] on button "Cancel" at bounding box center [713, 692] width 71 height 37
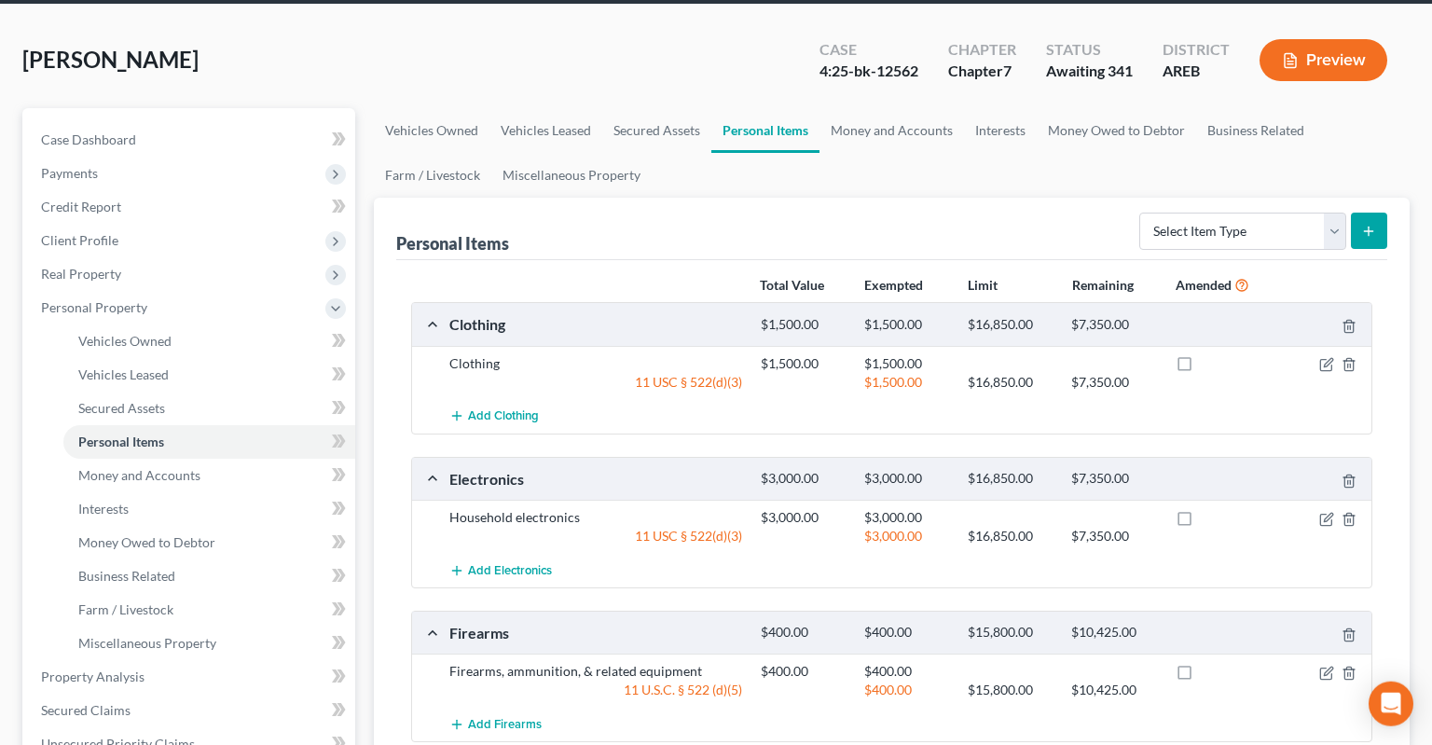
scroll to position [98, 0]
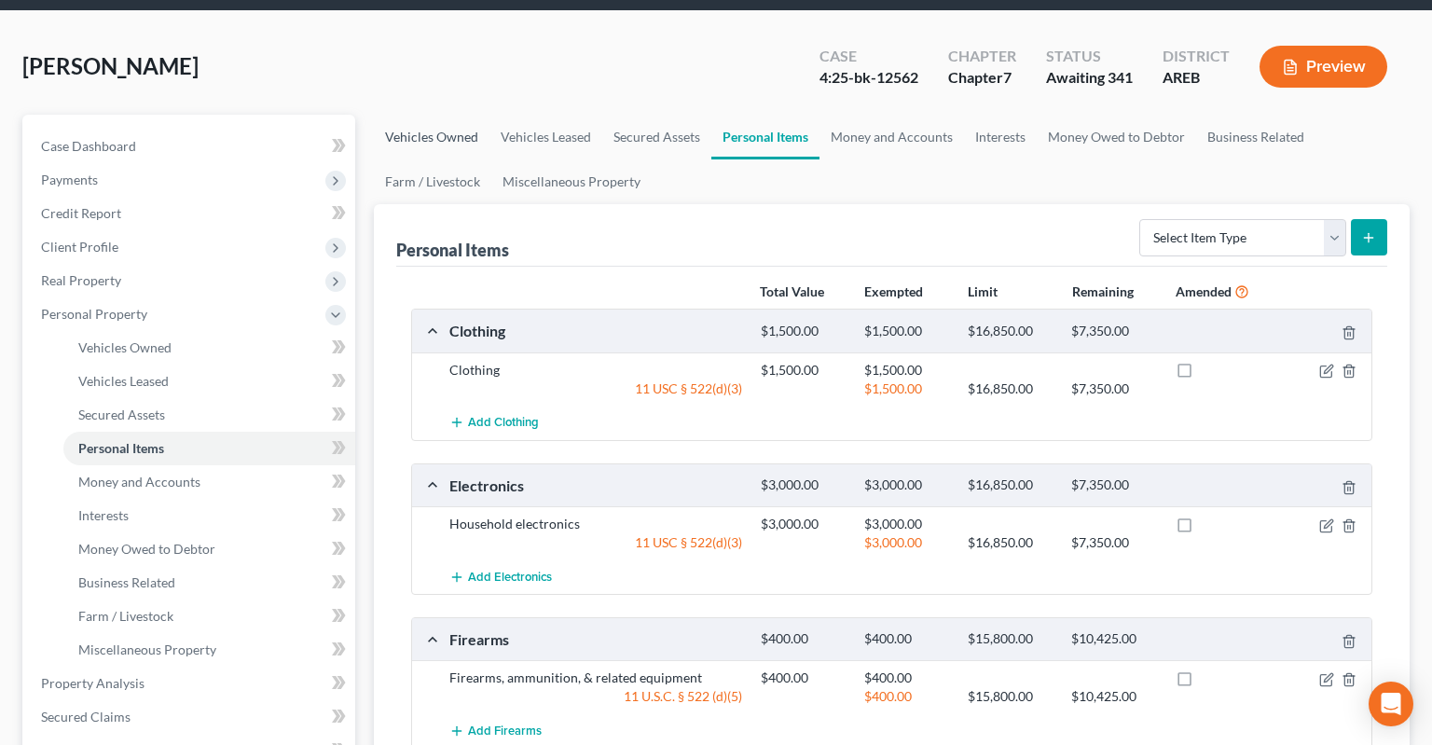
click at [452, 115] on link "Vehicles Owned" at bounding box center [432, 137] width 116 height 45
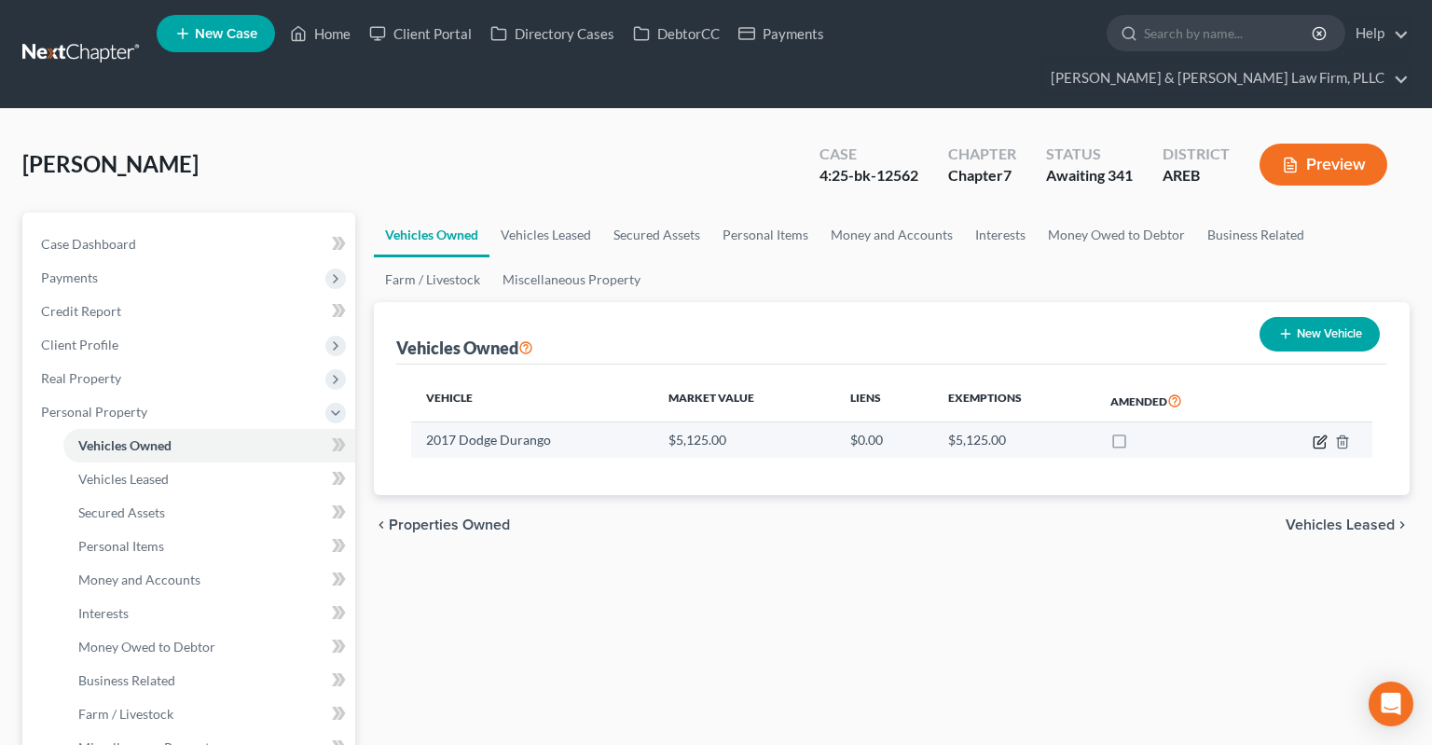
click at [1314, 436] on icon "button" at bounding box center [1318, 441] width 11 height 11
select select "0"
select select "9"
select select "2"
select select "0"
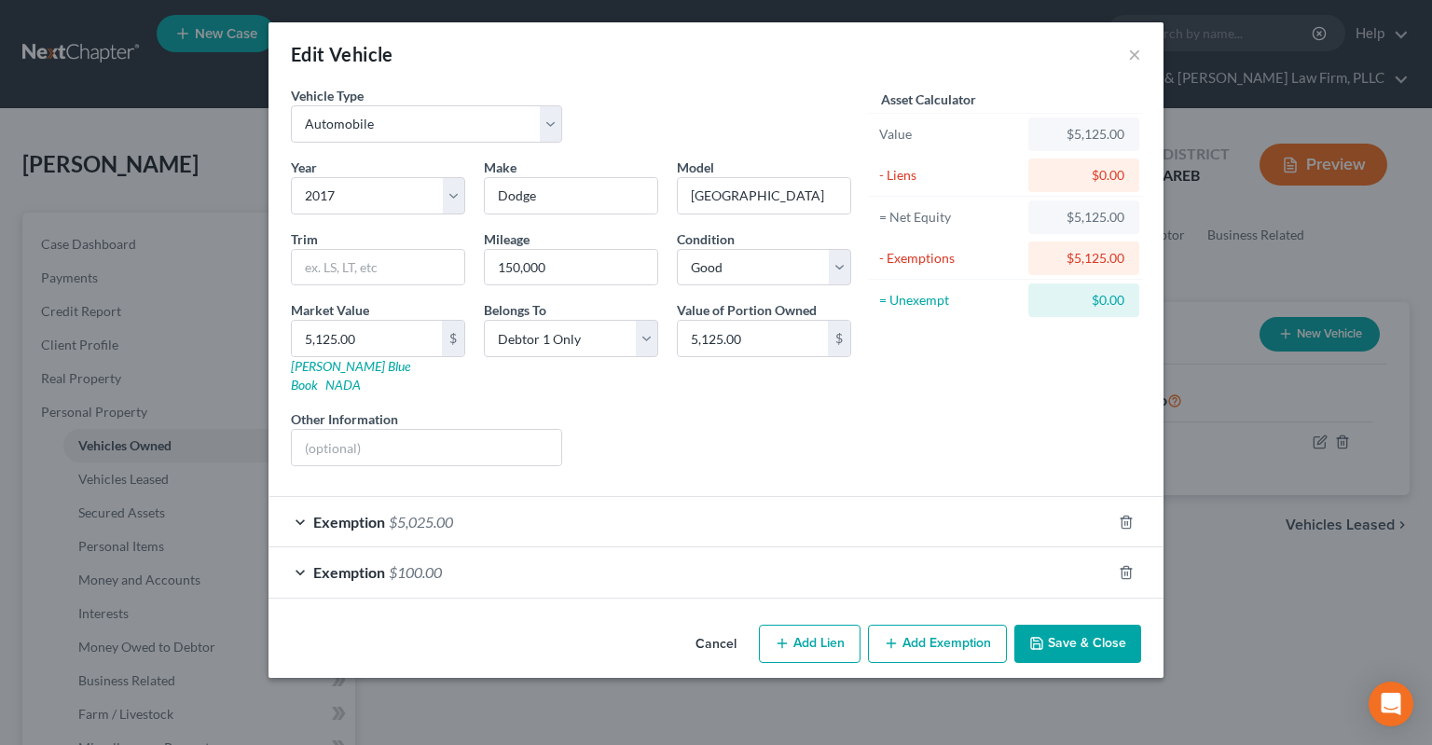
click at [722, 628] on button "Cancel" at bounding box center [715, 644] width 71 height 37
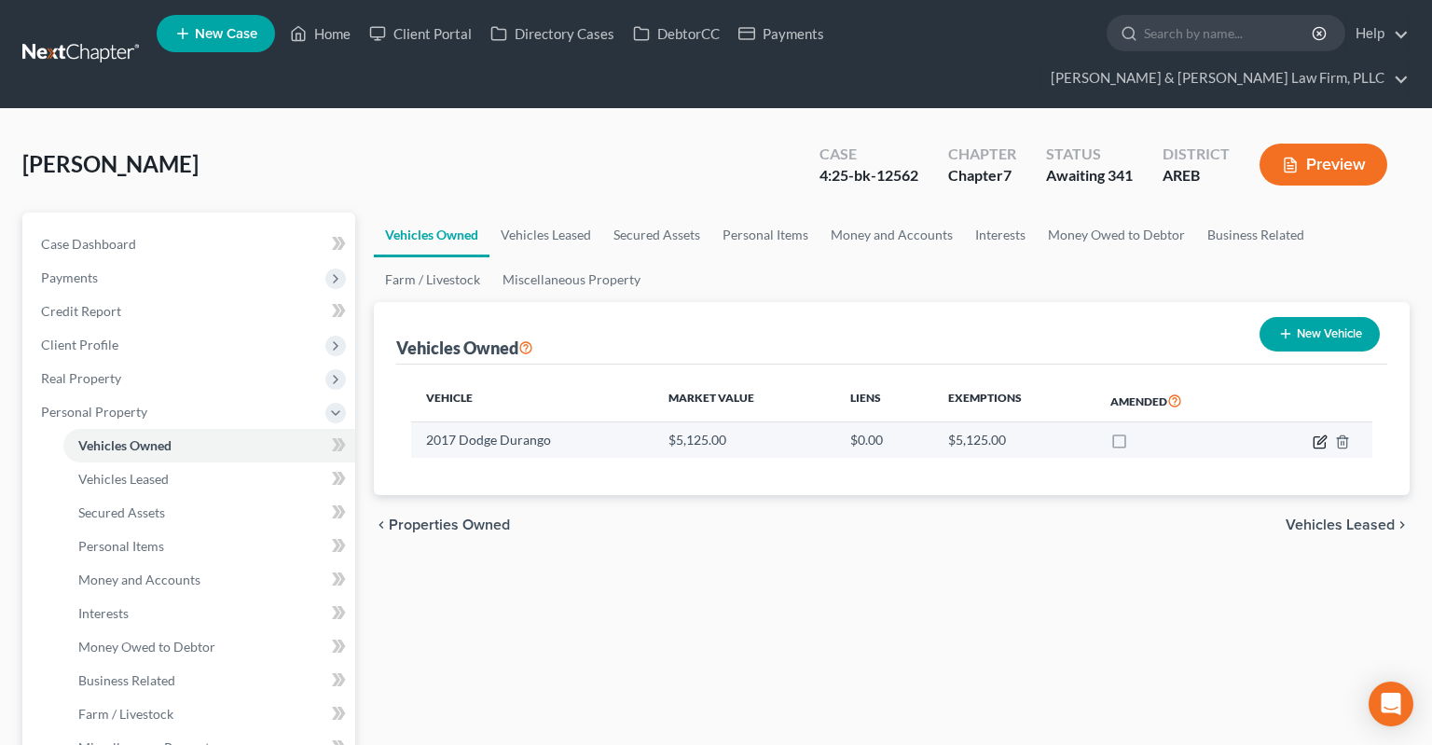
click at [1314, 434] on icon "button" at bounding box center [1319, 441] width 15 height 15
select select "0"
select select "9"
select select "2"
select select "0"
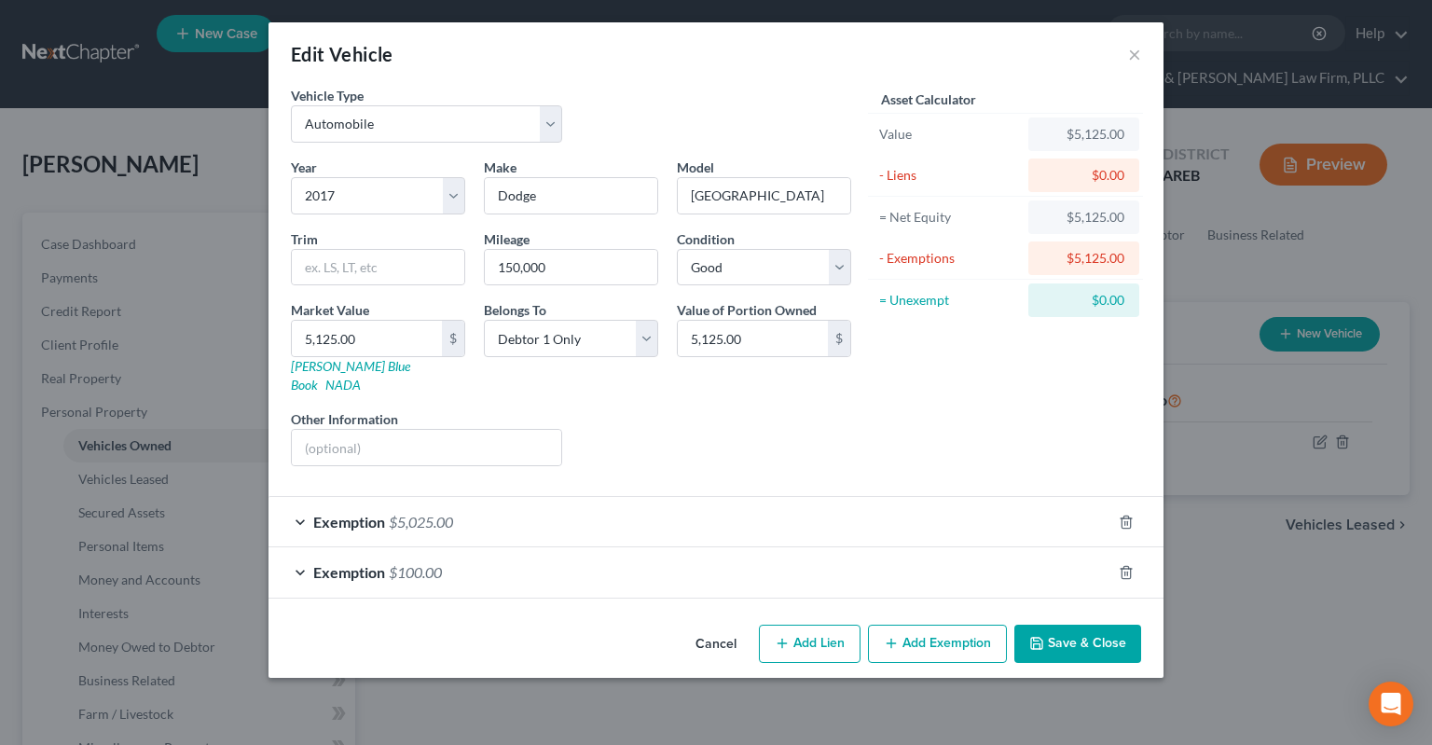
click at [542, 547] on div "Exemption $100.00" at bounding box center [689, 571] width 843 height 49
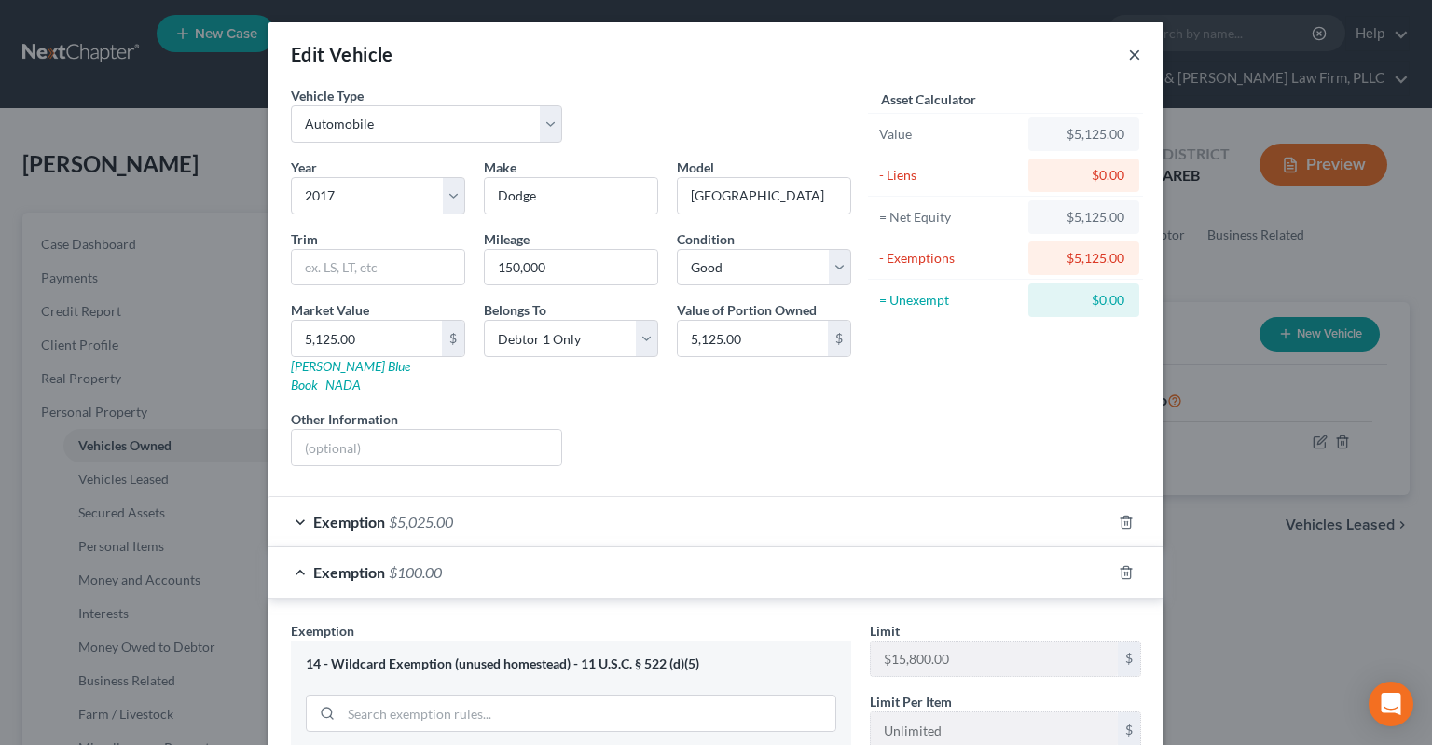
click at [1133, 60] on button "×" at bounding box center [1134, 54] width 13 height 22
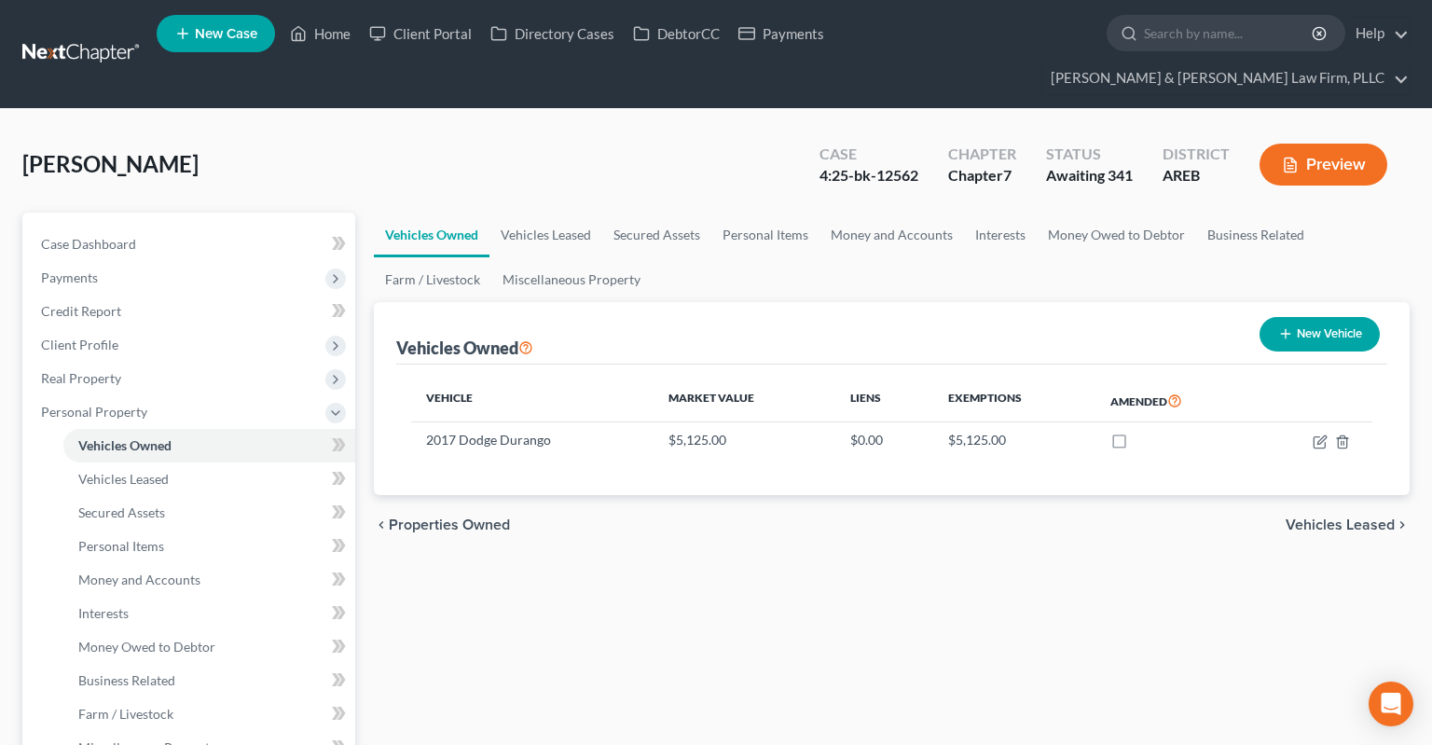
click at [1332, 144] on button "Preview" at bounding box center [1323, 165] width 128 height 42
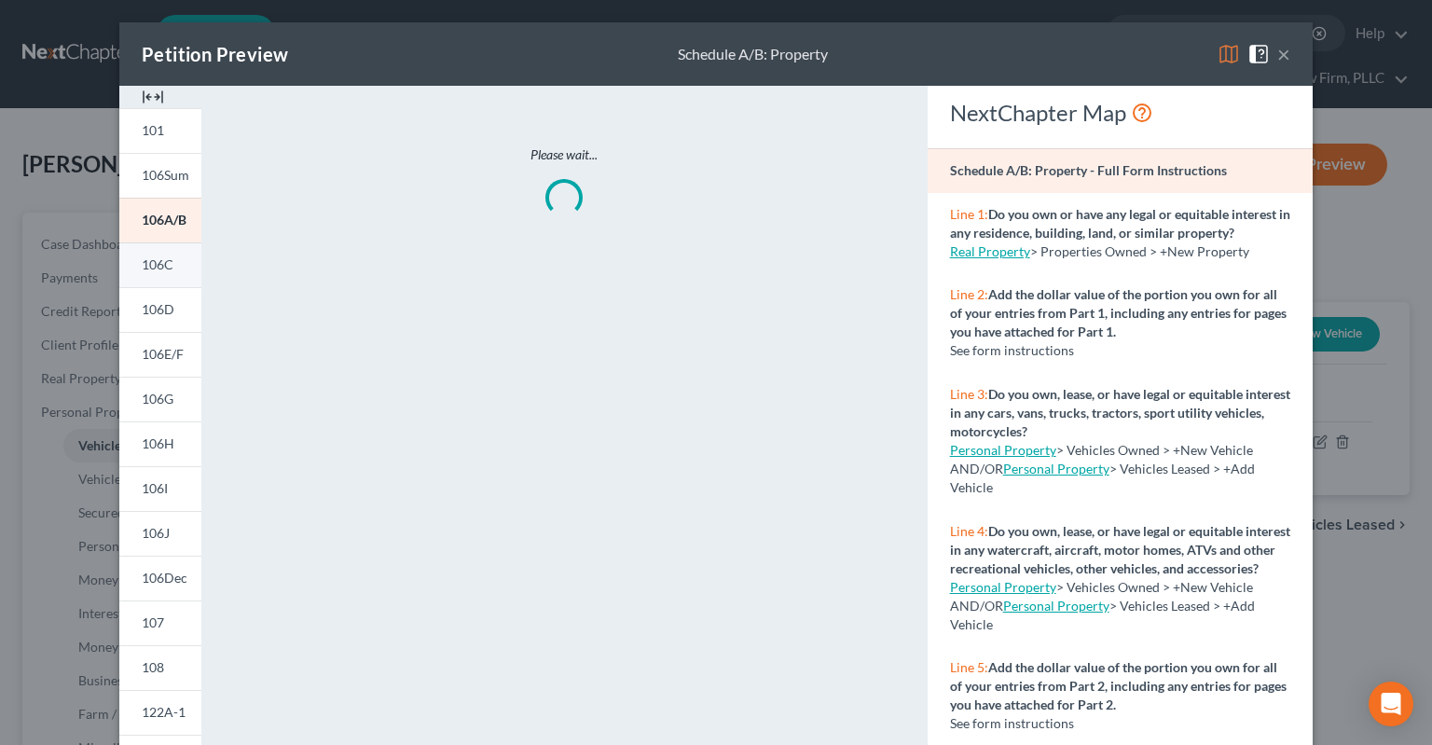
click at [167, 281] on link "106C" at bounding box center [160, 264] width 82 height 45
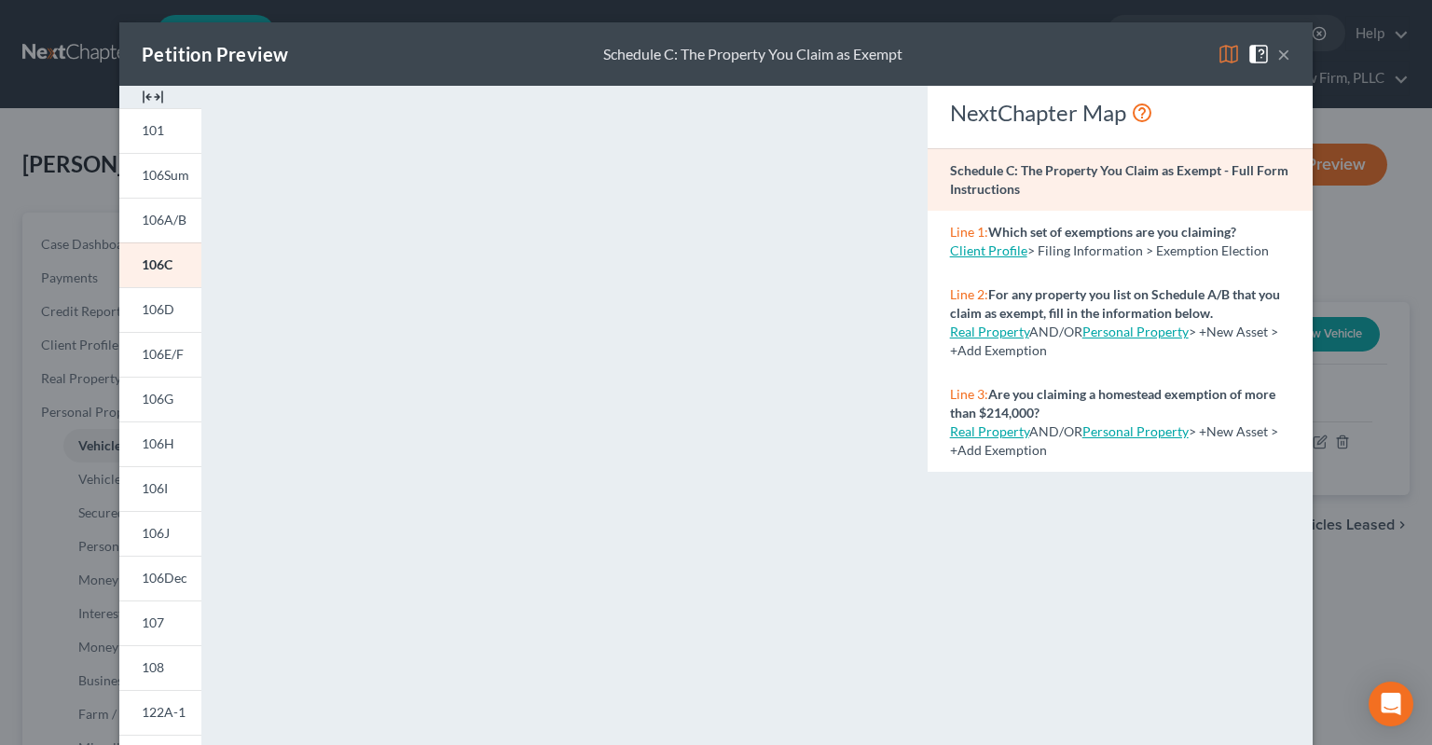
click at [1284, 62] on button "×" at bounding box center [1283, 54] width 13 height 22
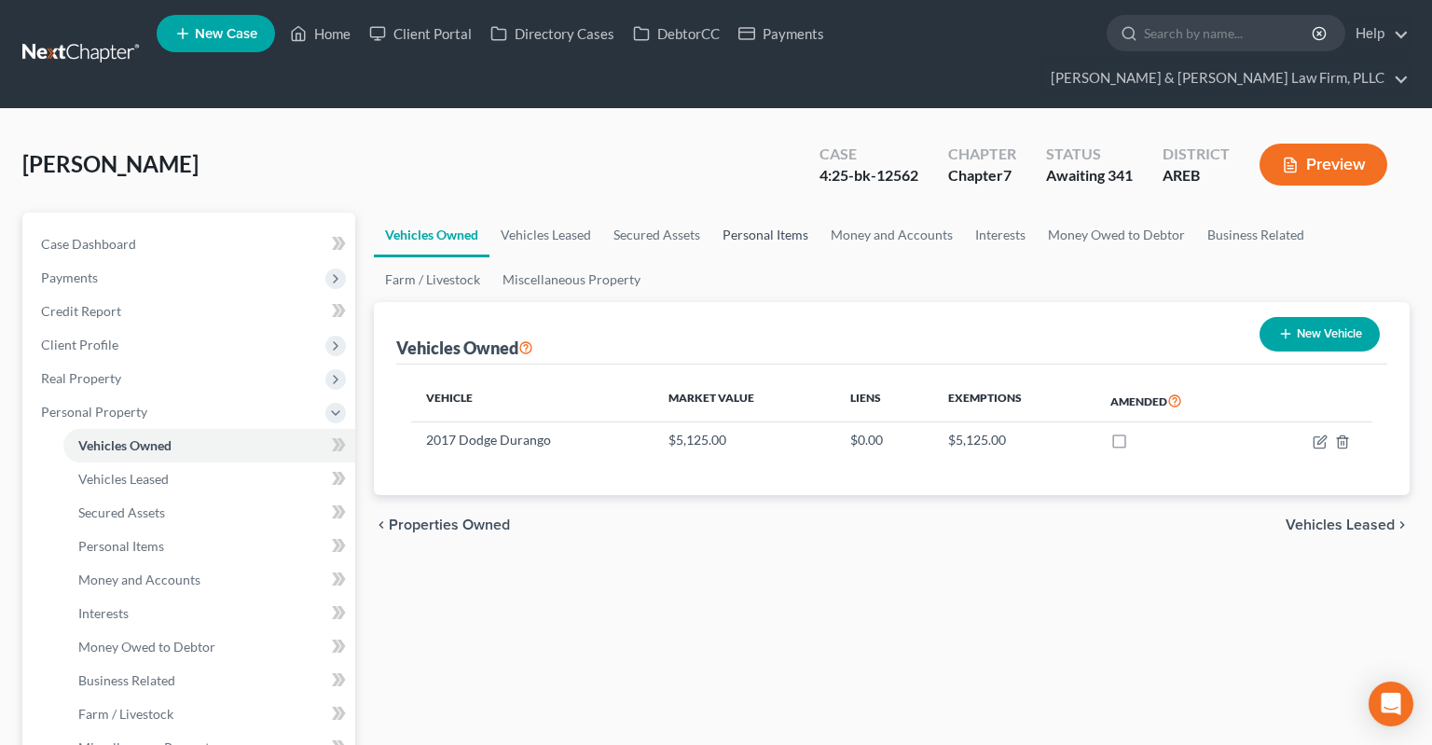
click at [776, 213] on link "Personal Items" at bounding box center [765, 235] width 108 height 45
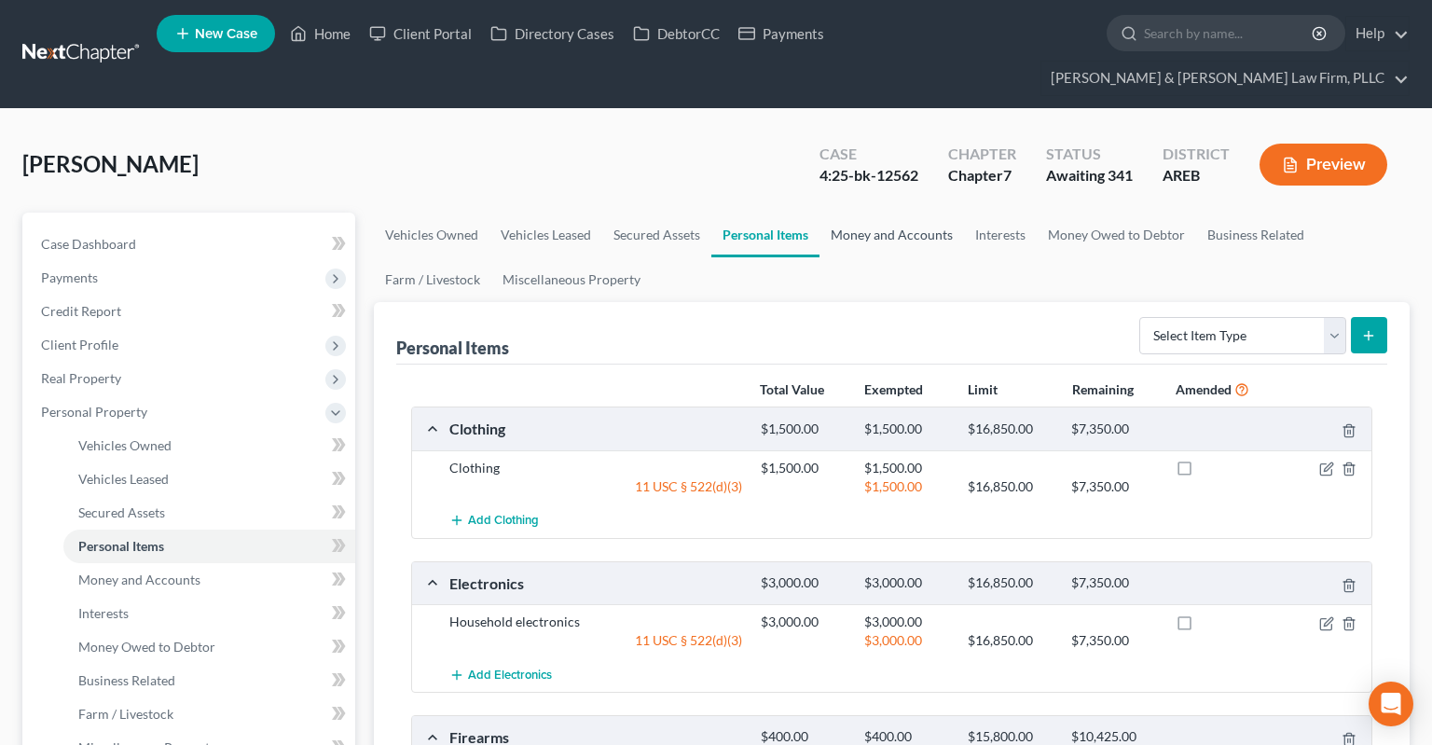
click at [859, 213] on link "Money and Accounts" at bounding box center [891, 235] width 144 height 45
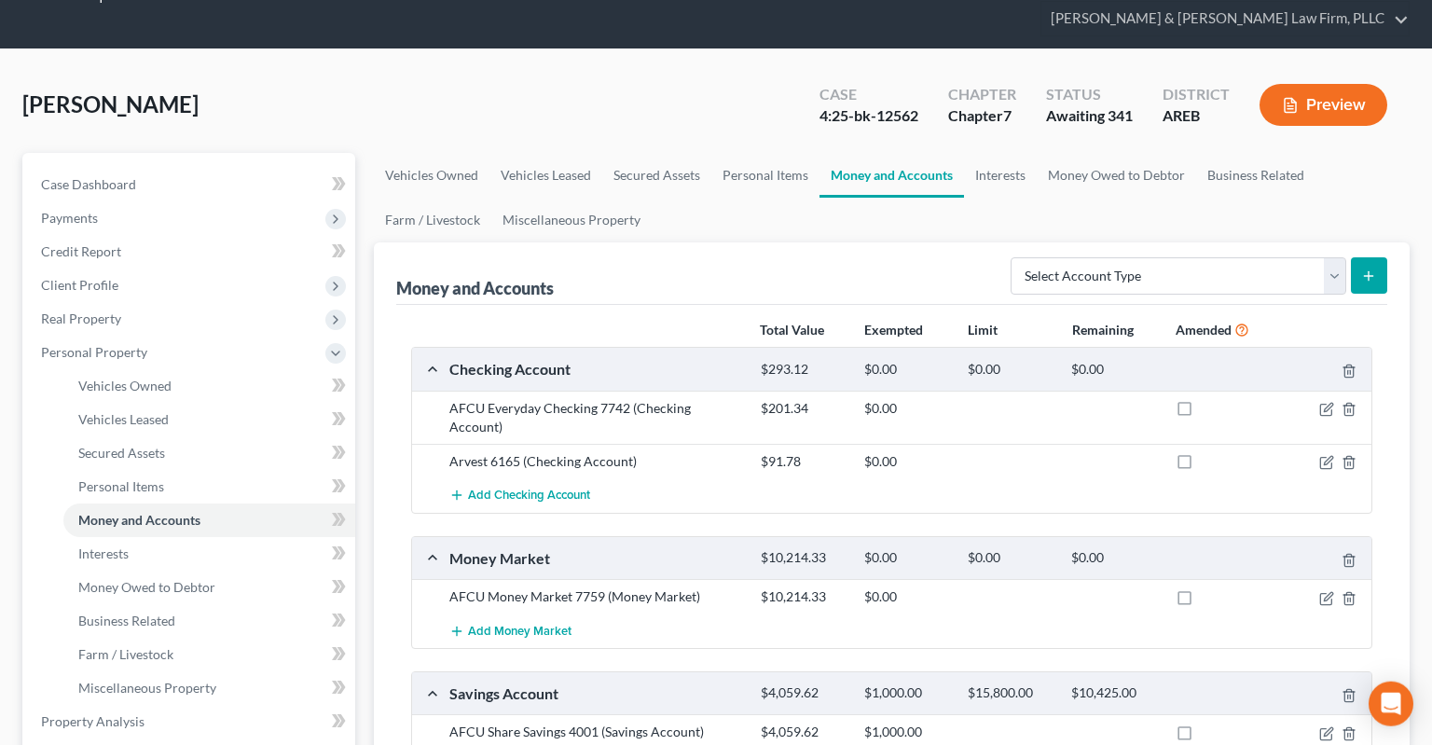
scroll to position [98, 0]
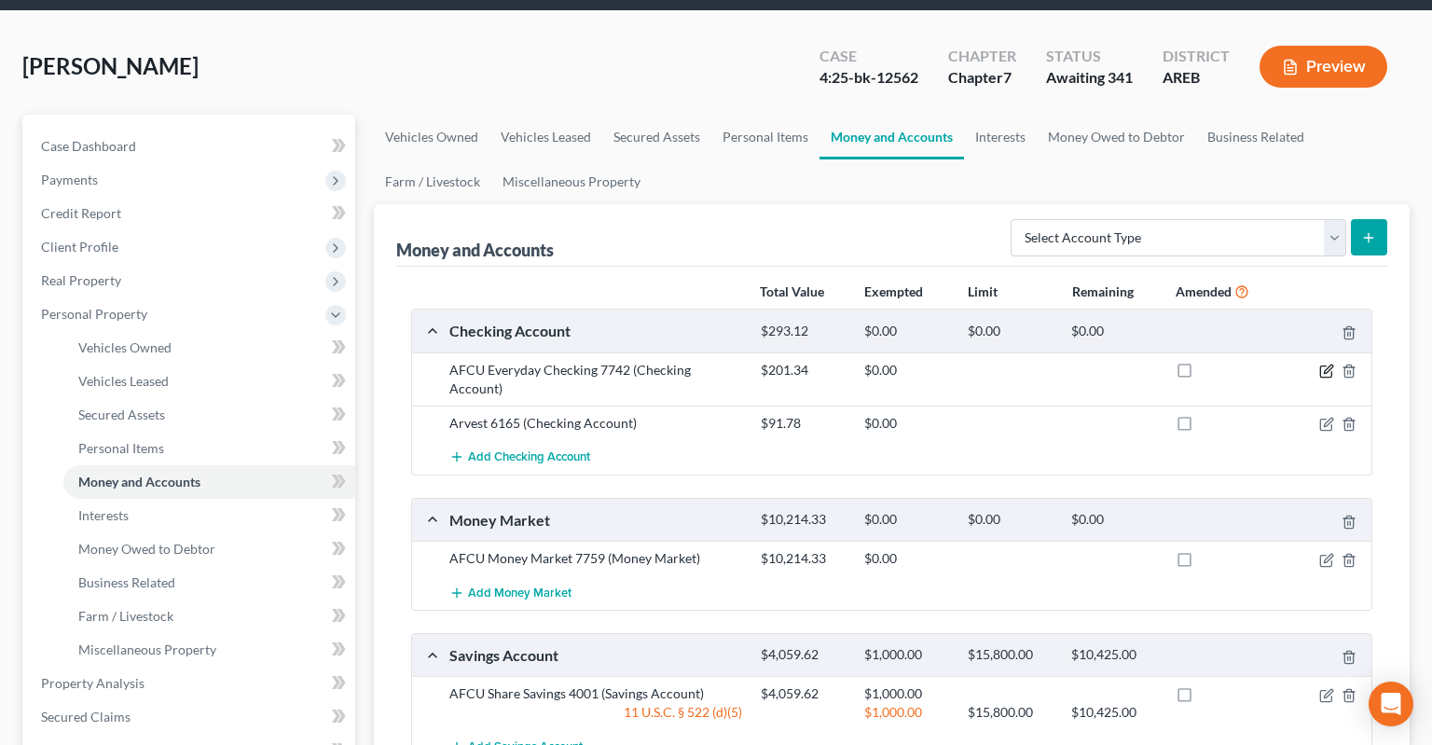
click at [1322, 364] on icon "button" at bounding box center [1326, 371] width 15 height 15
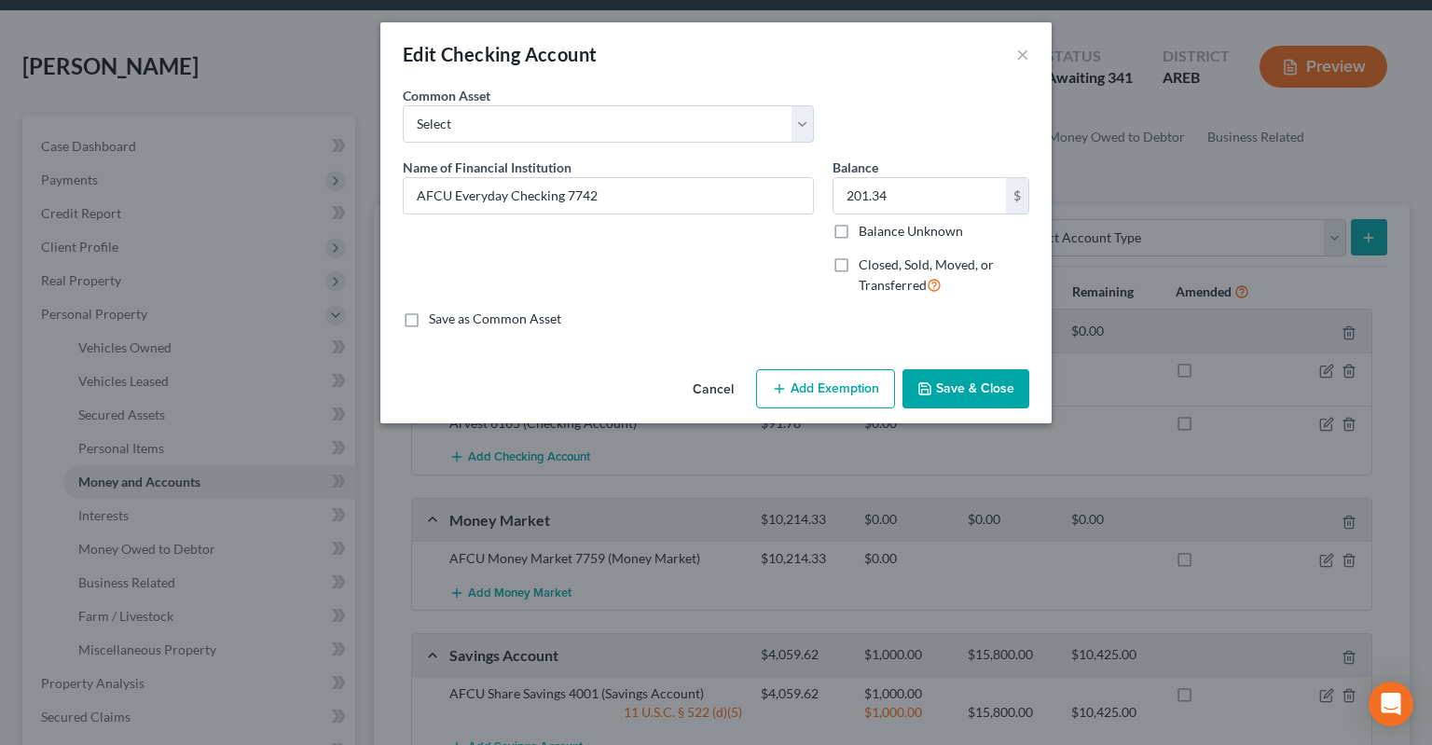
click at [830, 386] on button "Add Exemption" at bounding box center [825, 388] width 139 height 39
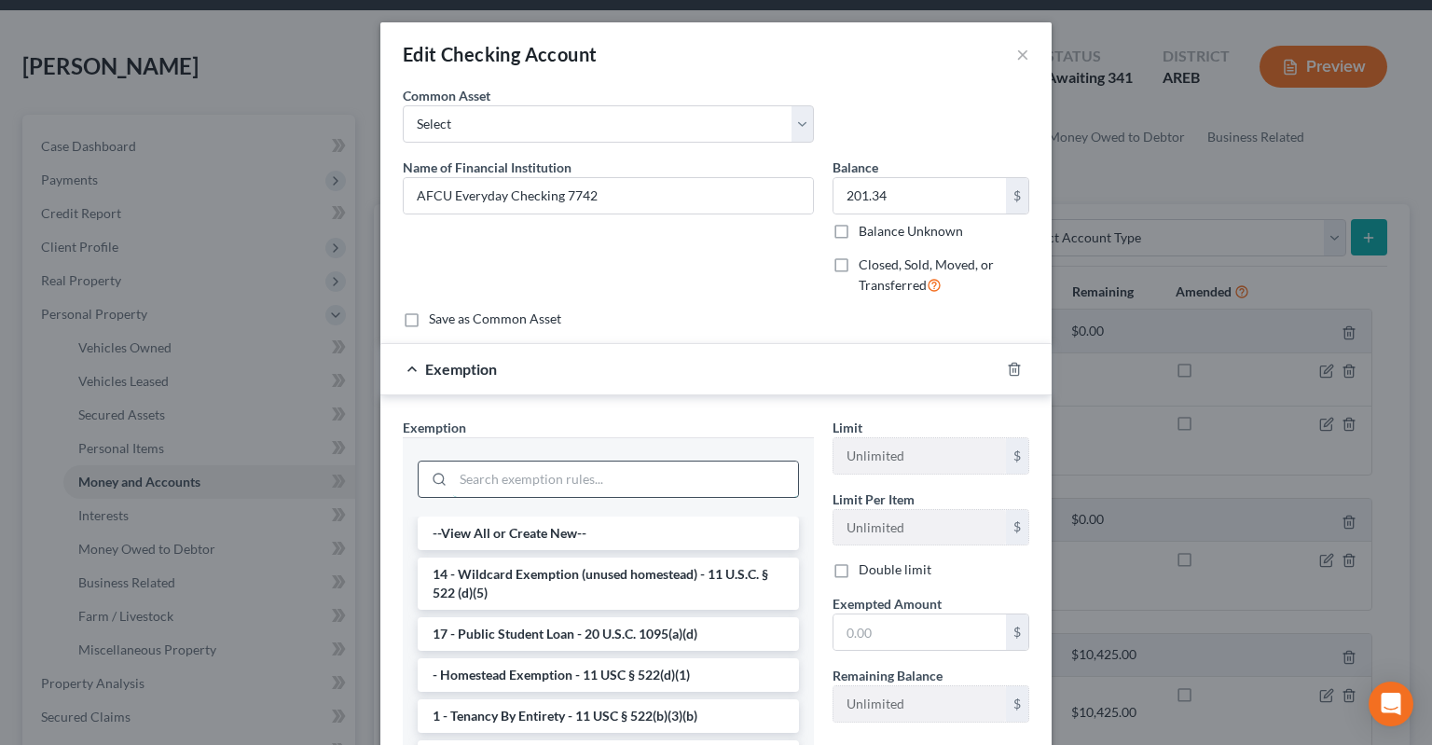
click at [621, 475] on input "search" at bounding box center [625, 478] width 345 height 35
click at [643, 568] on li "14 - Wildcard Exemption (unused homestead) - 11 U.S.C. § 522 (d)(5)" at bounding box center [608, 583] width 381 height 52
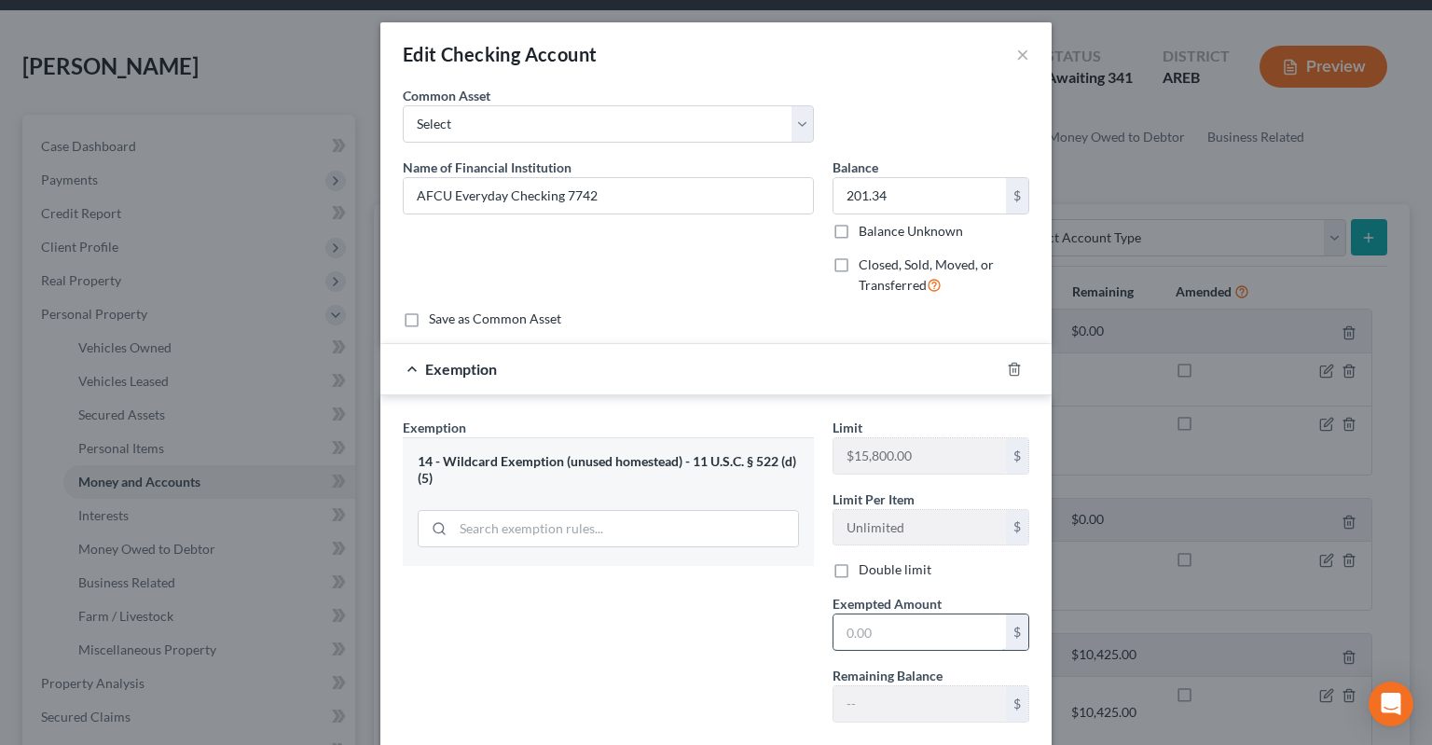
click at [891, 635] on input "text" at bounding box center [919, 631] width 172 height 35
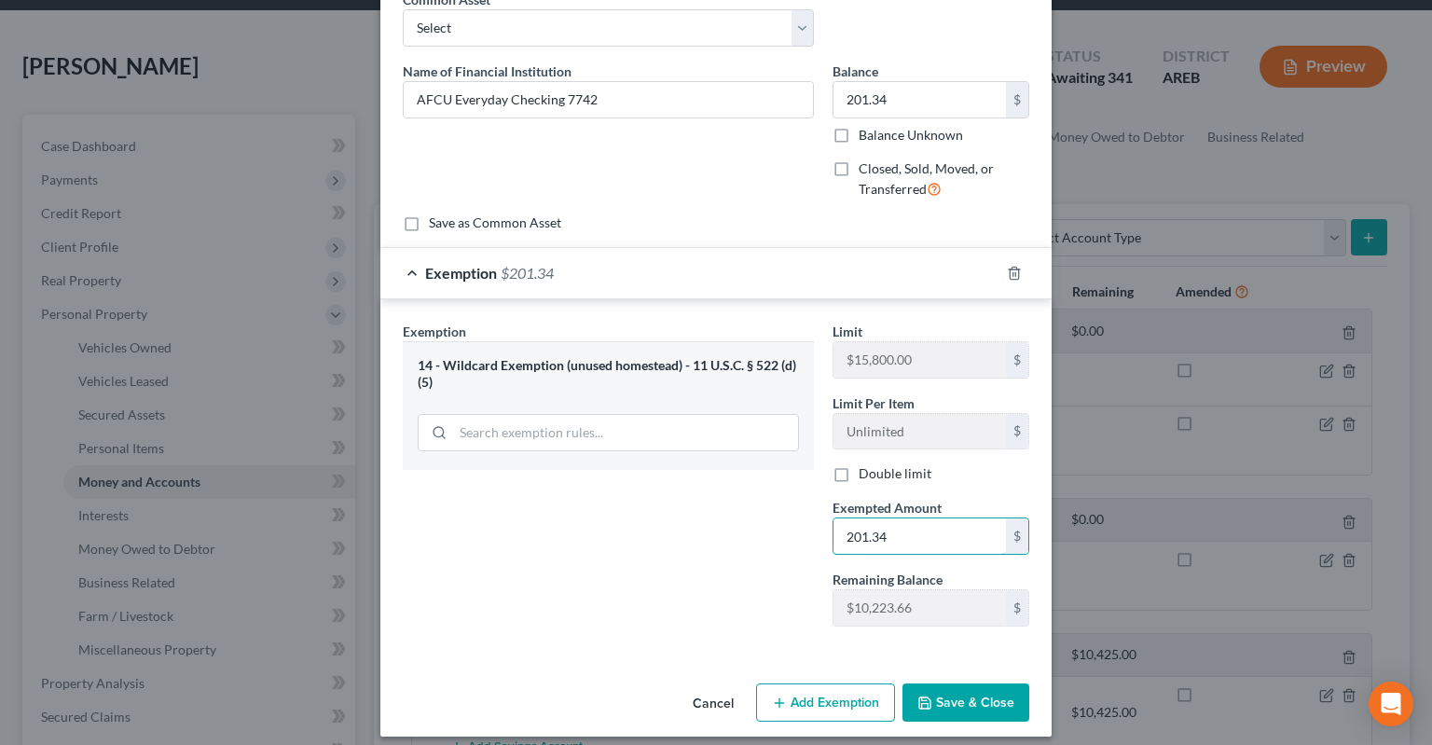
scroll to position [107, 0]
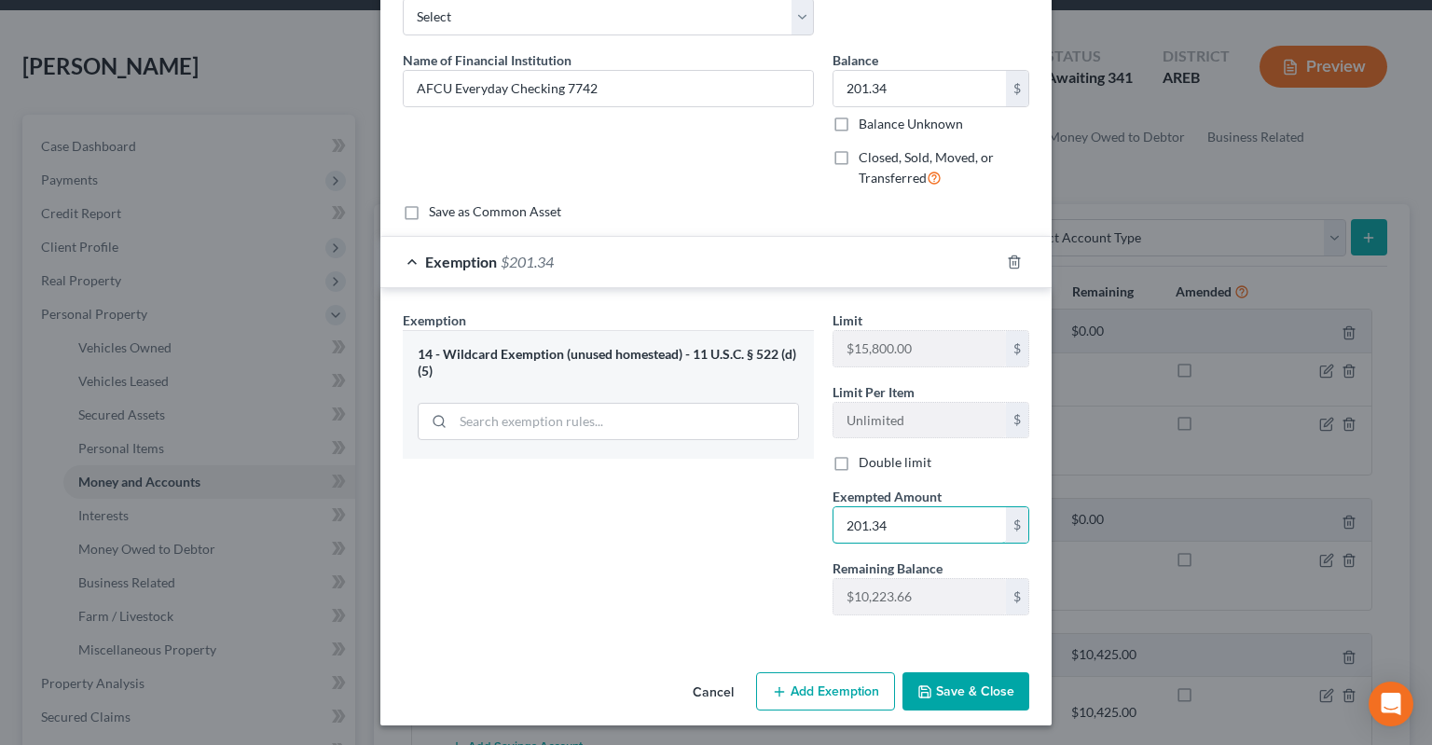
type input "201.34"
click at [966, 688] on button "Save & Close" at bounding box center [965, 691] width 127 height 39
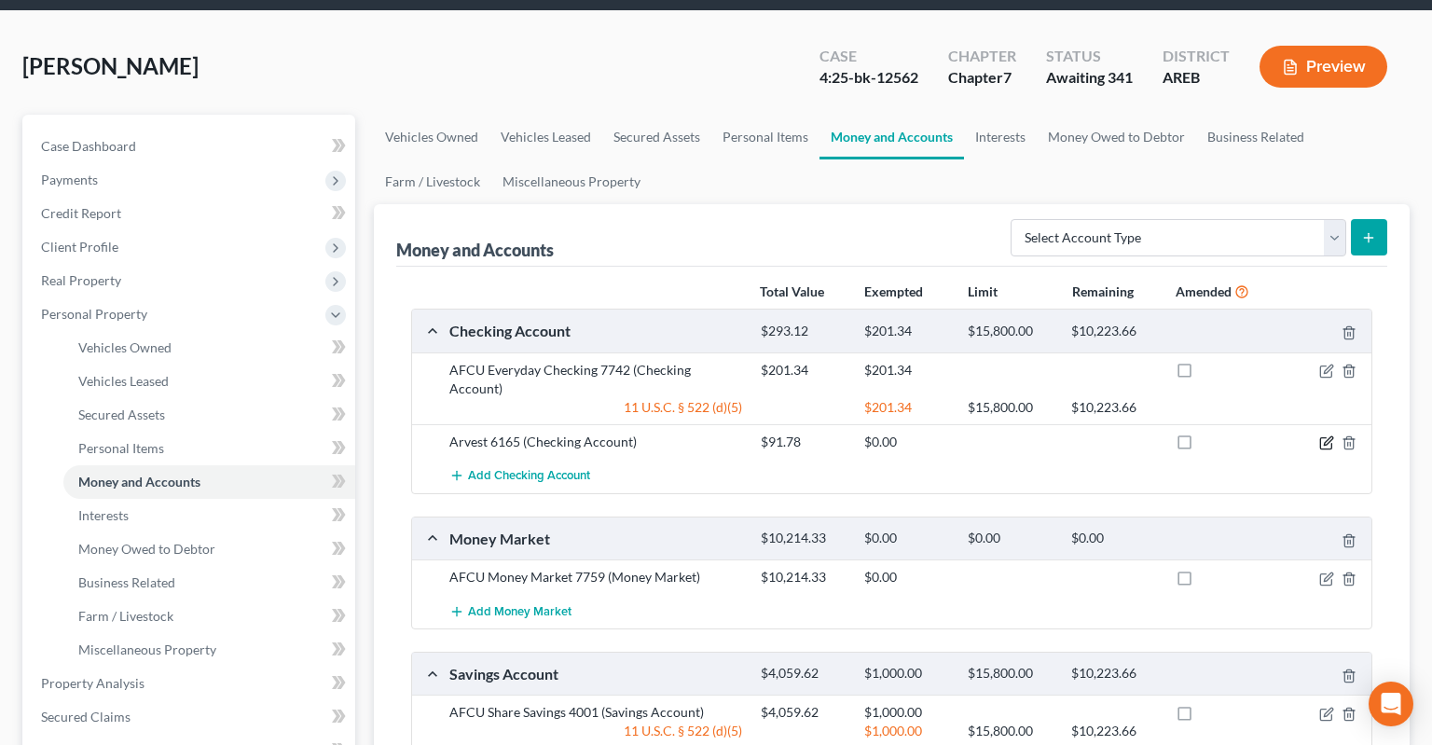
click at [1325, 435] on icon "button" at bounding box center [1326, 442] width 15 height 15
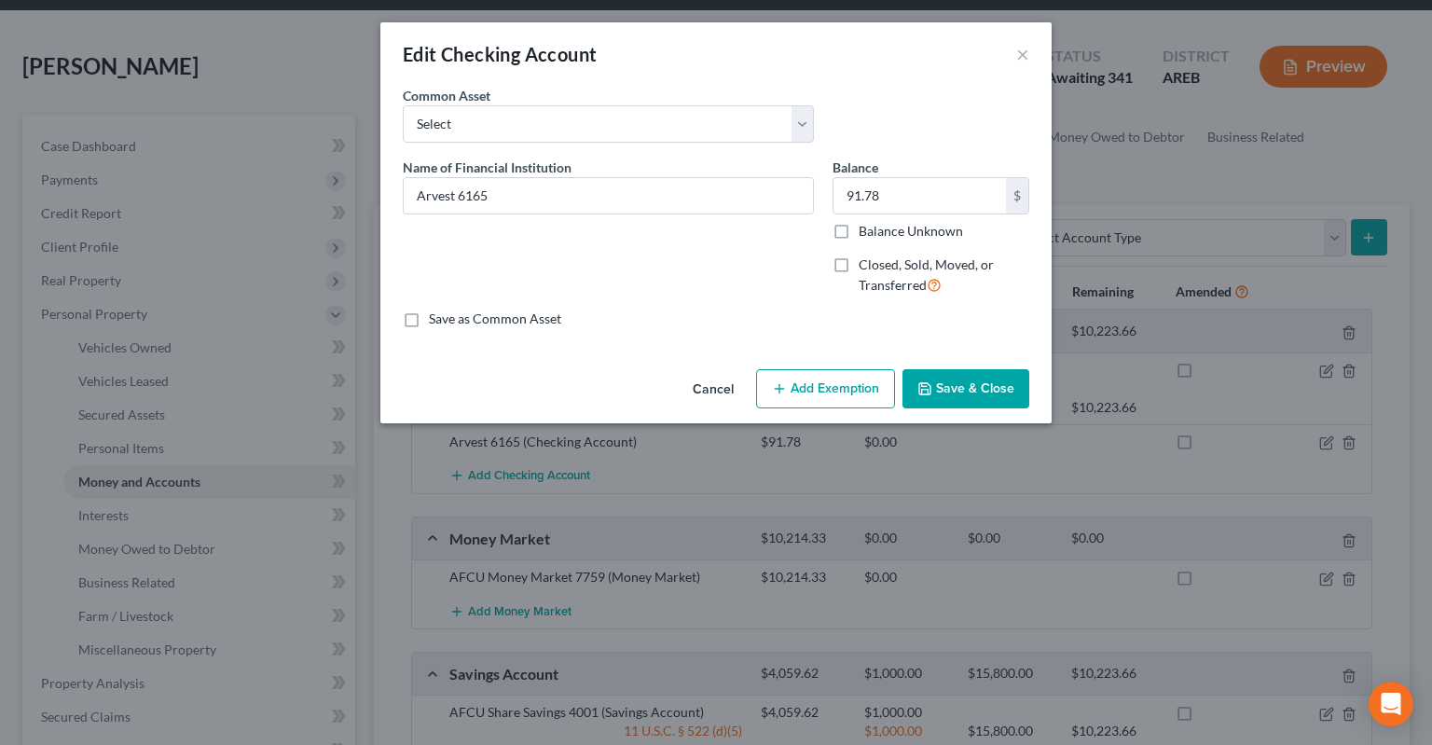
click at [832, 390] on button "Add Exemption" at bounding box center [825, 388] width 139 height 39
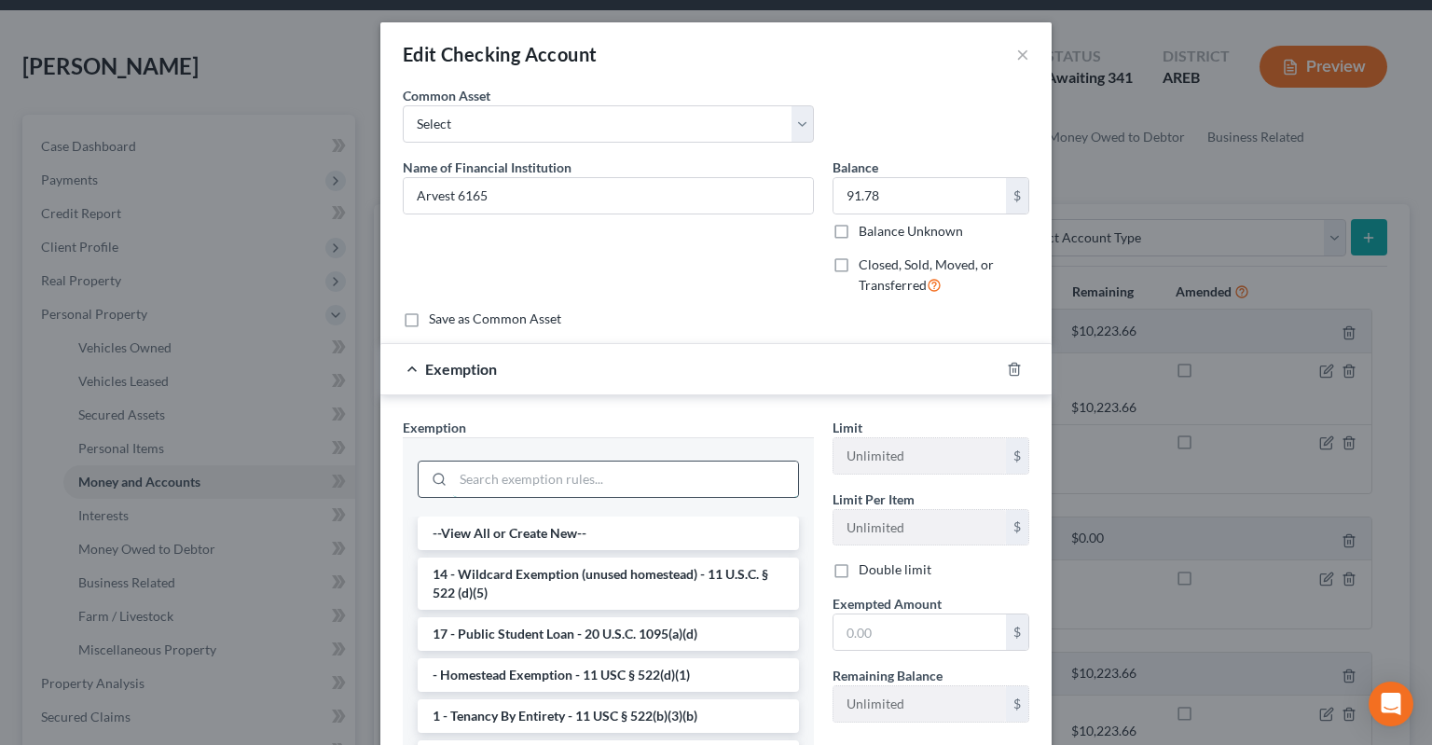
click at [711, 483] on input "search" at bounding box center [625, 478] width 345 height 35
click at [624, 571] on li "14 - Wildcard Exemption (unused homestead) - 11 U.S.C. § 522 (d)(5)" at bounding box center [608, 583] width 381 height 52
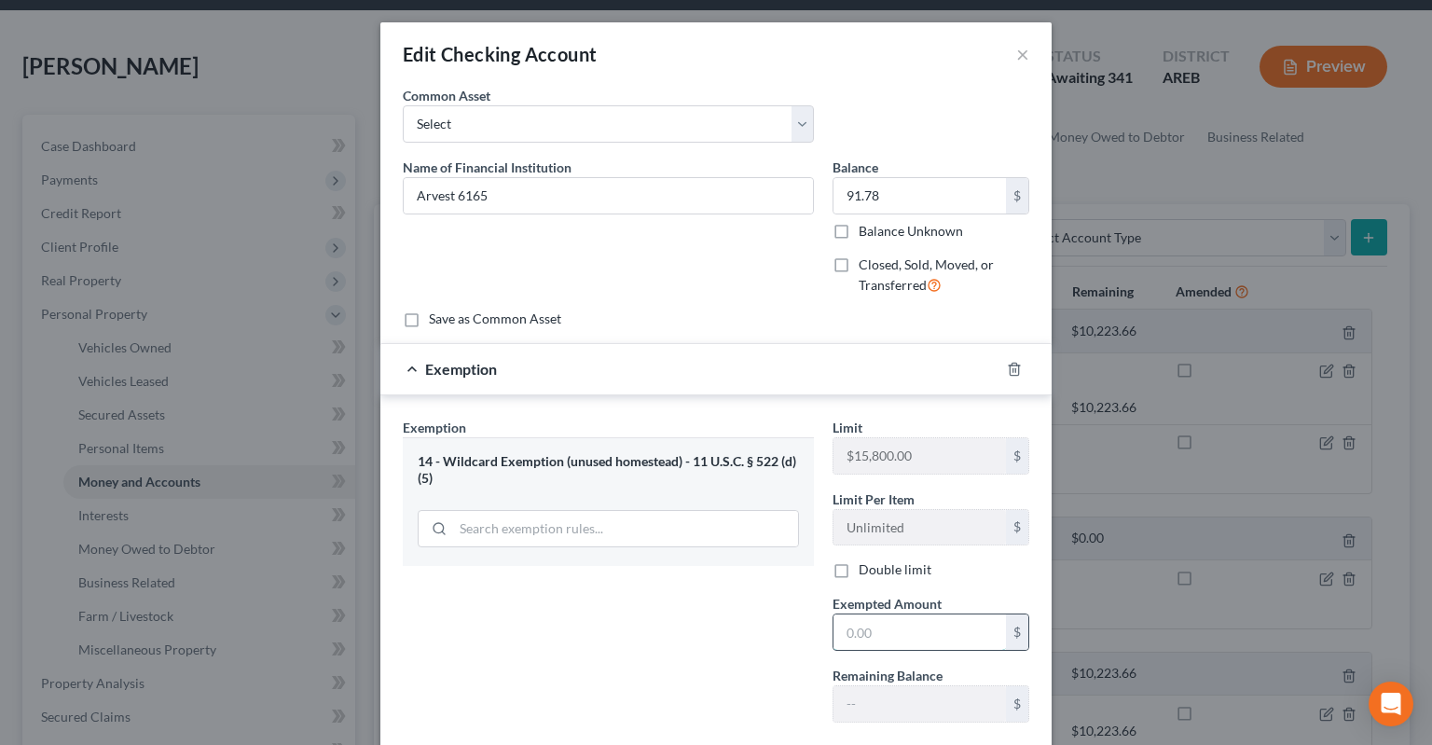
click at [924, 627] on input "text" at bounding box center [919, 631] width 172 height 35
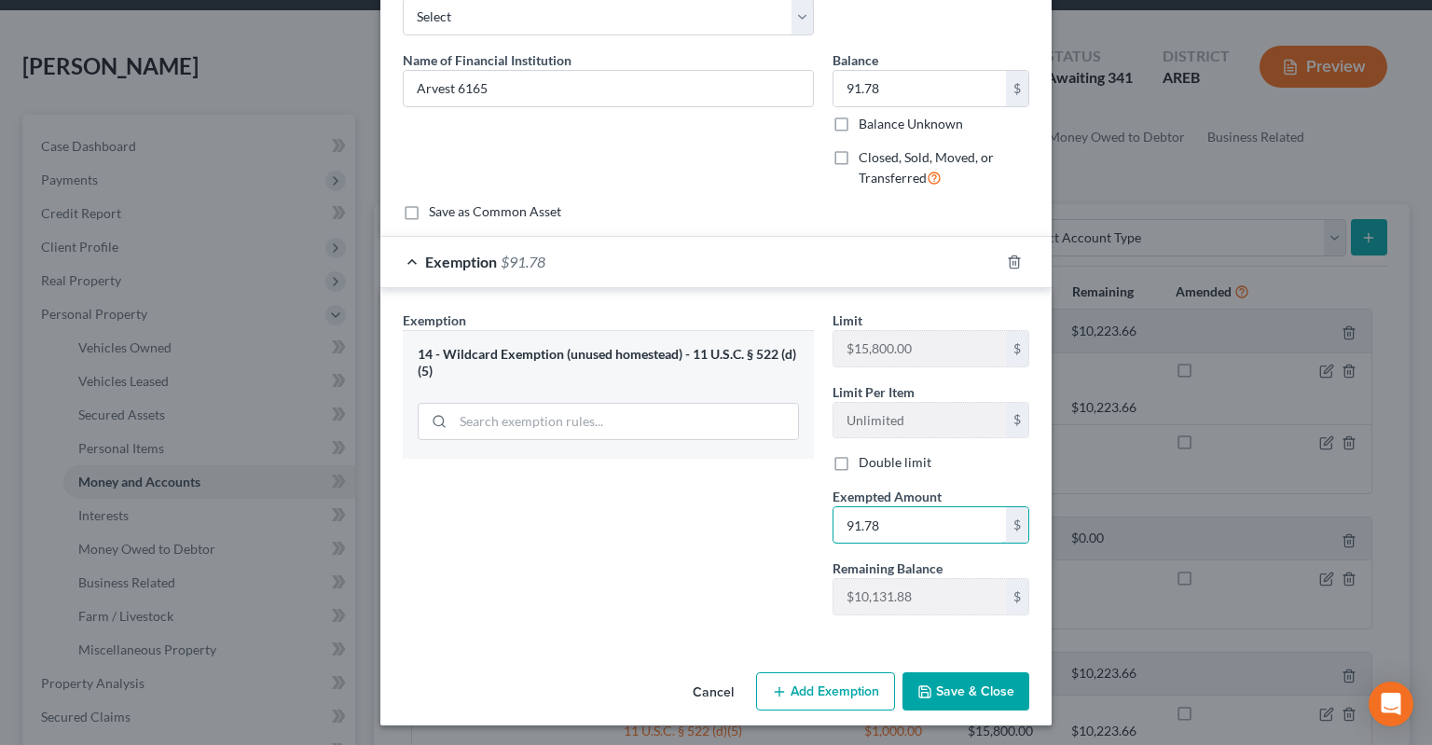
type input "91.78"
click at [949, 682] on button "Save & Close" at bounding box center [965, 691] width 127 height 39
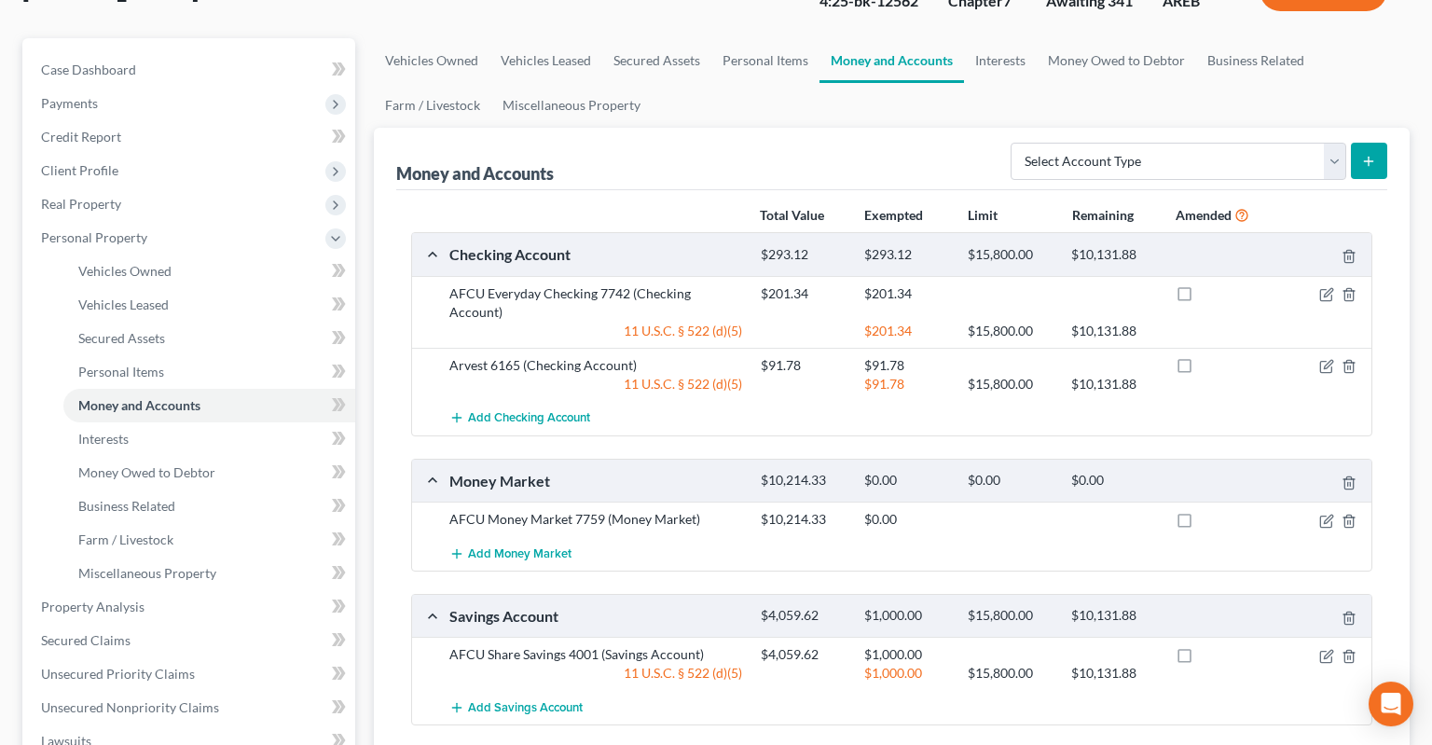
scroll to position [197, 0]
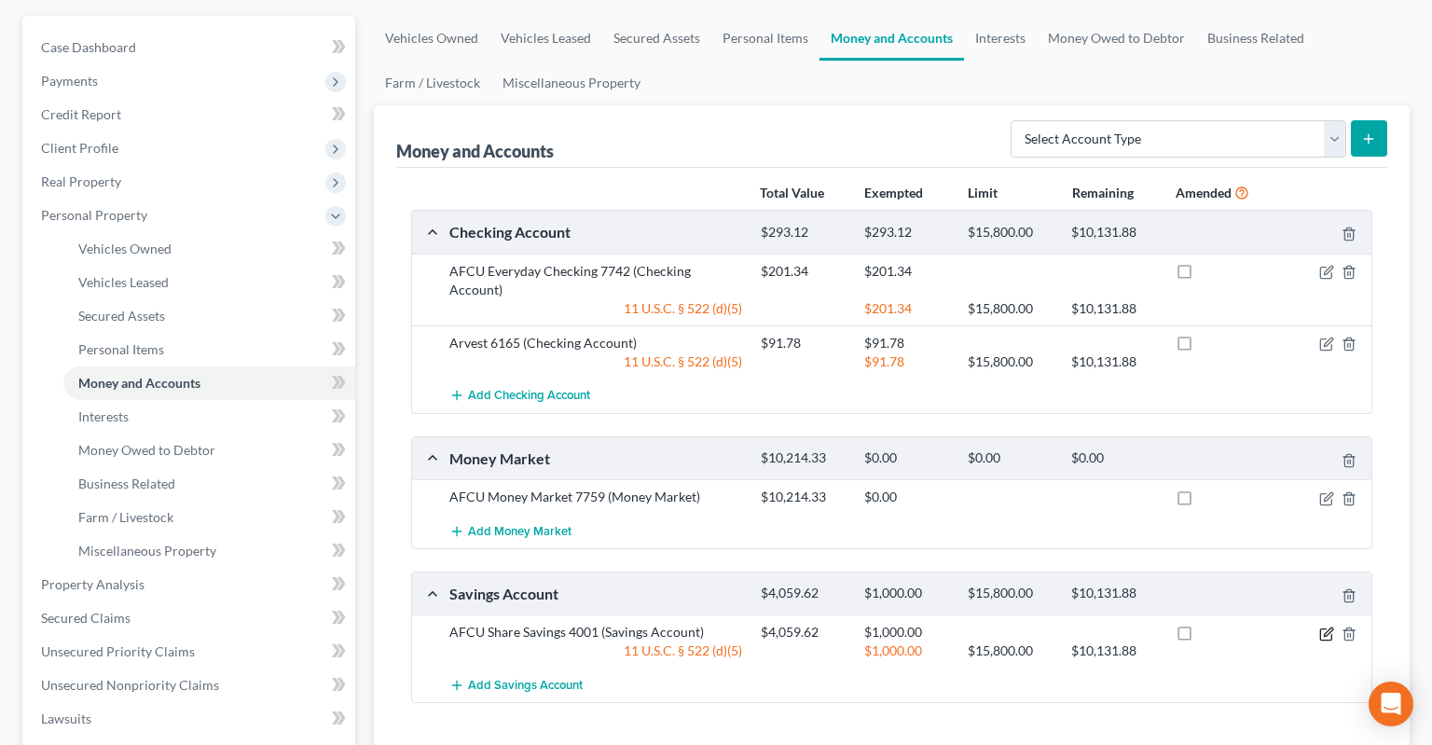
click at [1326, 626] on icon "button" at bounding box center [1326, 633] width 15 height 15
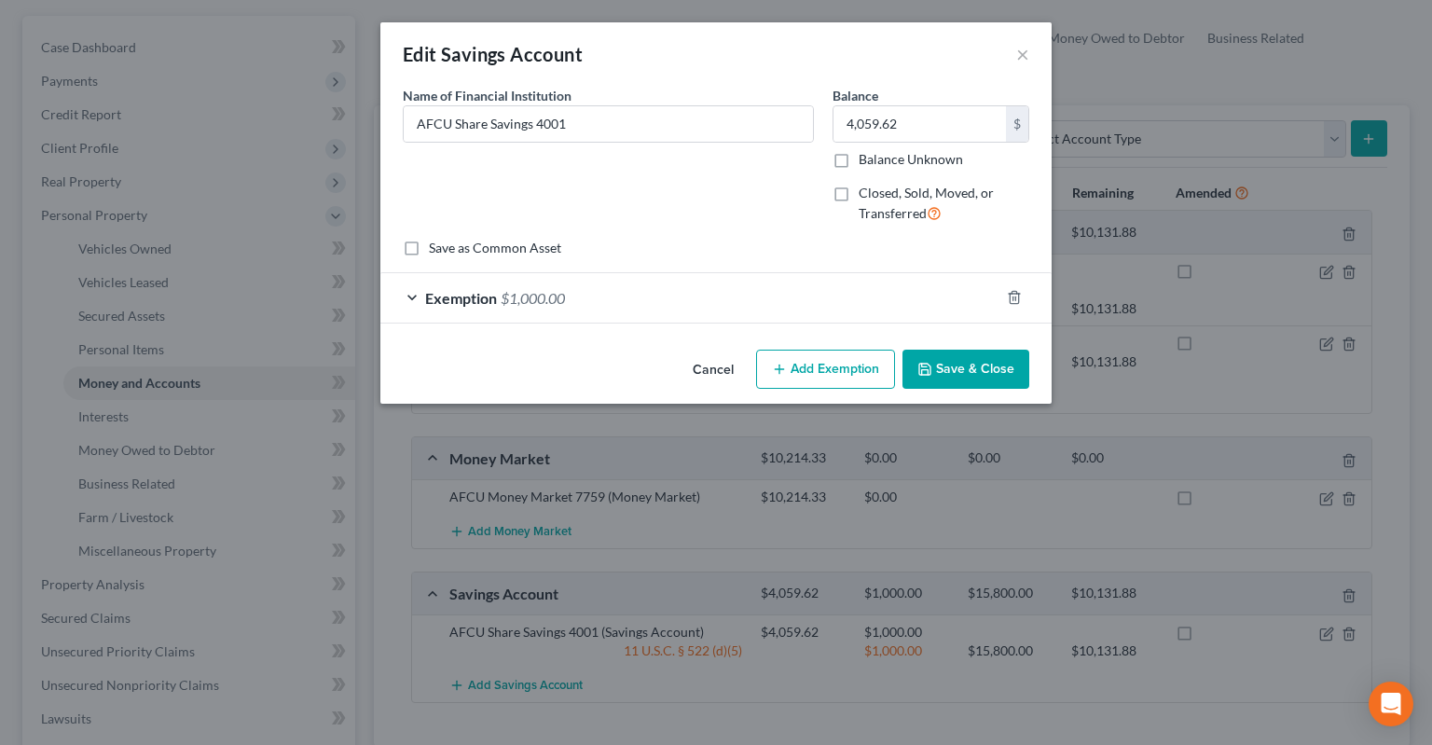
click at [751, 297] on div "Exemption $1,000.00" at bounding box center [689, 297] width 619 height 49
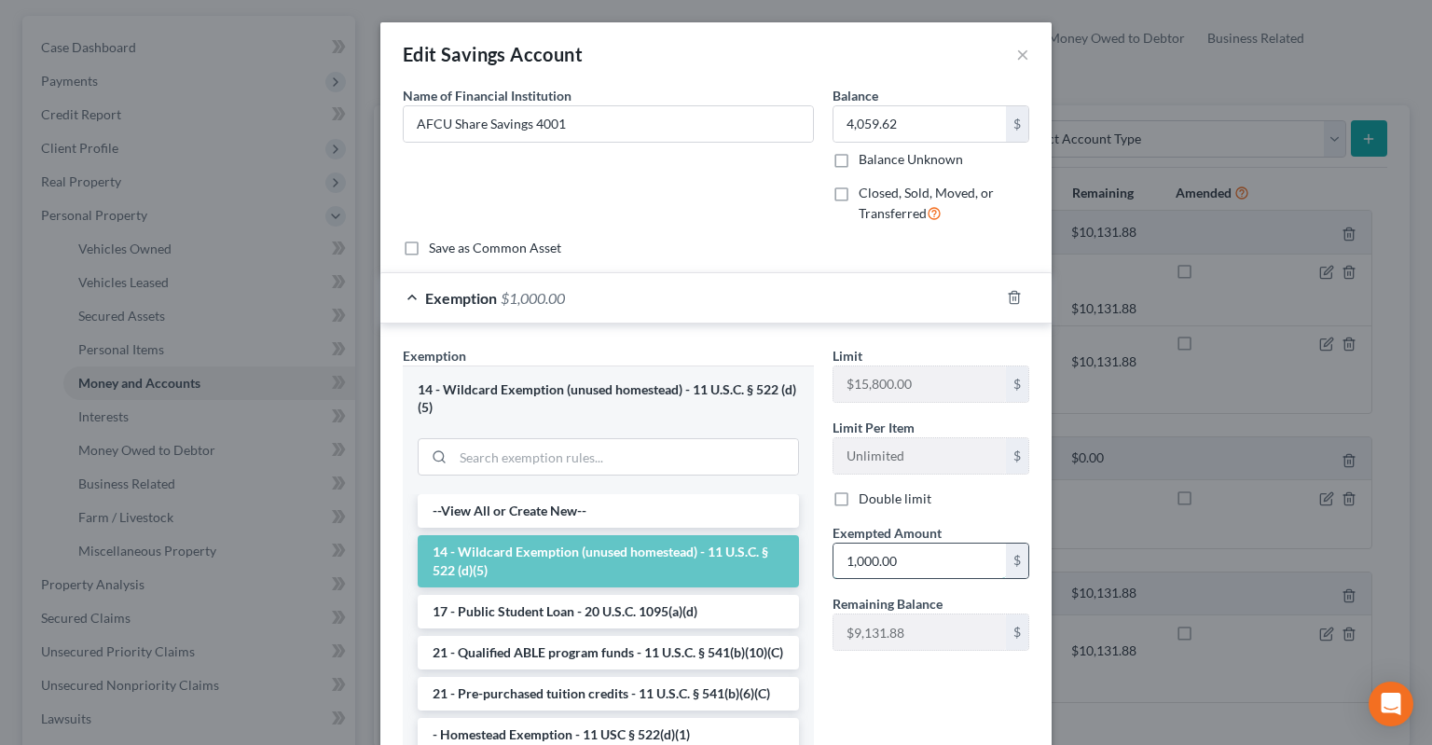
drag, startPoint x: 915, startPoint y: 565, endPoint x: 943, endPoint y: 561, distance: 28.2
click at [943, 561] on input "1,000.00" at bounding box center [919, 560] width 172 height 35
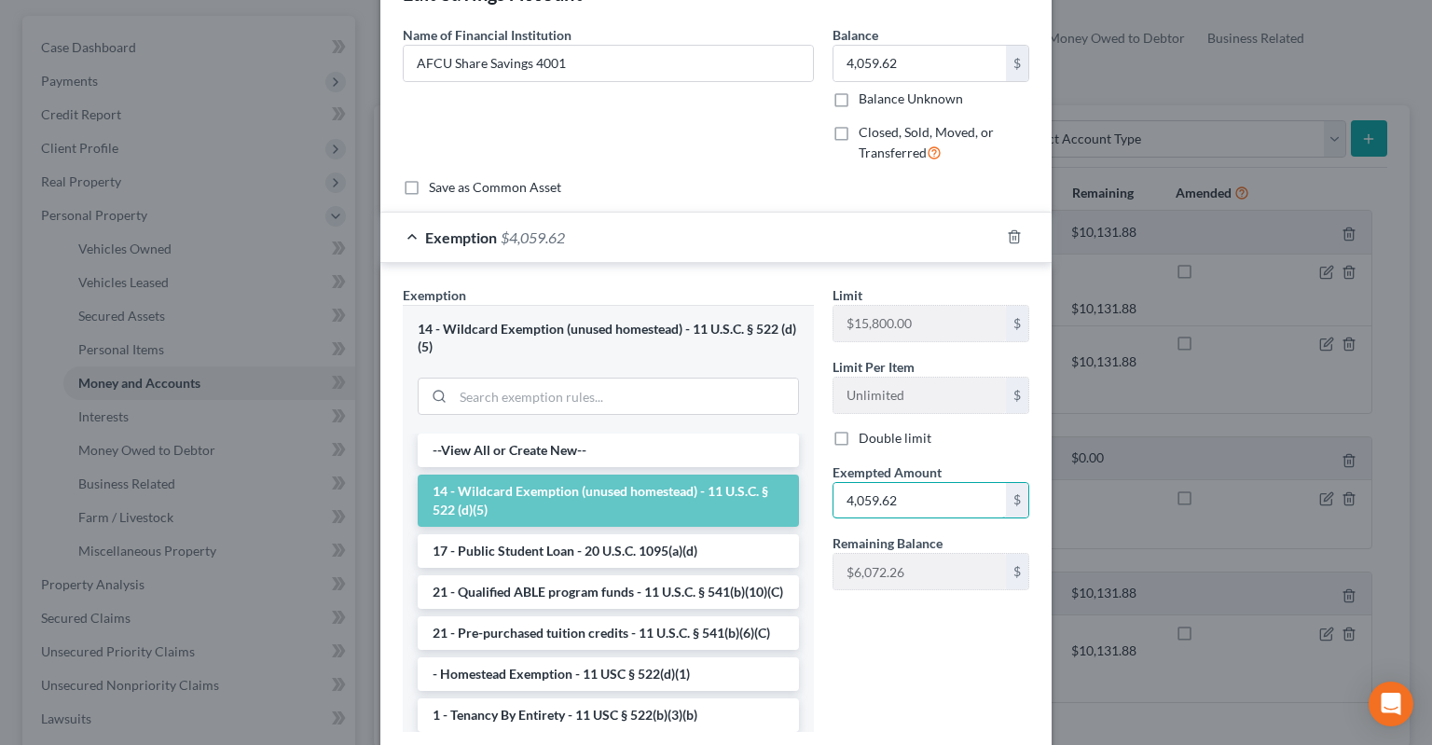
scroll to position [179, 0]
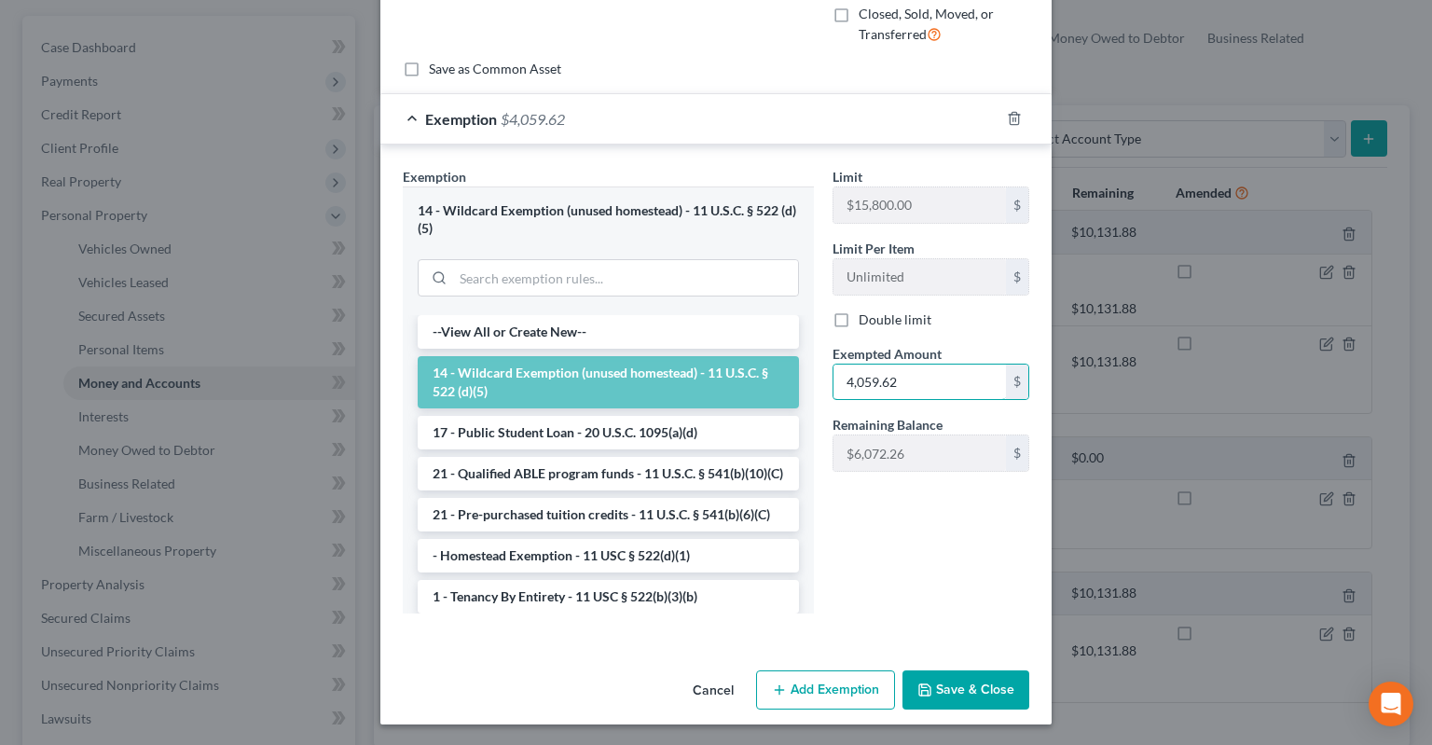
type input "4,059.62"
click at [949, 691] on button "Save & Close" at bounding box center [965, 689] width 127 height 39
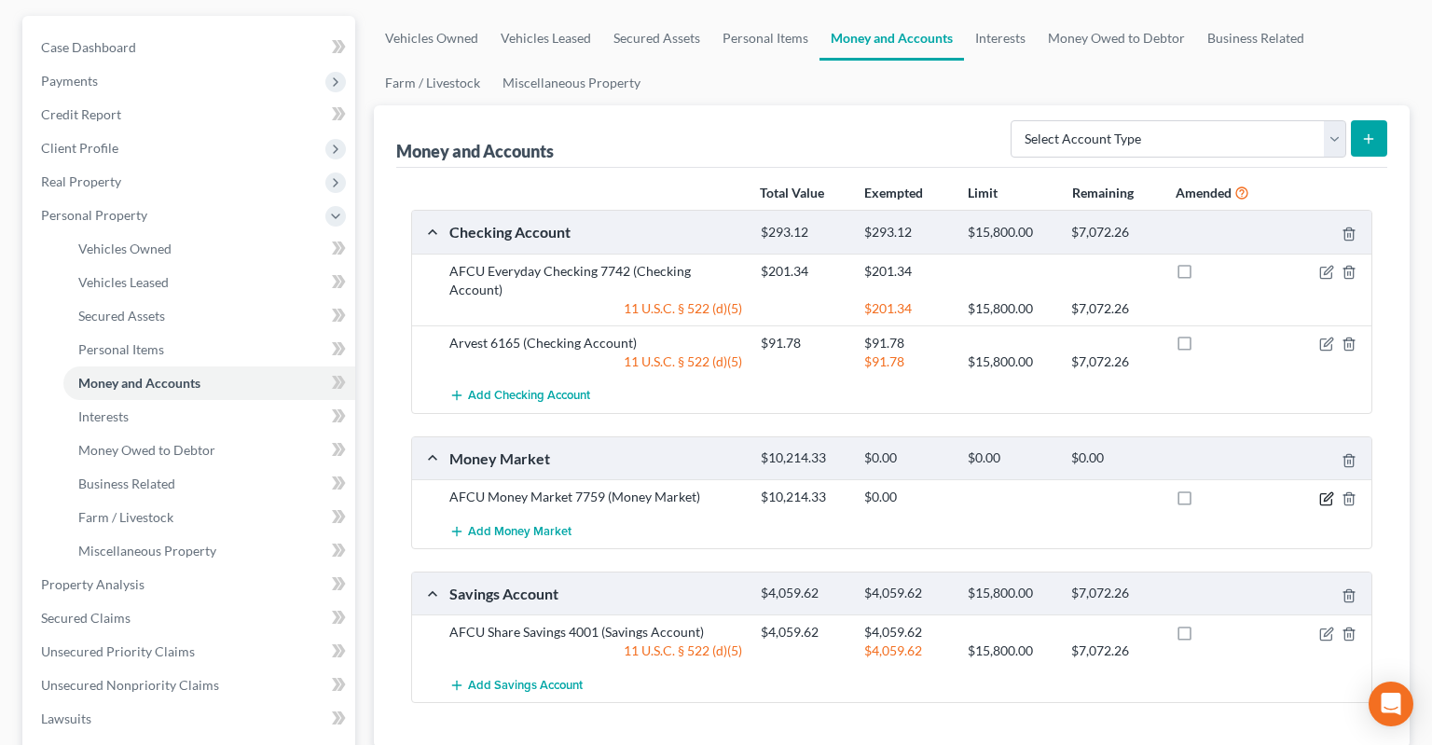
drag, startPoint x: 1328, startPoint y: 445, endPoint x: 1297, endPoint y: 446, distance: 31.7
click at [1326, 491] on icon "button" at bounding box center [1326, 498] width 15 height 15
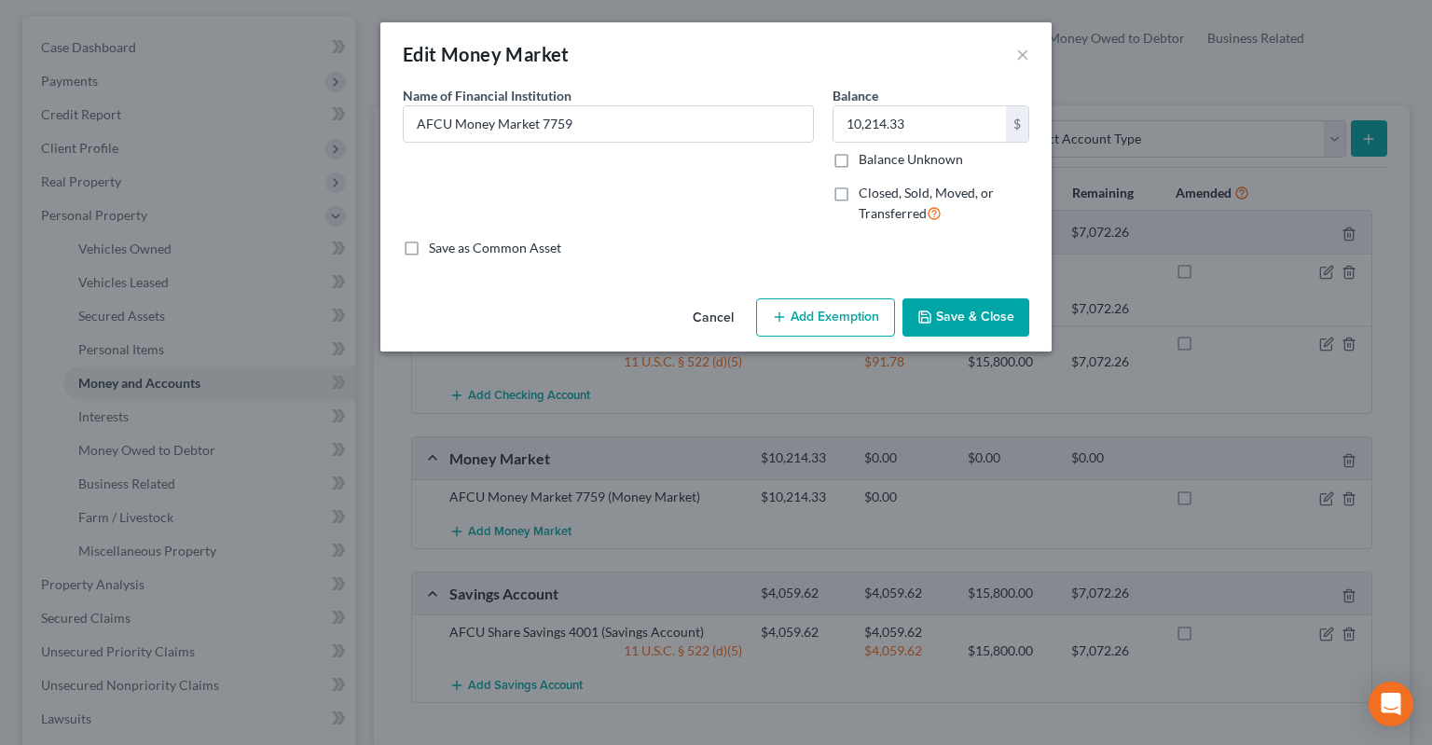
click at [843, 315] on button "Add Exemption" at bounding box center [825, 317] width 139 height 39
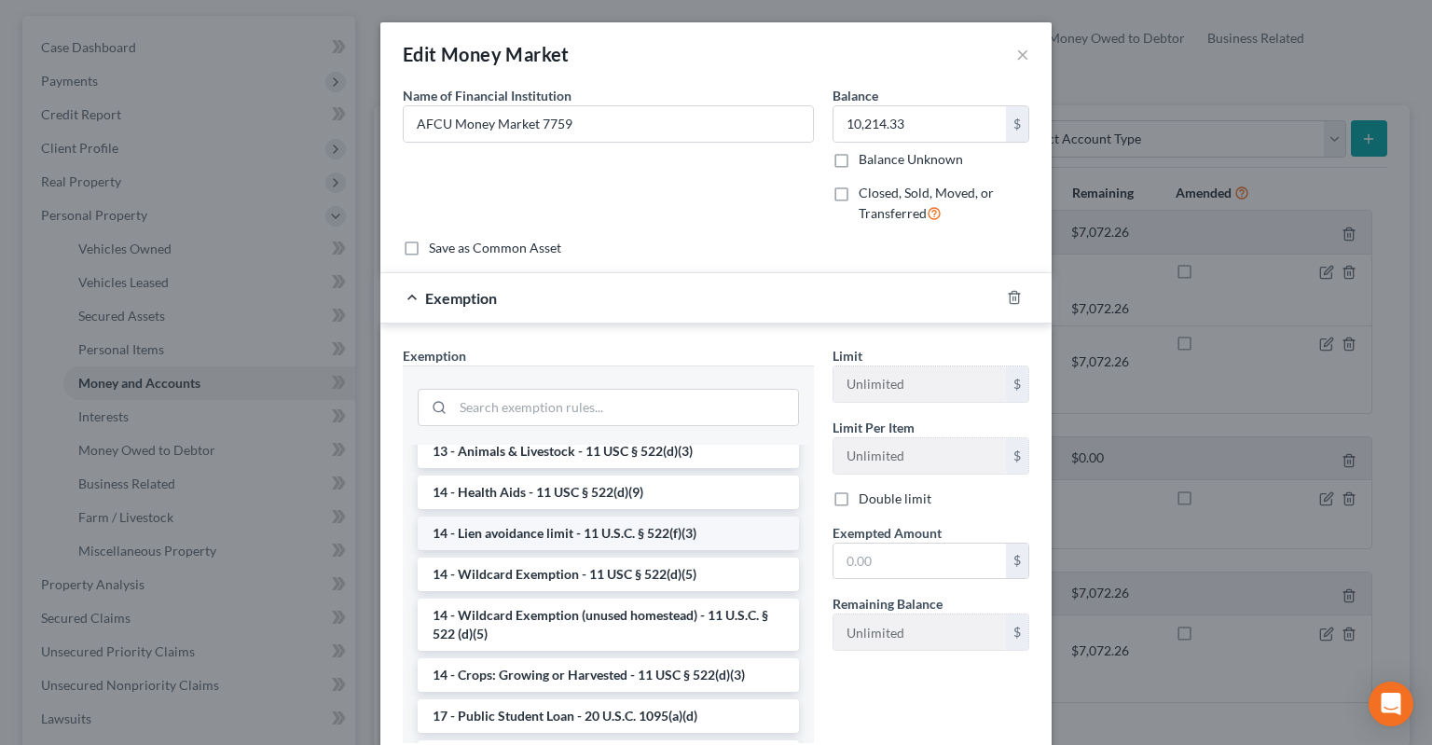
scroll to position [281, 0]
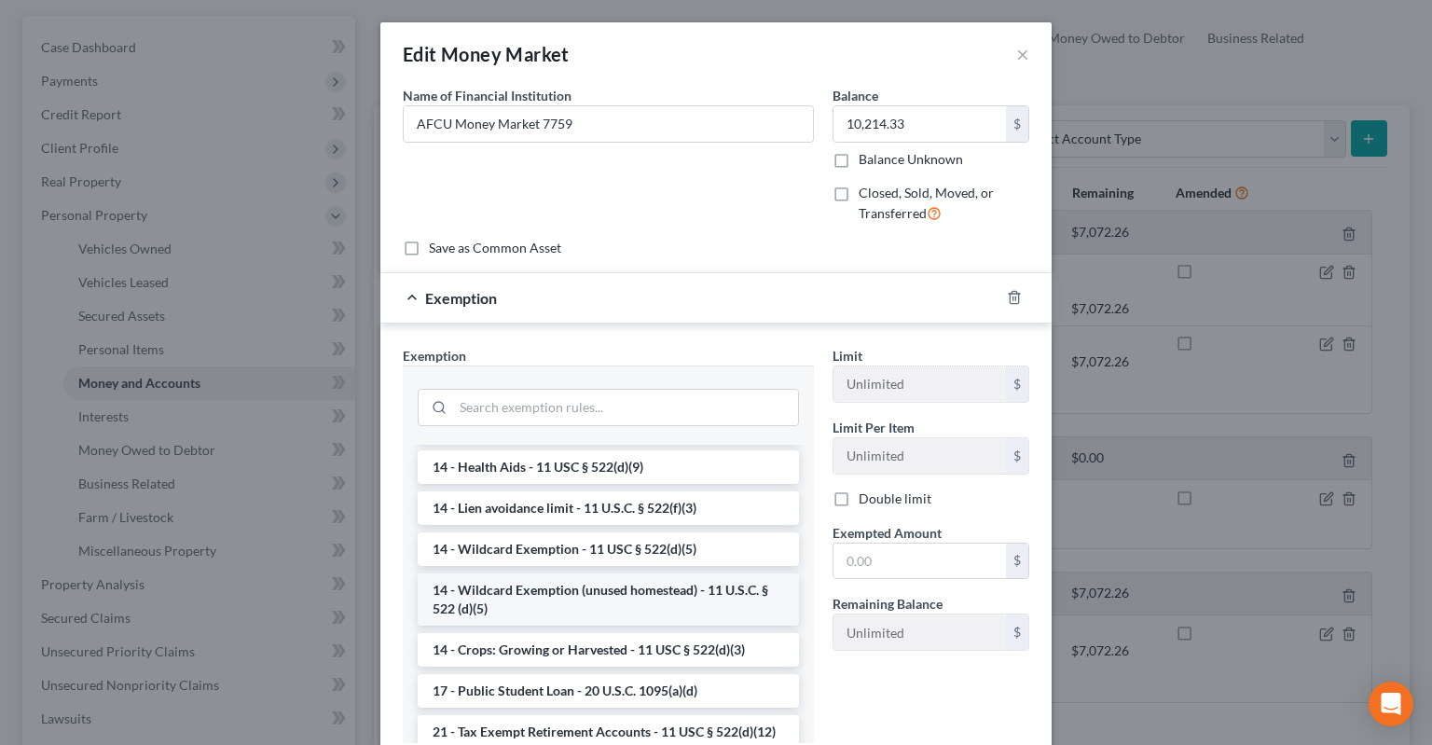
click at [603, 591] on li "14 - Wildcard Exemption (unused homestead) - 11 U.S.C. § 522 (d)(5)" at bounding box center [608, 599] width 381 height 52
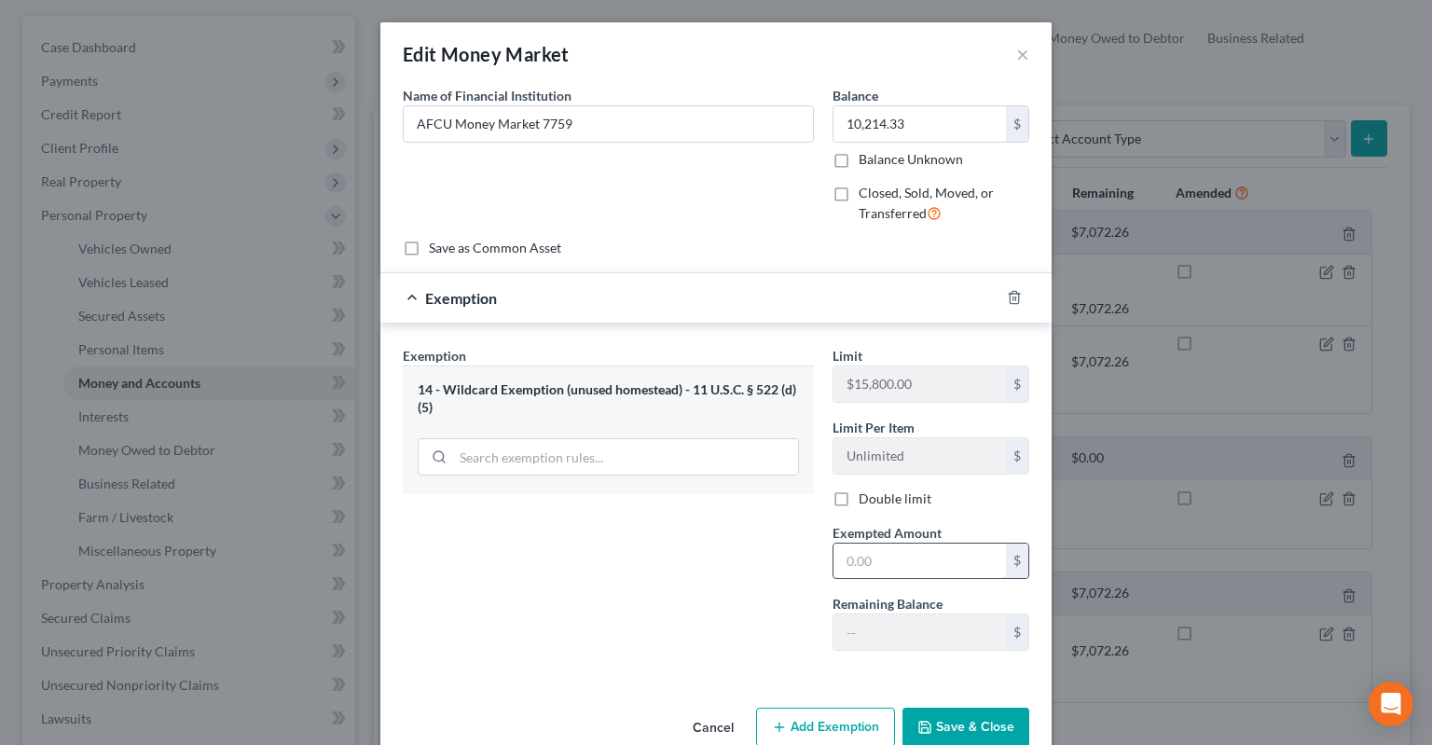
click at [853, 551] on input "text" at bounding box center [919, 560] width 172 height 35
type input "8,637.70"
click at [961, 725] on button "Save & Close" at bounding box center [965, 726] width 127 height 39
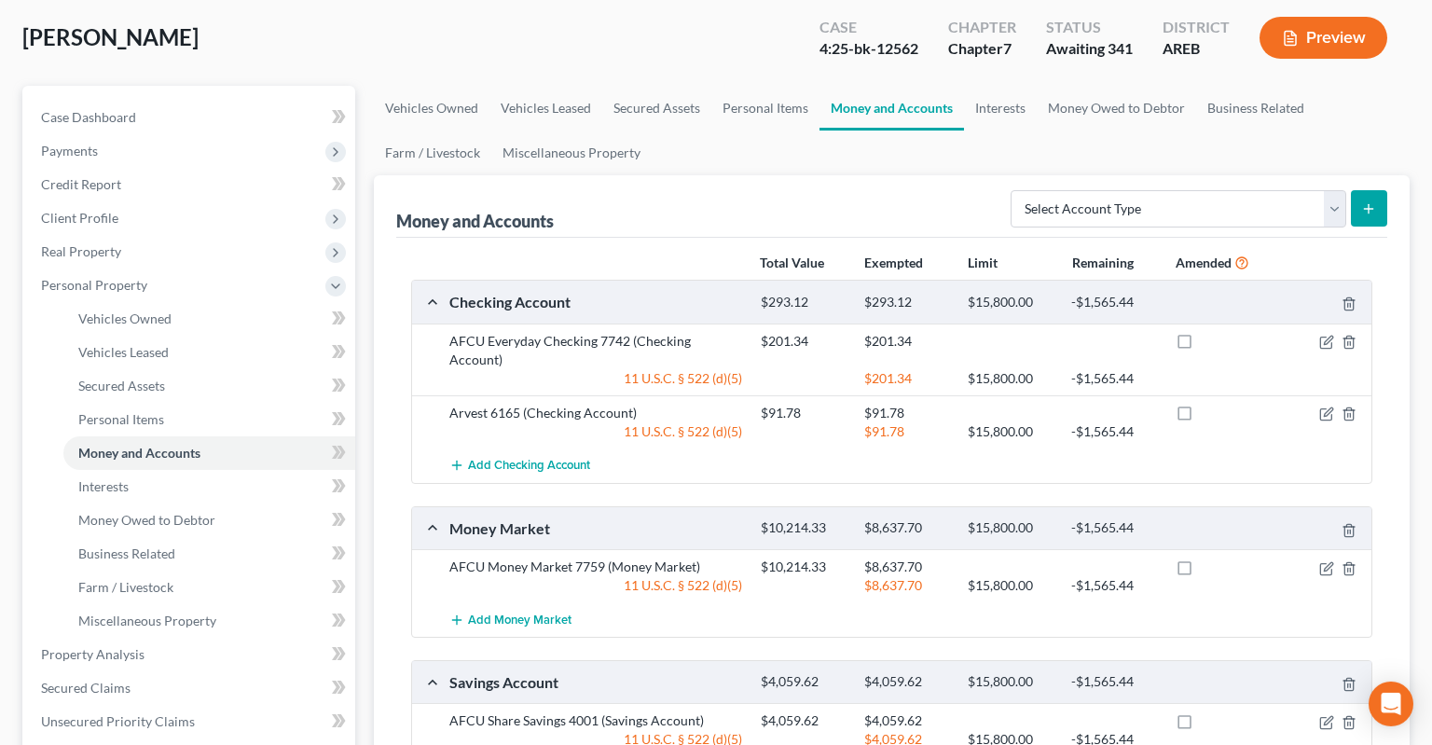
scroll to position [98, 0]
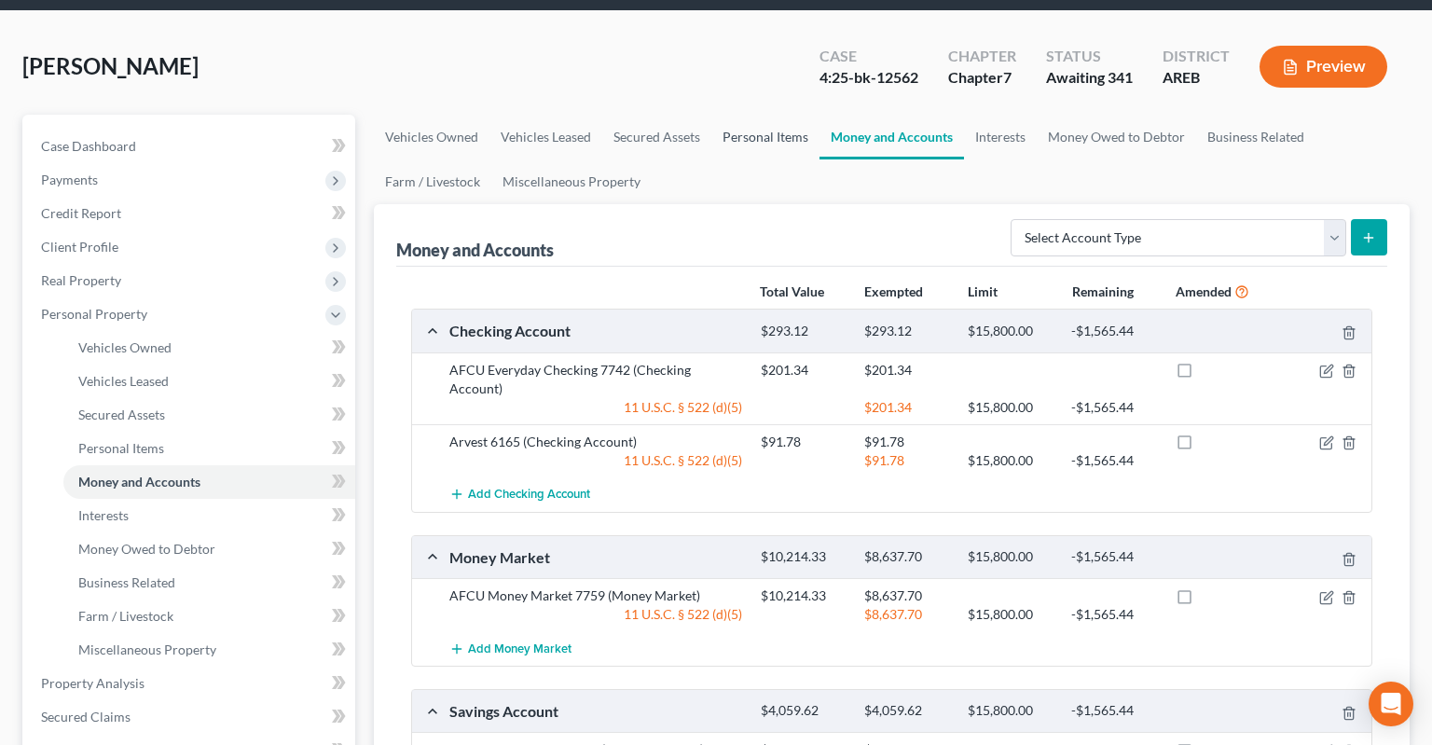
click at [765, 115] on link "Personal Items" at bounding box center [765, 137] width 108 height 45
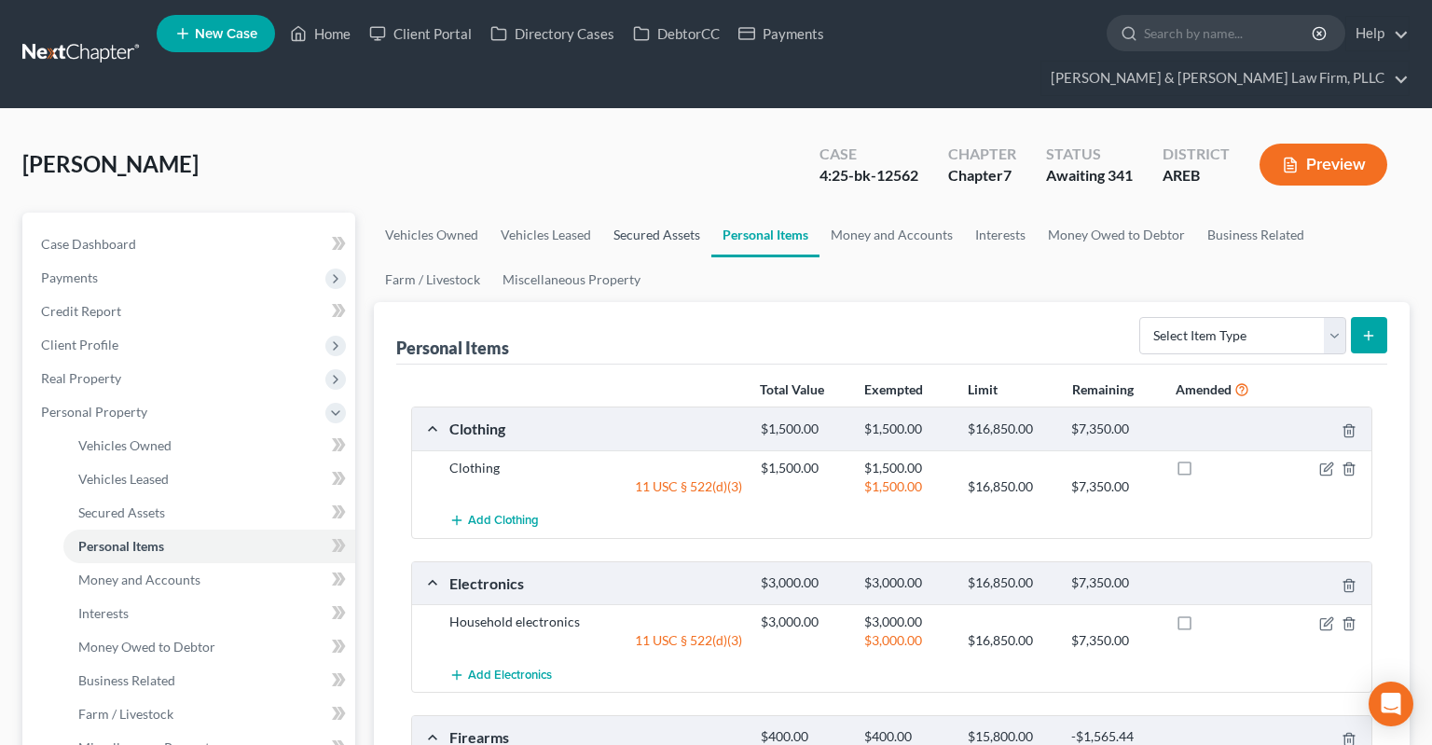
click at [666, 213] on link "Secured Assets" at bounding box center [656, 235] width 109 height 45
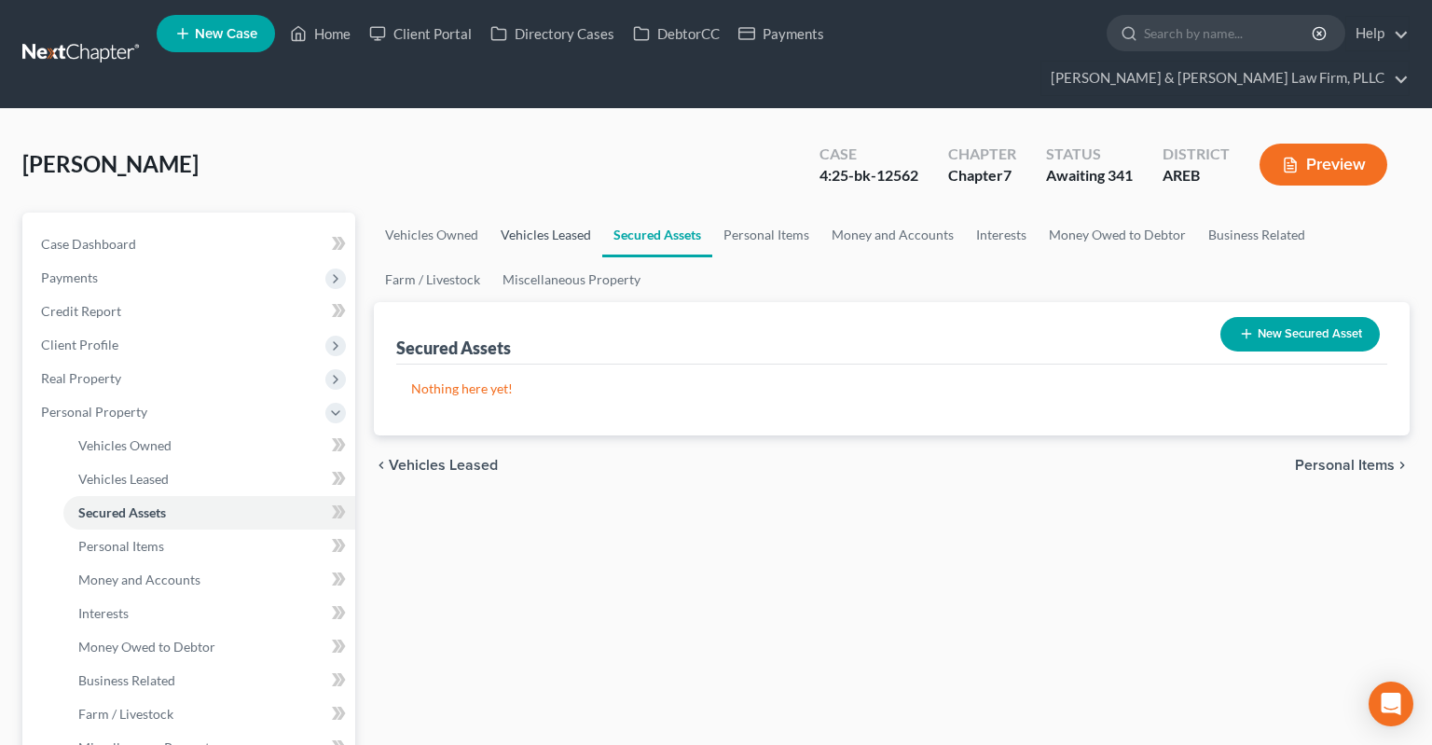
click at [553, 213] on link "Vehicles Leased" at bounding box center [545, 235] width 113 height 45
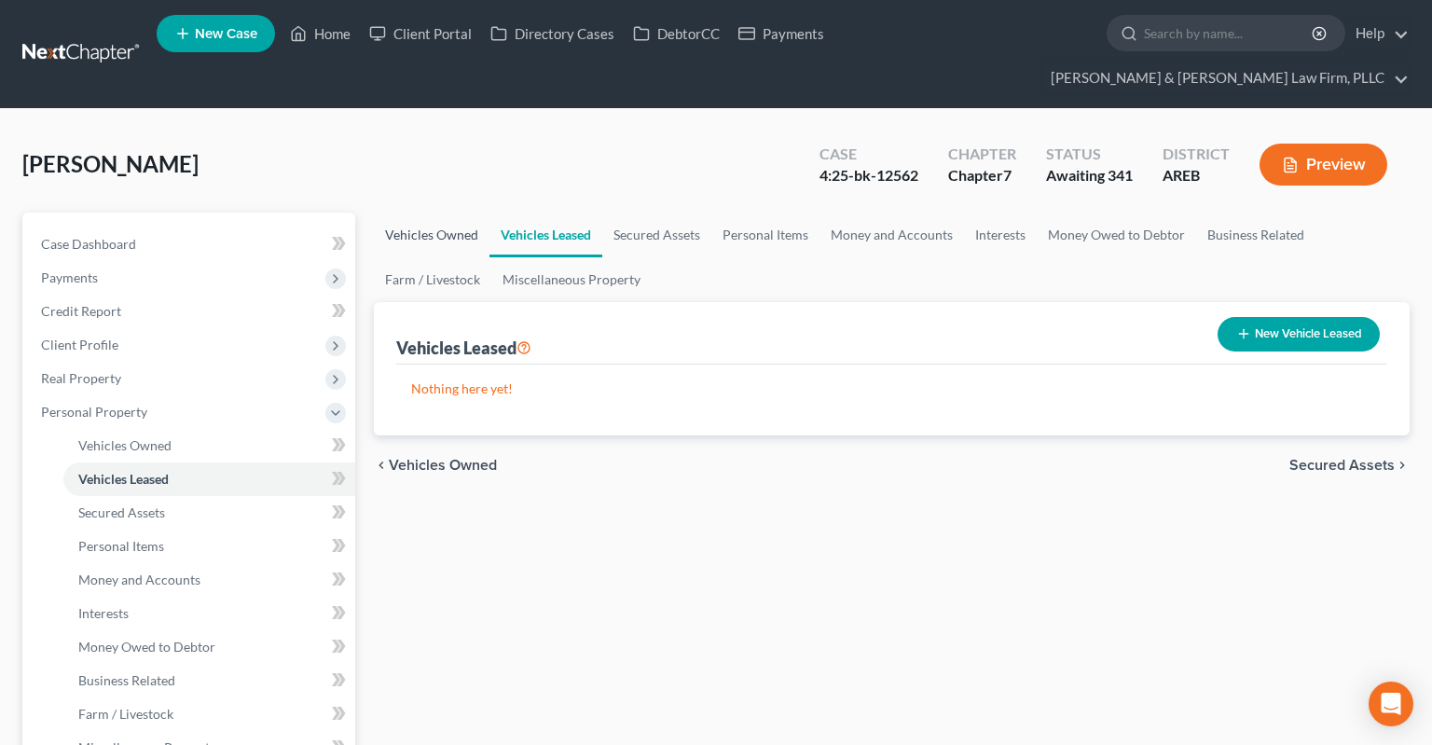
click at [432, 213] on link "Vehicles Owned" at bounding box center [432, 235] width 116 height 45
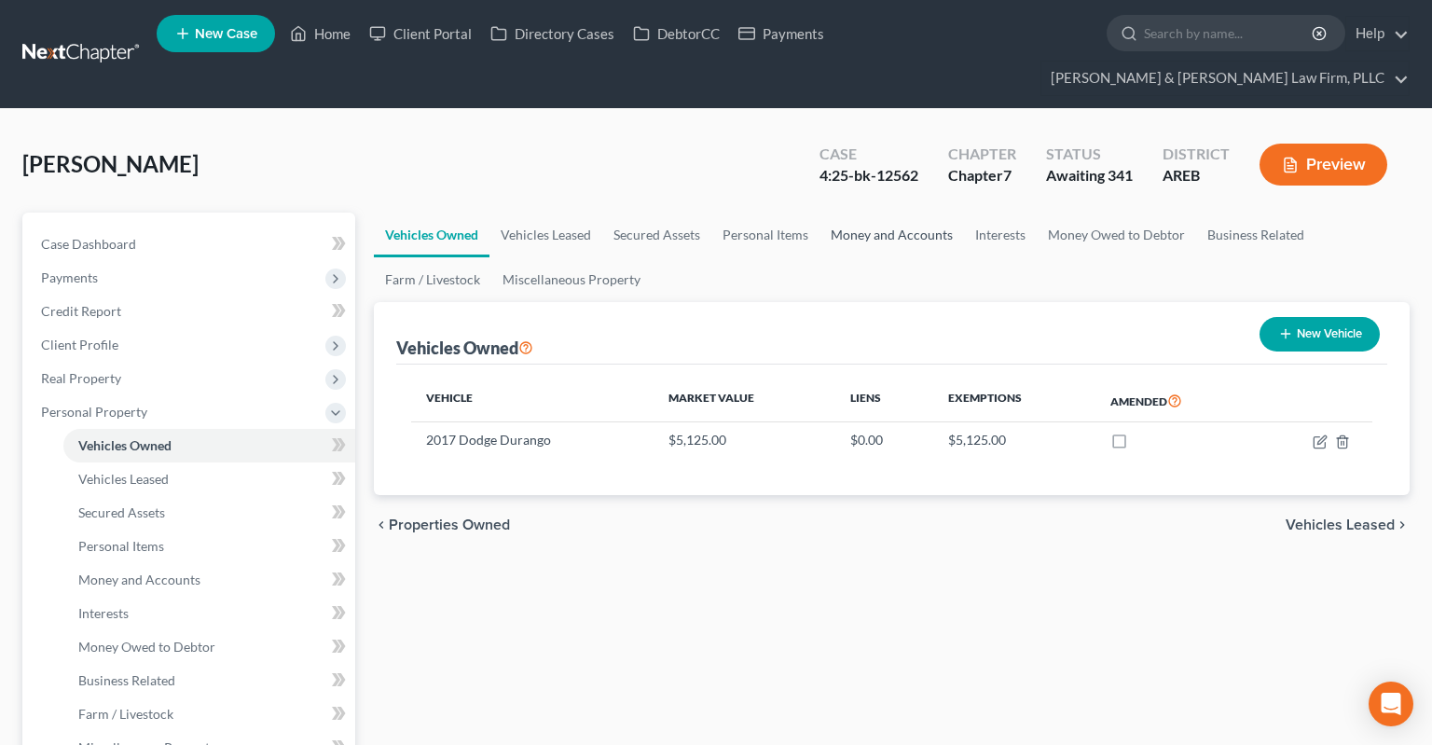
click at [864, 213] on link "Money and Accounts" at bounding box center [891, 235] width 144 height 45
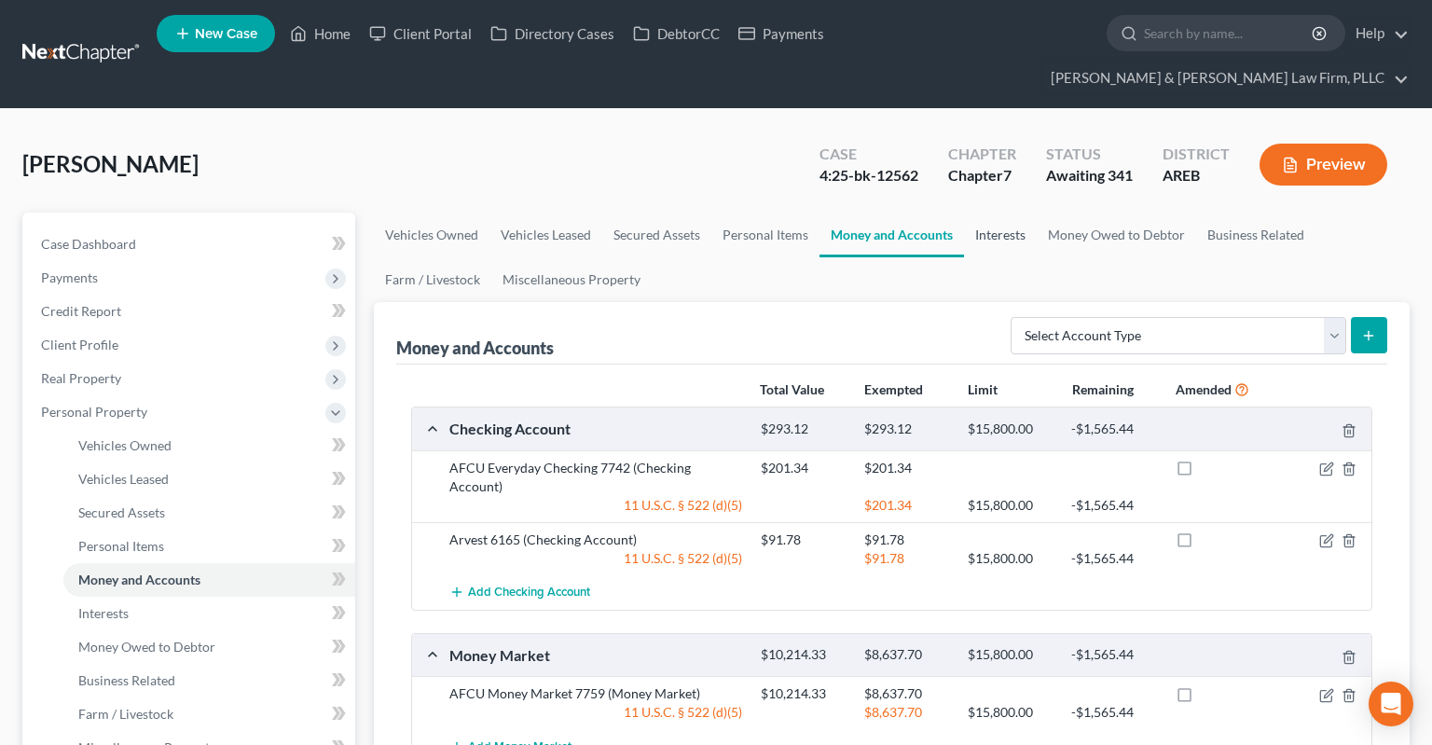
click at [999, 213] on link "Interests" at bounding box center [1000, 235] width 73 height 45
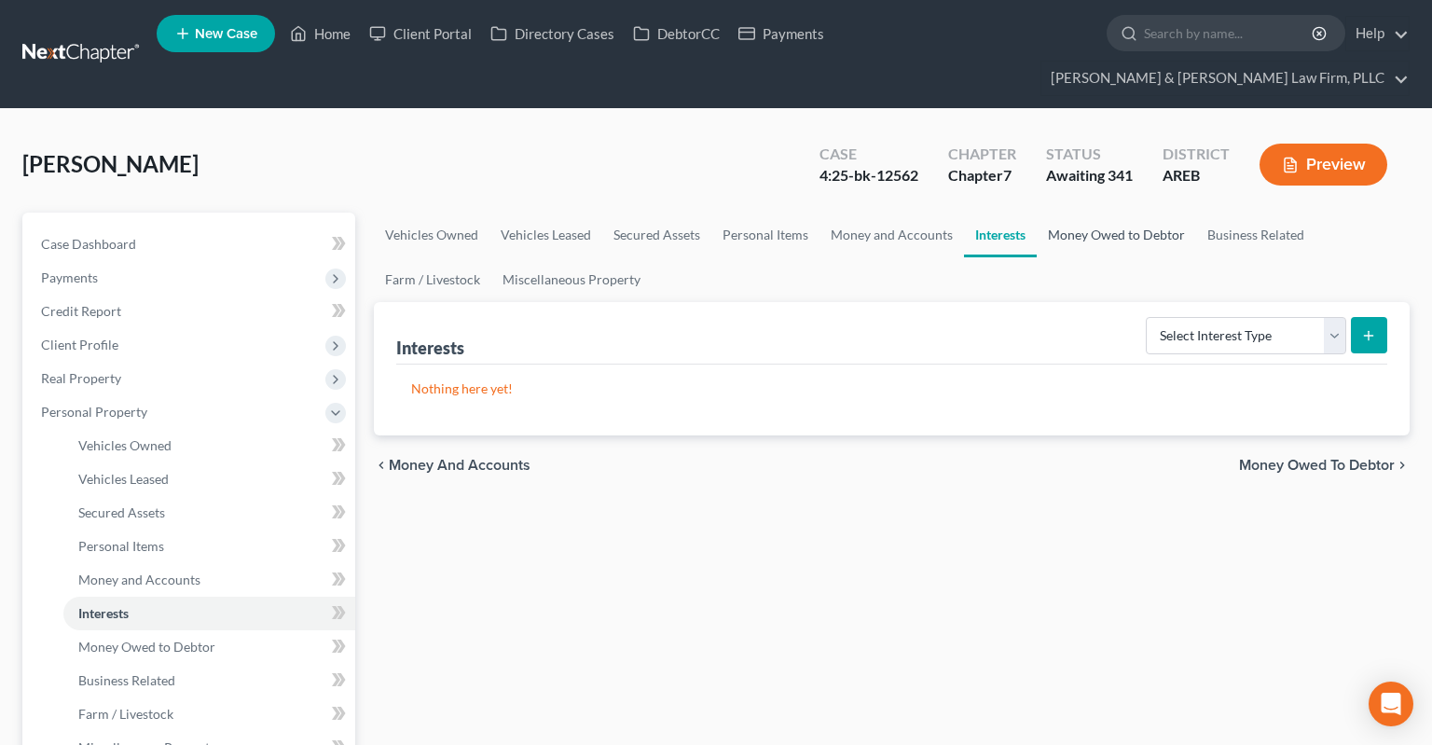
click at [1073, 213] on link "Money Owed to Debtor" at bounding box center [1115, 235] width 159 height 45
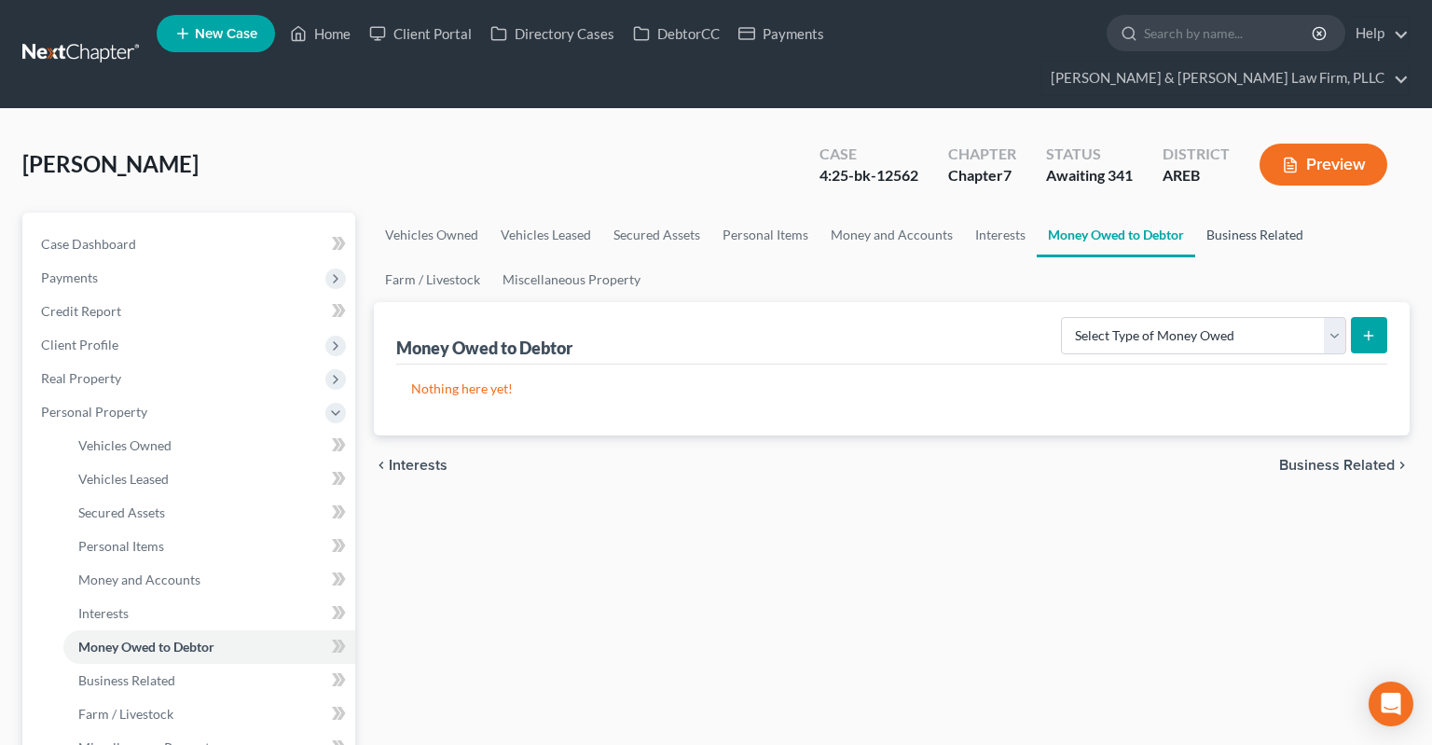
click at [1236, 213] on link "Business Related" at bounding box center [1254, 235] width 119 height 45
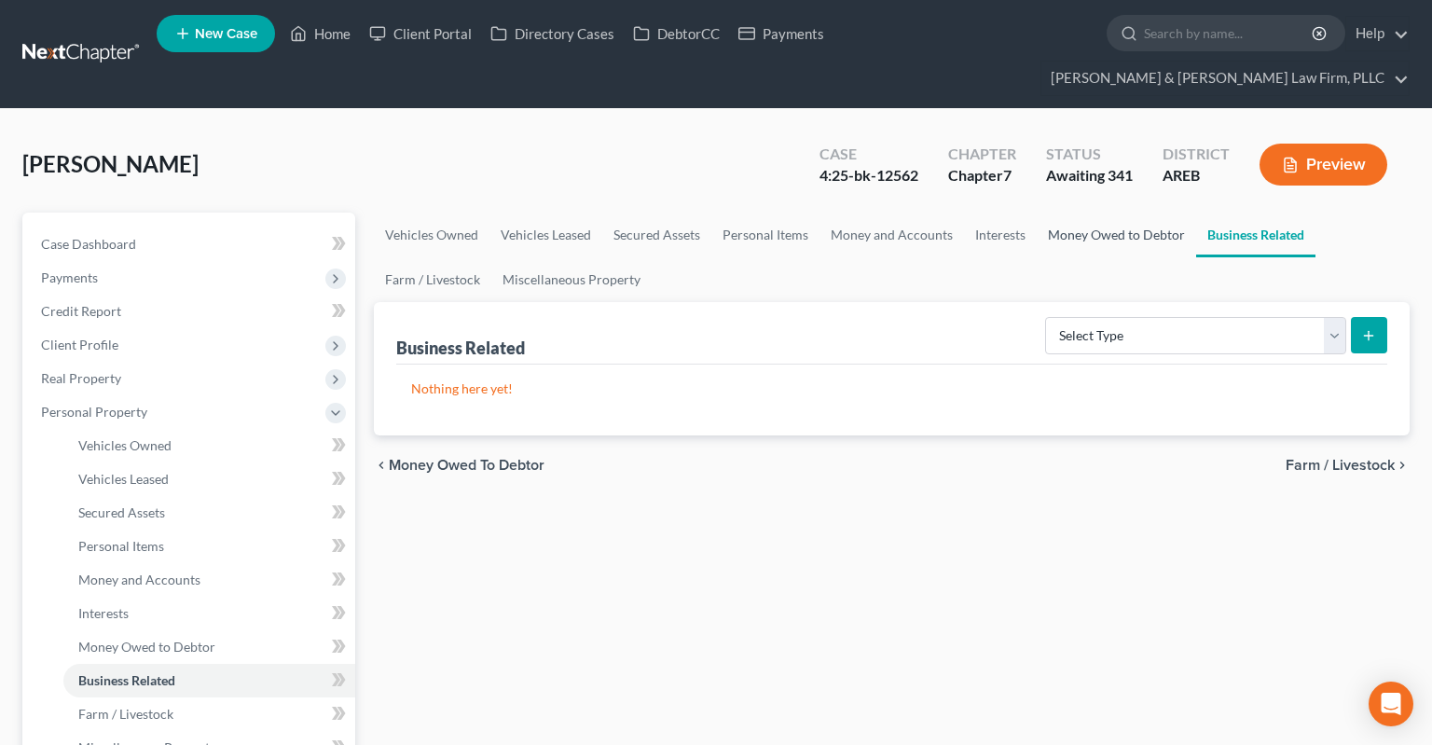
click at [1087, 213] on link "Money Owed to Debtor" at bounding box center [1115, 235] width 159 height 45
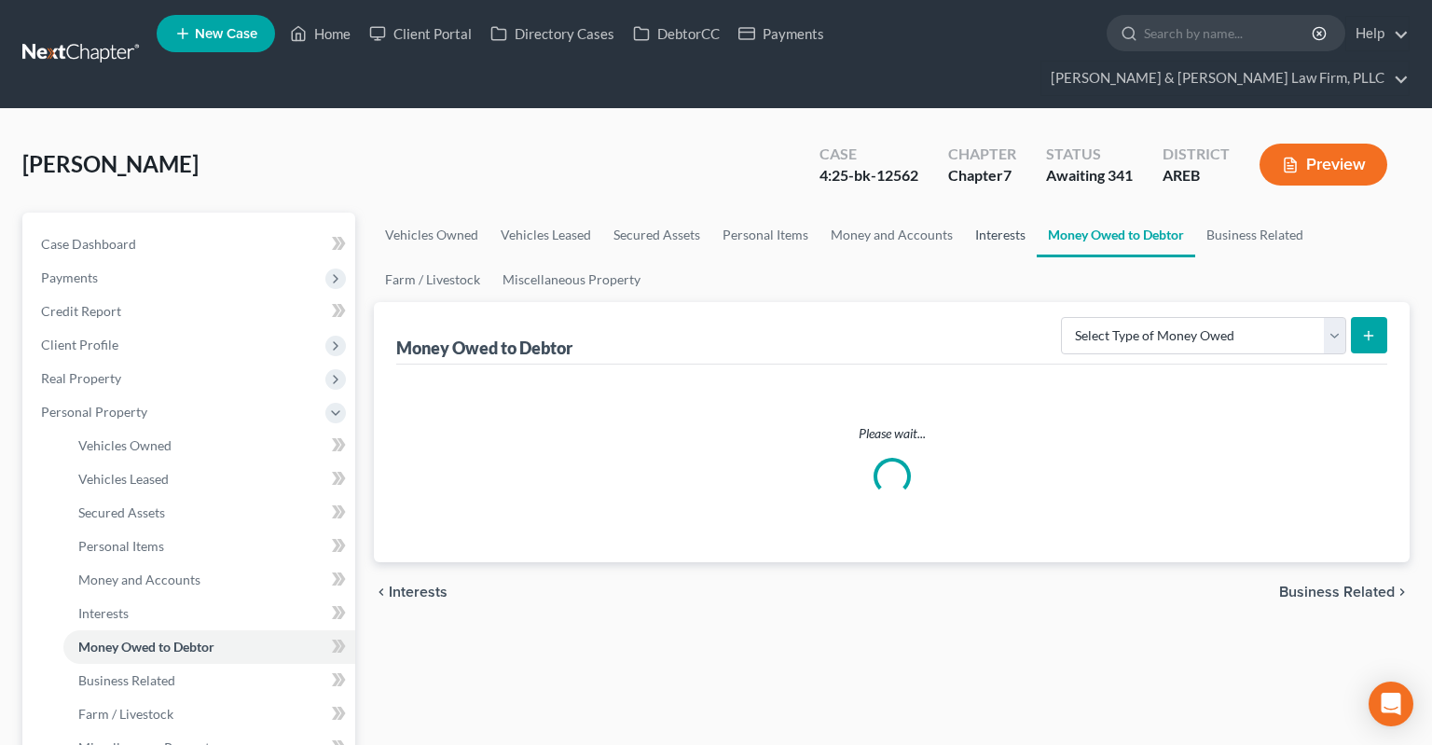
click at [1020, 213] on link "Interests" at bounding box center [1000, 235] width 73 height 45
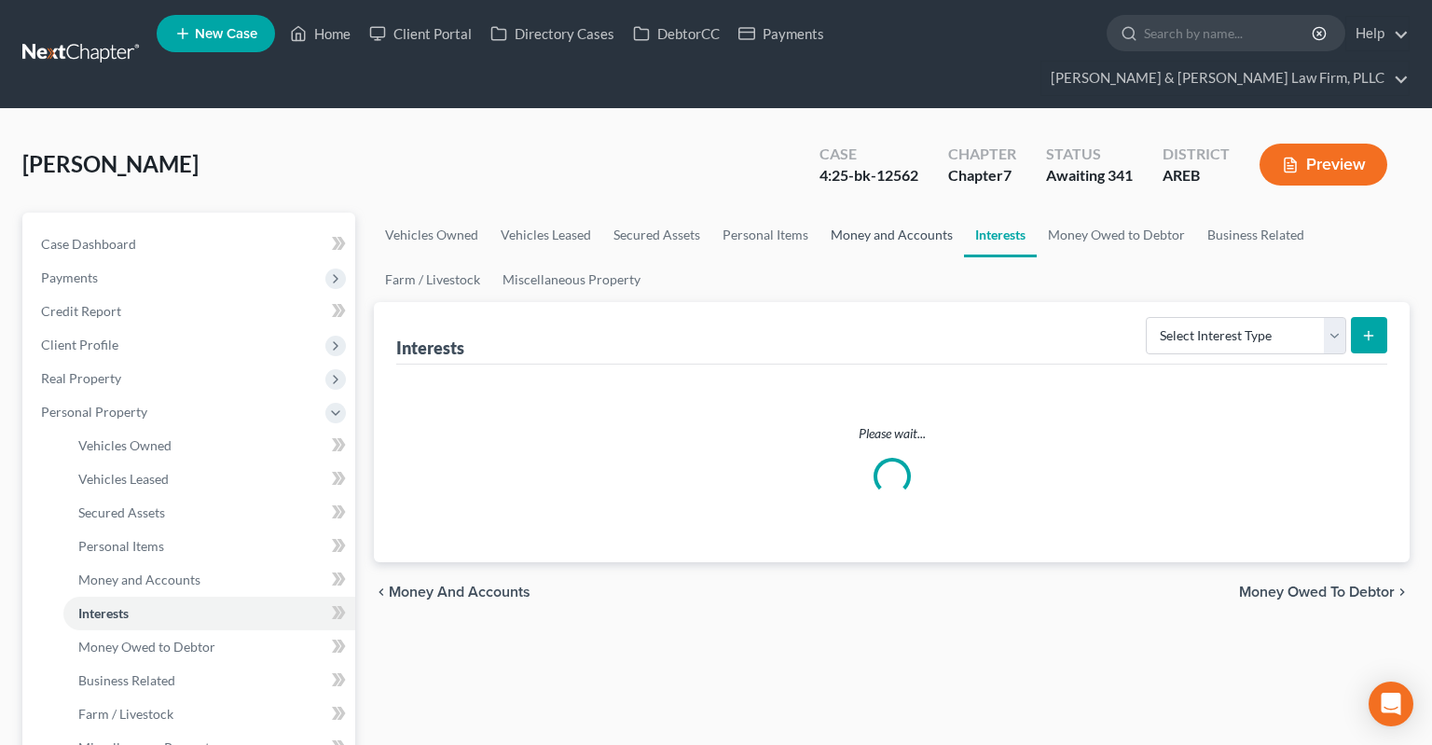
click at [898, 213] on link "Money and Accounts" at bounding box center [891, 235] width 144 height 45
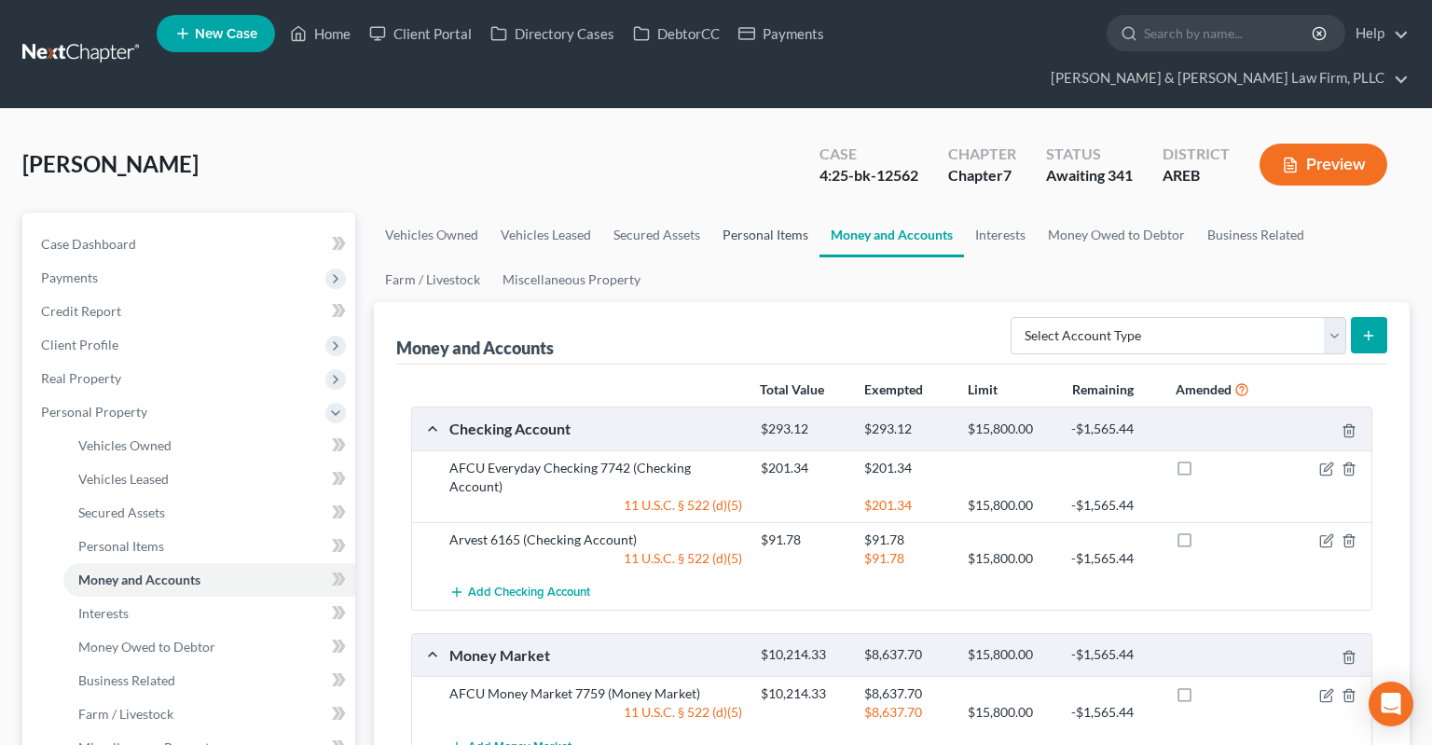
click at [740, 213] on link "Personal Items" at bounding box center [765, 235] width 108 height 45
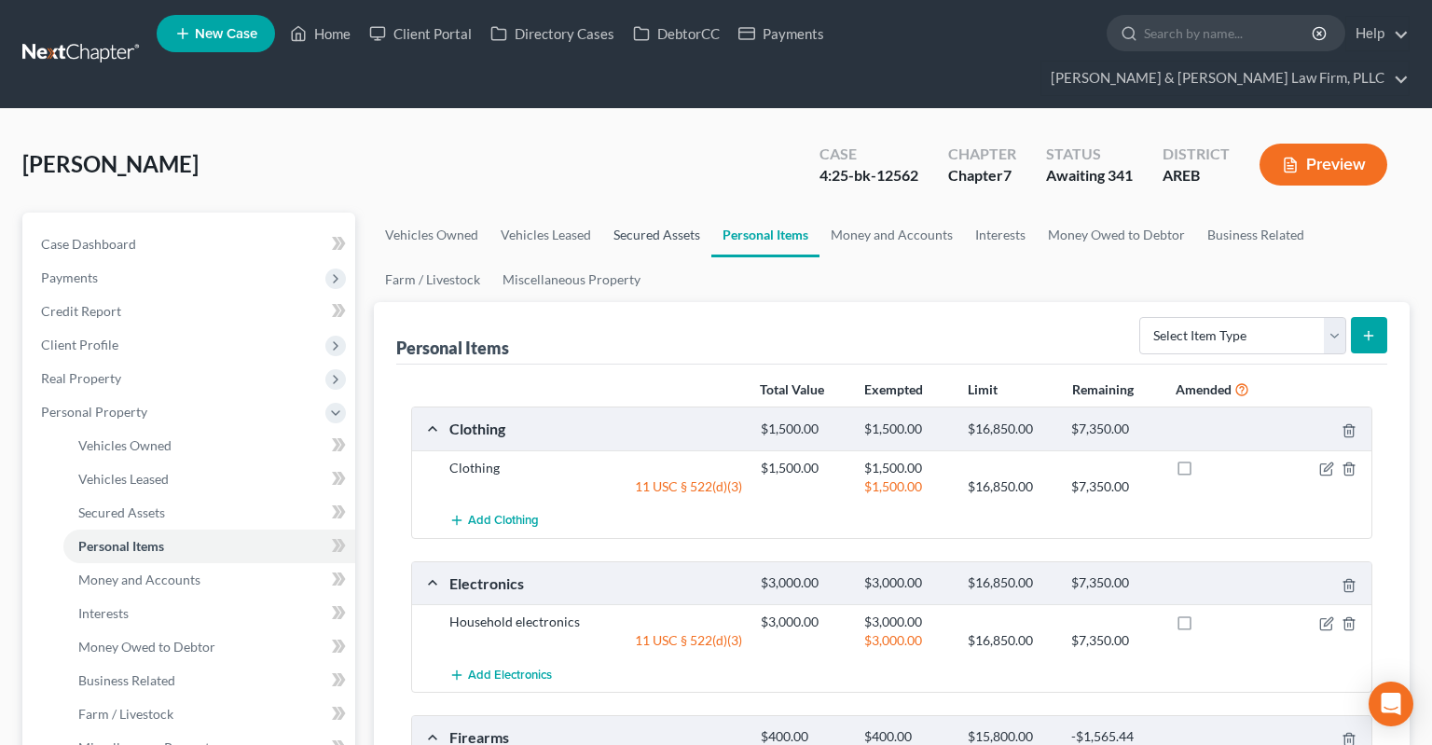
click at [669, 213] on link "Secured Assets" at bounding box center [656, 235] width 109 height 45
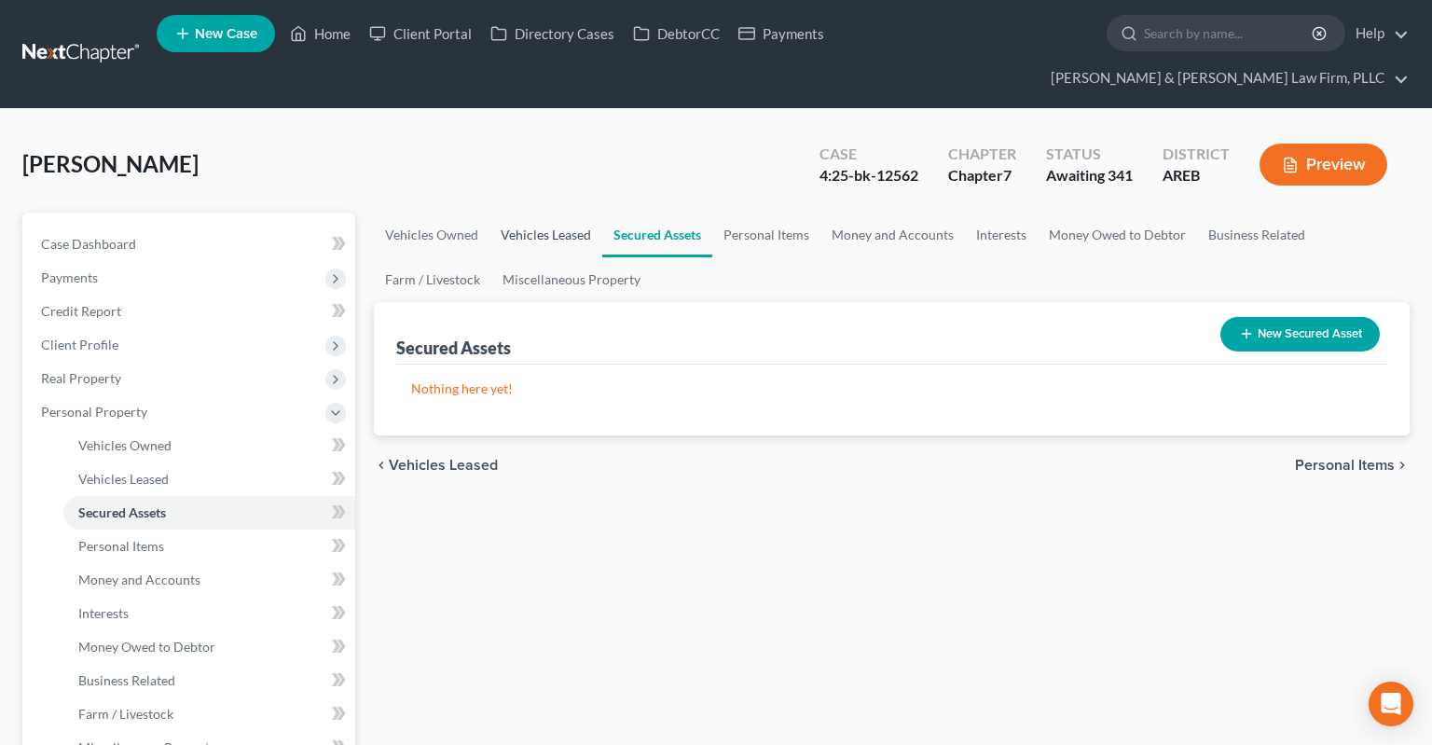
click at [575, 213] on link "Vehicles Leased" at bounding box center [545, 235] width 113 height 45
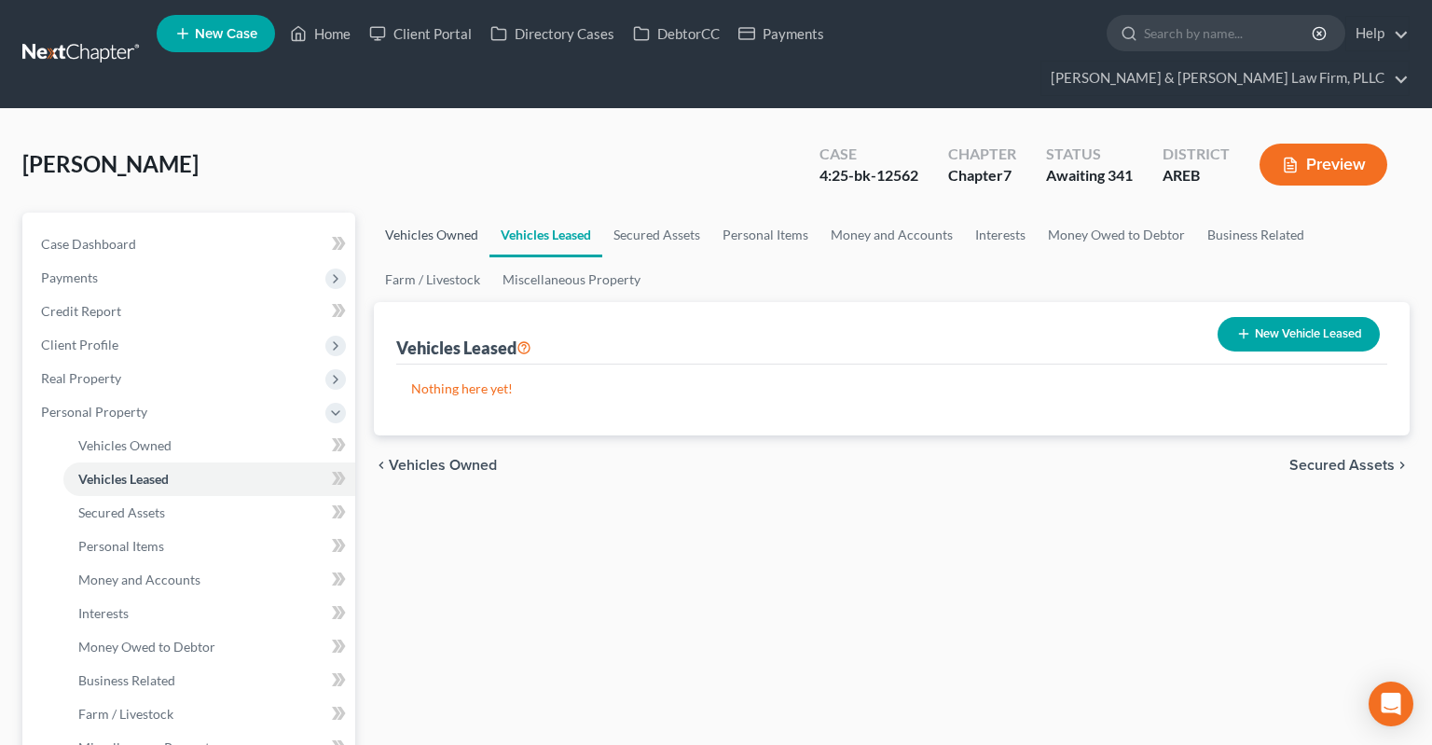
click at [453, 213] on link "Vehicles Owned" at bounding box center [432, 235] width 116 height 45
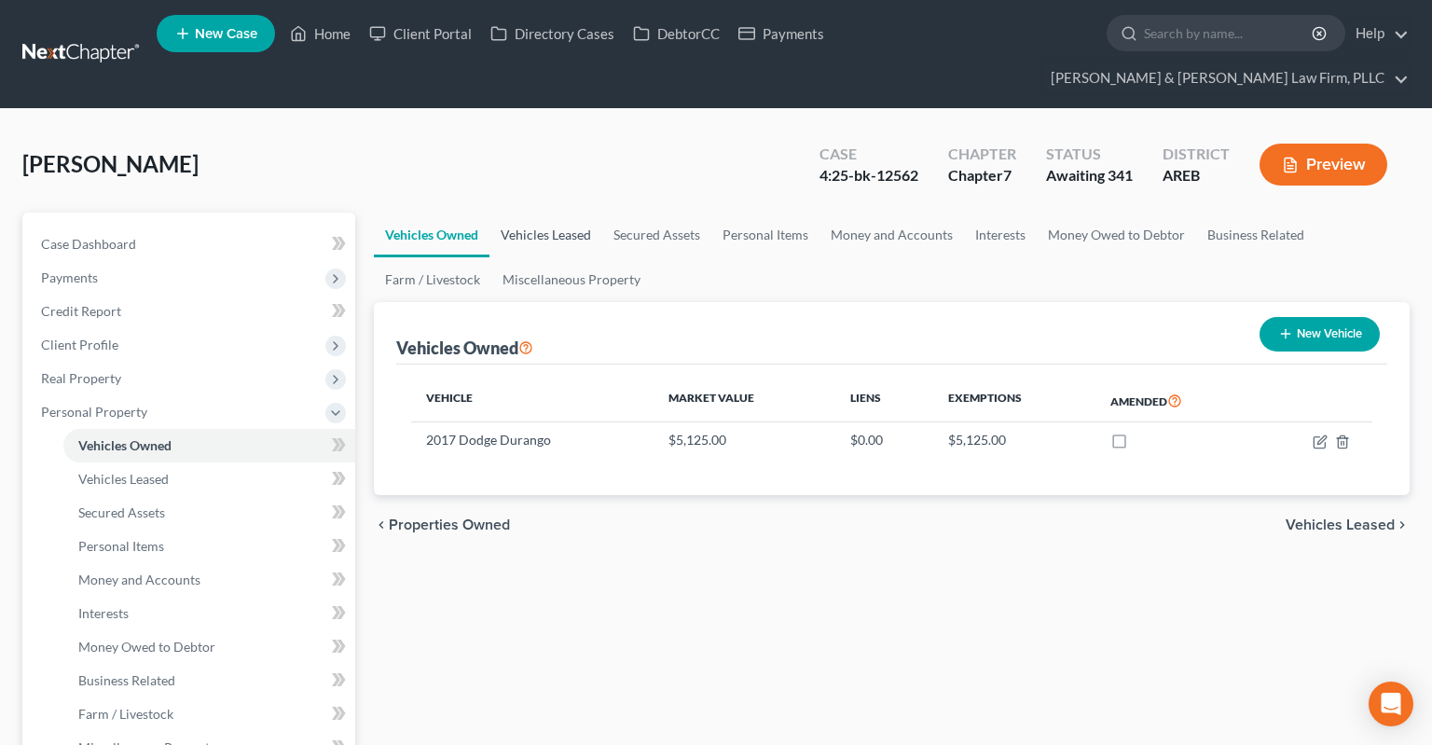
click at [574, 213] on link "Vehicles Leased" at bounding box center [545, 235] width 113 height 45
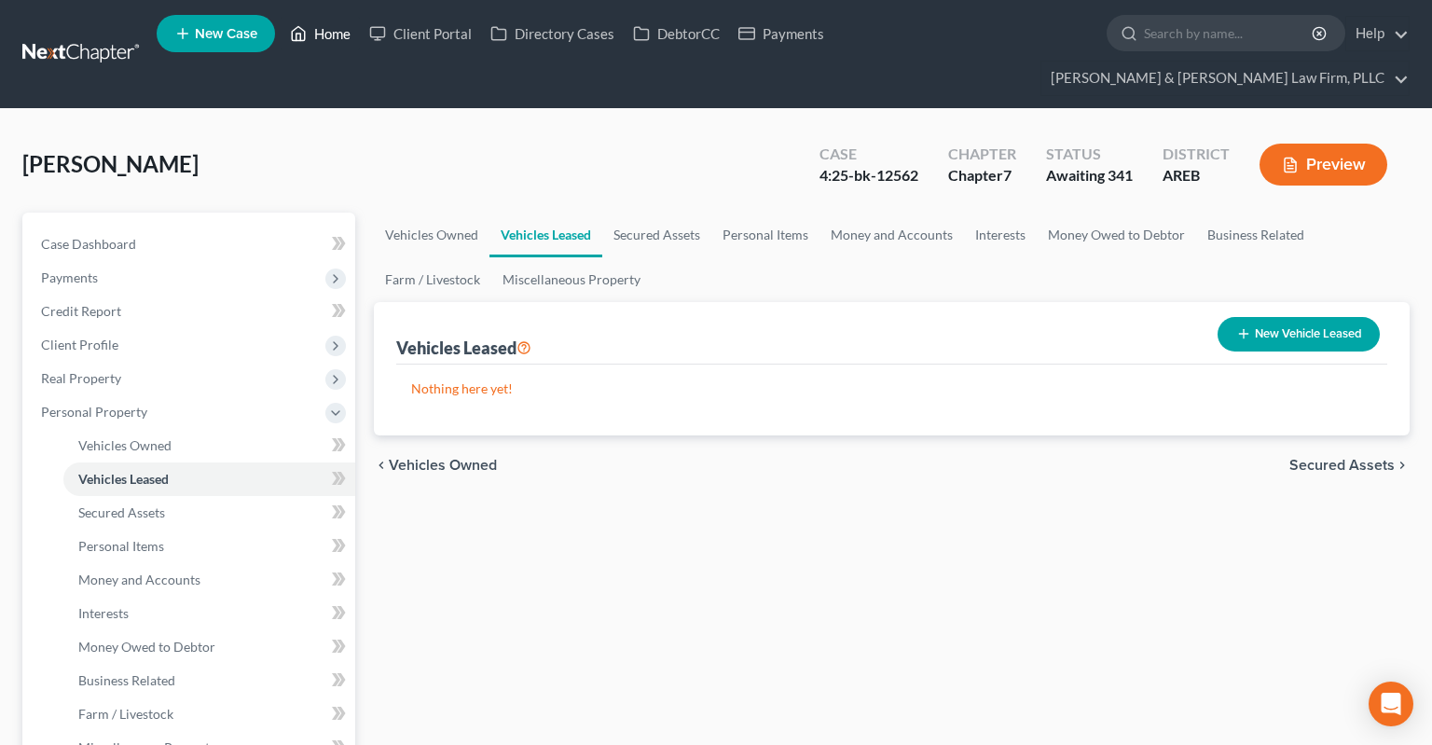
click at [353, 24] on link "Home" at bounding box center [320, 34] width 79 height 34
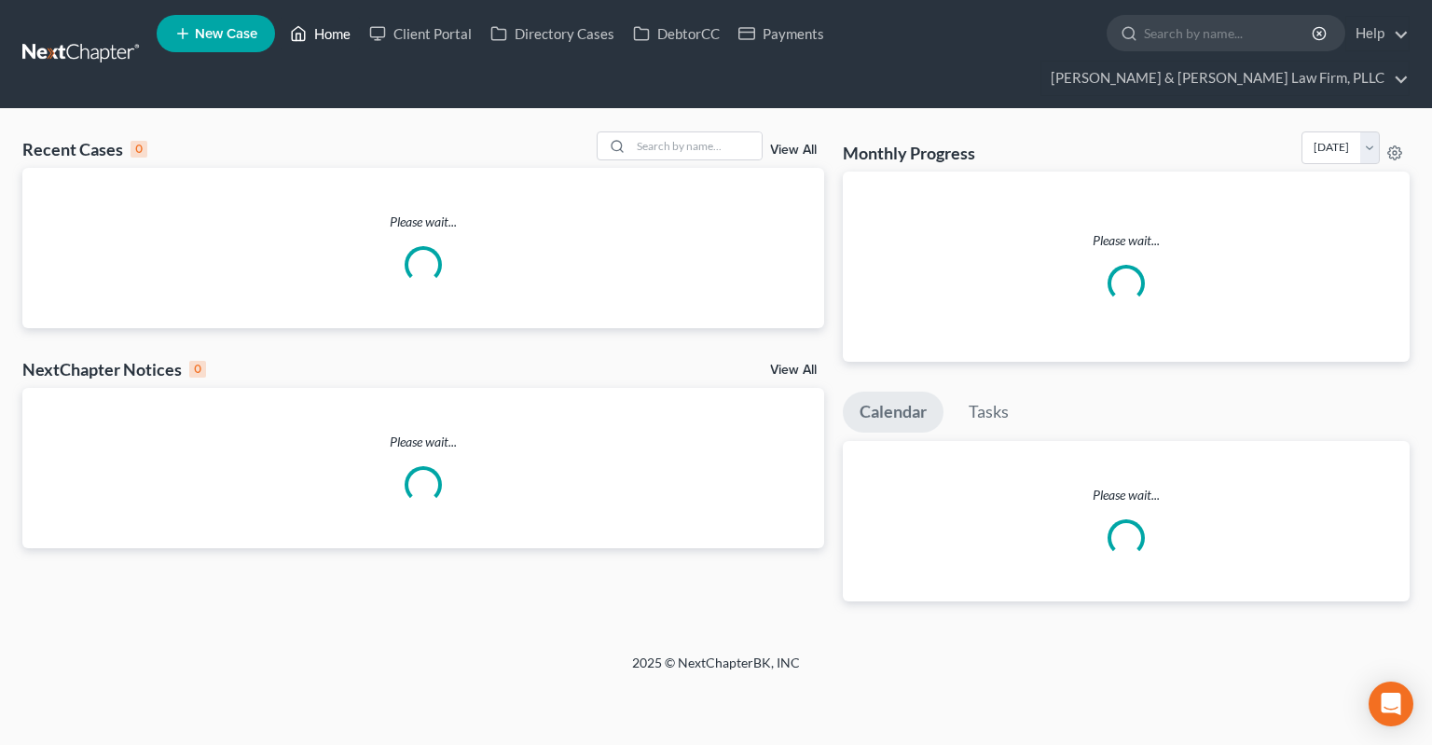
click at [342, 29] on link "Home" at bounding box center [320, 34] width 79 height 34
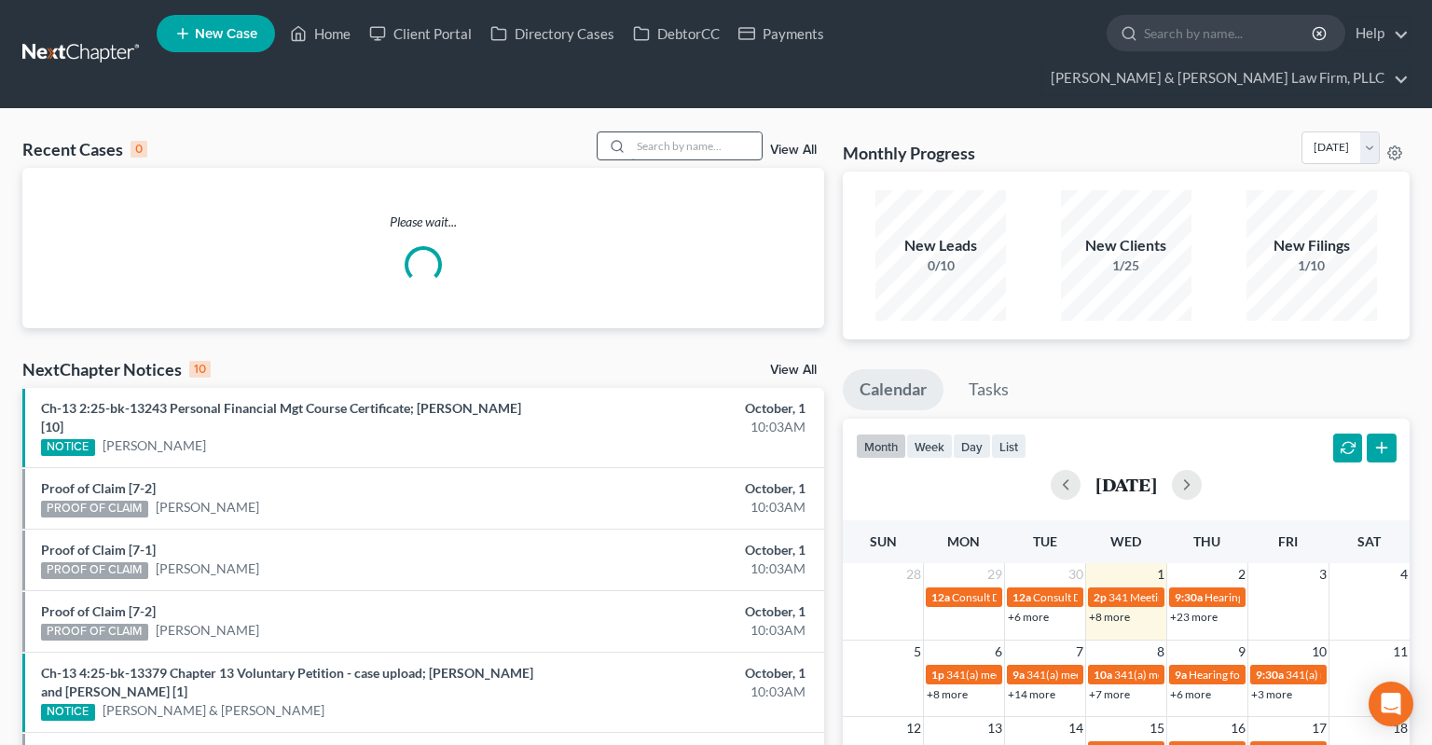
click at [665, 132] on input "search" at bounding box center [696, 145] width 130 height 27
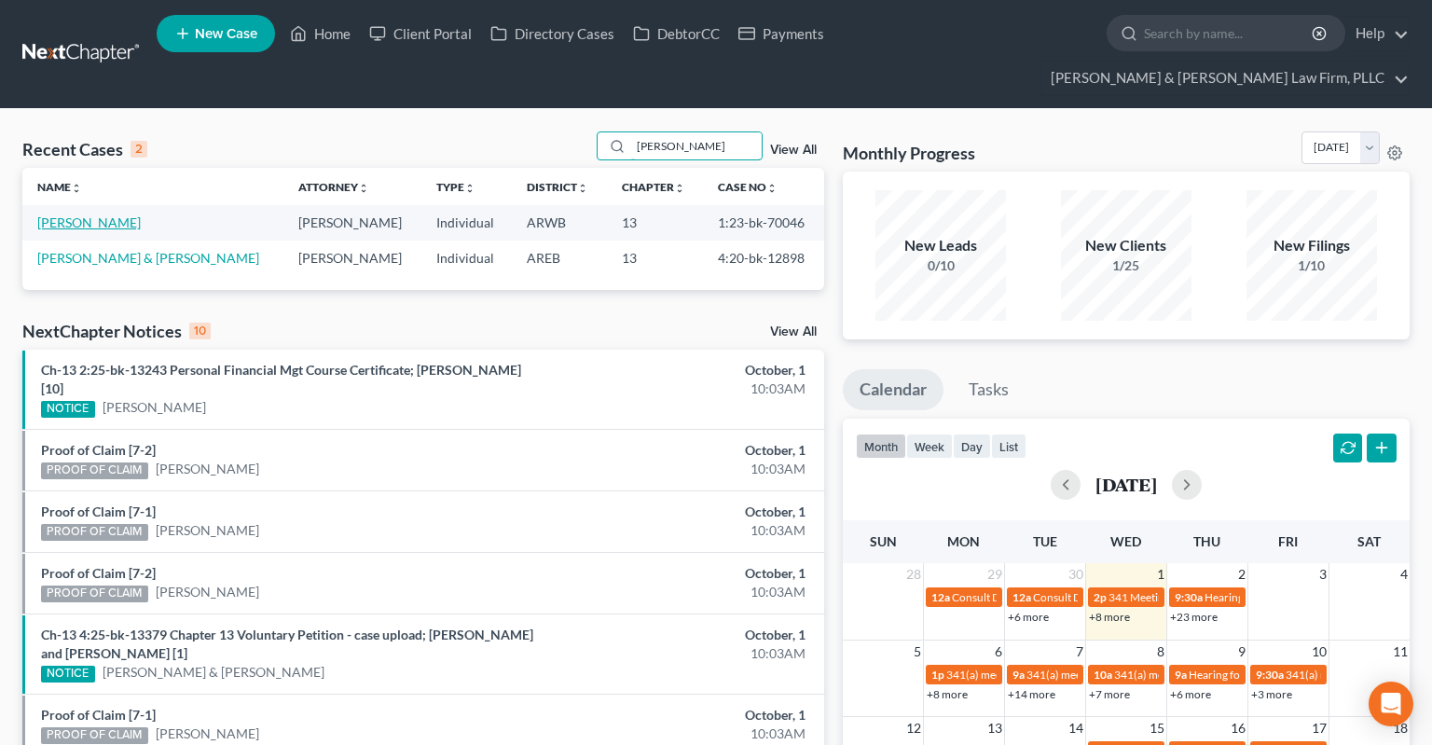
type input "[PERSON_NAME]"
click at [115, 214] on link "[PERSON_NAME]" at bounding box center [88, 222] width 103 height 16
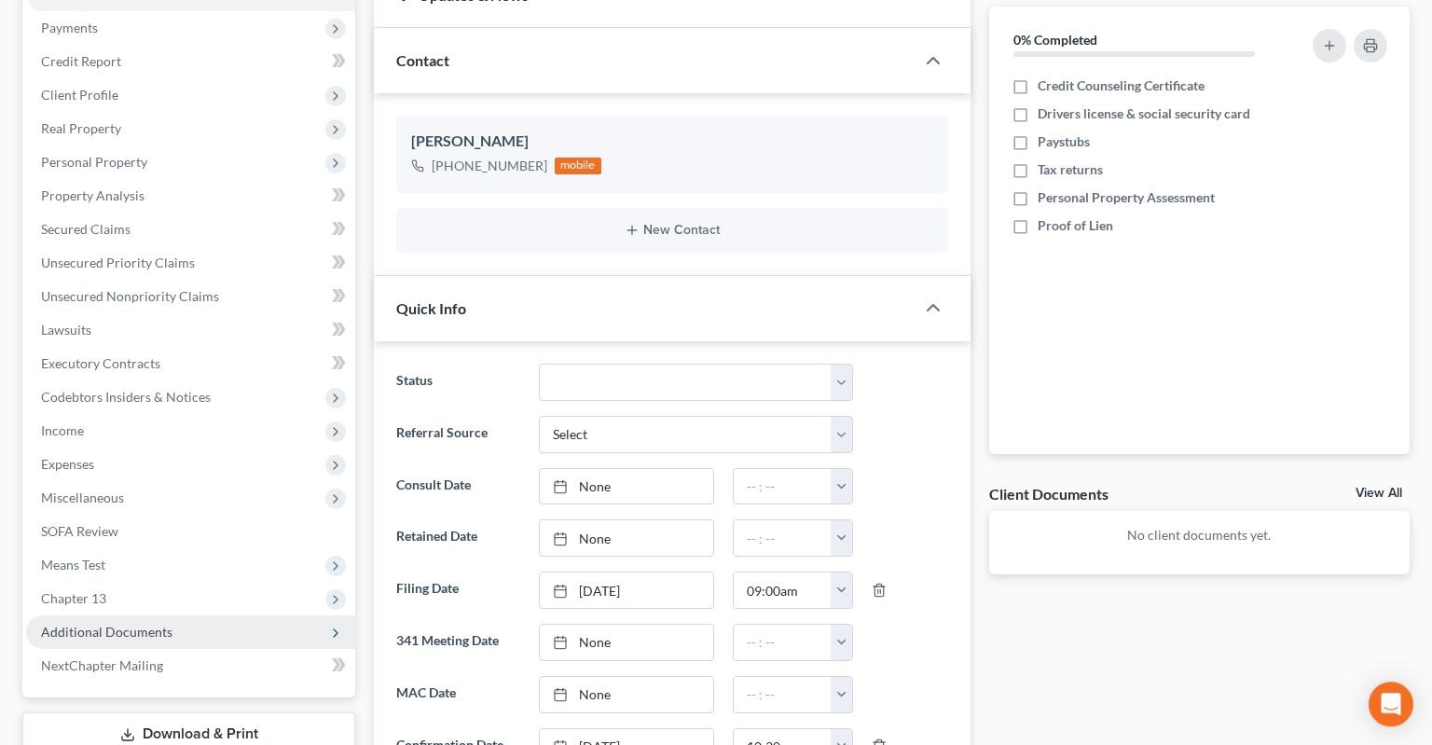
scroll to position [393, 0]
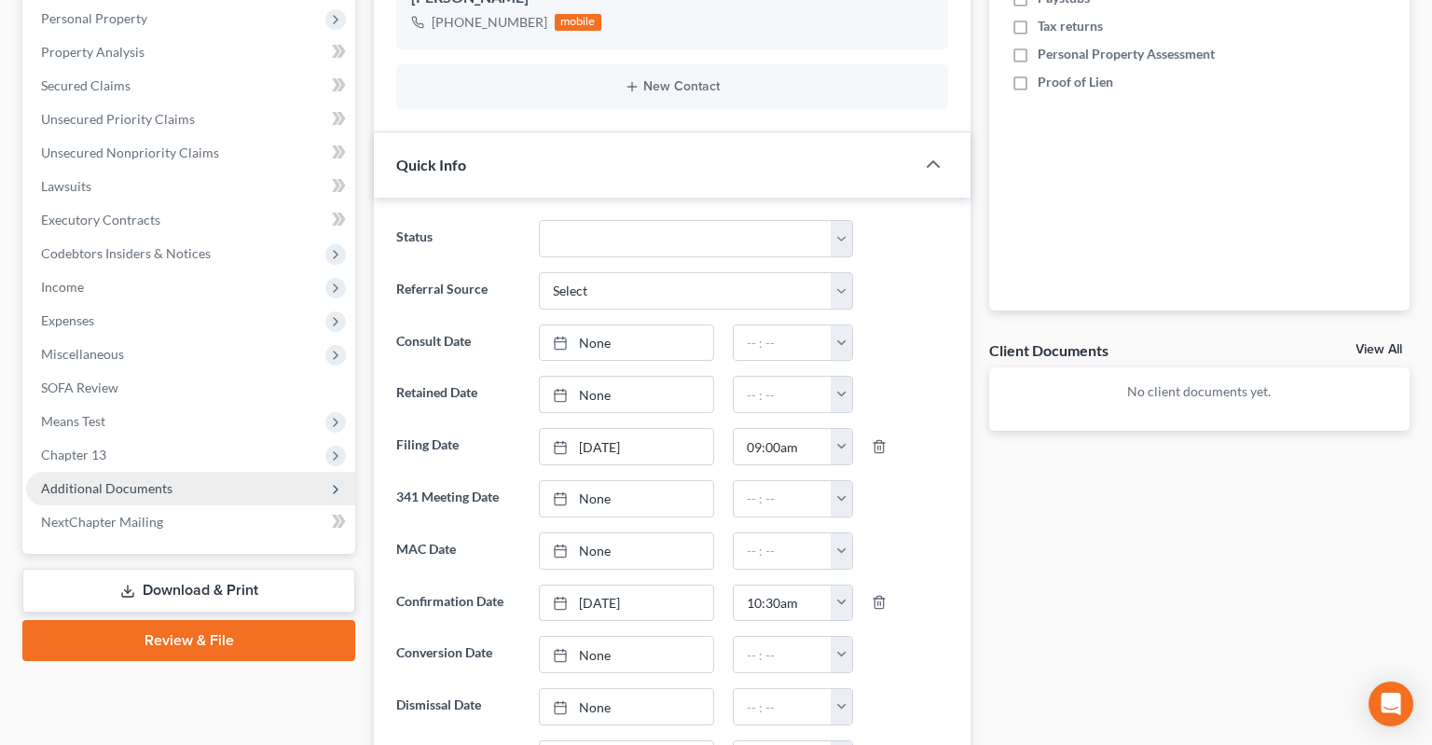
click at [229, 472] on span "Additional Documents" at bounding box center [190, 489] width 329 height 34
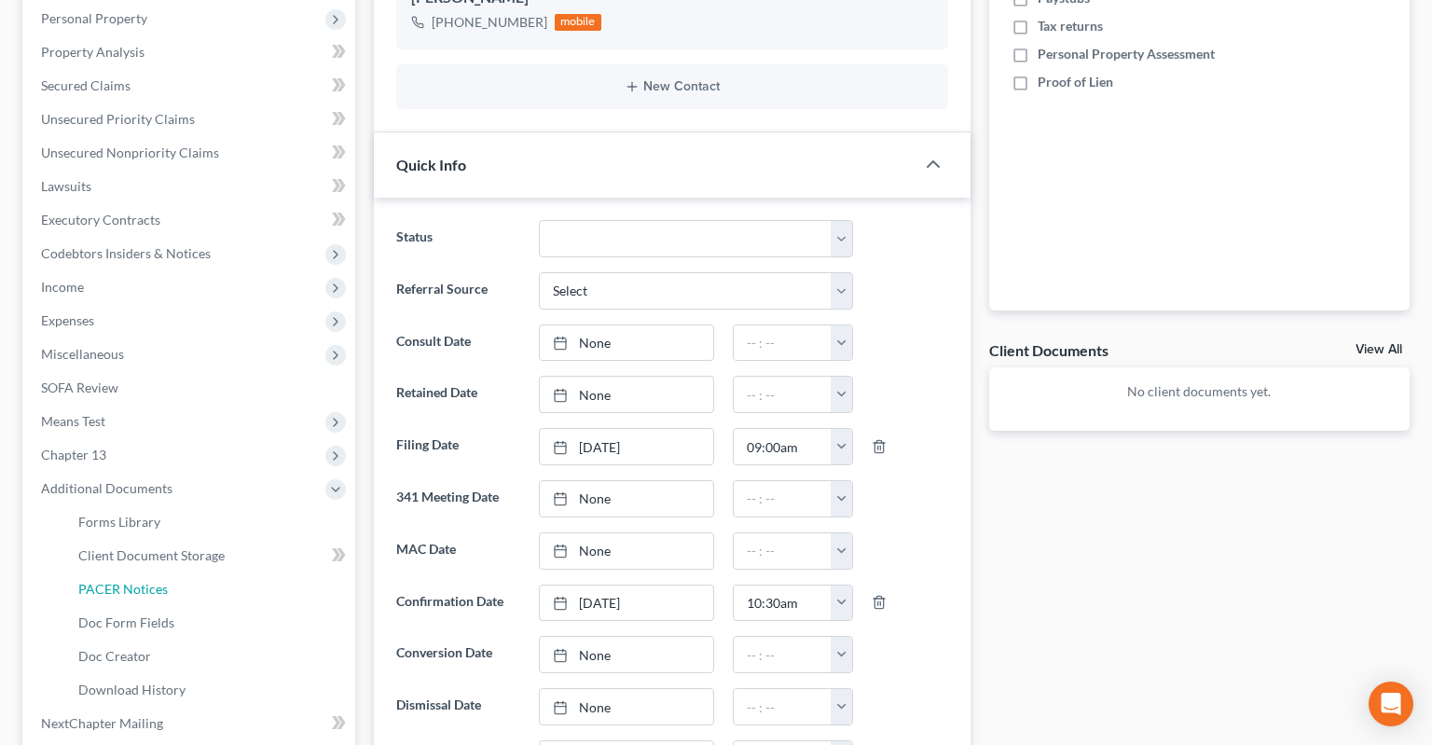
click at [222, 572] on link "PACER Notices" at bounding box center [209, 589] width 292 height 34
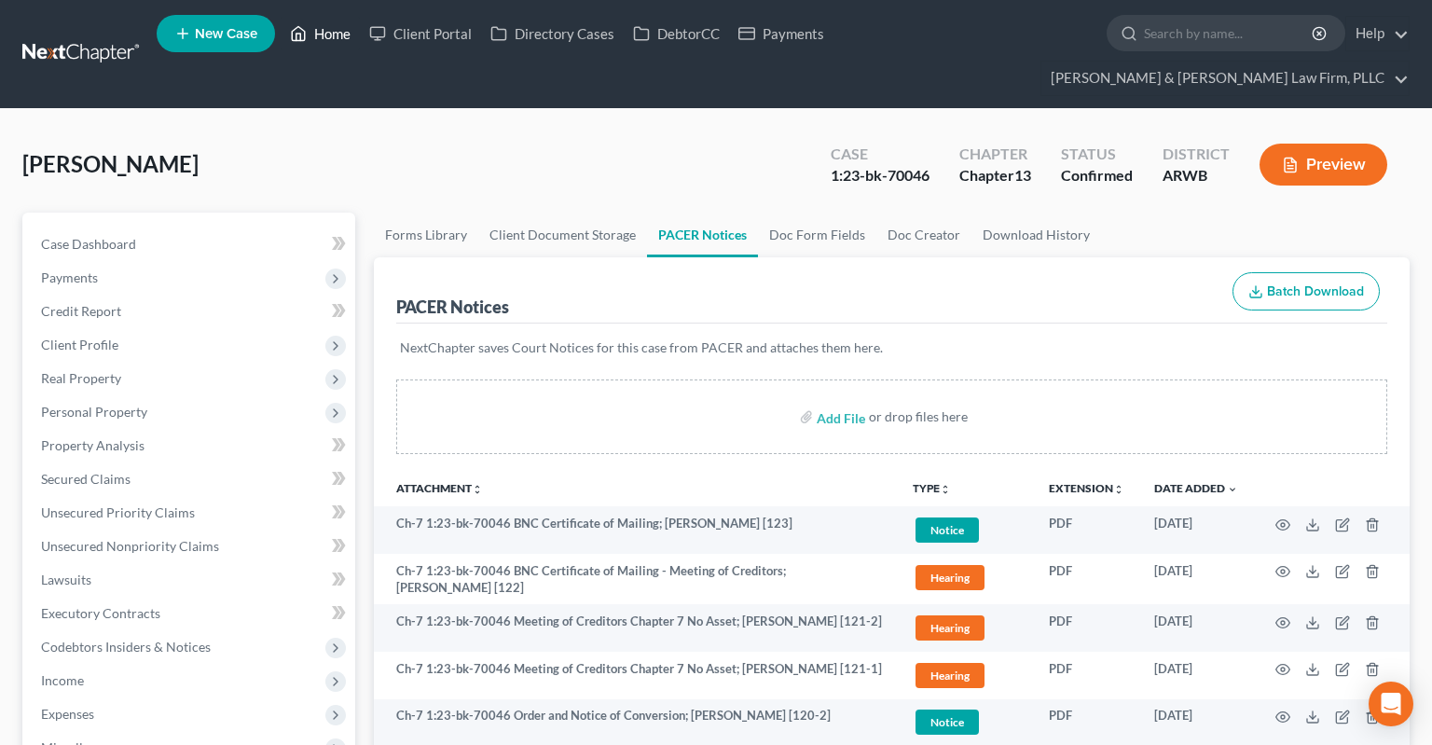
click at [319, 35] on link "Home" at bounding box center [320, 34] width 79 height 34
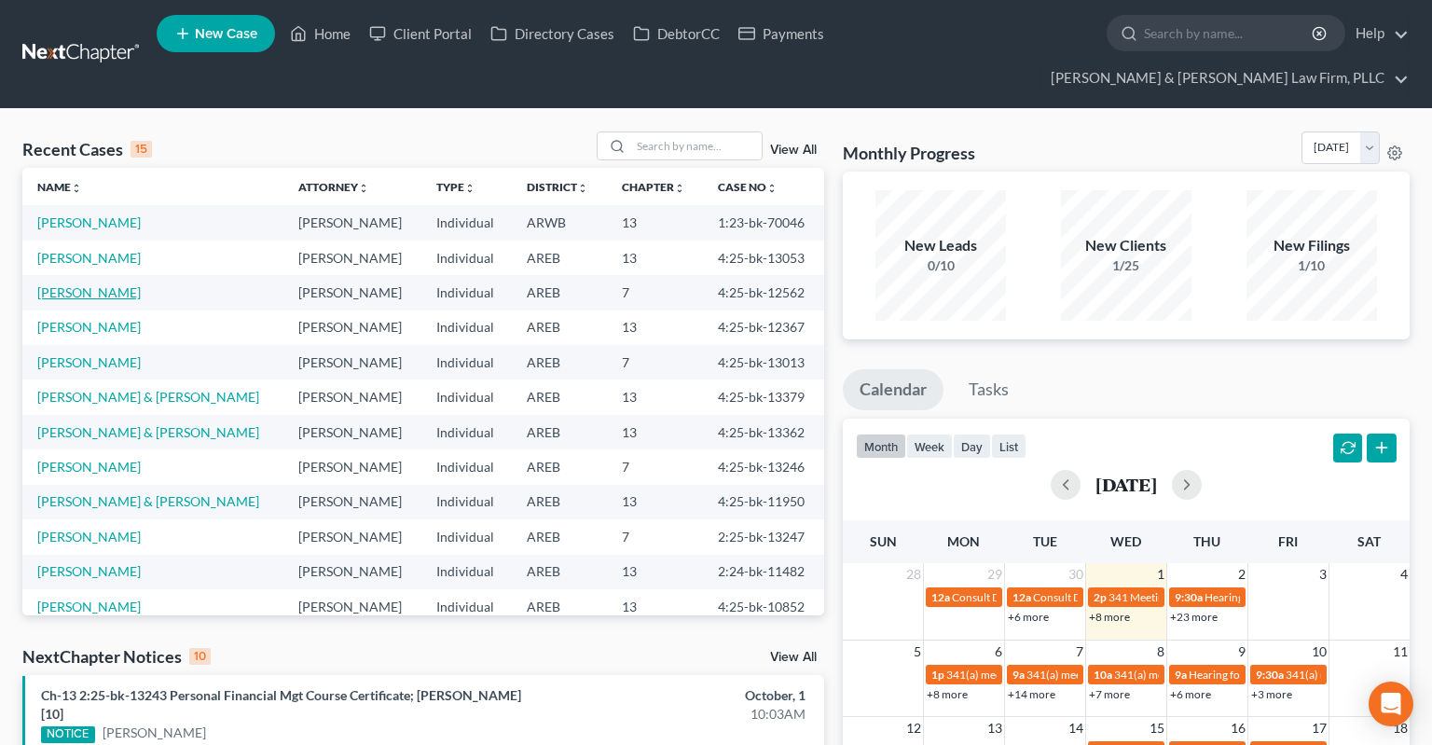
click at [99, 284] on link "[PERSON_NAME]" at bounding box center [88, 292] width 103 height 16
select select "2"
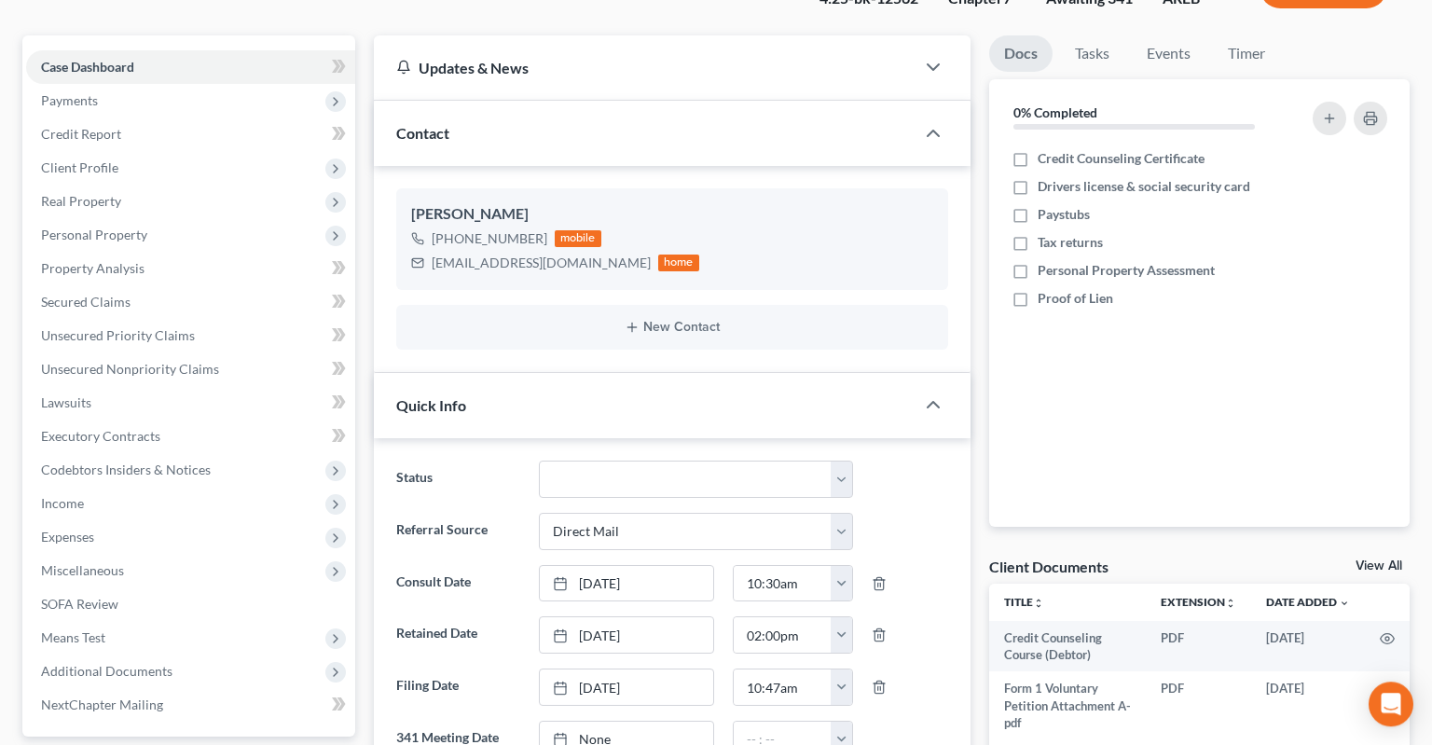
scroll to position [98, 0]
